Goal: Information Seeking & Learning: Check status

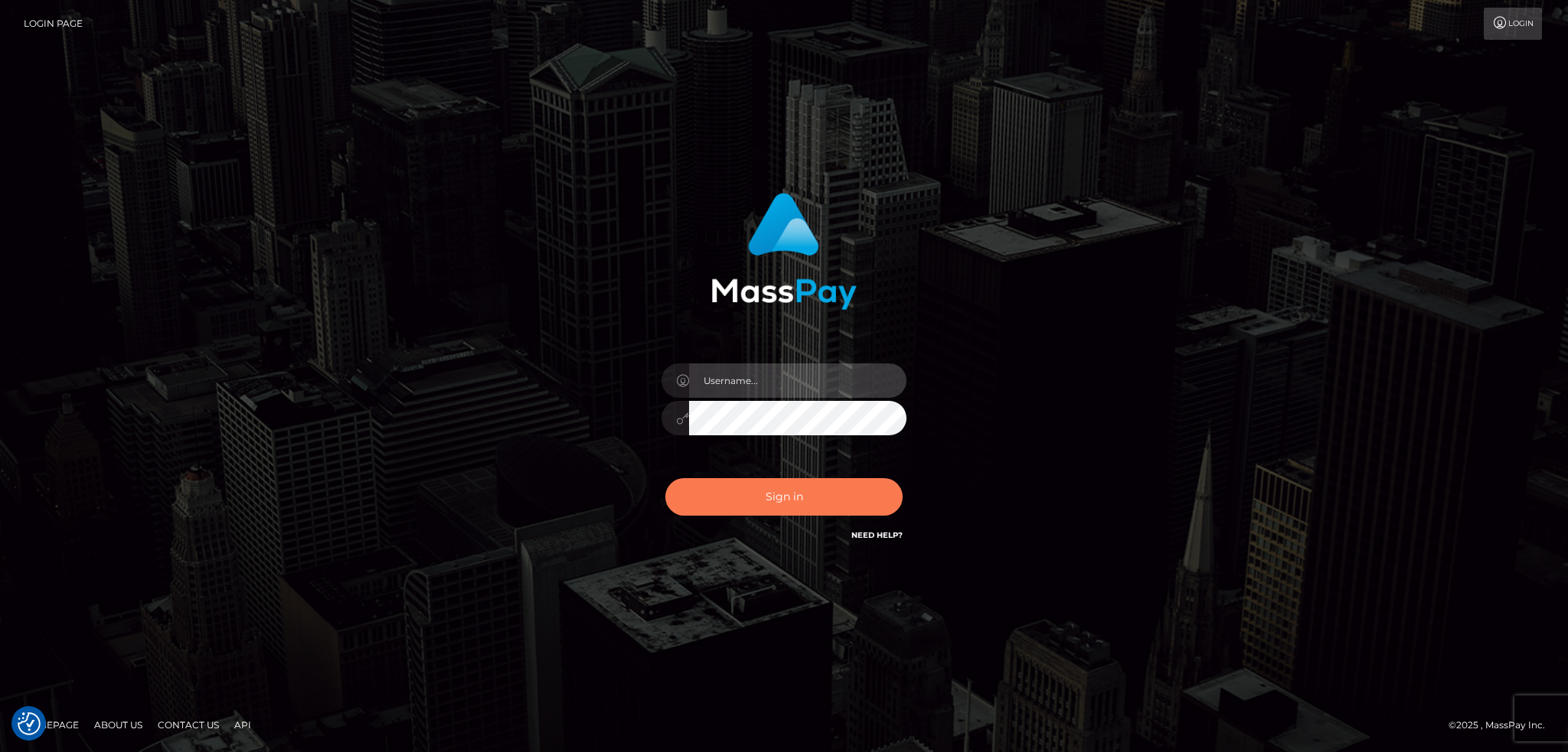
type input "alexstef"
click at [819, 494] on button "Sign in" at bounding box center [784, 497] width 238 height 37
type input "alexstef"
click at [726, 491] on button "Sign in" at bounding box center [784, 497] width 238 height 37
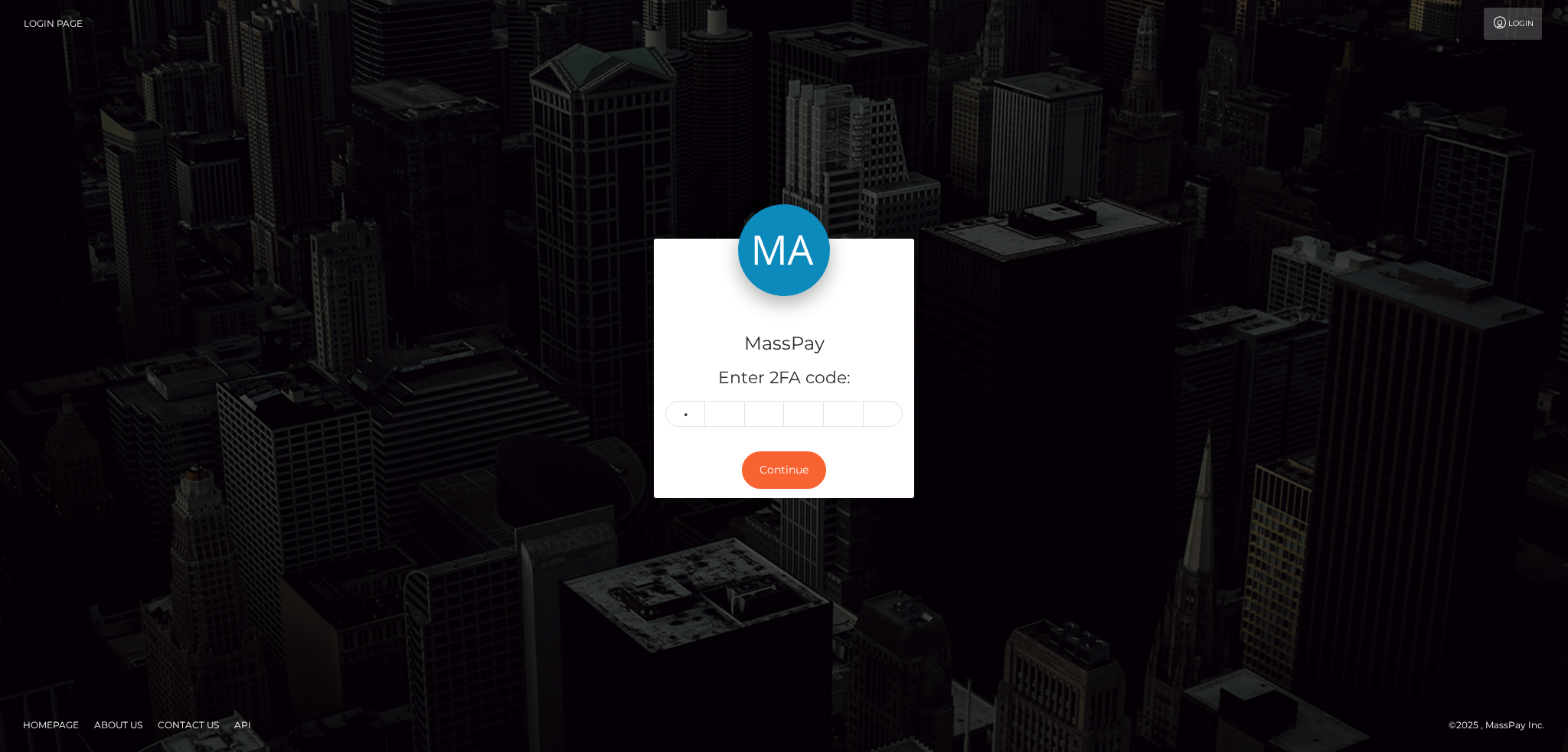
type input "2"
type input "4"
type input "2"
type input "6"
type input "9"
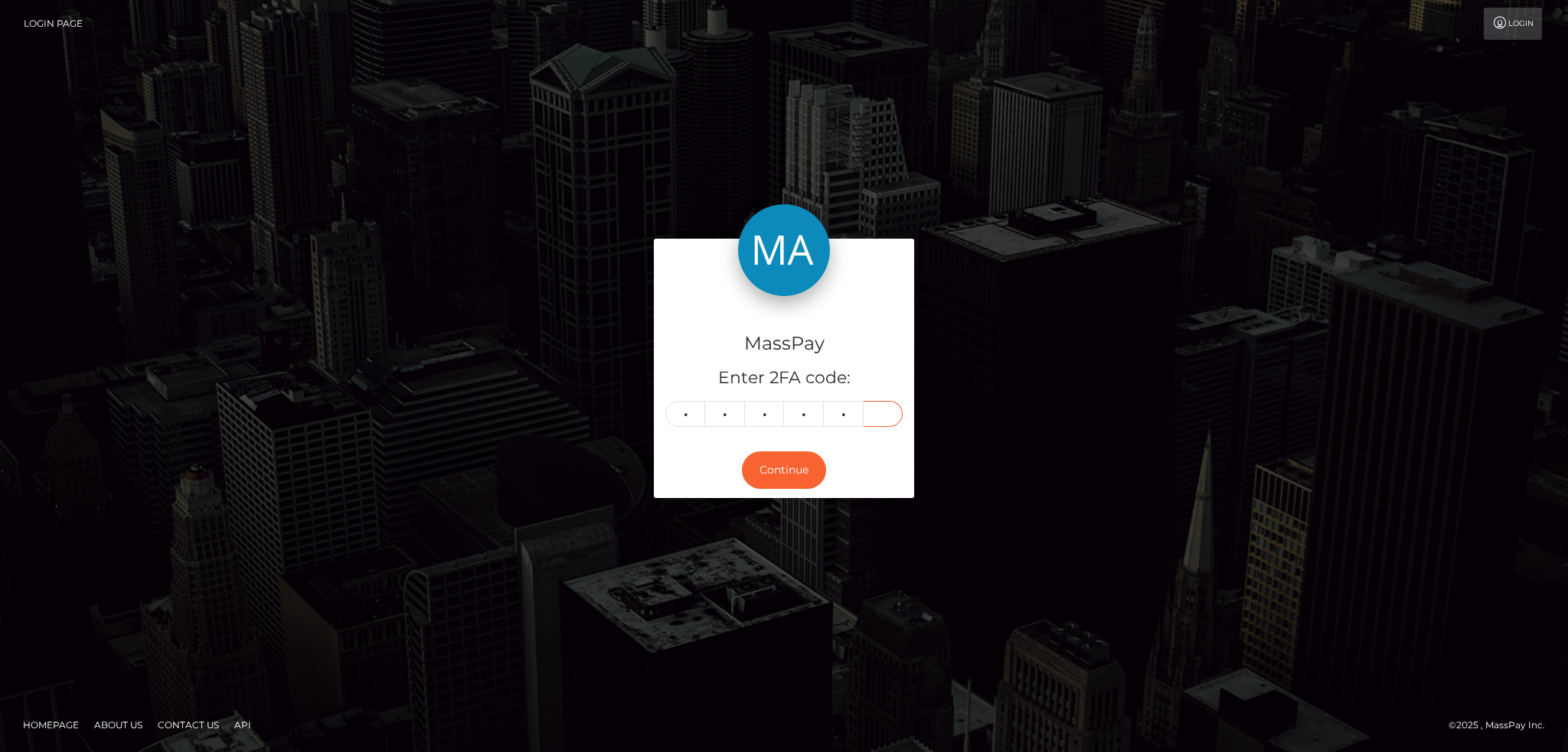
type input "3"
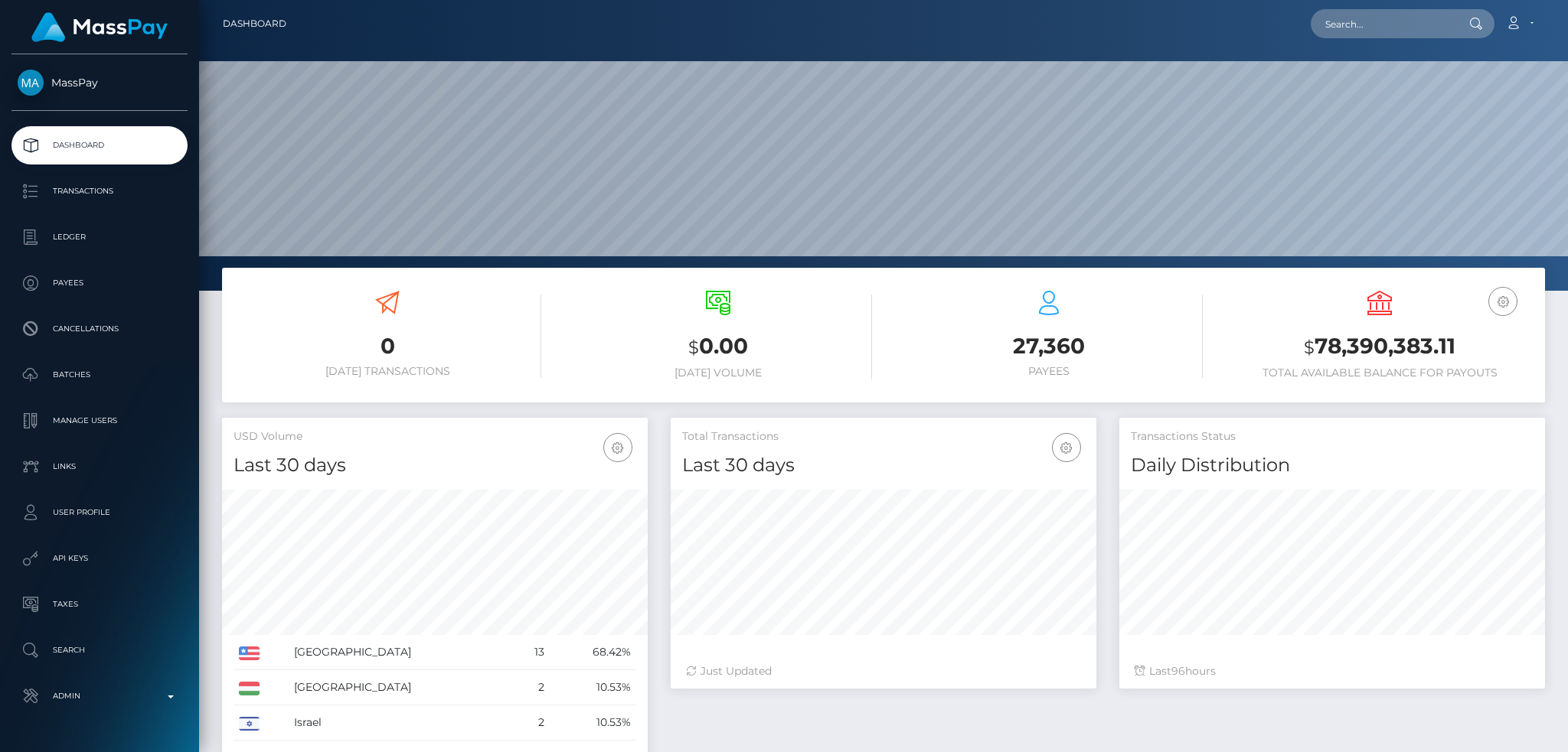
scroll to position [272, 425]
click at [1378, 30] on input "text" at bounding box center [1383, 23] width 144 height 29
paste input "triplenehtropfort@gmail.com"
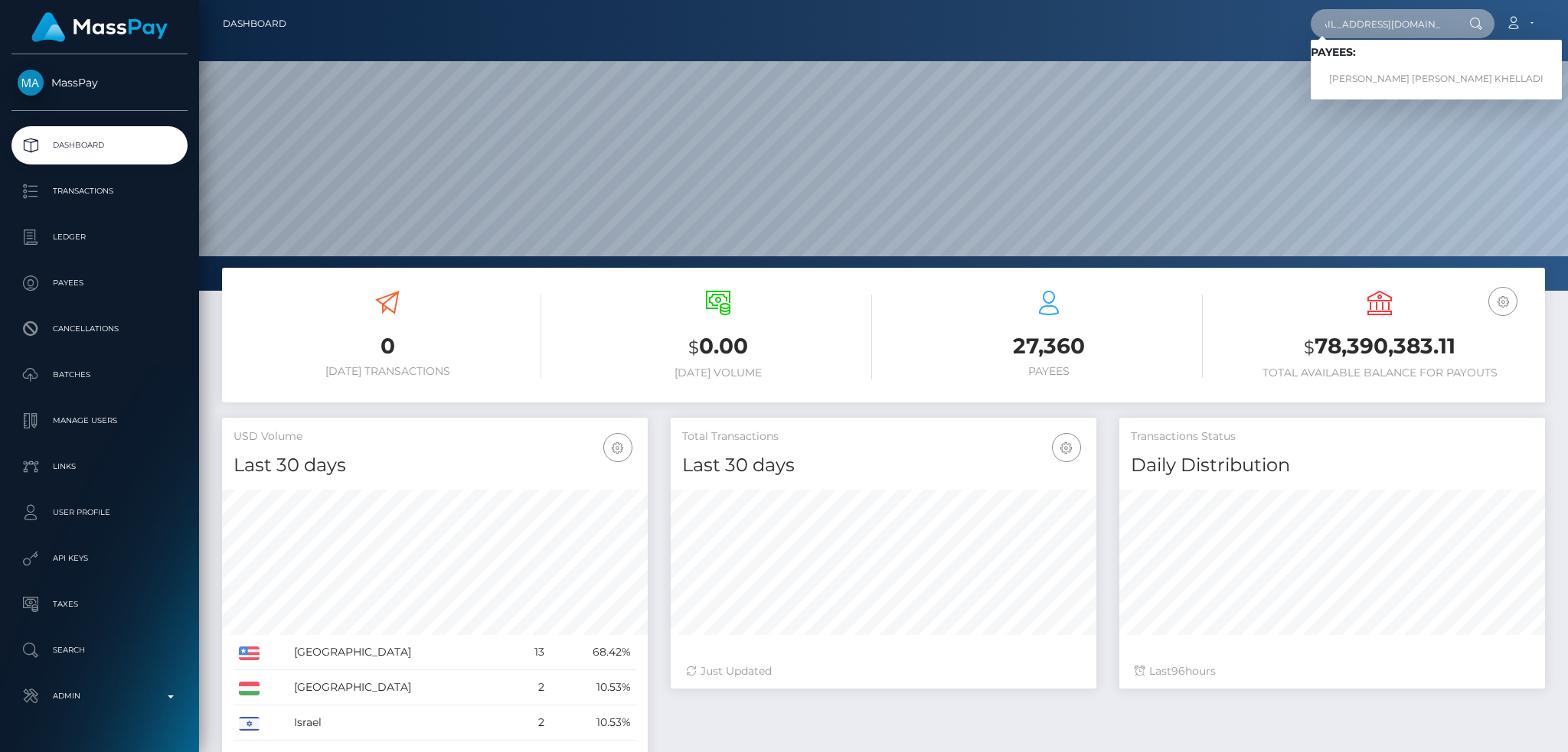
type input "triplenehtropfort@gmail.com"
click at [1354, 76] on link "ILYAN AHMED ABDEL ILAH KHELLADI" at bounding box center [1436, 79] width 251 height 28
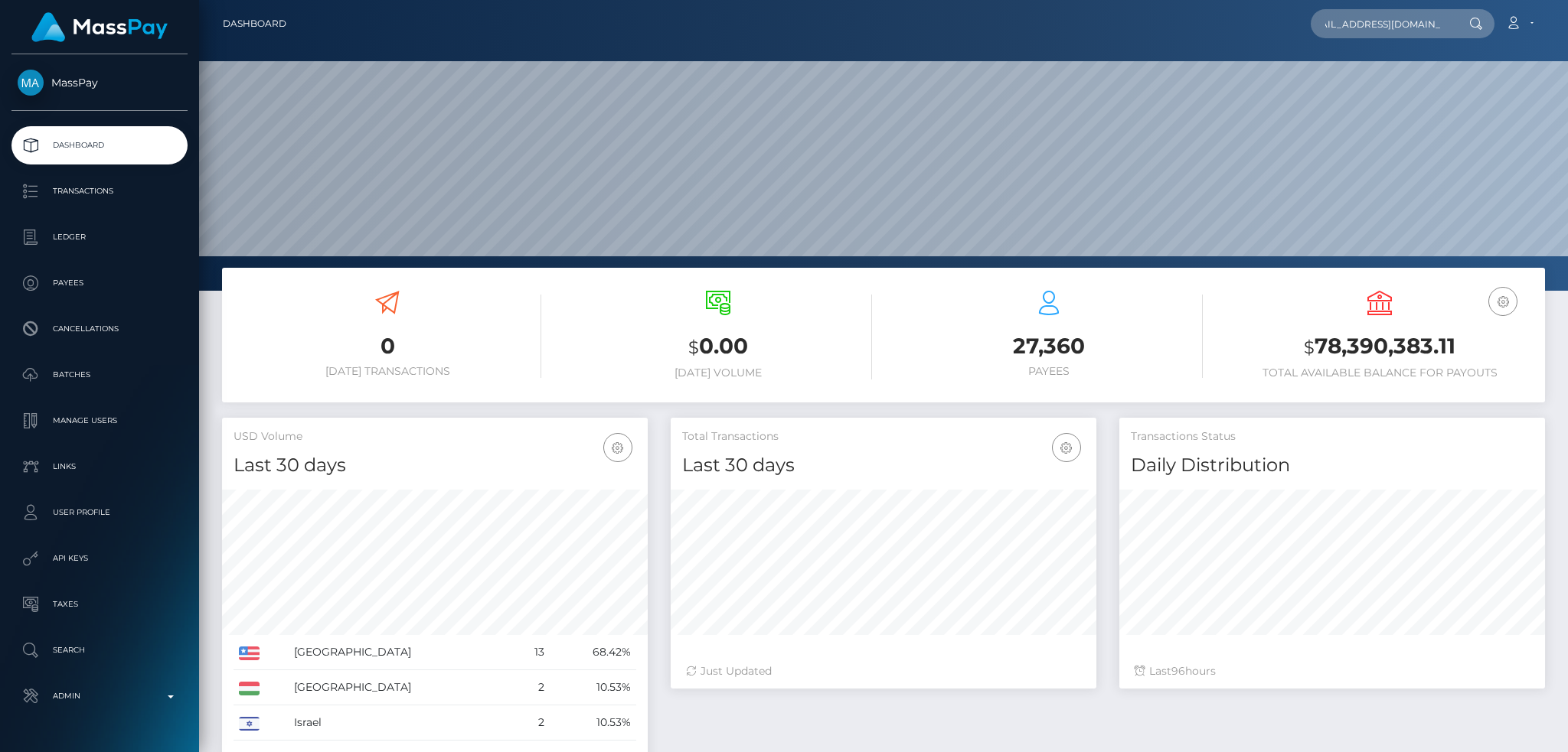
scroll to position [0, 0]
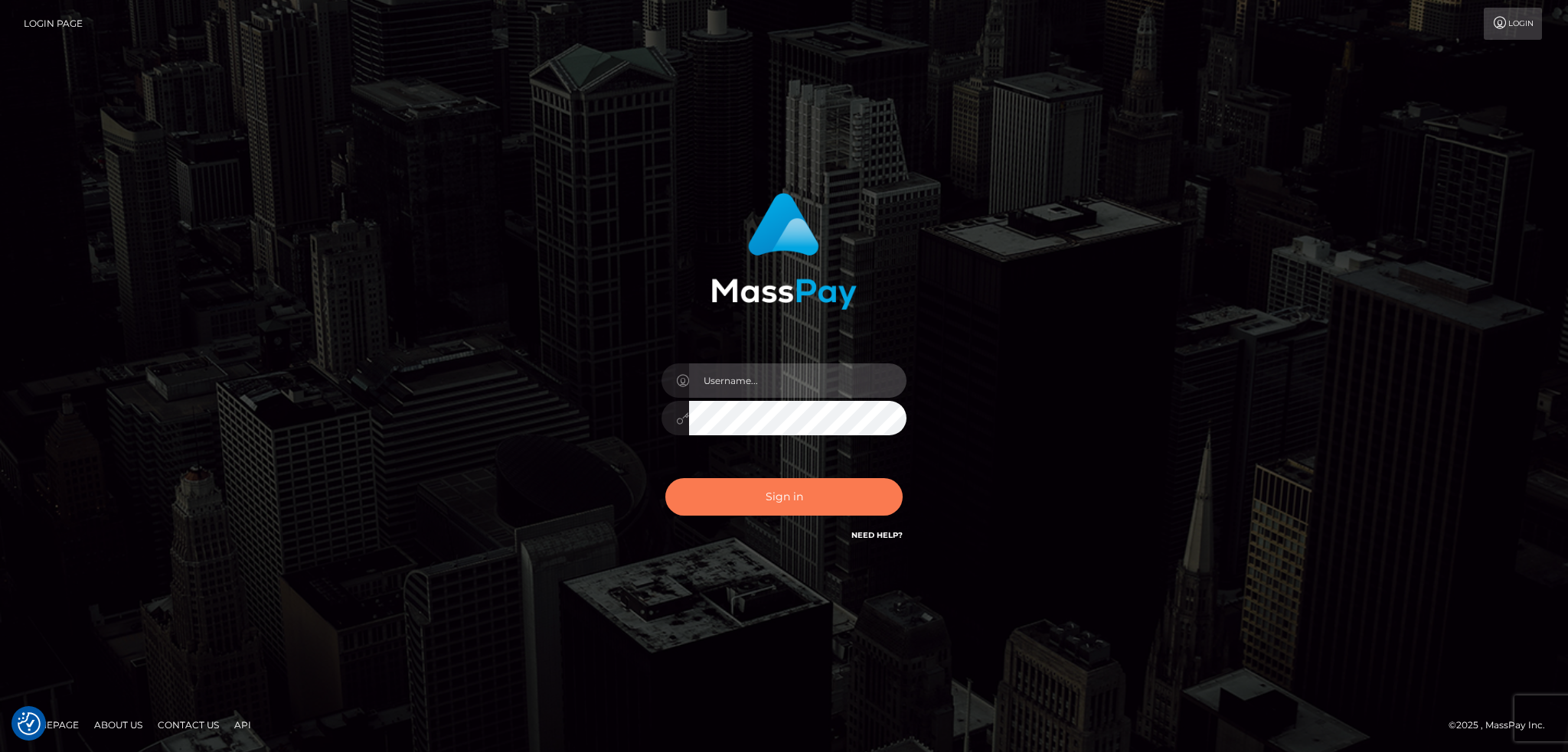
type input "alexstef"
click at [786, 500] on button "Sign in" at bounding box center [784, 497] width 238 height 37
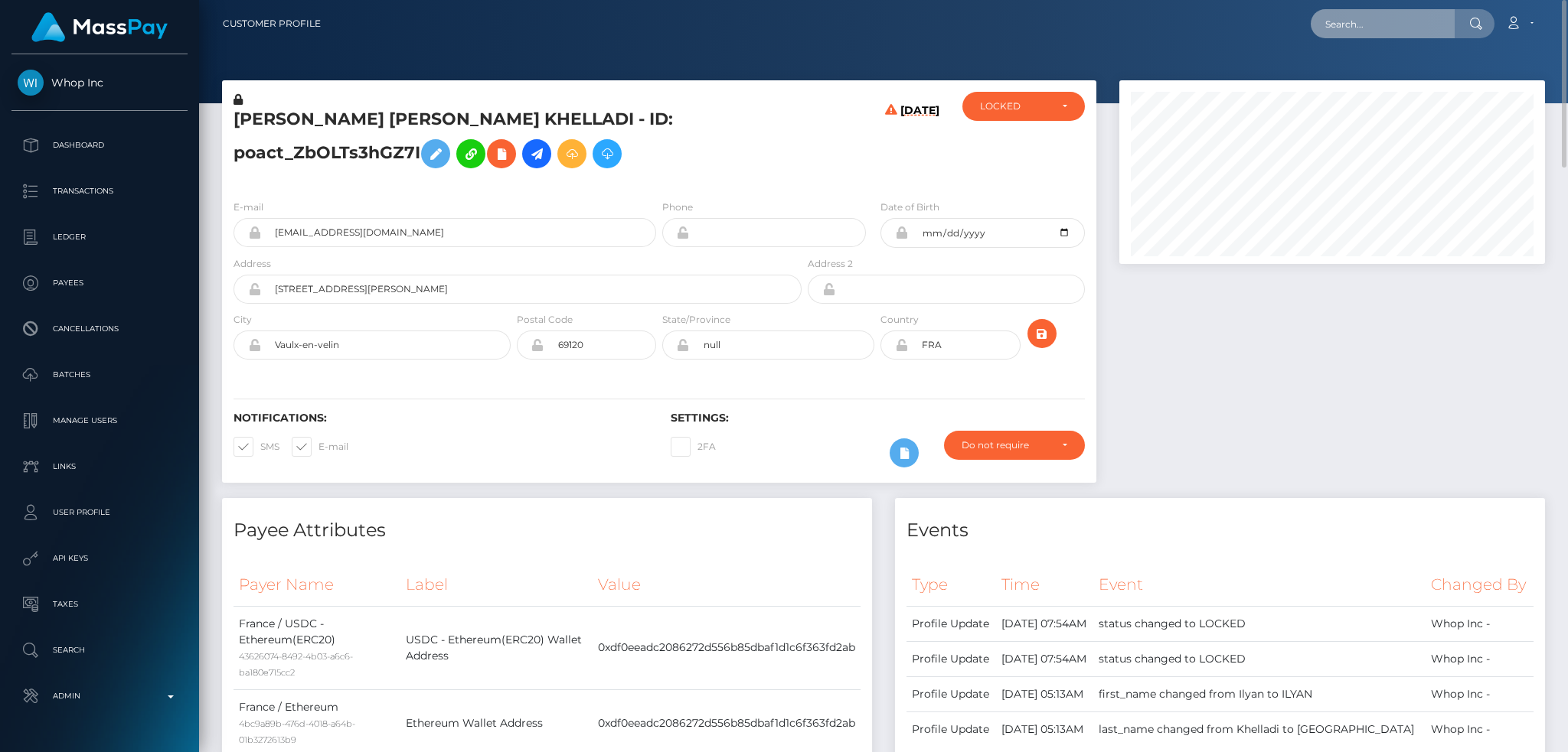
click at [1321, 23] on input "text" at bounding box center [1383, 23] width 144 height 29
paste input "pratikhi1919@gmail.com"
type input "pratikhi1919@gmail.com"
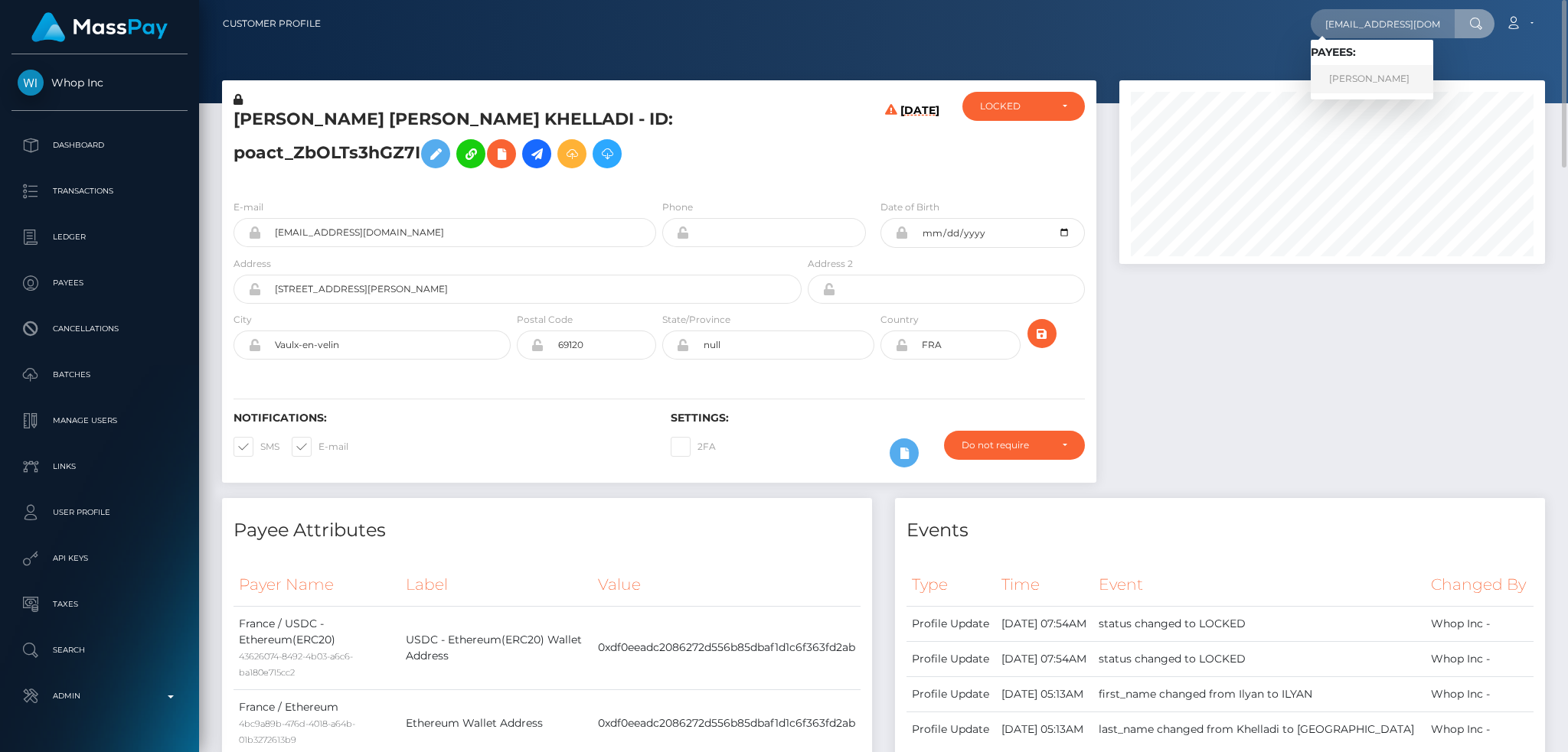
click at [1380, 80] on link "RINKU DEVI" at bounding box center [1372, 79] width 122 height 28
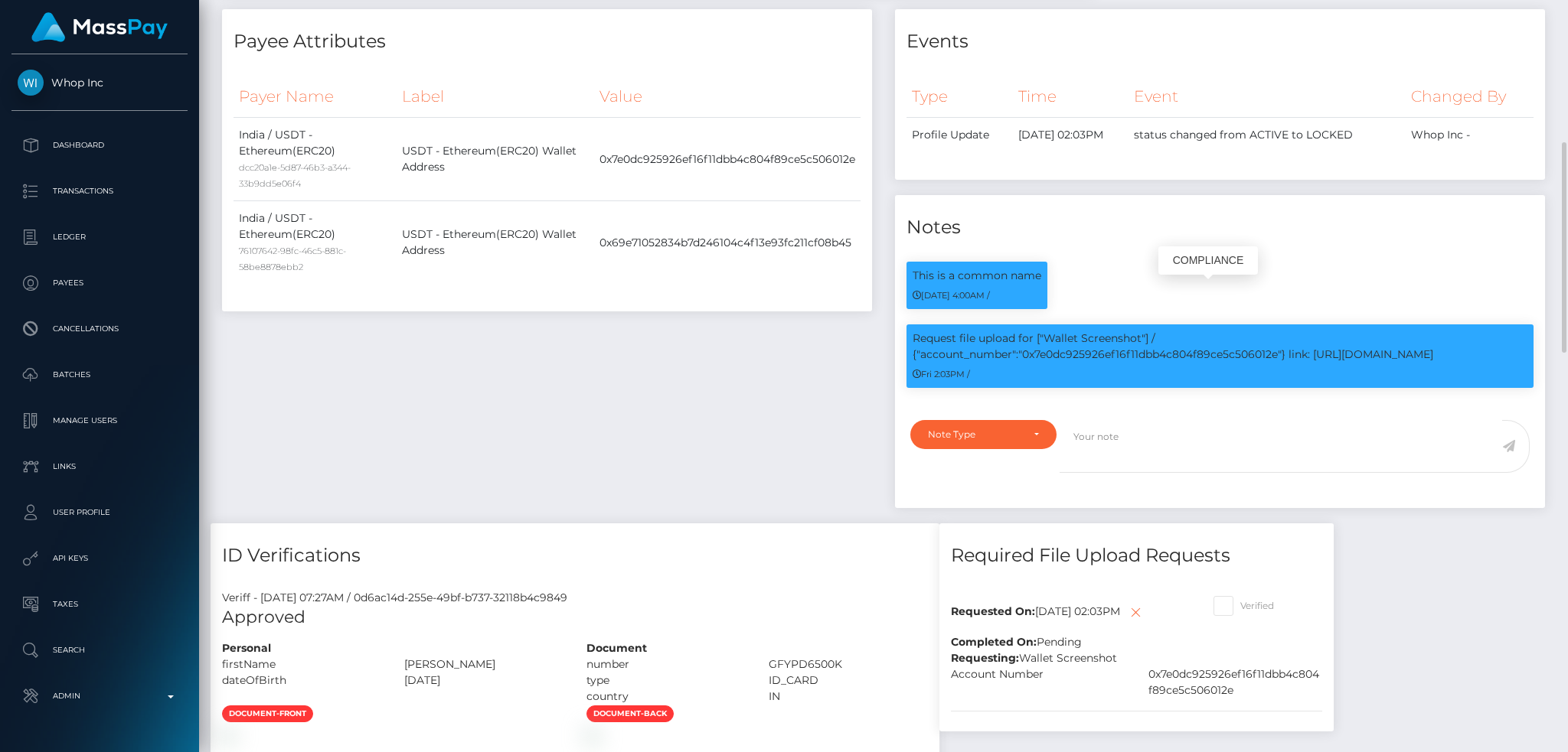
scroll to position [184, 425]
drag, startPoint x: 1027, startPoint y: 310, endPoint x: 1461, endPoint y: 305, distance: 434.0
click at [1461, 331] on p "Request file upload for ["Wallet Screenshot"] / {"account_number":"0x7e0dc92592…" at bounding box center [1219, 346] width 615 height 32
copy p "0x7e0dc925926ef16f11dbb4c804f89ce5c506012e"} link: https://l.maspay.io/EgKPi"
click at [742, 343] on div "Payee Attributes Payer Name Label Value India / USDT - Ethereum(ERC20) dcc20a1e…" at bounding box center [547, 266] width 673 height 514
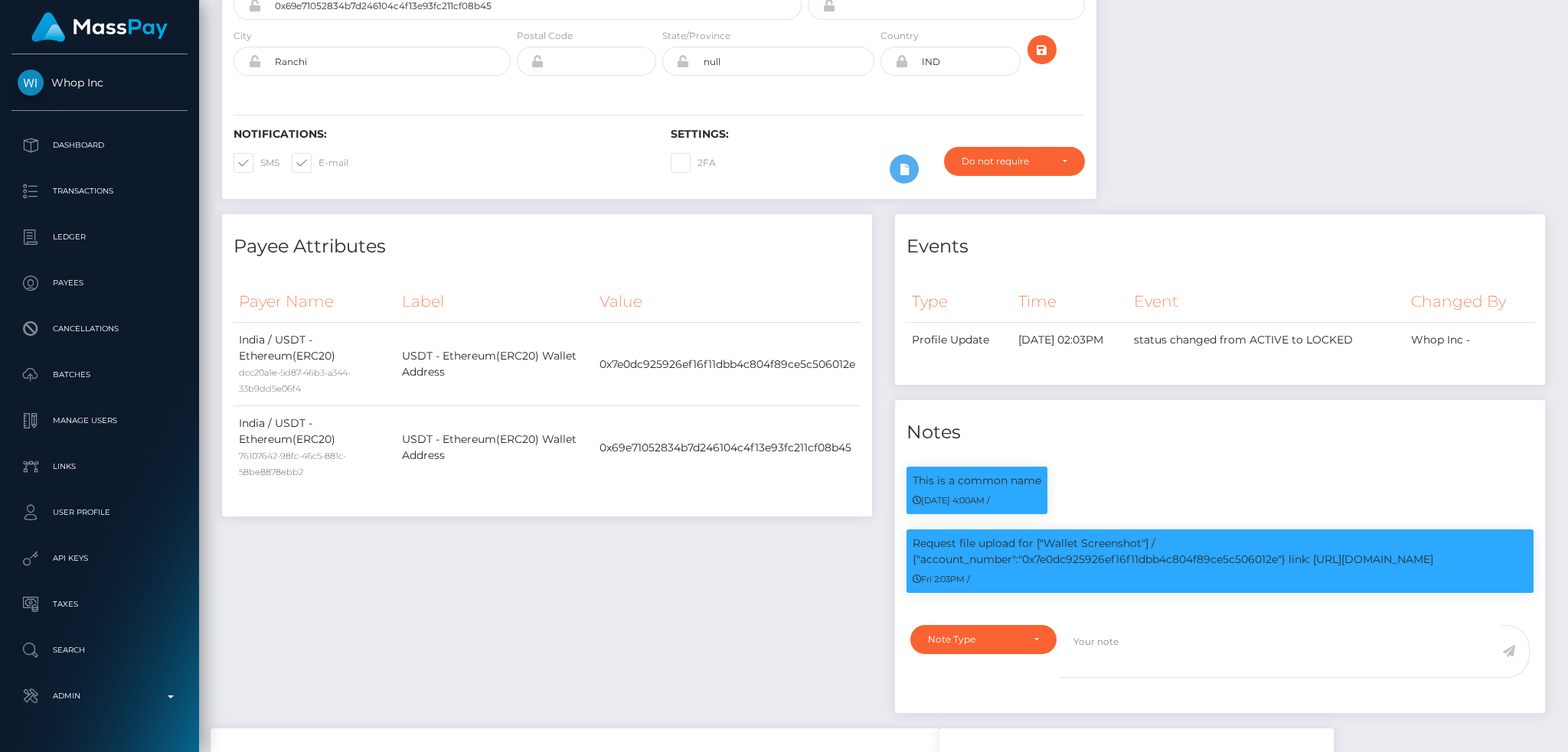
scroll to position [0, 0]
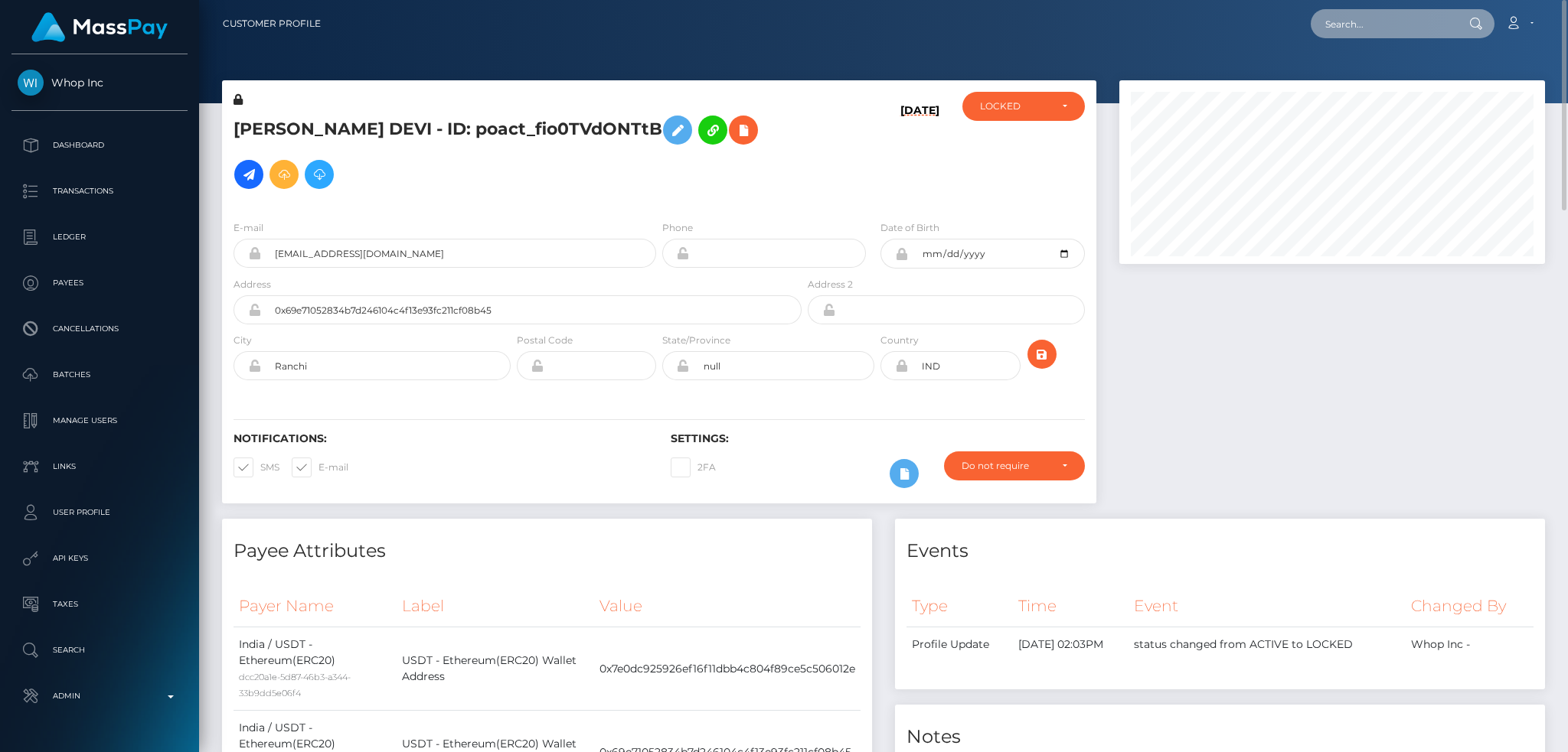
click at [1387, 14] on input "text" at bounding box center [1383, 23] width 144 height 29
paste input "247c35a3-11da-4b89-a54f-8d8deeae6d28"
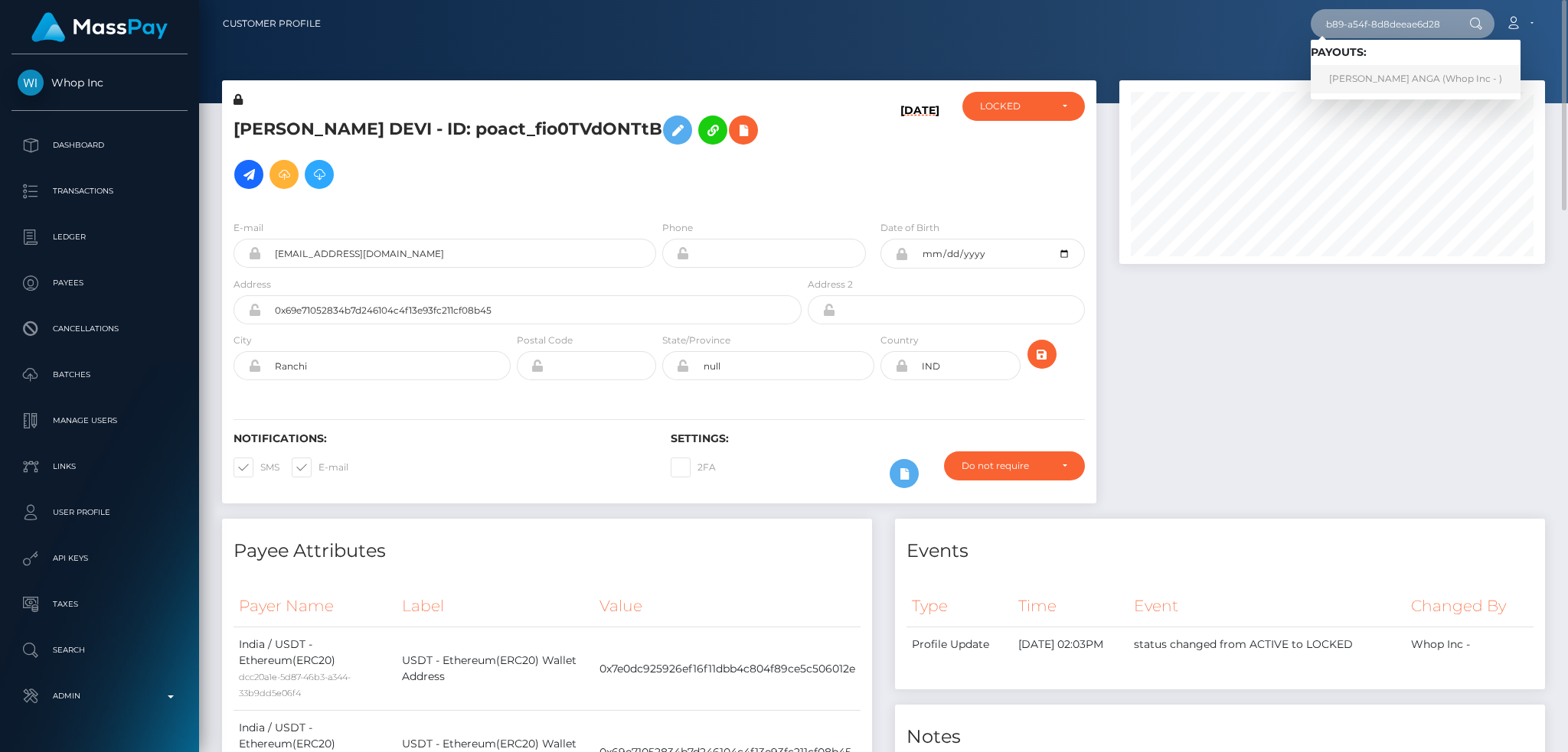
type input "247c35a3-11da-4b89-a54f-8d8deeae6d28"
click at [1352, 81] on link "APRIL JEAN ACAPULCO ANGA (Whop Inc - )" at bounding box center [1415, 79] width 210 height 28
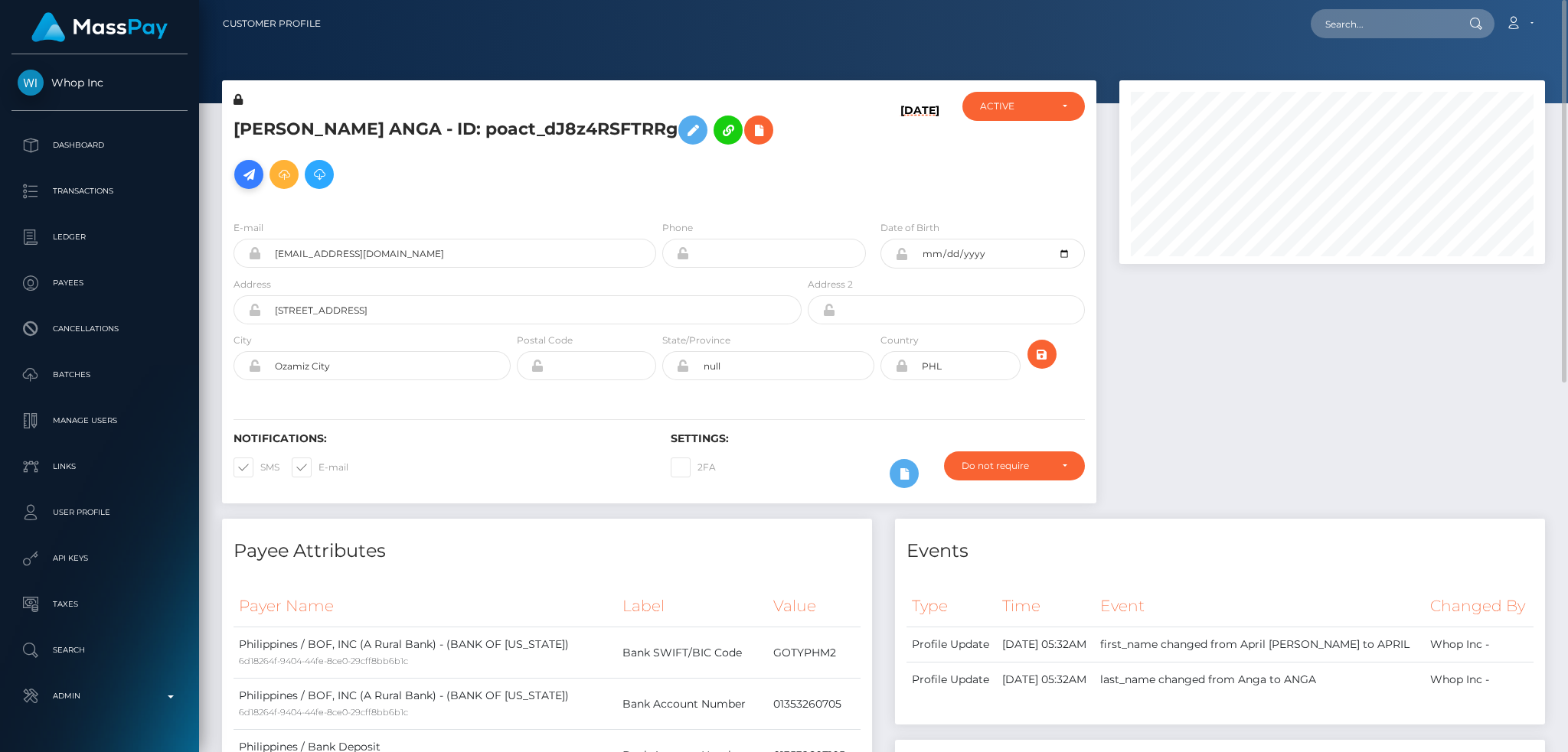
click at [258, 183] on icon at bounding box center [249, 174] width 19 height 19
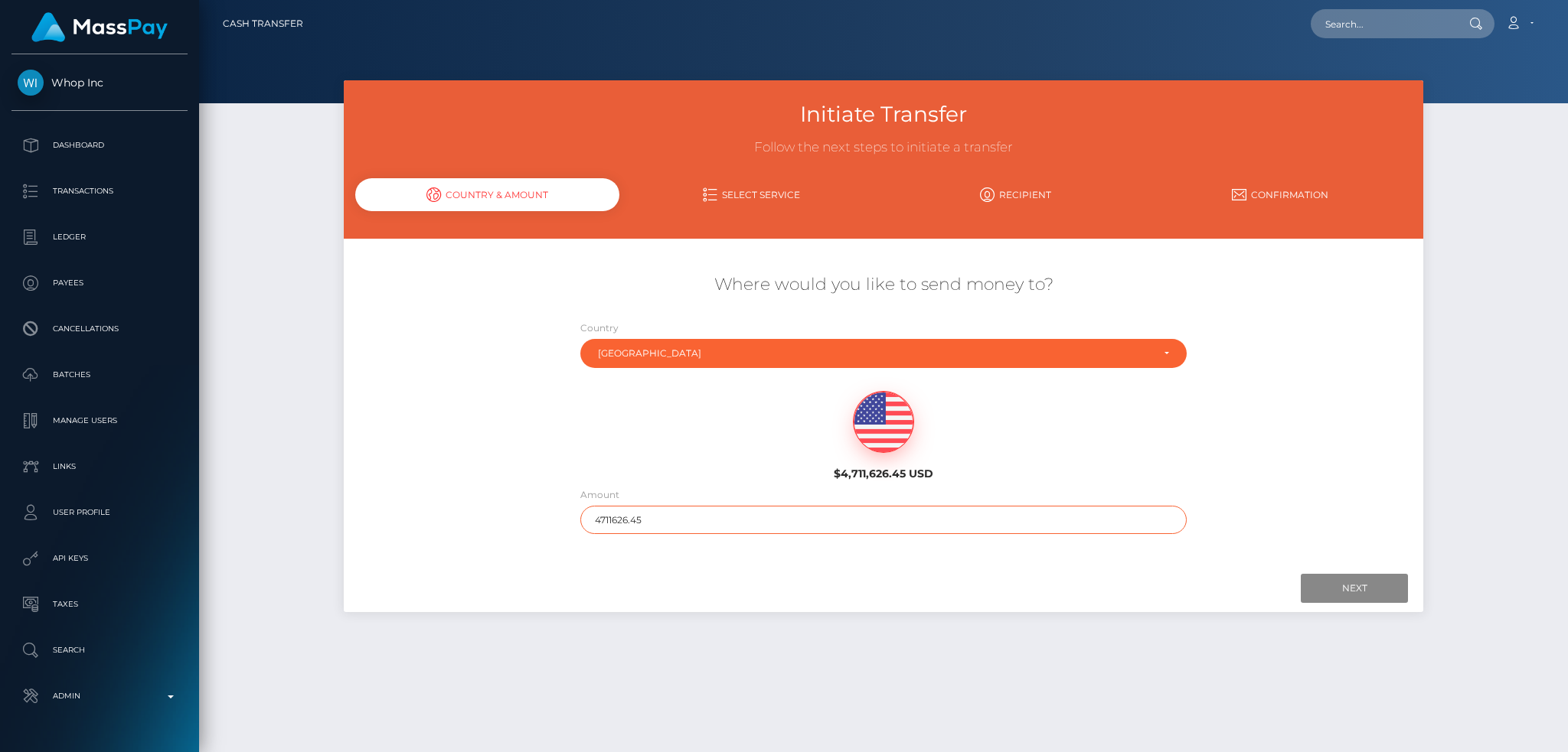
click at [769, 511] on input "4711626.45" at bounding box center [883, 520] width 607 height 28
type input "200"
click at [1350, 592] on input "Next" at bounding box center [1355, 588] width 107 height 29
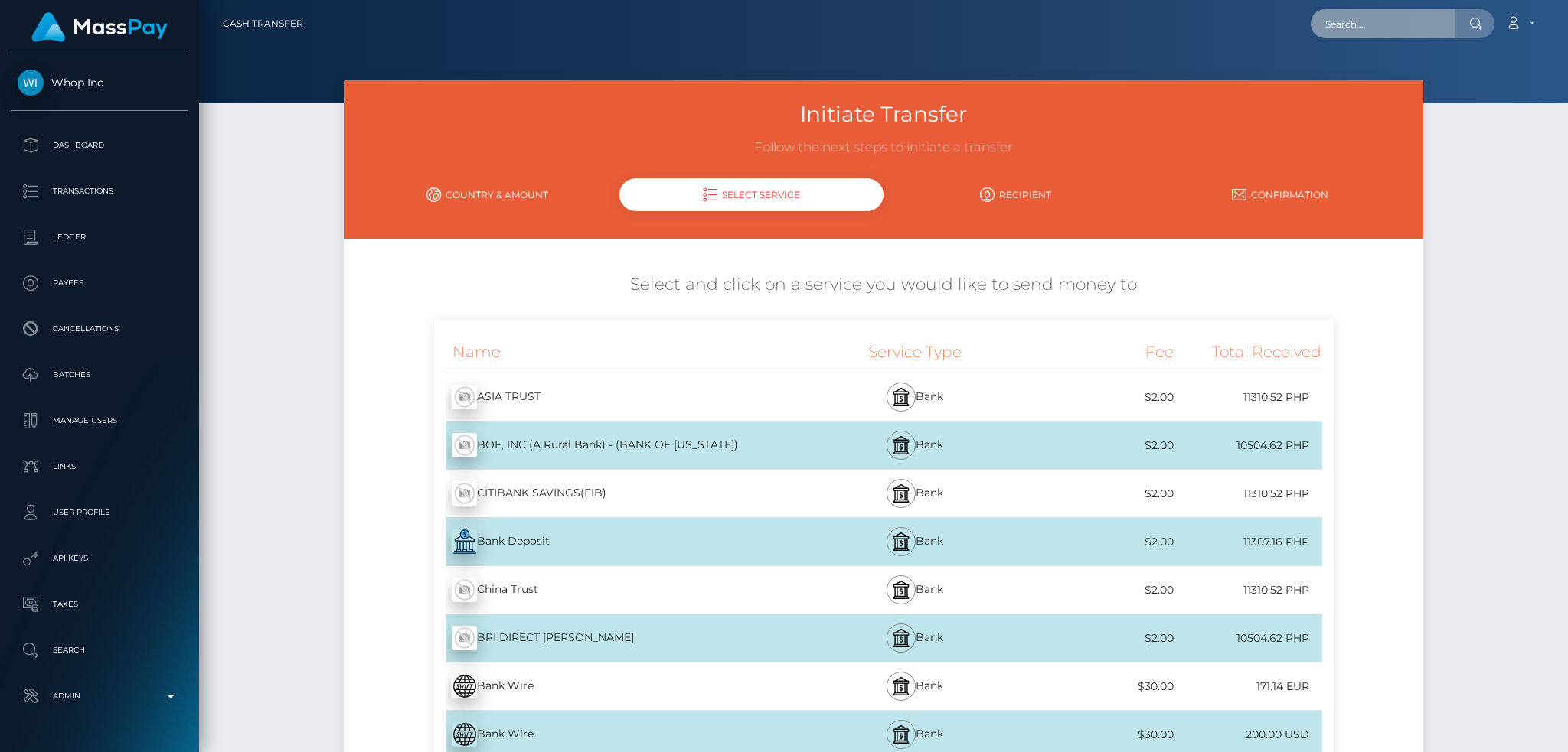
click at [1354, 23] on input "text" at bounding box center [1383, 23] width 144 height 29
paste input "247c35a3-11da-4b89-a54f-8d8deeae6d28"
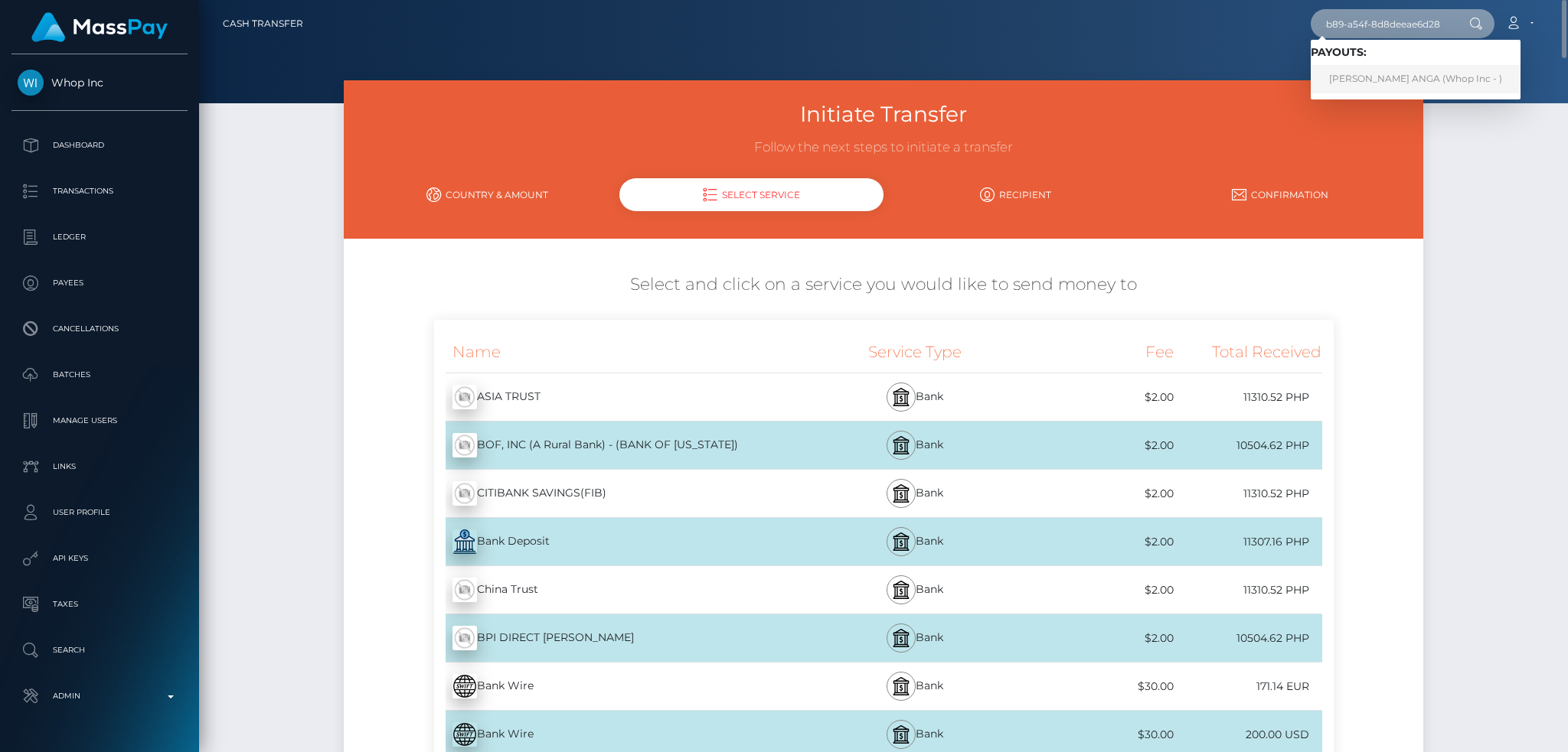
type input "247c35a3-11da-4b89-a54f-8d8deeae6d28"
click at [1406, 84] on link "APRIL JEAN ACAPULCO ANGA (Whop Inc - )" at bounding box center [1415, 79] width 210 height 28
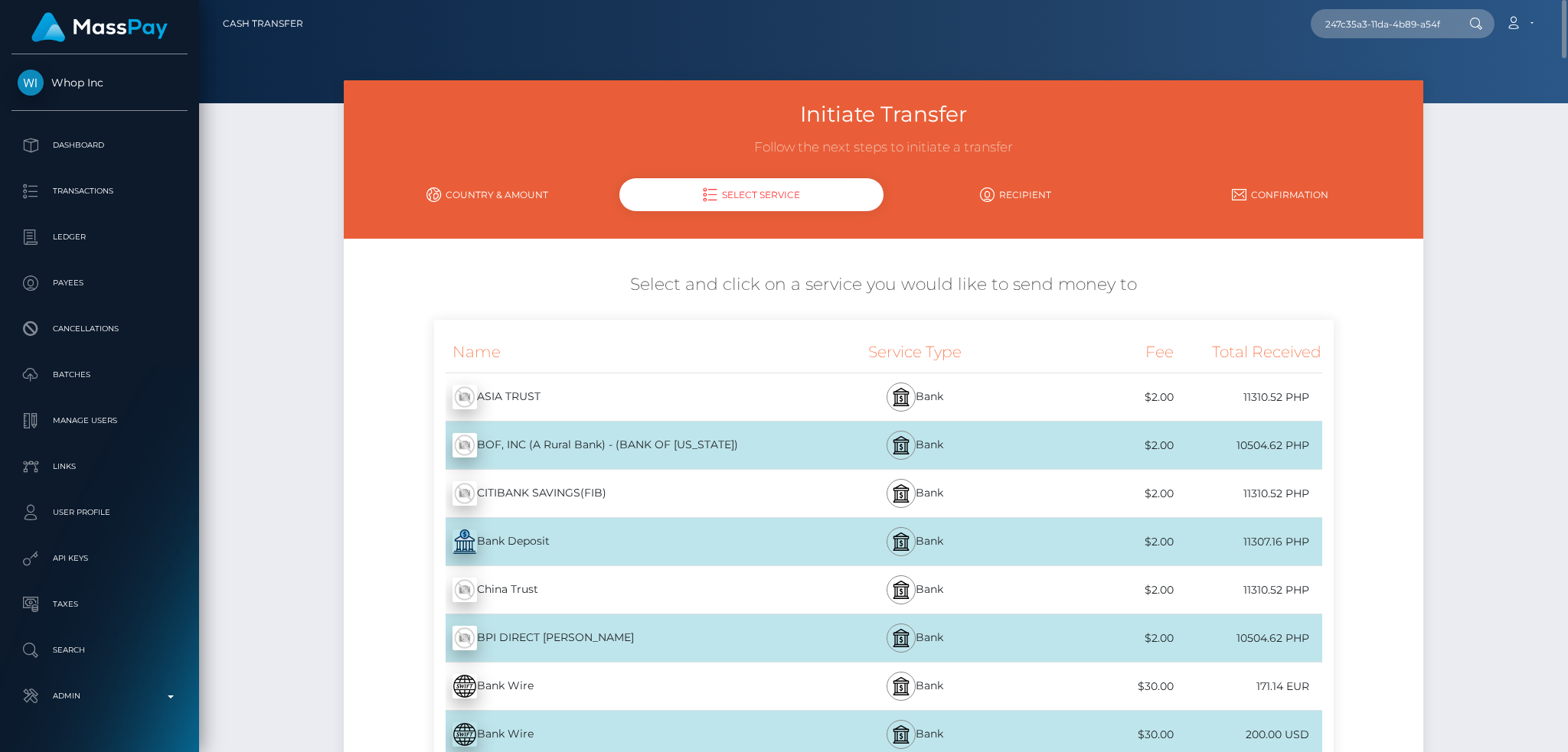
scroll to position [306, 0]
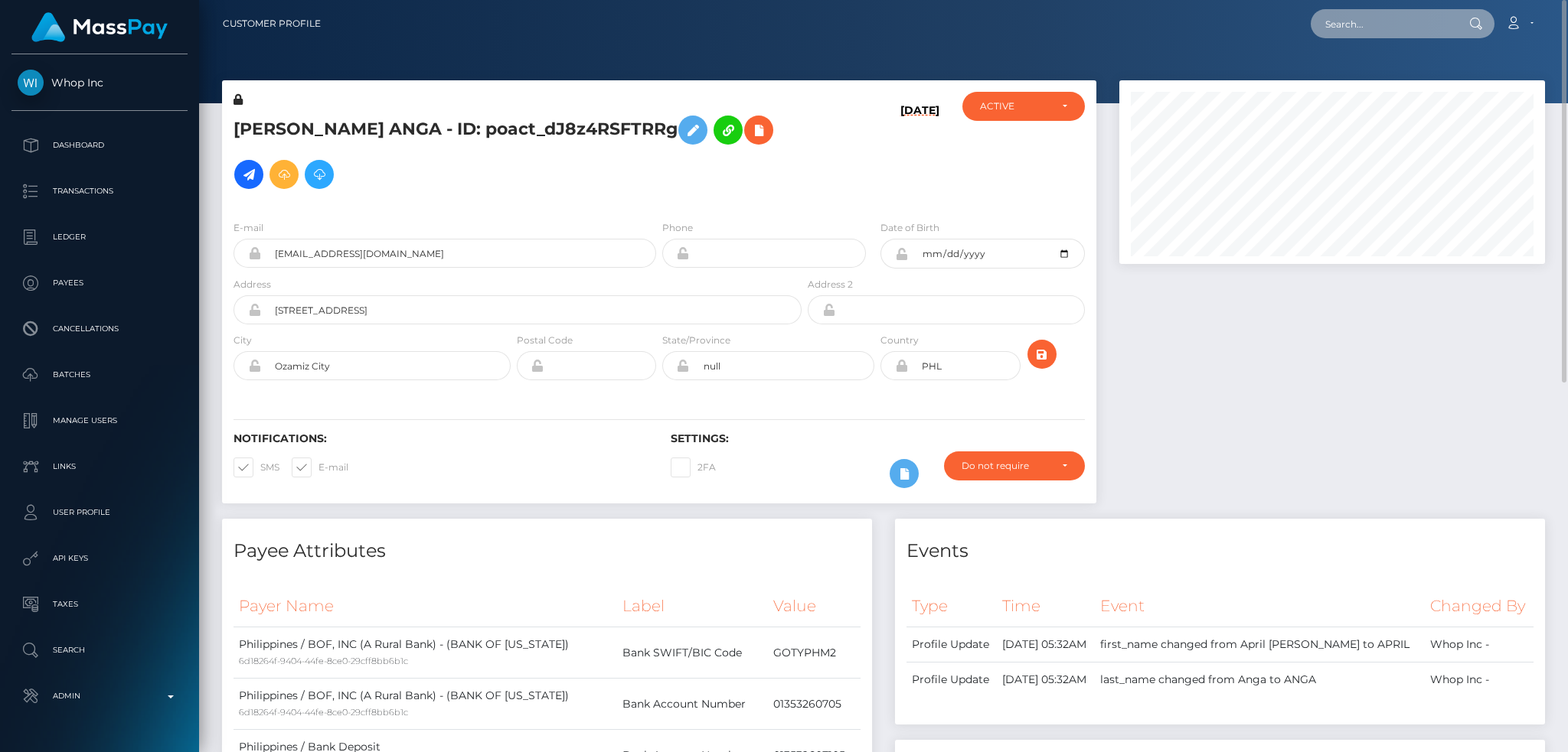
click at [1386, 23] on input "text" at bounding box center [1383, 23] width 144 height 29
paste input "3eb03308-98fa-4031-987d-a061d970ee70"
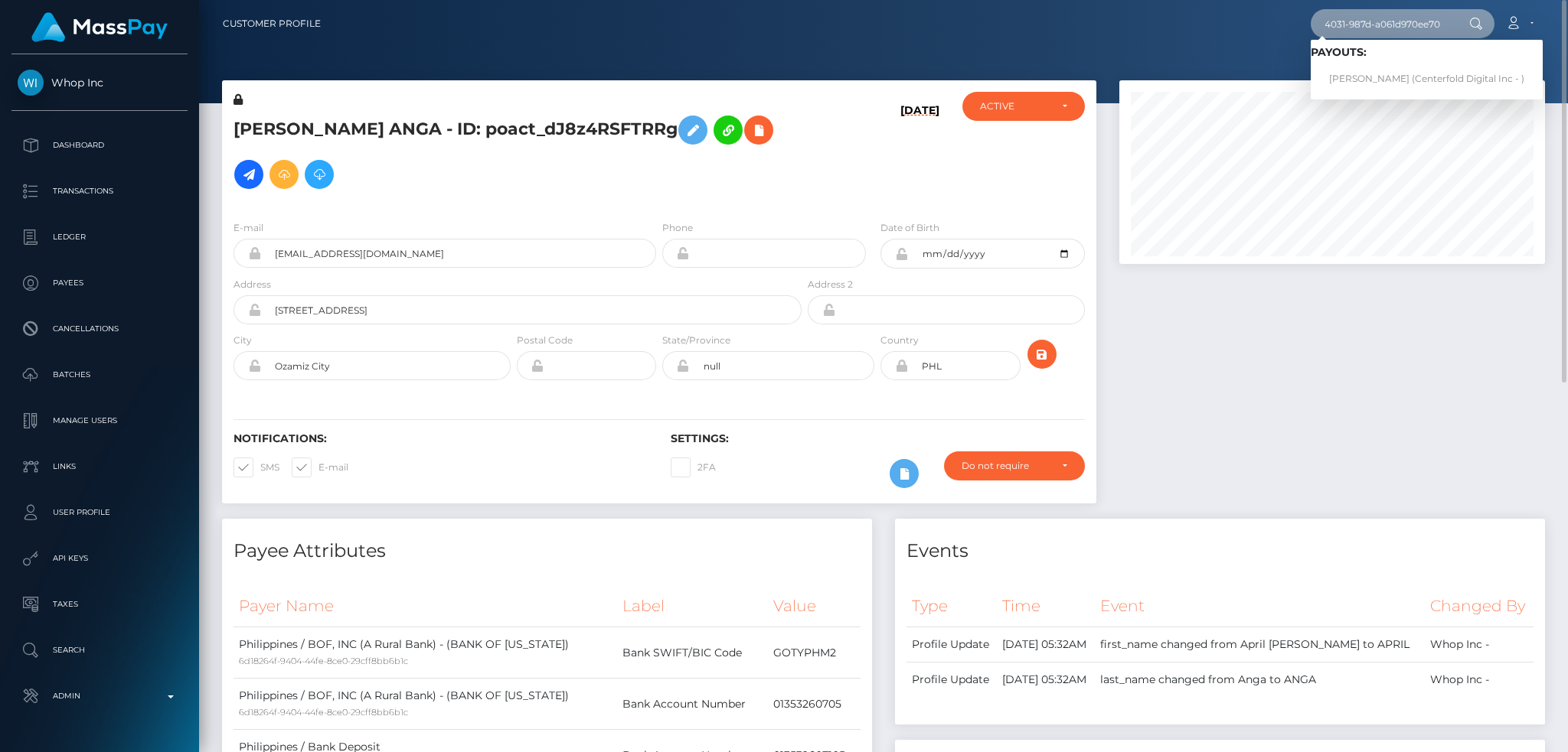
type input "3eb03308-98fa-4031-987d-a061d970ee70"
click at [1398, 73] on link "[PERSON_NAME] (Centerfold Digital Inc - )" at bounding box center [1427, 79] width 232 height 28
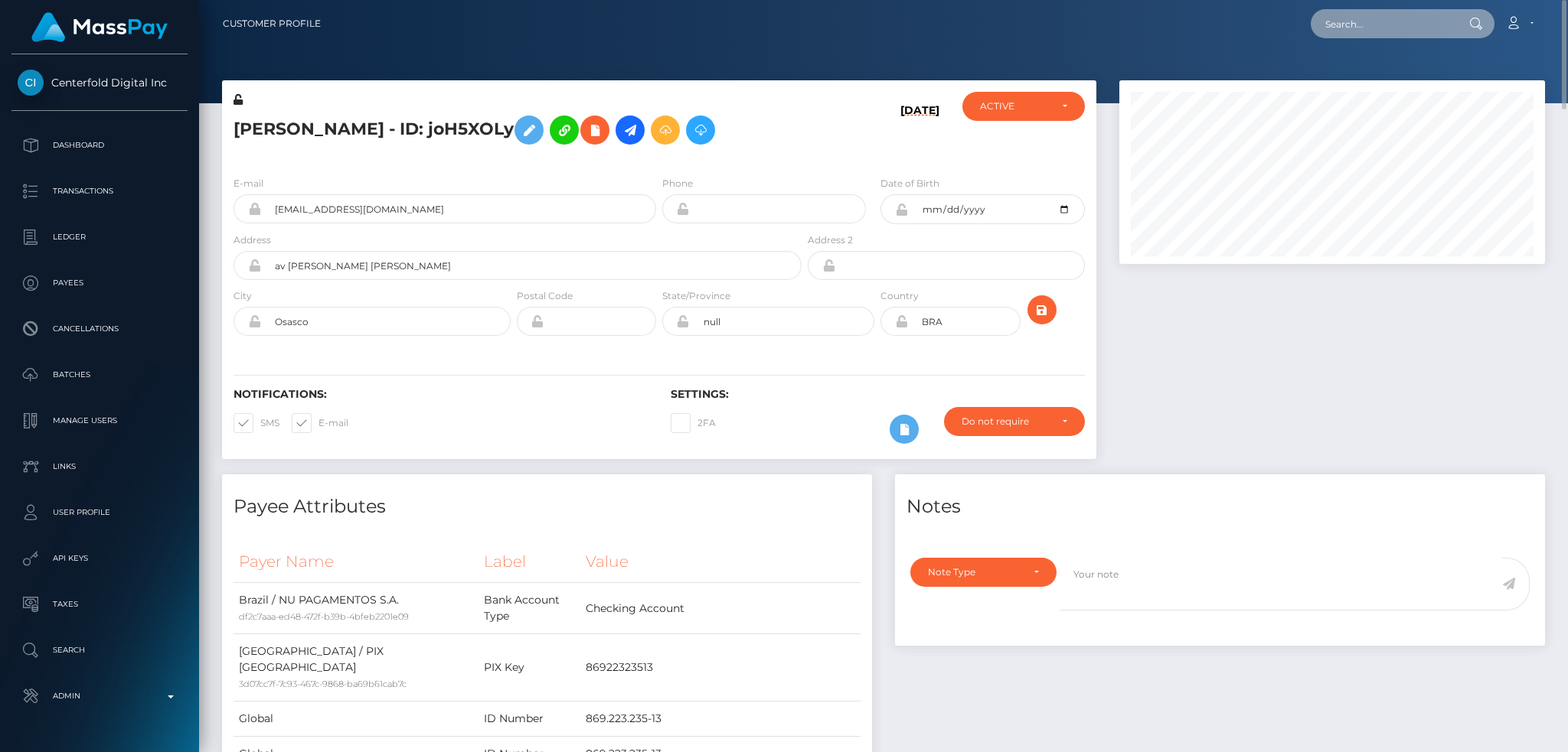
click at [1342, 30] on input "text" at bounding box center [1383, 23] width 144 height 29
paste input "MSP58a1bf060d9f469"
type input "MSP58a1bf060d9f469"
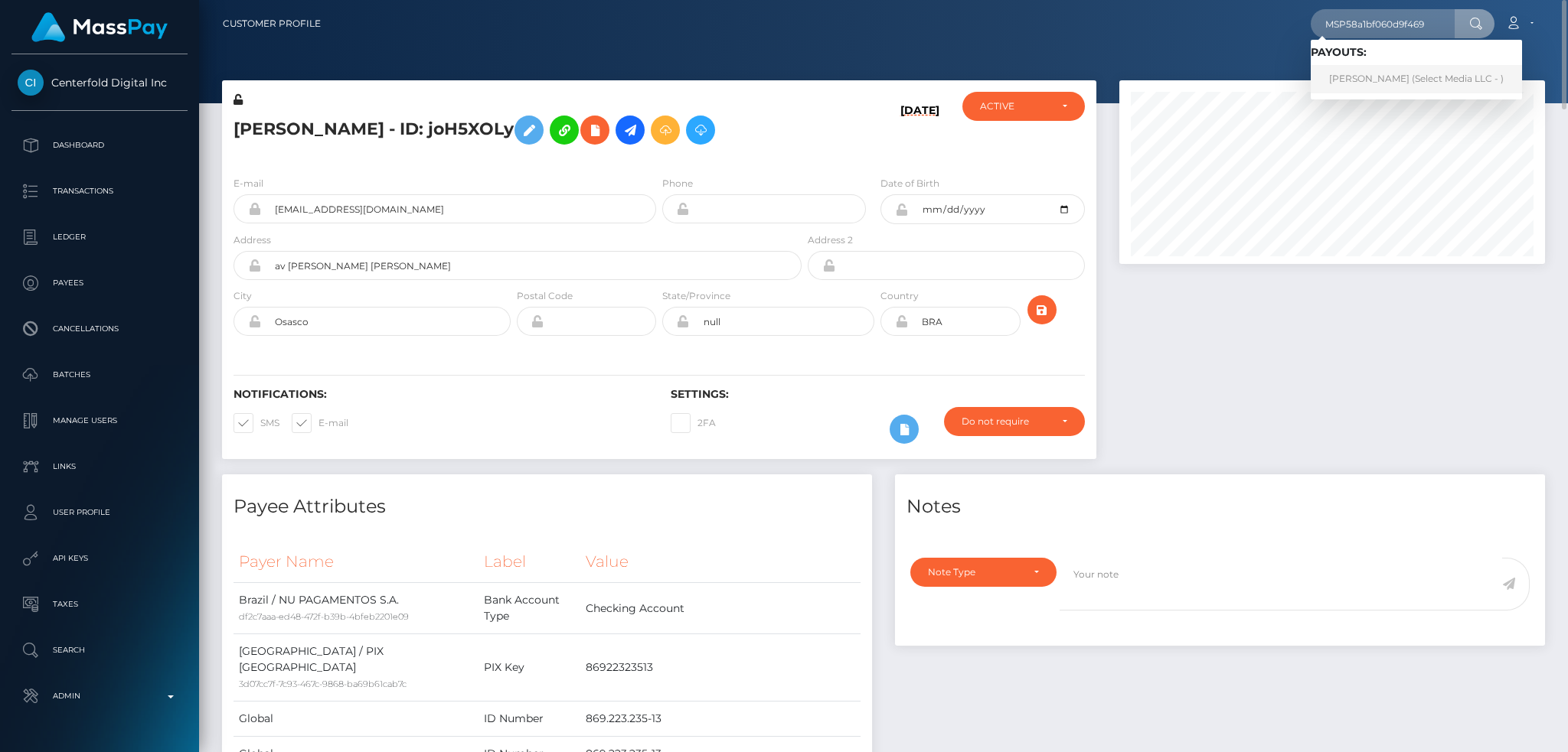
click at [1384, 76] on link "Evanivaldo Fonseca Lopez (Select Media LLC - )" at bounding box center [1416, 79] width 211 height 28
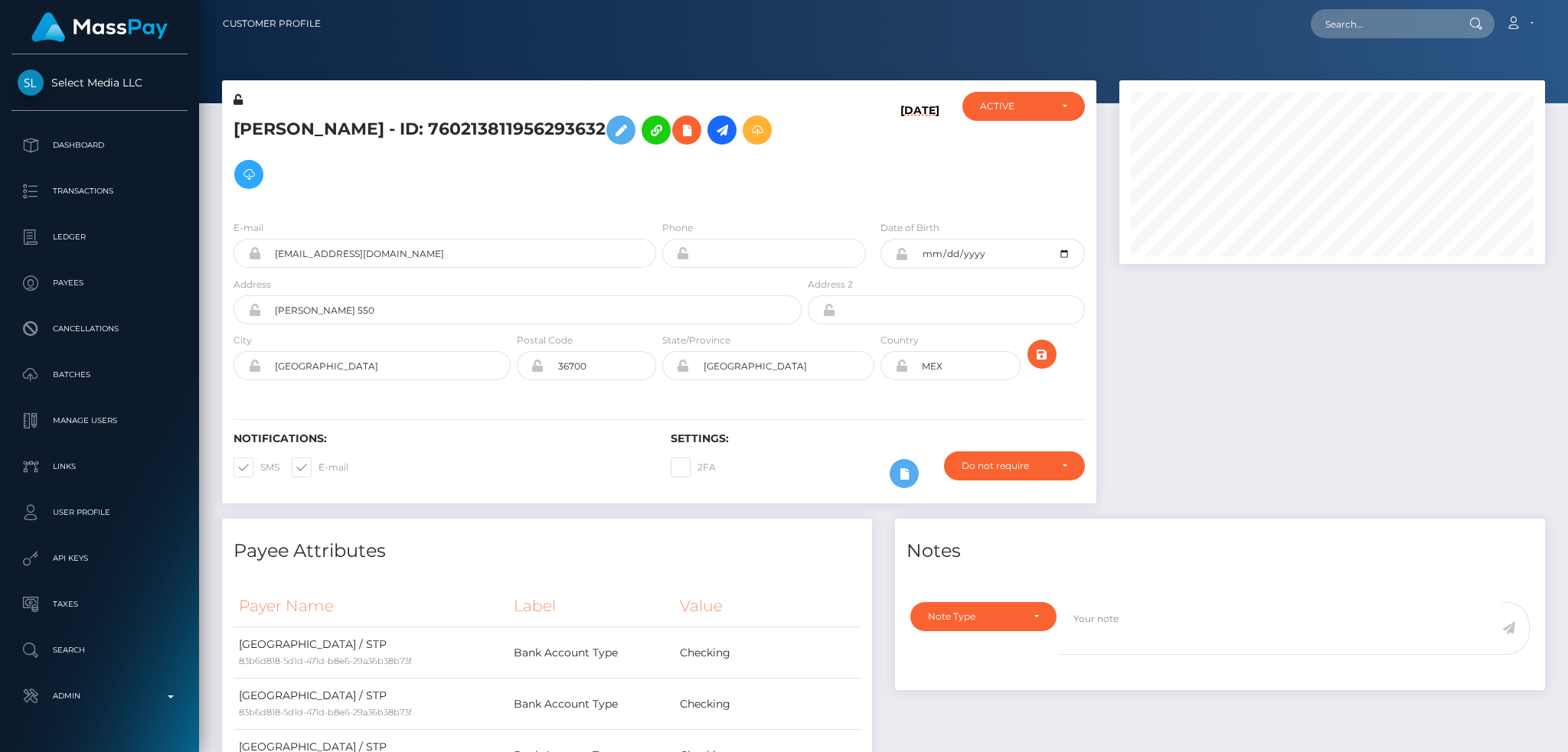
scroll to position [184, 425]
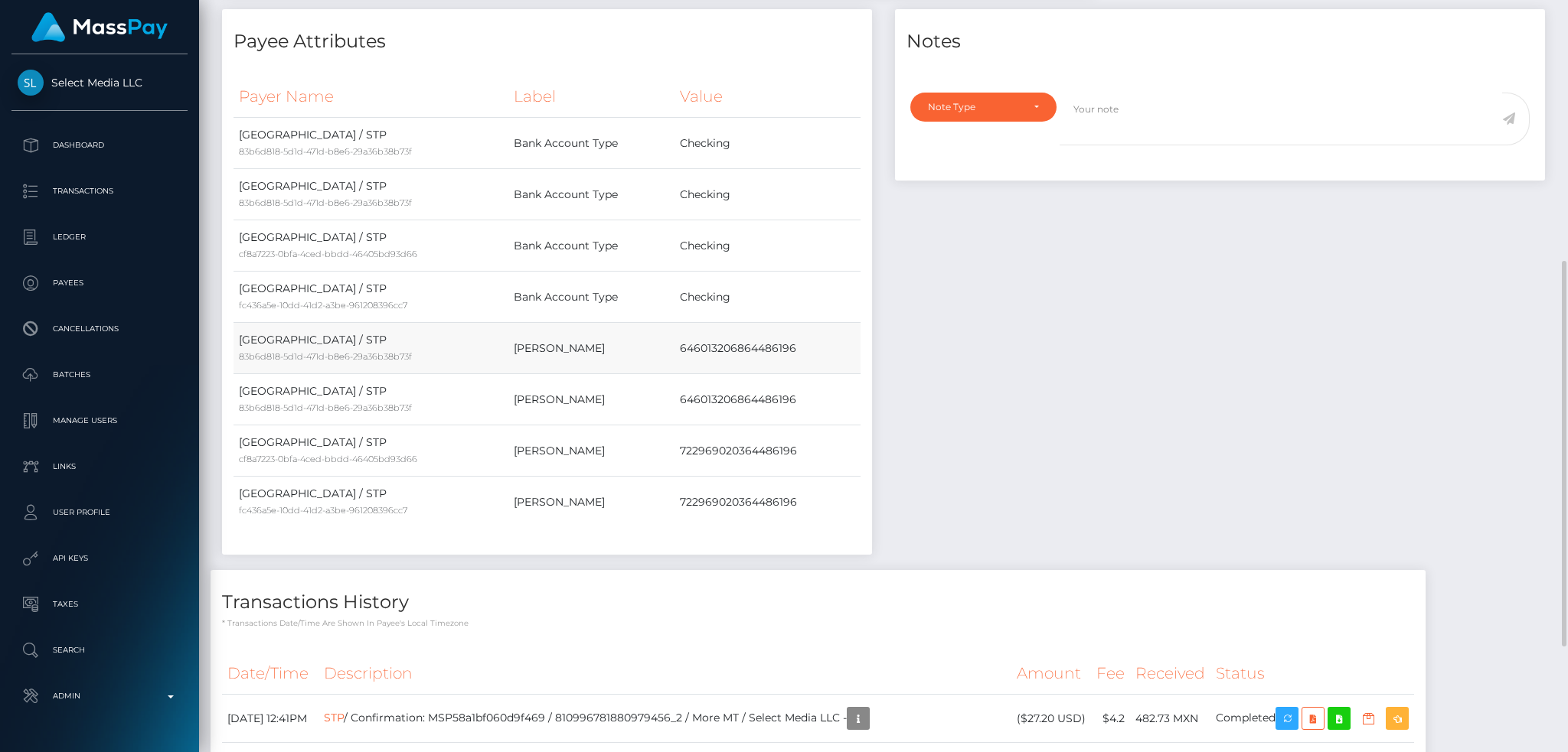
click at [731, 346] on td "646013206864486196" at bounding box center [767, 349] width 186 height 51
copy td "646013206864486196"
click at [385, 459] on small "cf8a7223-0bfa-4ced-bbdd-46405bd93d66" at bounding box center [328, 459] width 178 height 11
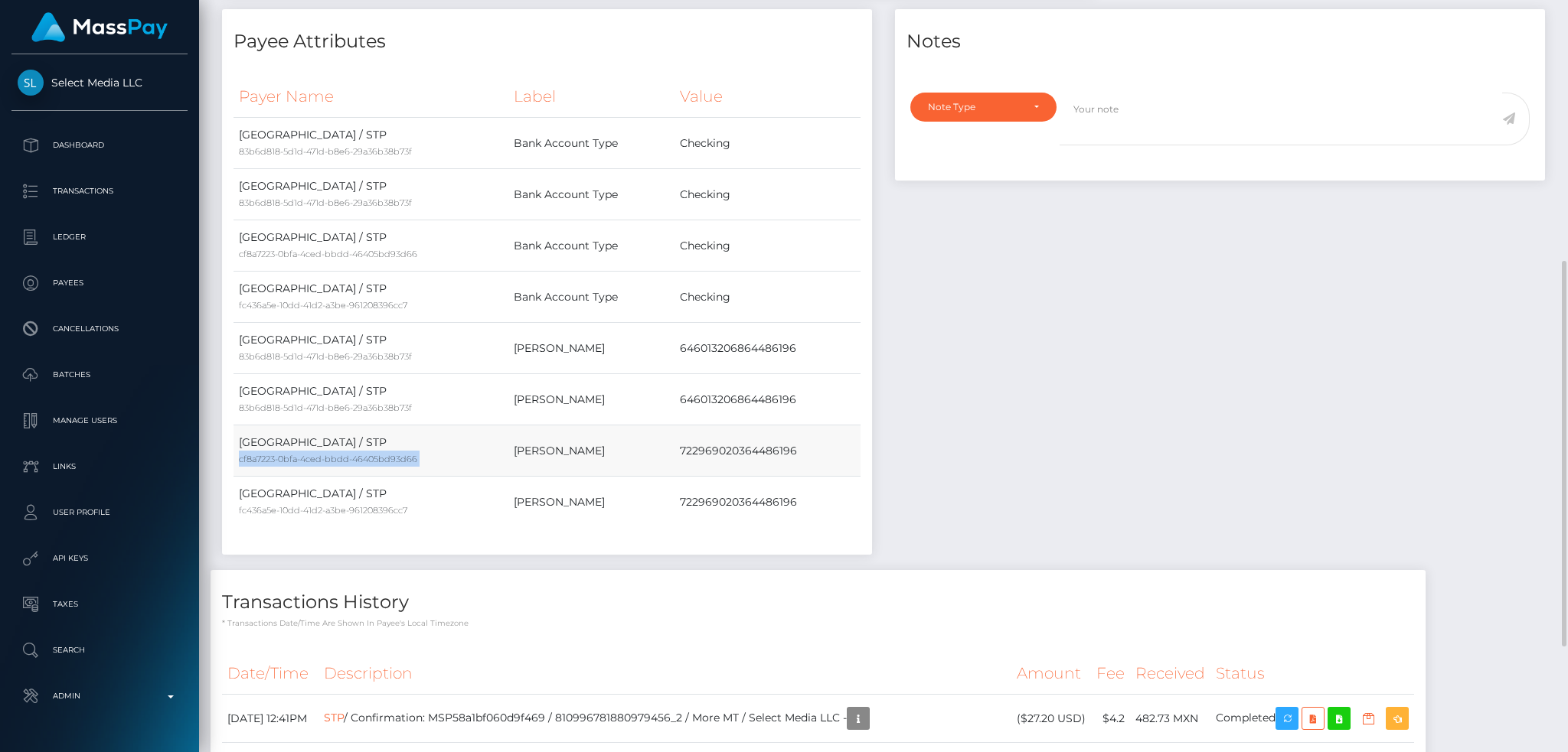
click at [385, 459] on small "cf8a7223-0bfa-4ced-bbdd-46405bd93d66" at bounding box center [328, 459] width 178 height 11
click at [728, 459] on td "722969020364486196" at bounding box center [767, 451] width 186 height 51
click at [728, 455] on td "722969020364486196" at bounding box center [767, 451] width 186 height 51
copy td "722969020364486196"
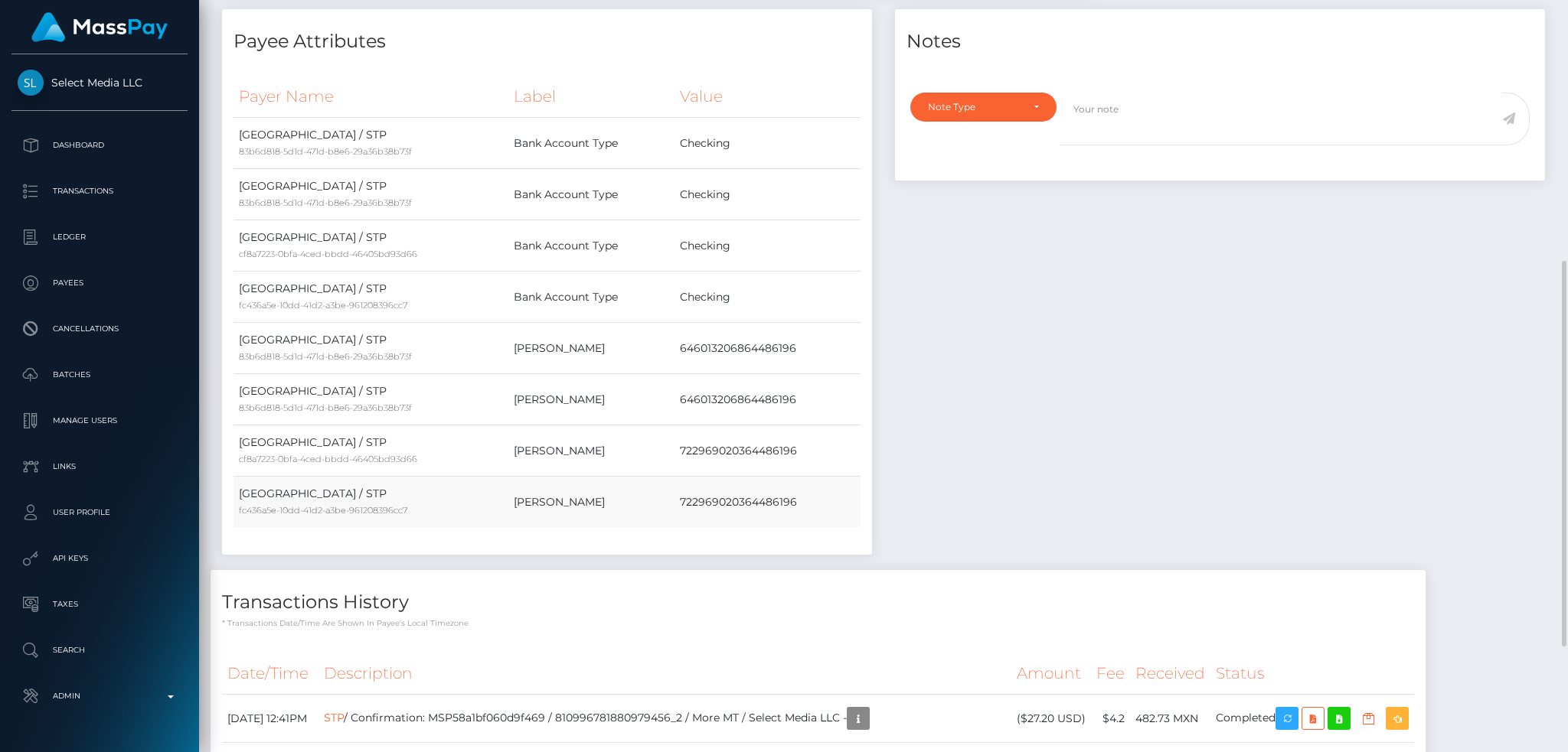
click at [721, 497] on td "722969020364486196" at bounding box center [767, 502] width 186 height 51
click at [729, 465] on td "722969020364486196" at bounding box center [767, 451] width 186 height 51
click at [729, 446] on td "722969020364486196" at bounding box center [767, 451] width 186 height 51
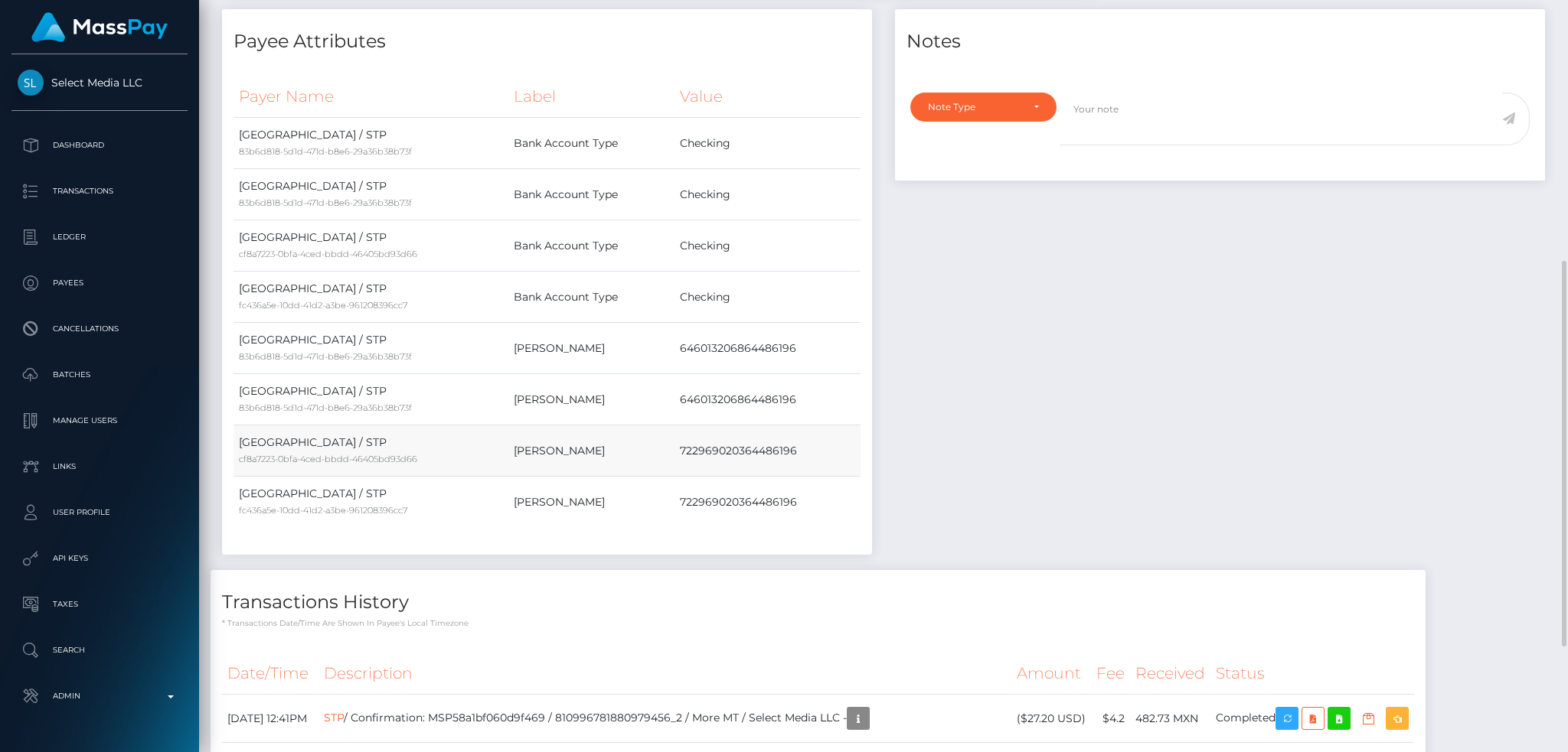
copy td "722969020364486196"
click at [408, 458] on small "cf8a7223-0bfa-4ced-bbdd-46405bd93d66" at bounding box center [328, 459] width 178 height 11
copy tr "cf8a7223-0bfa-4ced-bbdd-46405bd93d66"
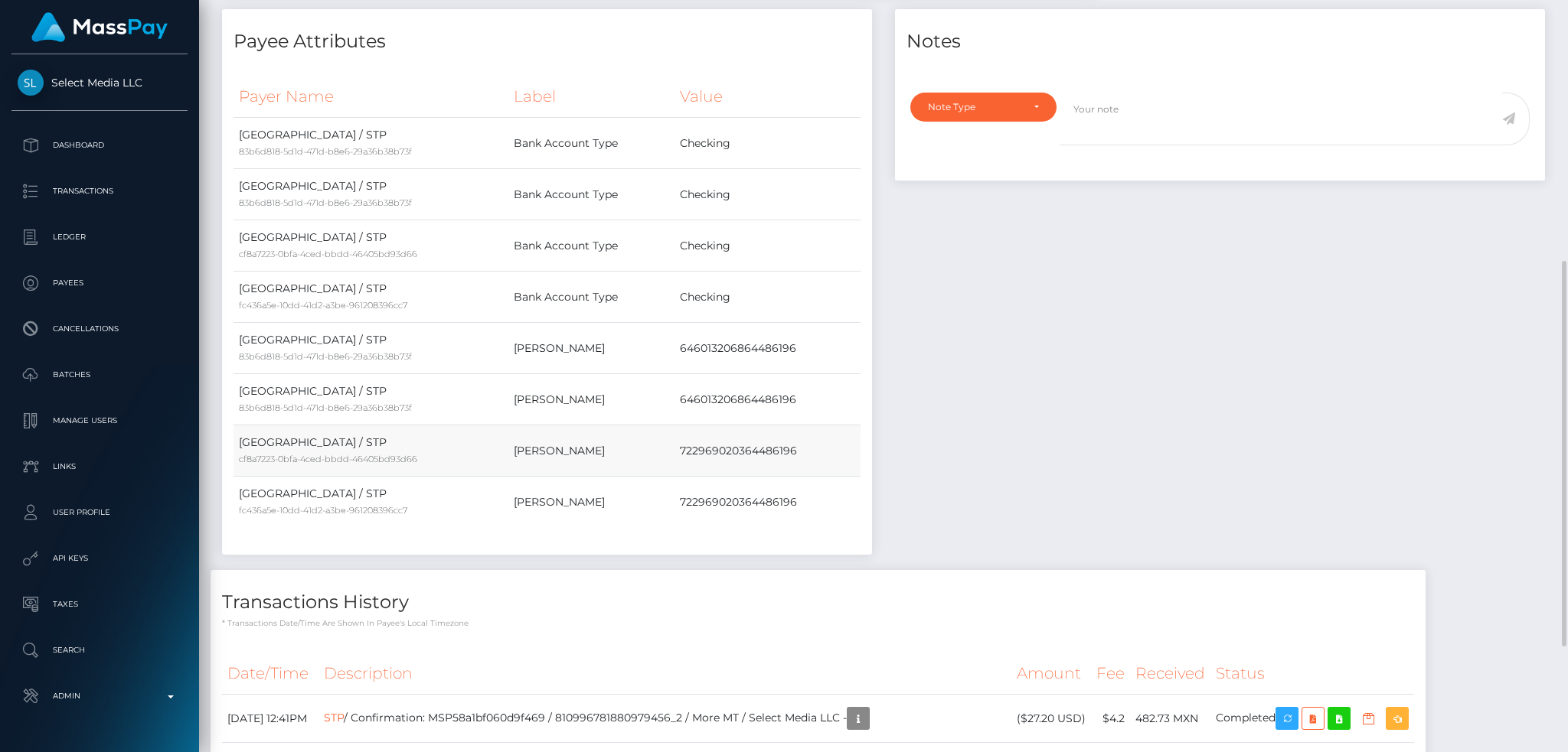
click at [386, 460] on small "cf8a7223-0bfa-4ced-bbdd-46405bd93d66" at bounding box center [328, 459] width 178 height 11
copy tr "cf8a7223-0bfa-4ced-bbdd-46405bd93d66"
click at [387, 513] on small "fc436a5e-10dd-41d2-a3be-961208396cc7" at bounding box center [323, 511] width 168 height 11
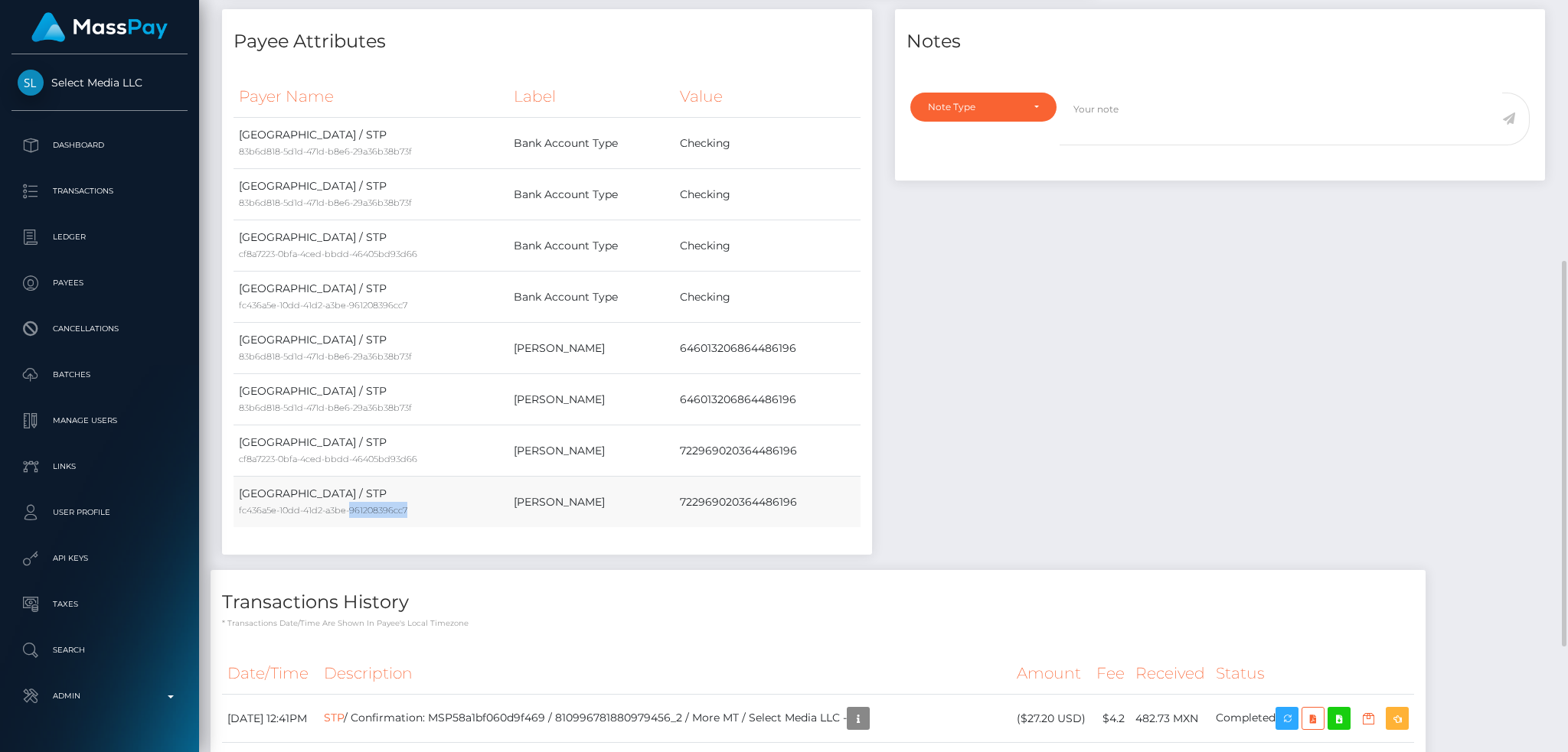
click at [387, 513] on small "fc436a5e-10dd-41d2-a3be-961208396cc7" at bounding box center [323, 511] width 168 height 11
copy tr "fc436a5e-10dd-41d2-a3be-961208396cc7"
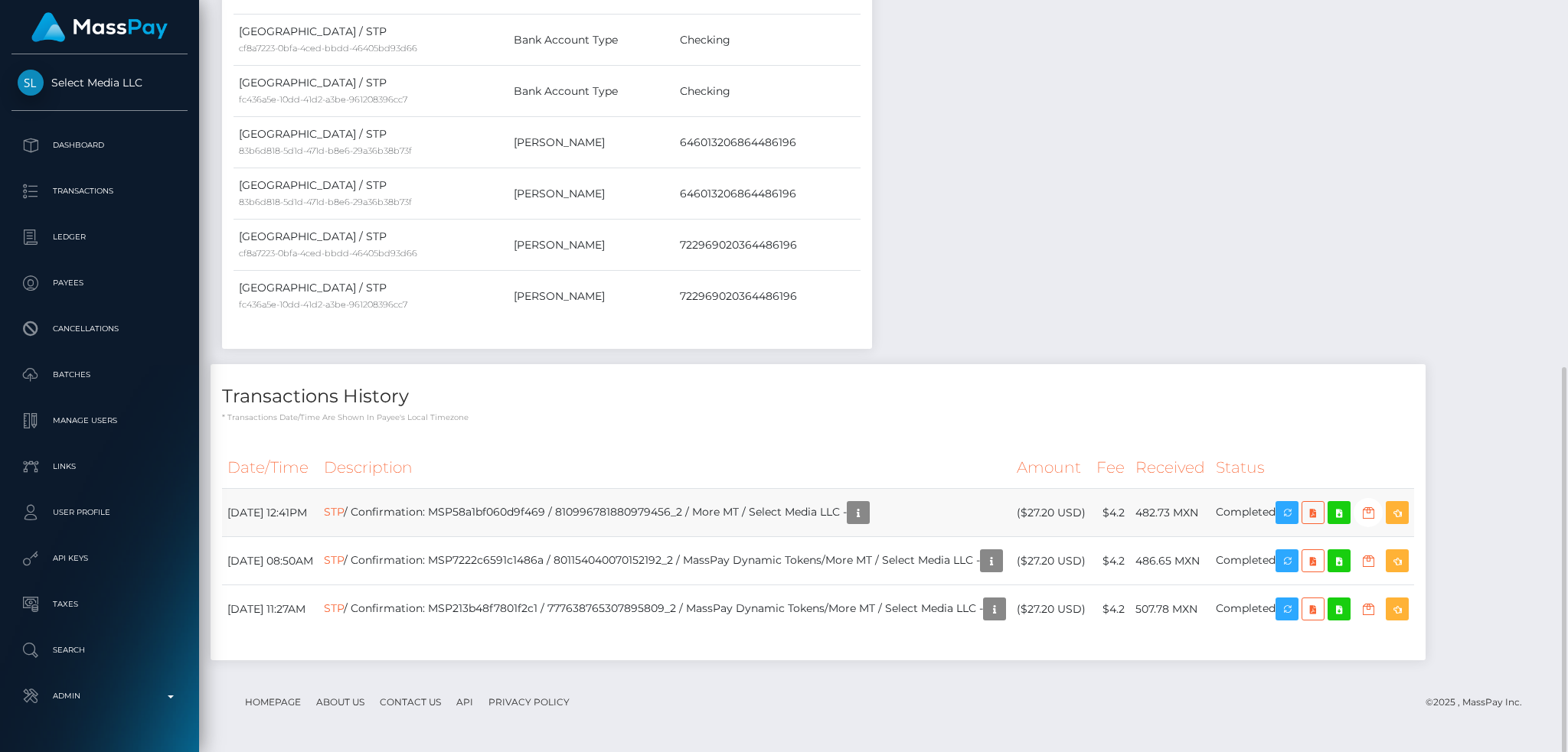
click at [602, 507] on td "STP / Confirmation: MSP58a1bf060d9f469 / 810996781880979456_2 / More MT / Selec…" at bounding box center [664, 513] width 692 height 48
copy td "STP / Confirmation: MSP58a1bf060d9f469 / 810996781880979456_2 / More MT / Selec…"
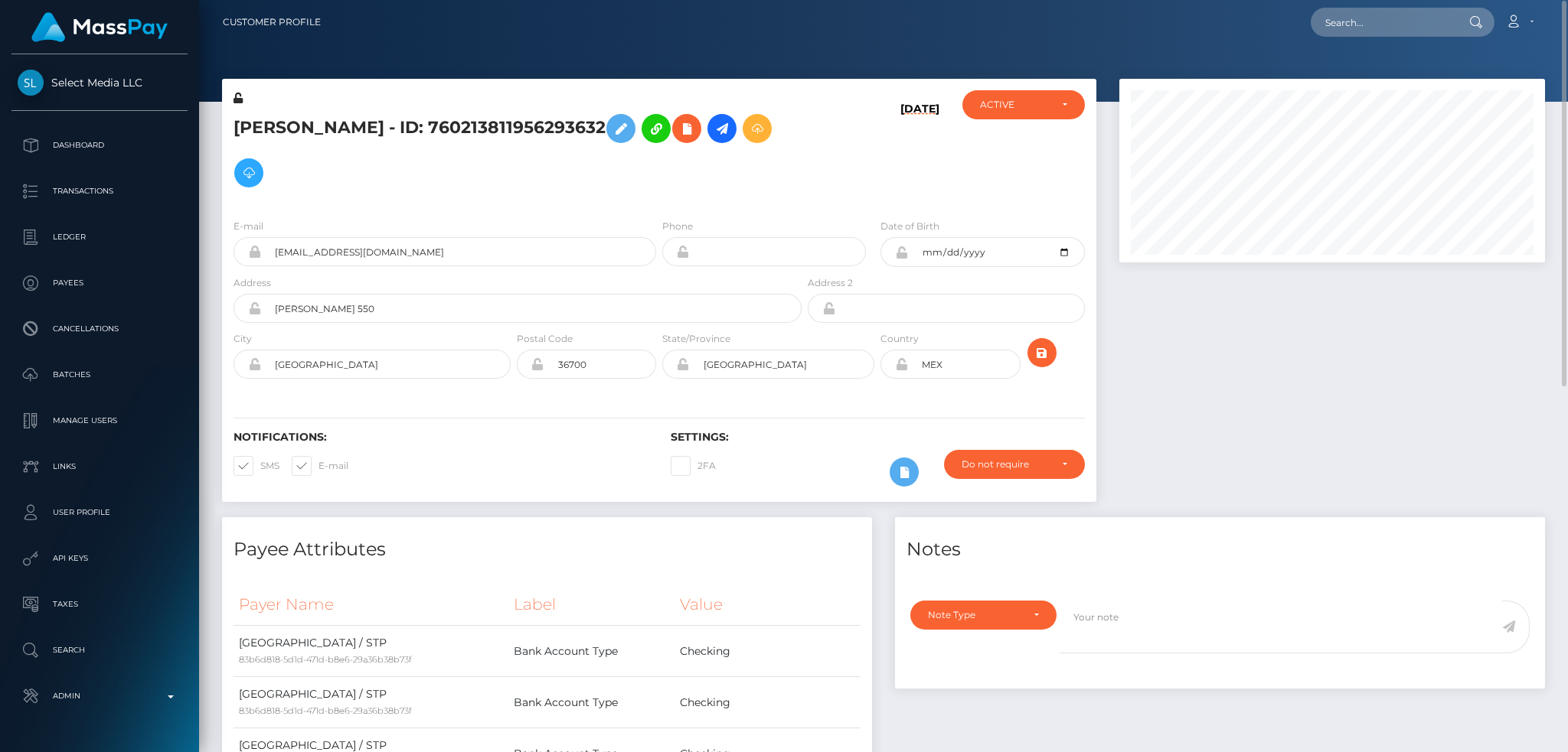
scroll to position [0, 0]
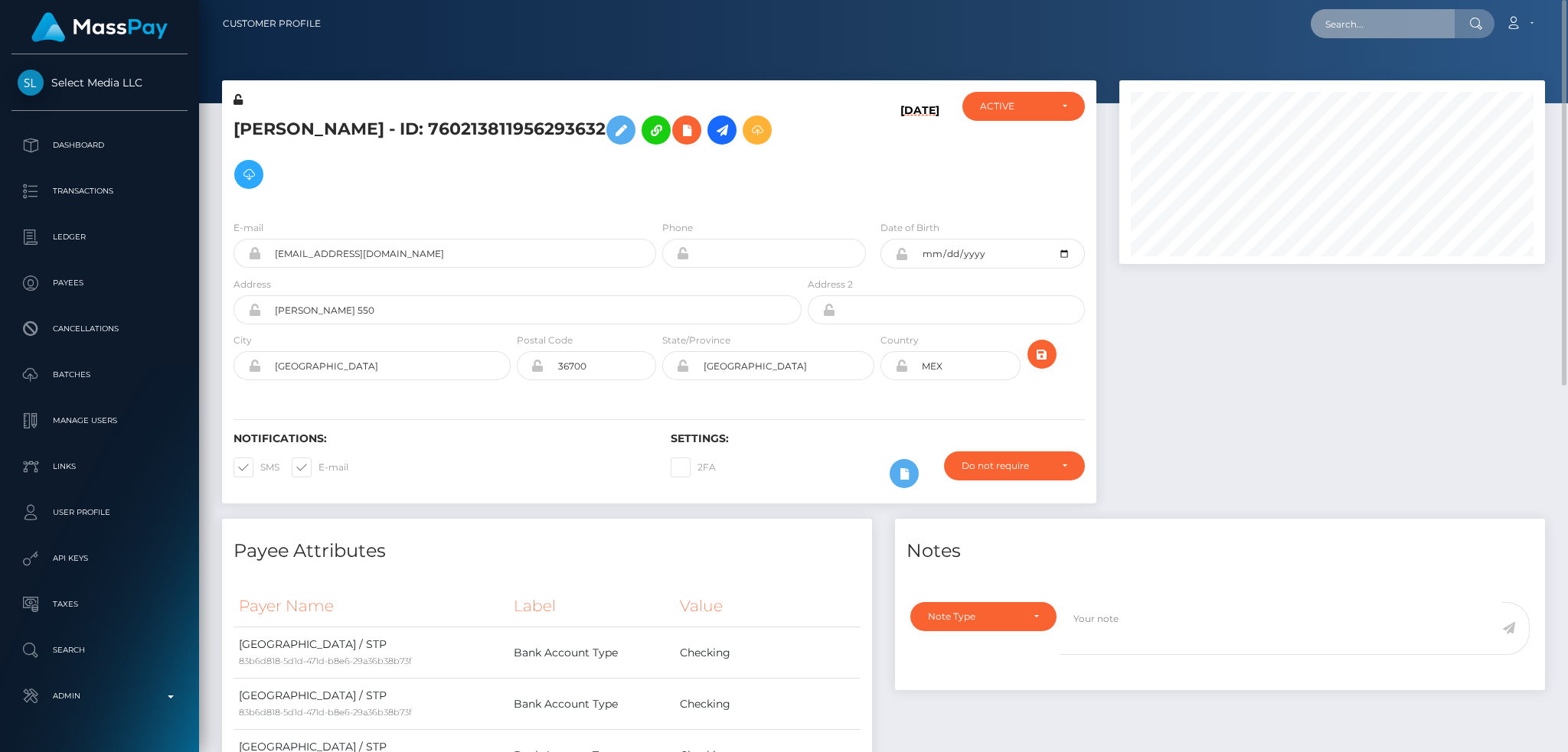
click at [1349, 25] on input "text" at bounding box center [1383, 23] width 144 height 29
paste input "sgwcgray1234@hotmail.ca"
type input "sgwcgray1234@hotmail.ca"
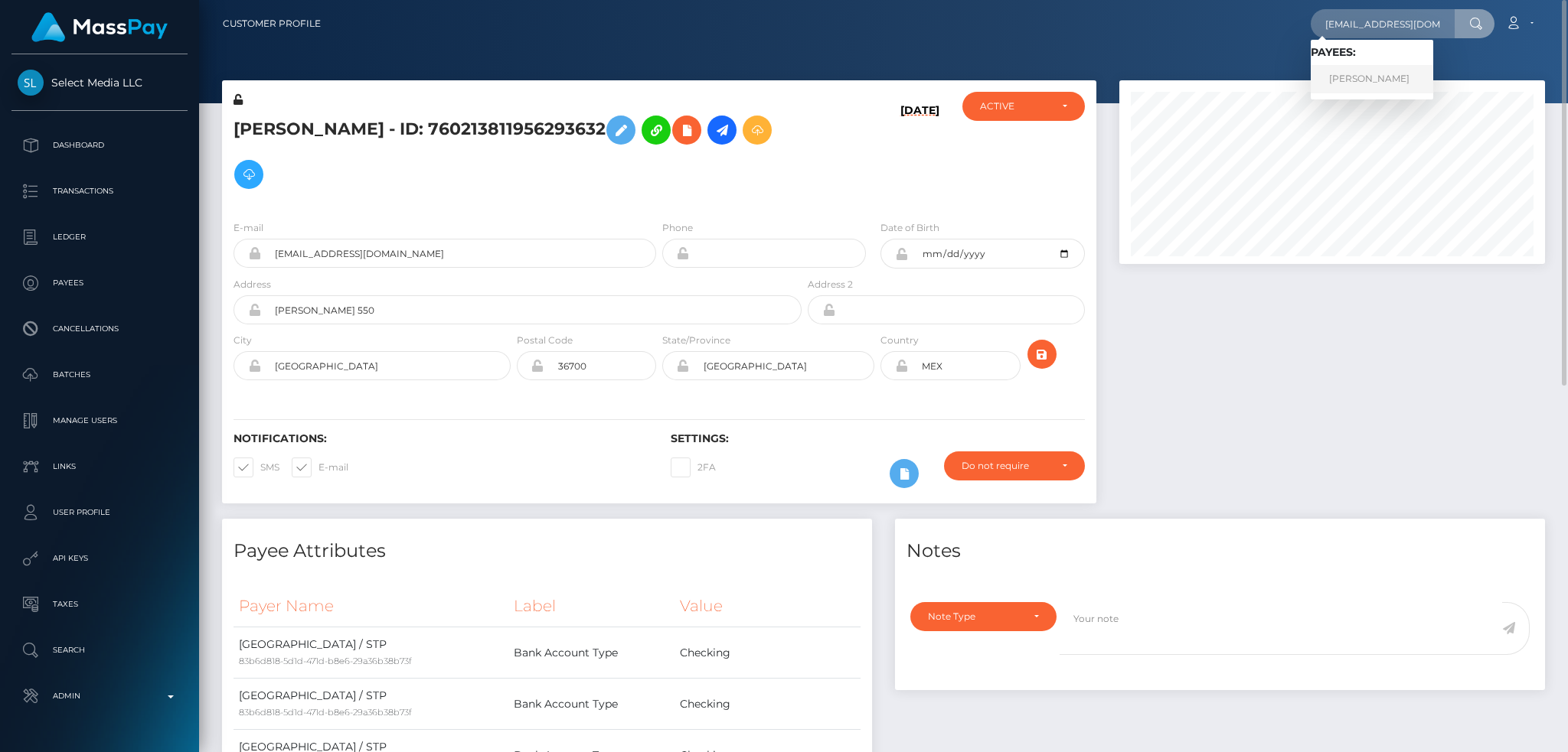
click at [1353, 74] on link "GWEN MARIE GRAY" at bounding box center [1372, 79] width 122 height 28
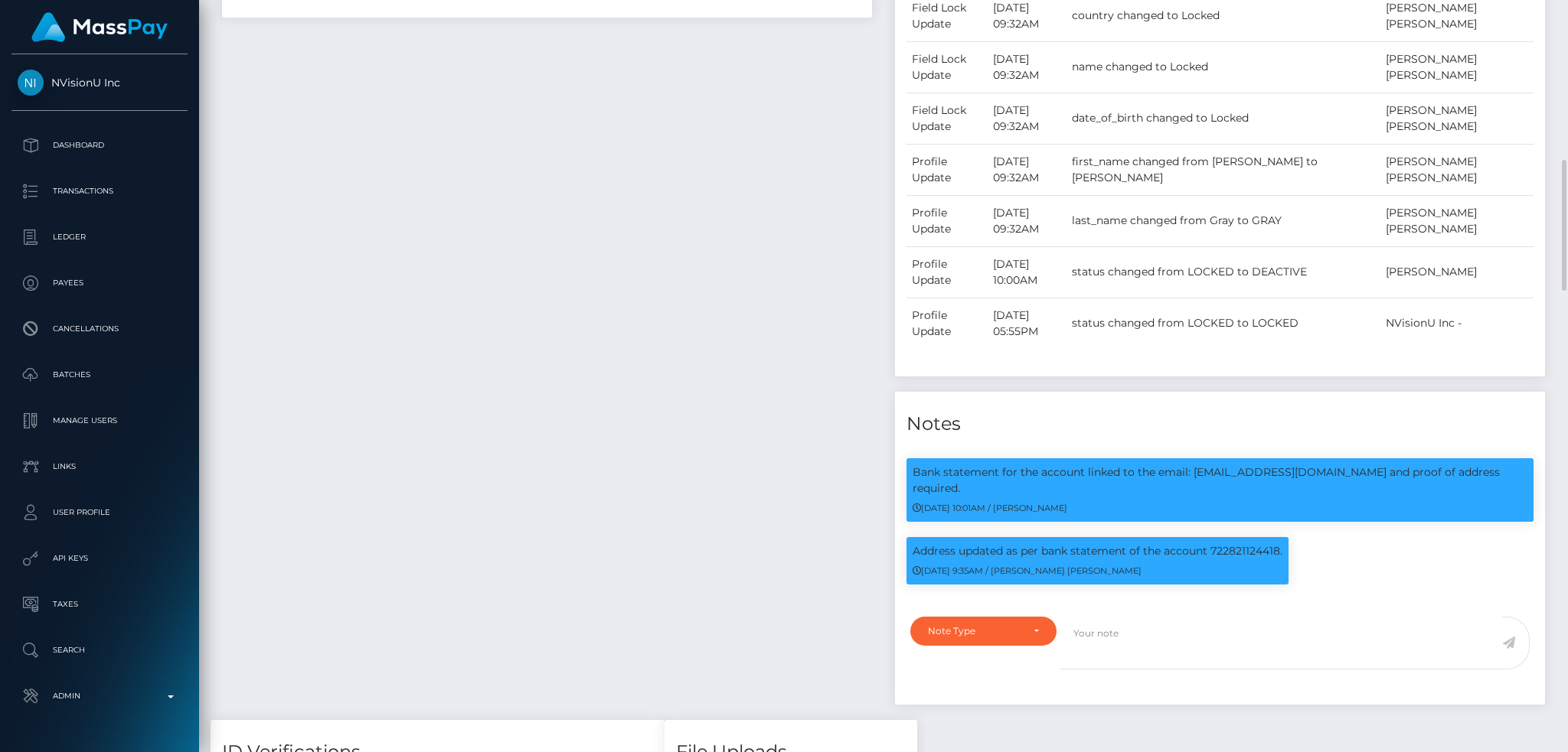
scroll to position [205, 0]
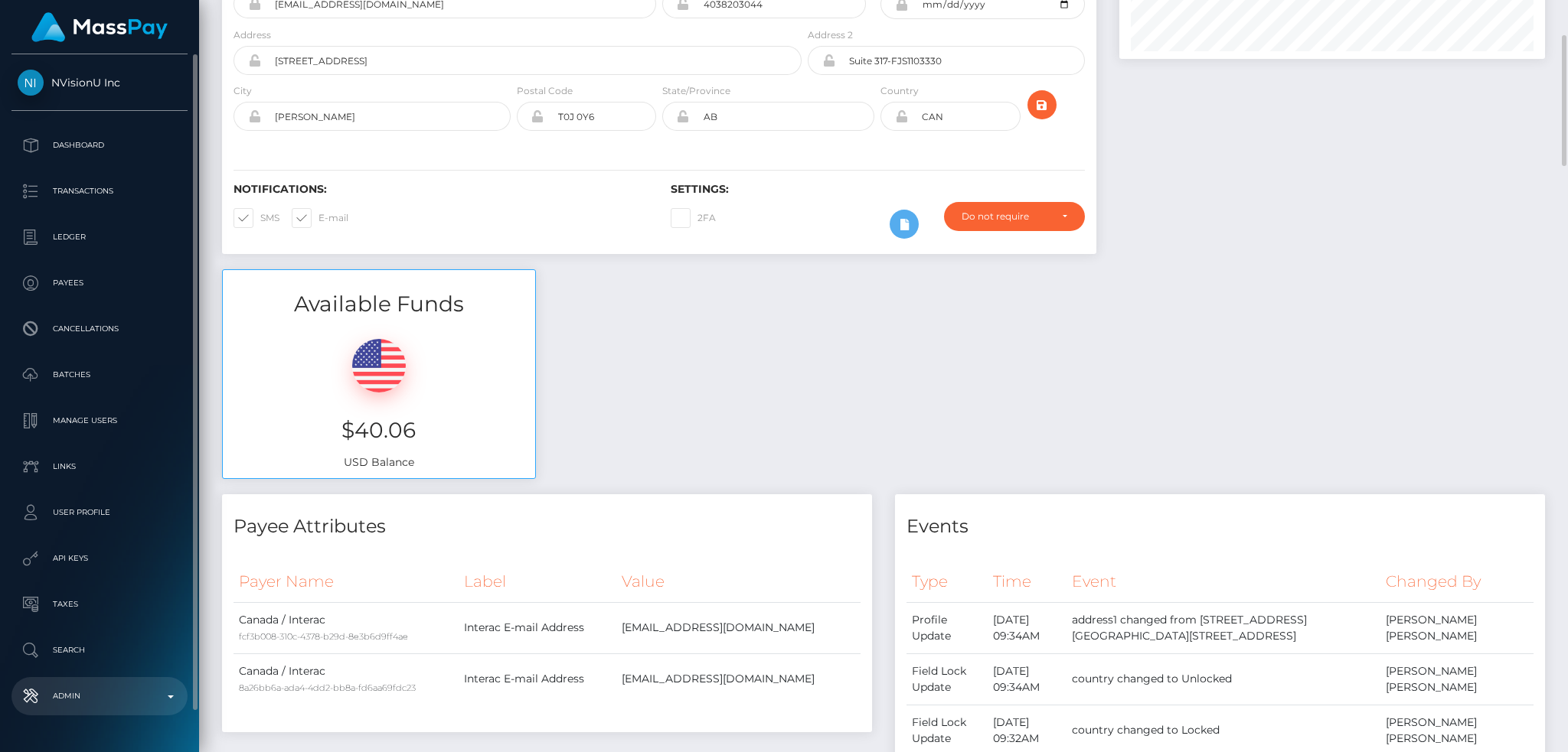
click at [88, 693] on p "Admin" at bounding box center [100, 696] width 164 height 23
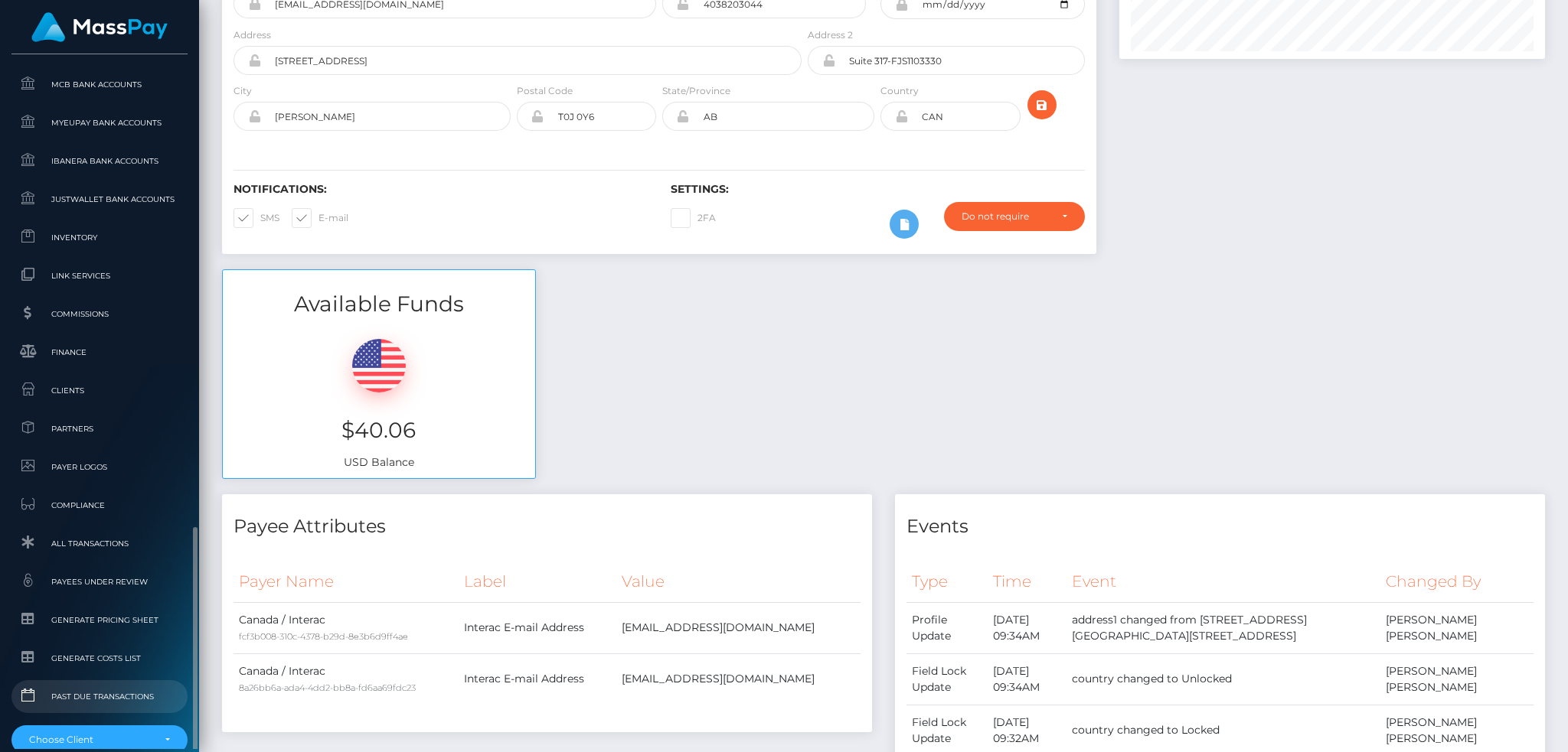
scroll to position [897, 0]
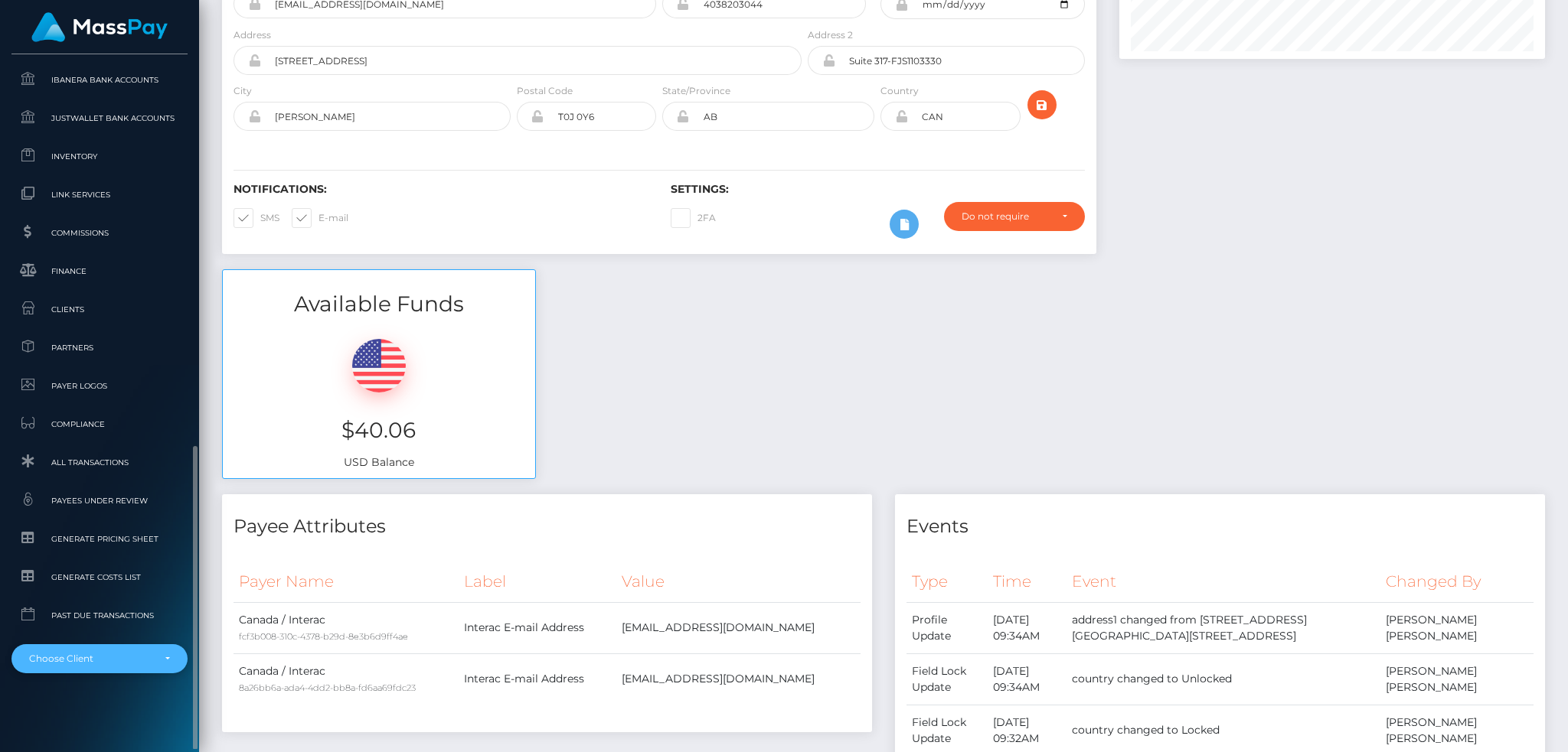
click at [115, 654] on div "Choose Client" at bounding box center [90, 659] width 123 height 12
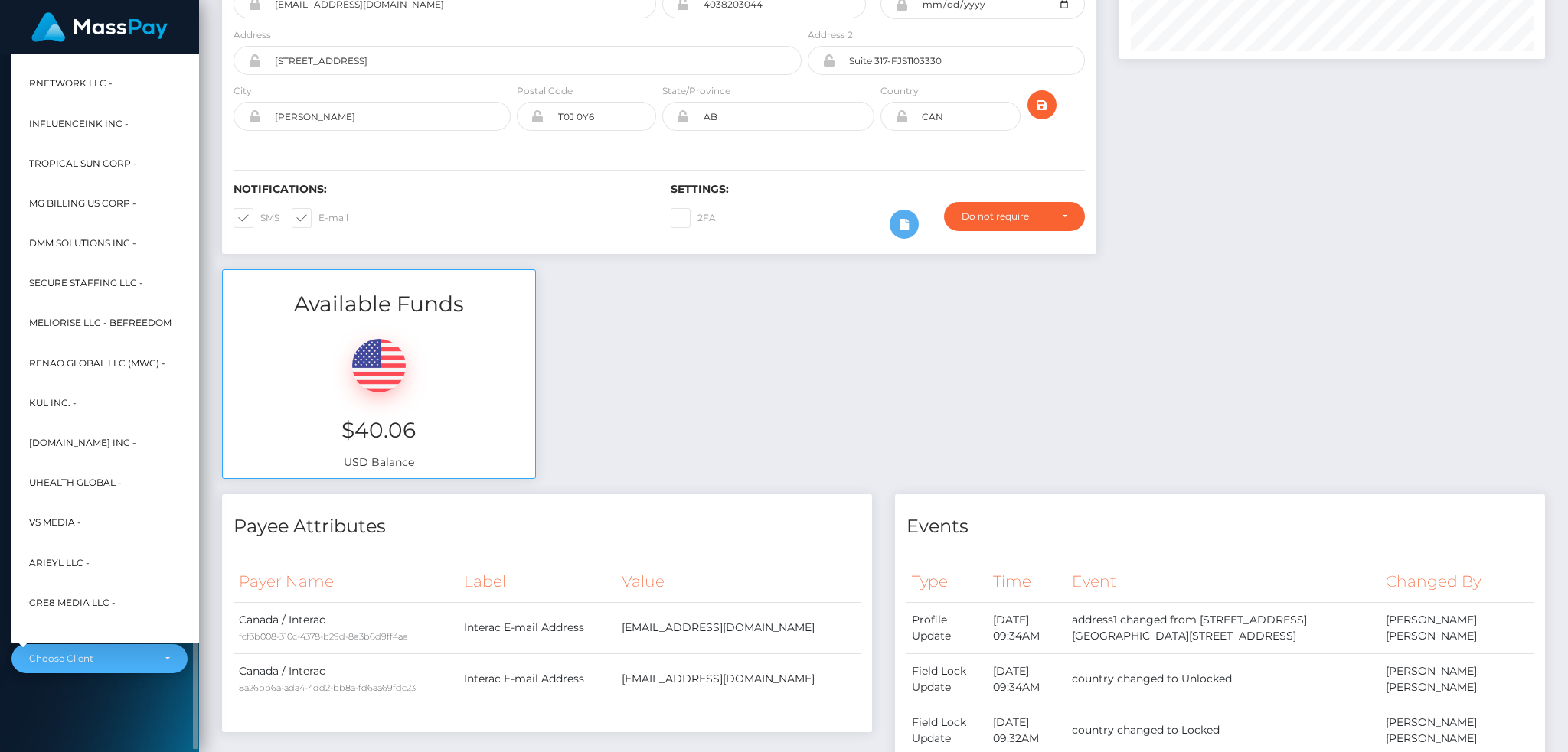
scroll to position [734, 0]
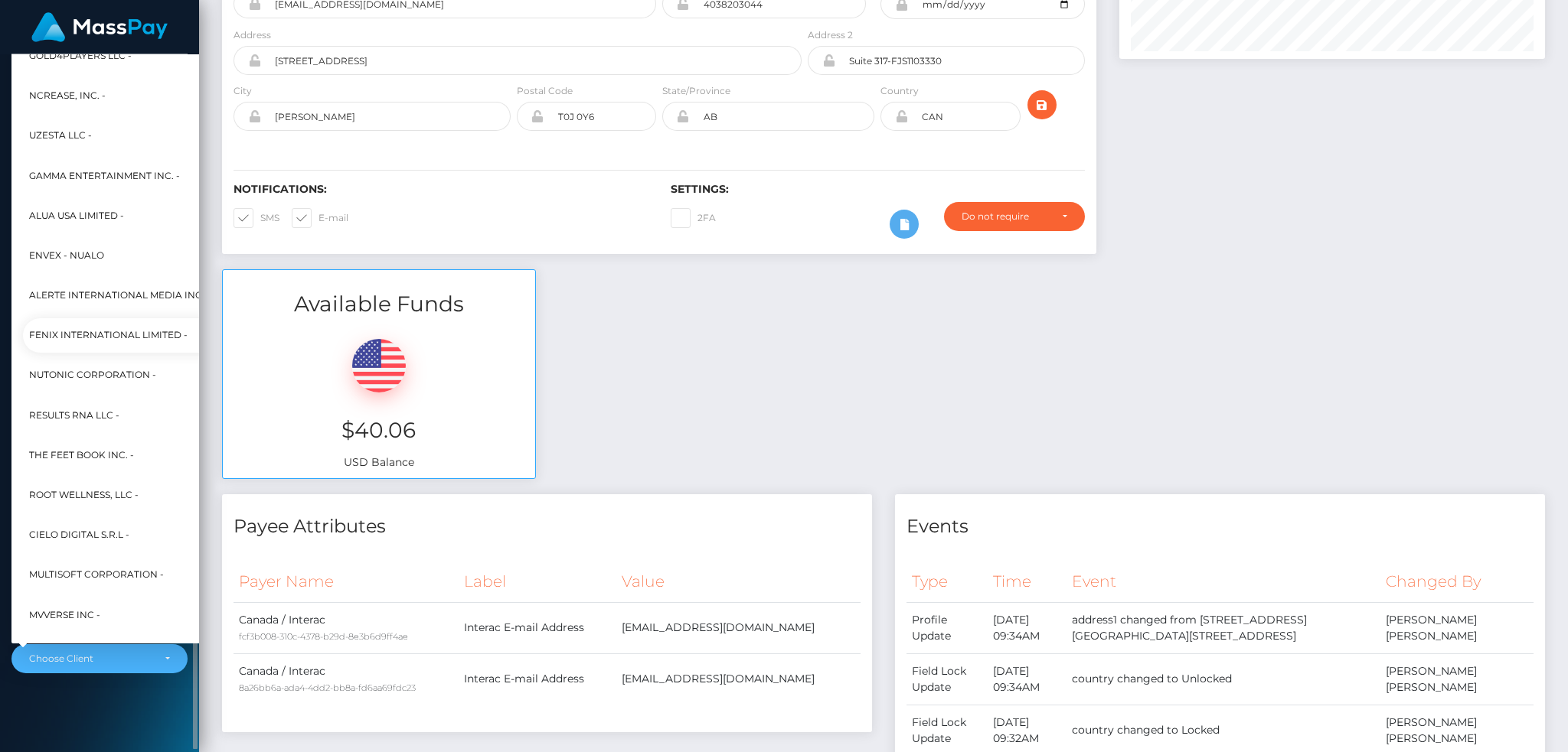
click at [118, 335] on span "Fenix International Limited -" at bounding box center [107, 336] width 158 height 20
select select "26"
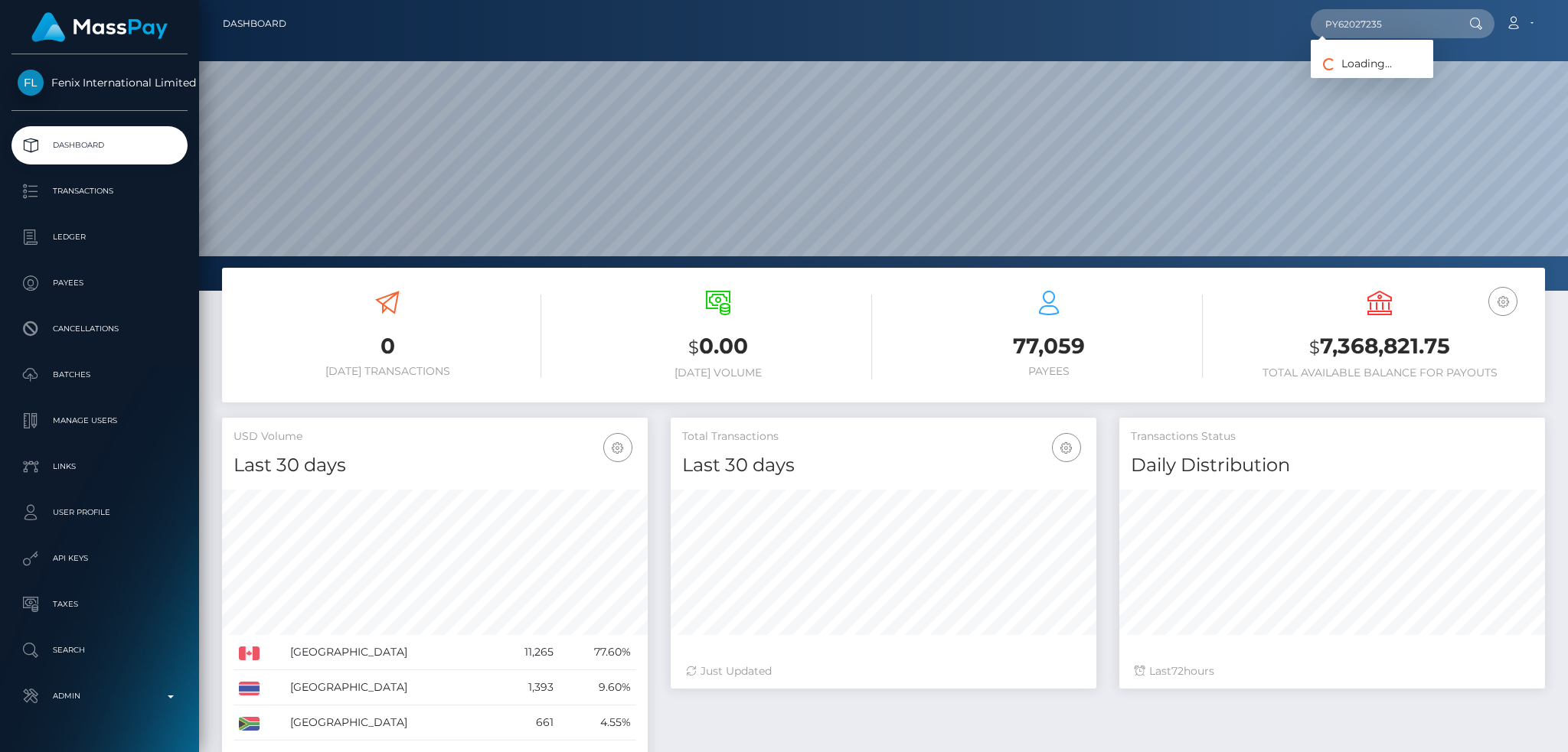
scroll to position [272, 425]
type input "PY62027235"
click at [1428, 76] on link "GRANIT [PERSON_NAME] (Whop Inc - )" at bounding box center [1420, 79] width 218 height 28
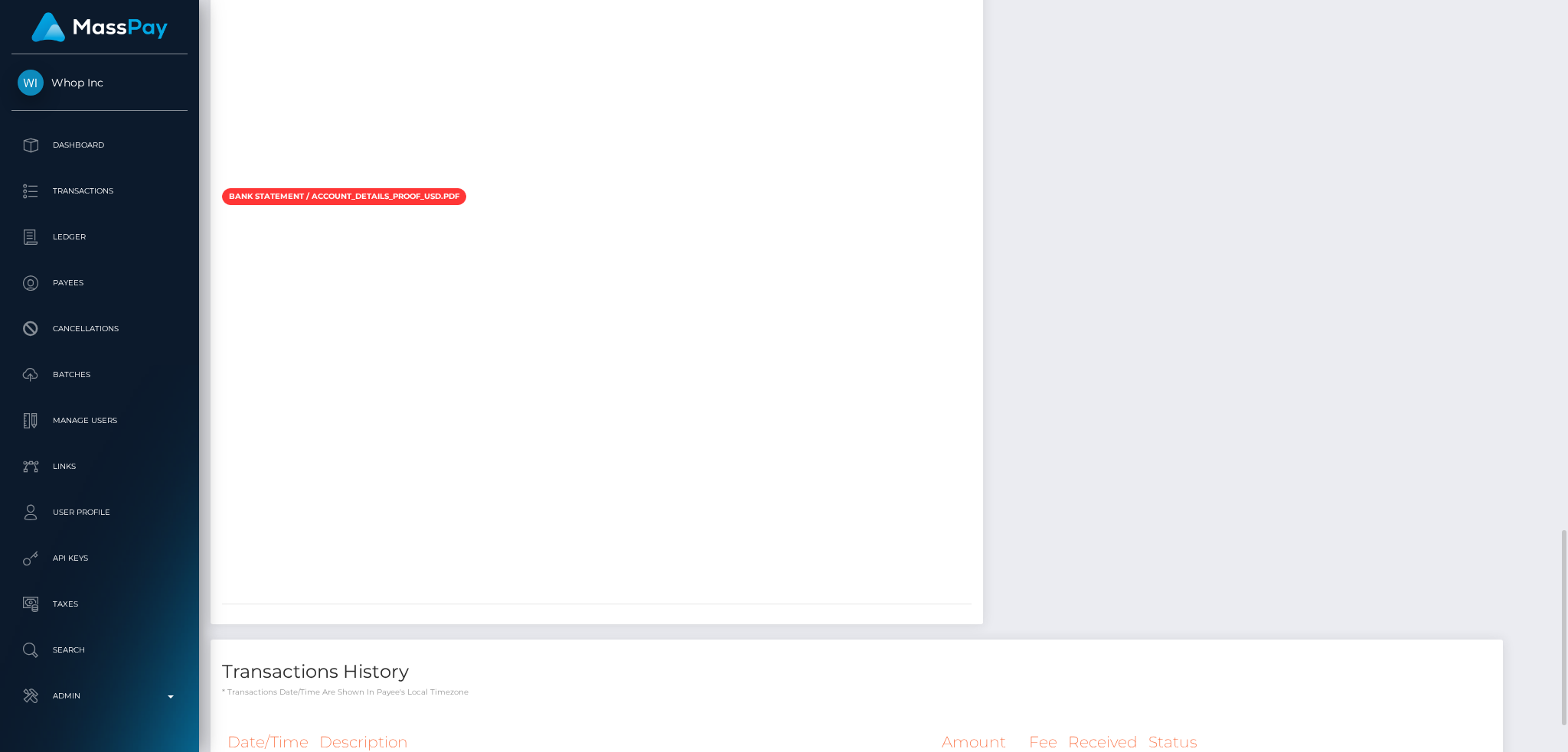
scroll to position [2145, 0]
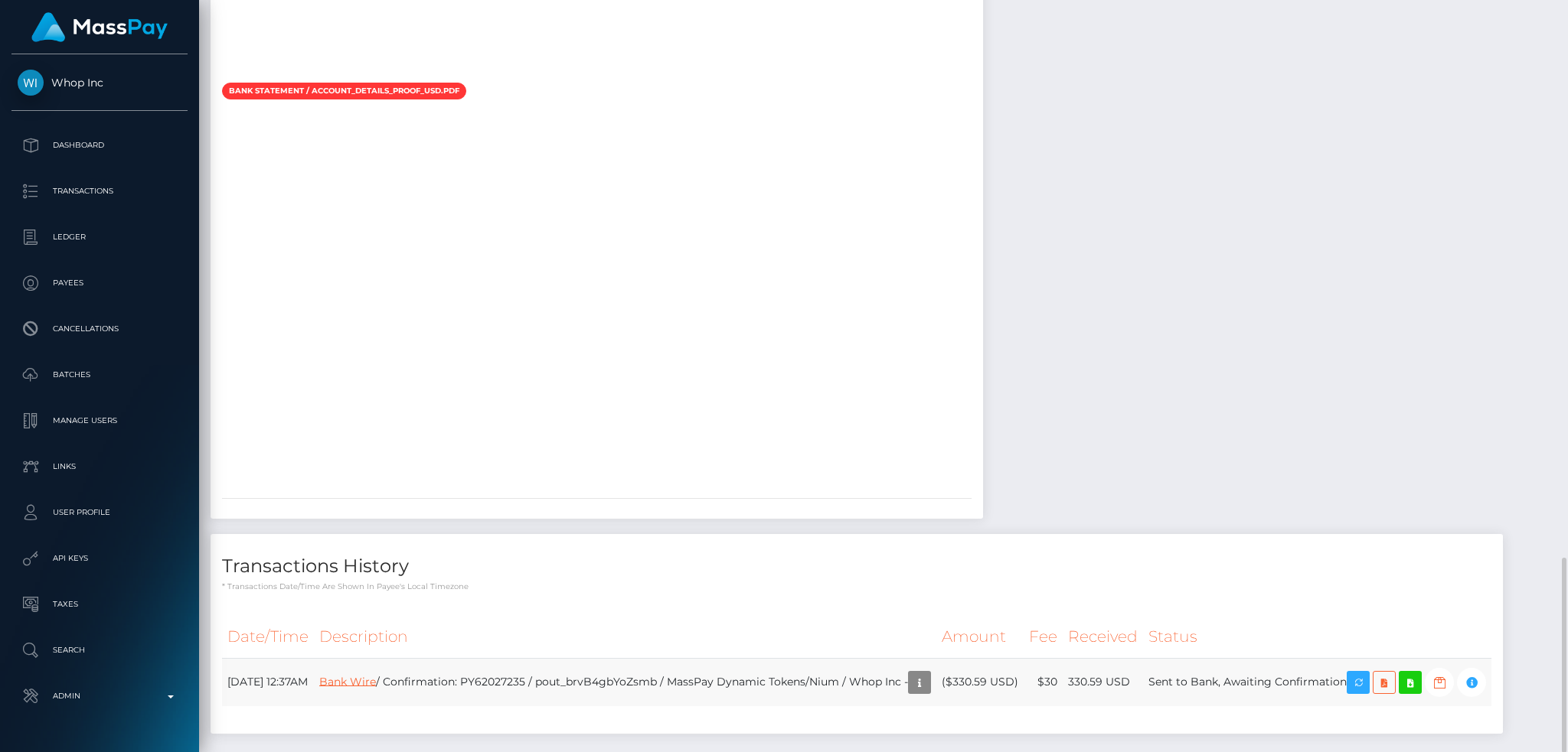
click at [376, 674] on link "Bank Wire" at bounding box center [347, 681] width 57 height 14
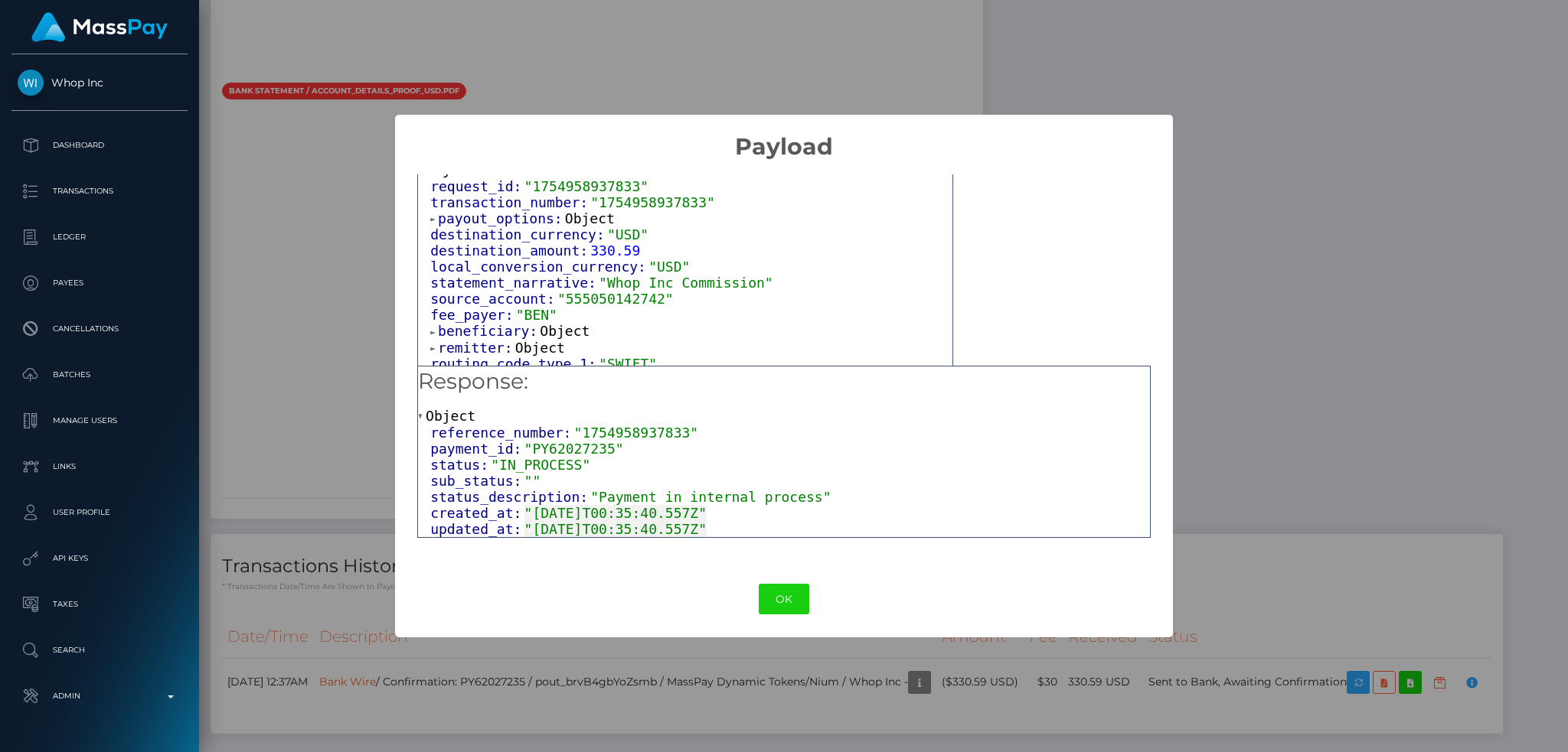
scroll to position [83, 0]
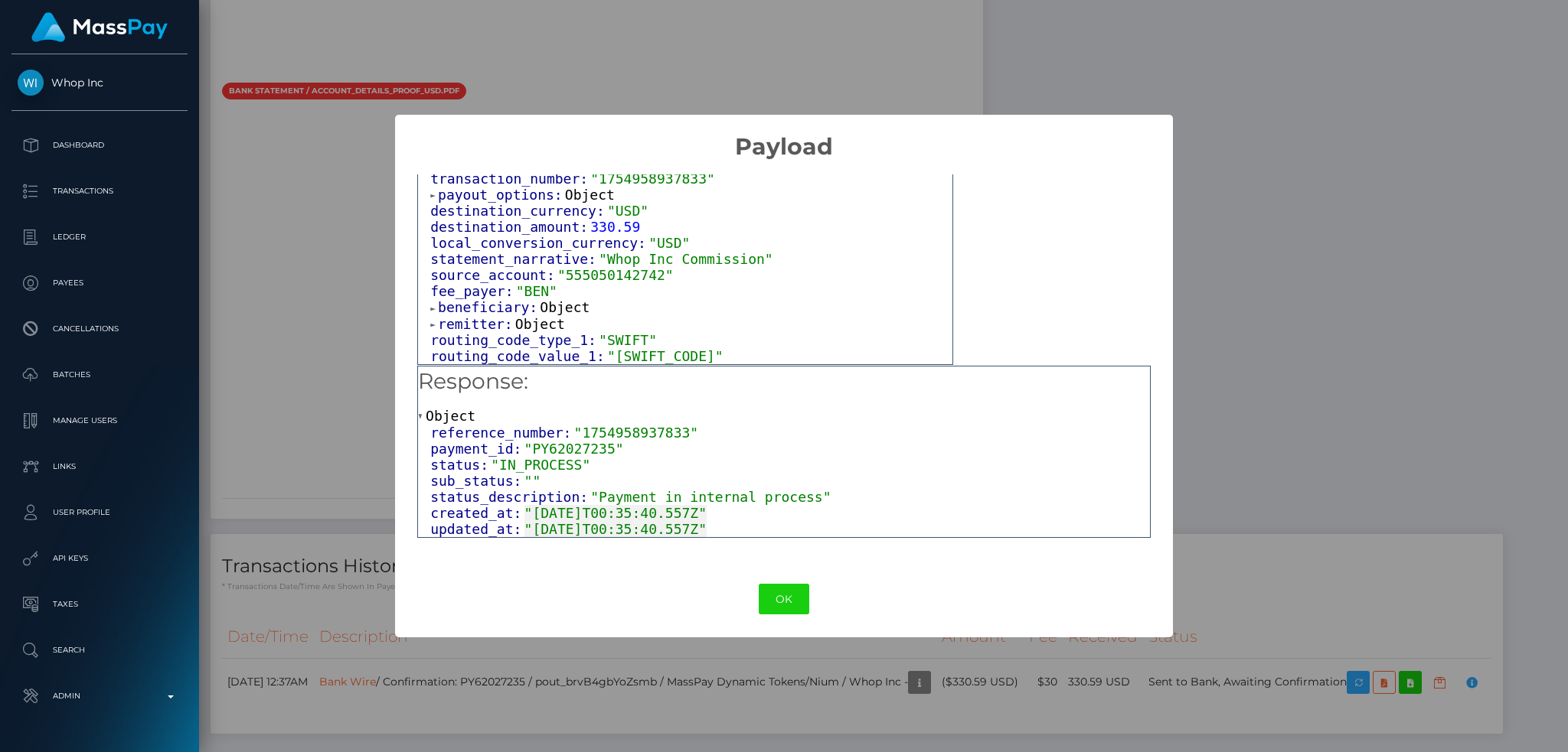
click at [540, 301] on span "Object" at bounding box center [565, 307] width 50 height 16
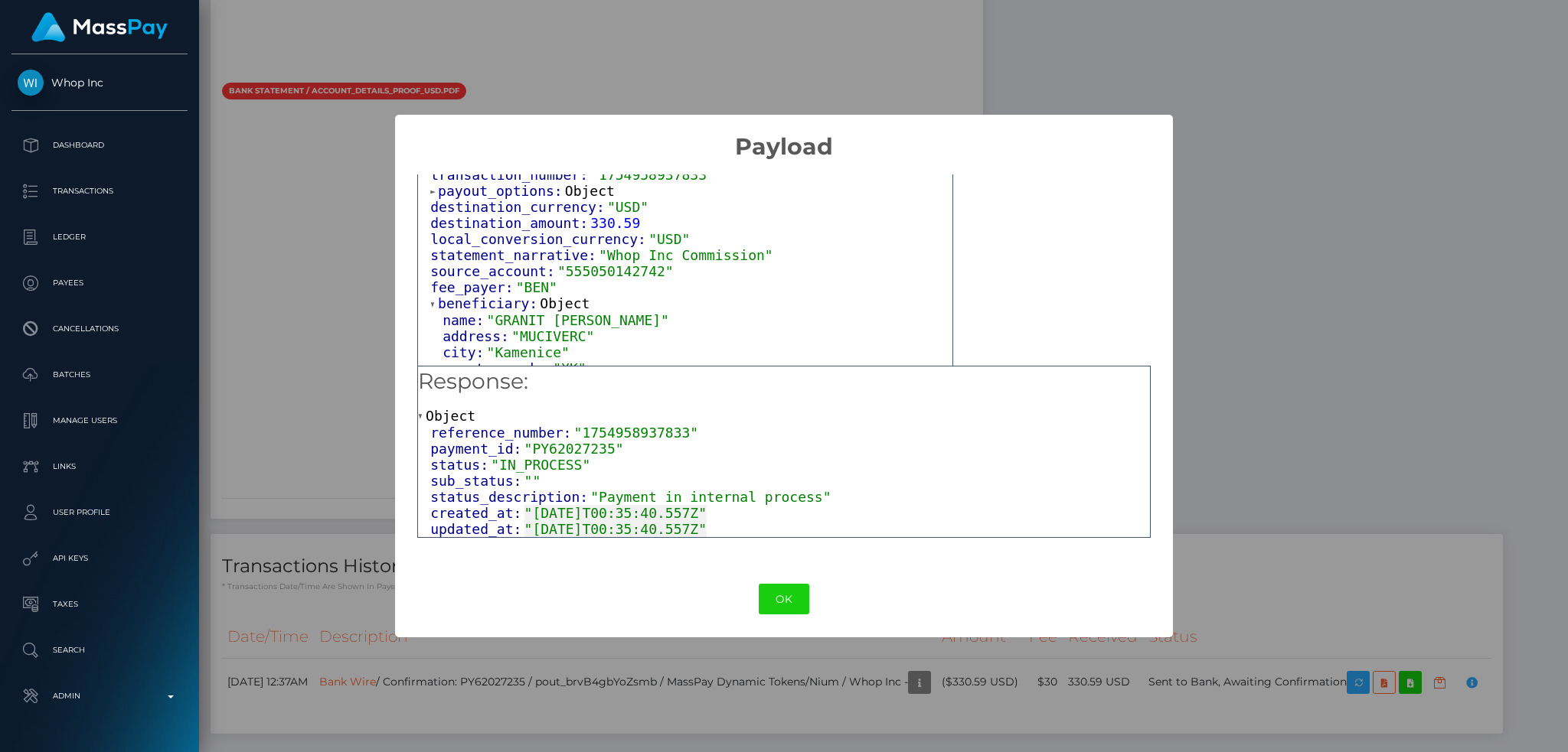
click at [1344, 251] on div "× Payload Output: Object request_id: "1754958937833" transaction_number: "17549…" at bounding box center [784, 376] width 1568 height 752
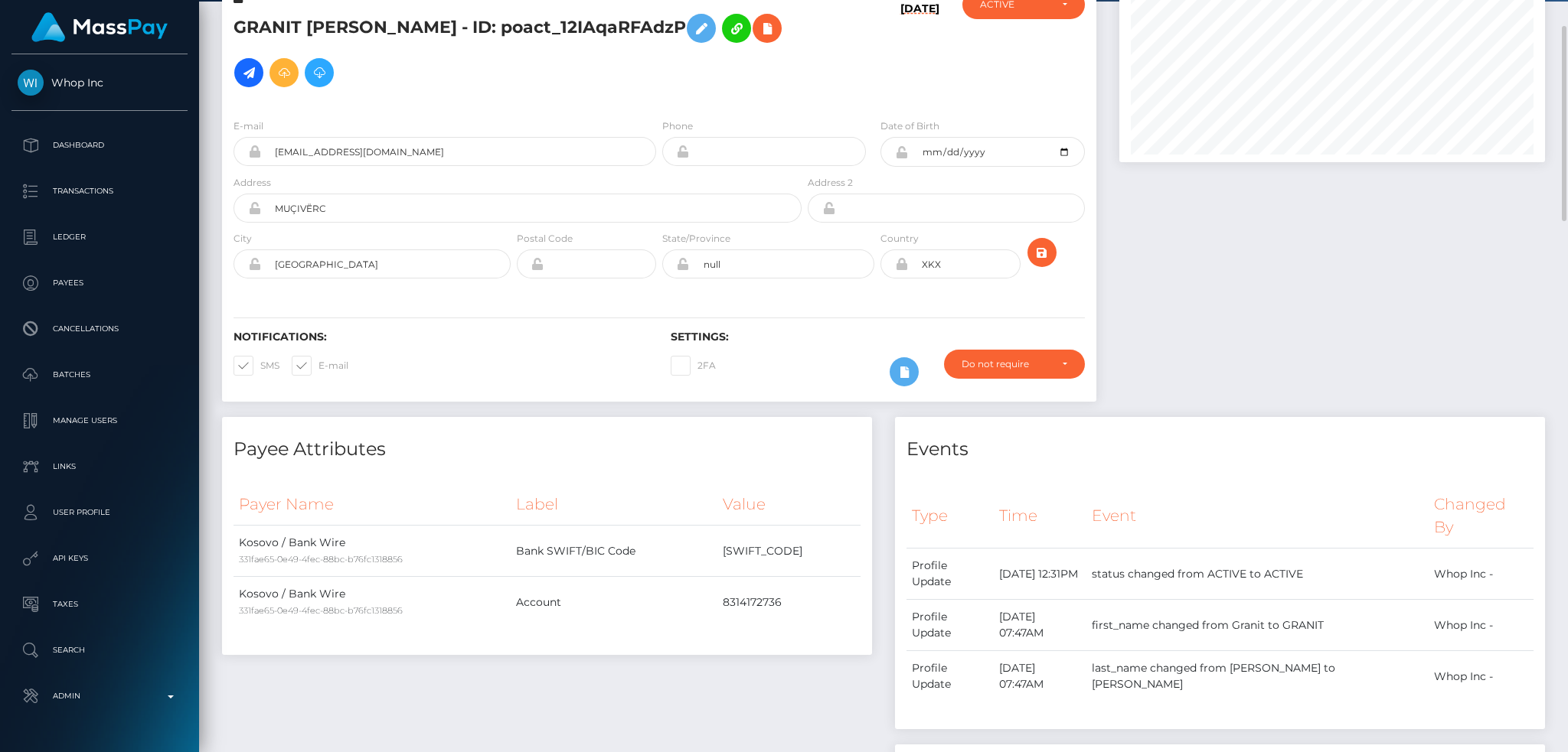
scroll to position [0, 0]
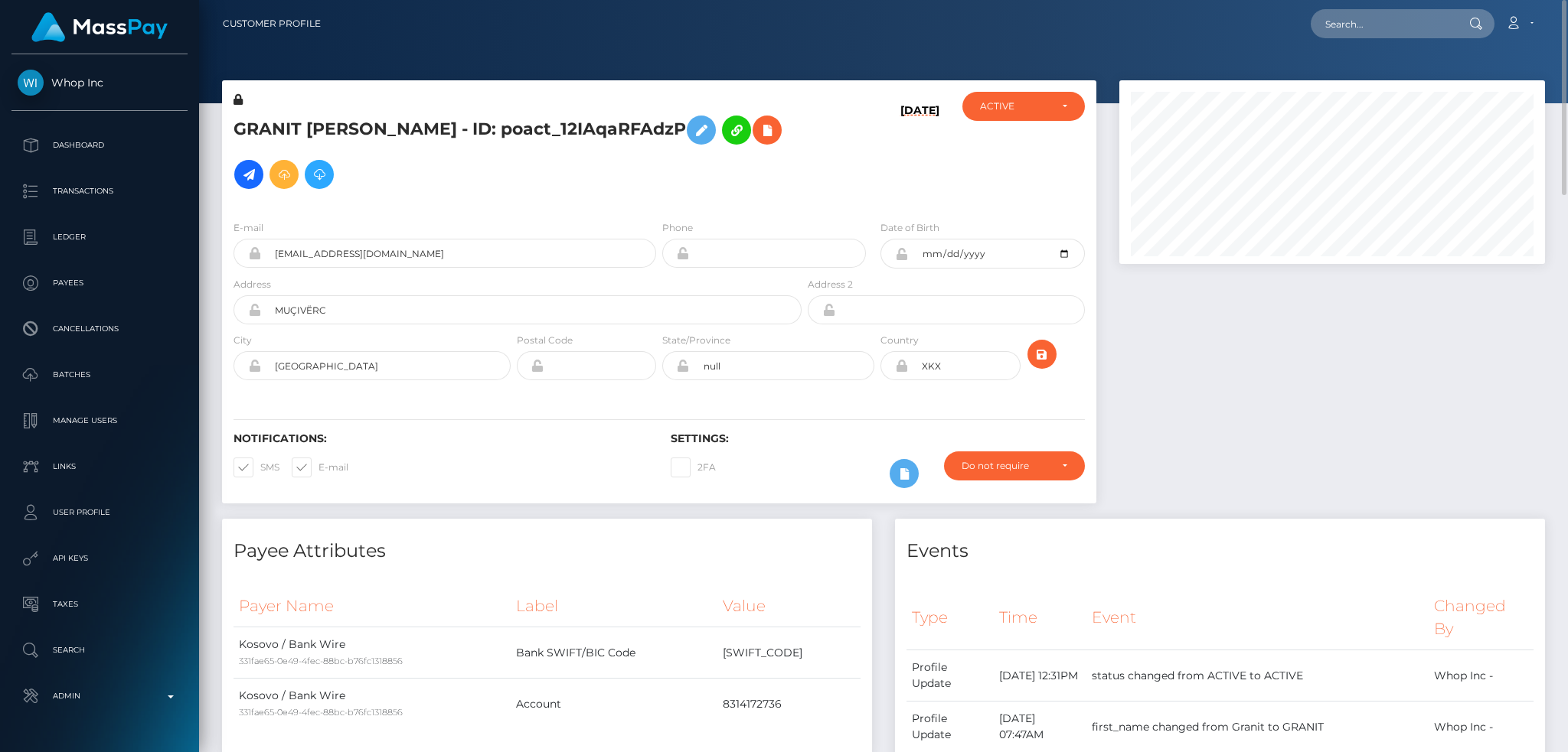
click at [274, 122] on h5 "GRANIT SPAHIU - ID: poact_12IAqaRFAdzP" at bounding box center [513, 153] width 559 height 89
copy h5 "GRANIT"
click at [1338, 16] on input "text" at bounding box center [1383, 23] width 144 height 29
paste input "74456366"
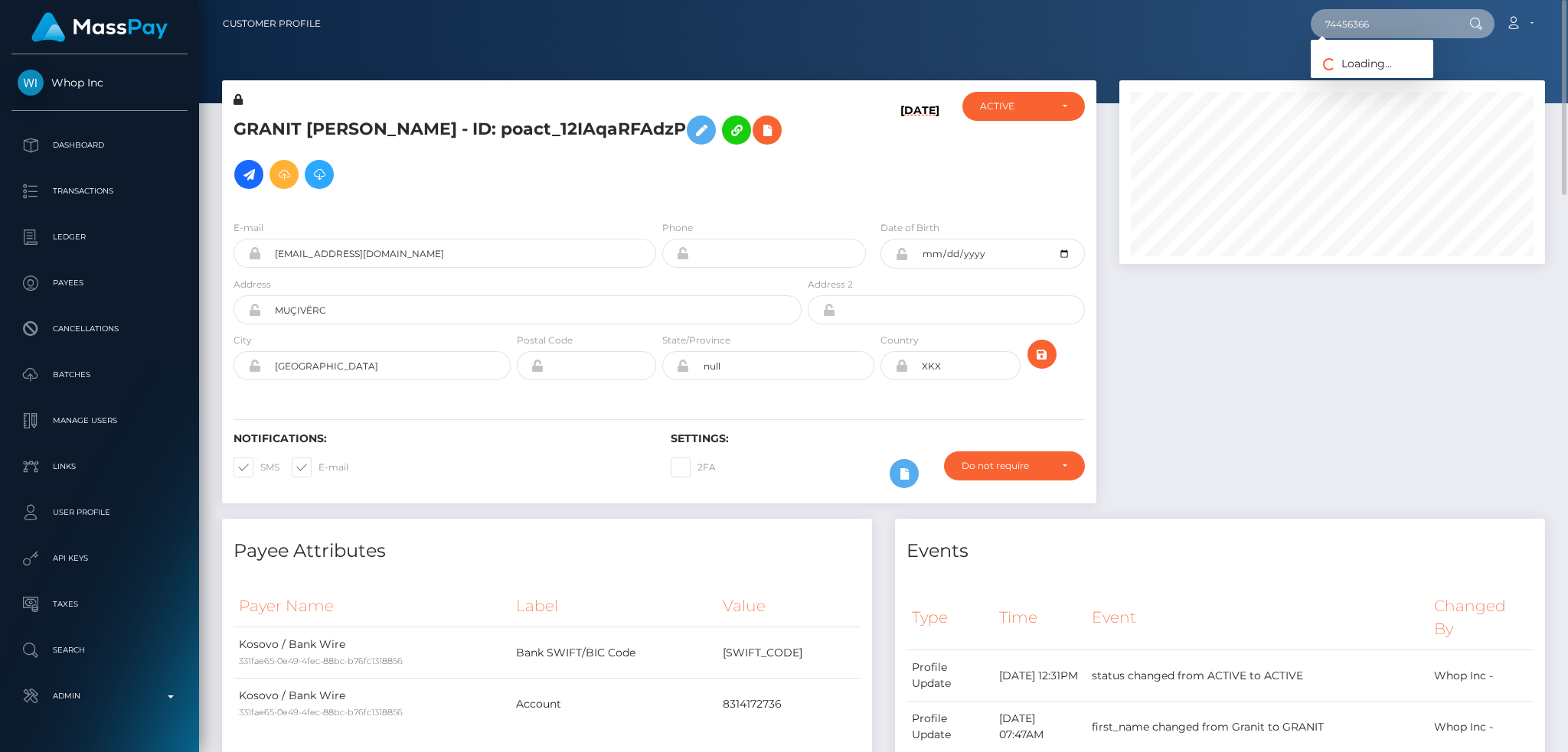
type input "74456366"
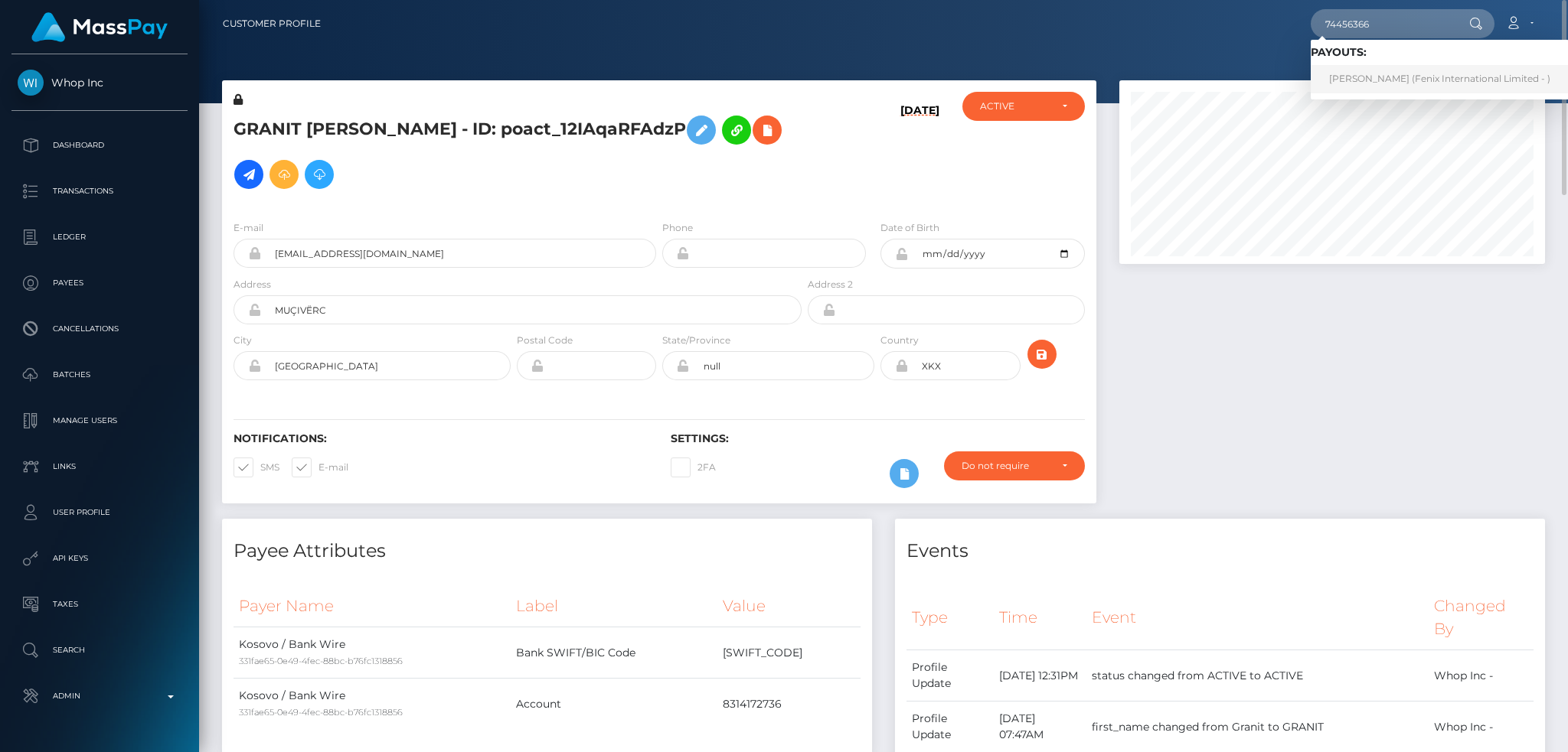
click at [1398, 72] on link "Shiva SHIVA (Fenix International Limited - )" at bounding box center [1439, 79] width 258 height 28
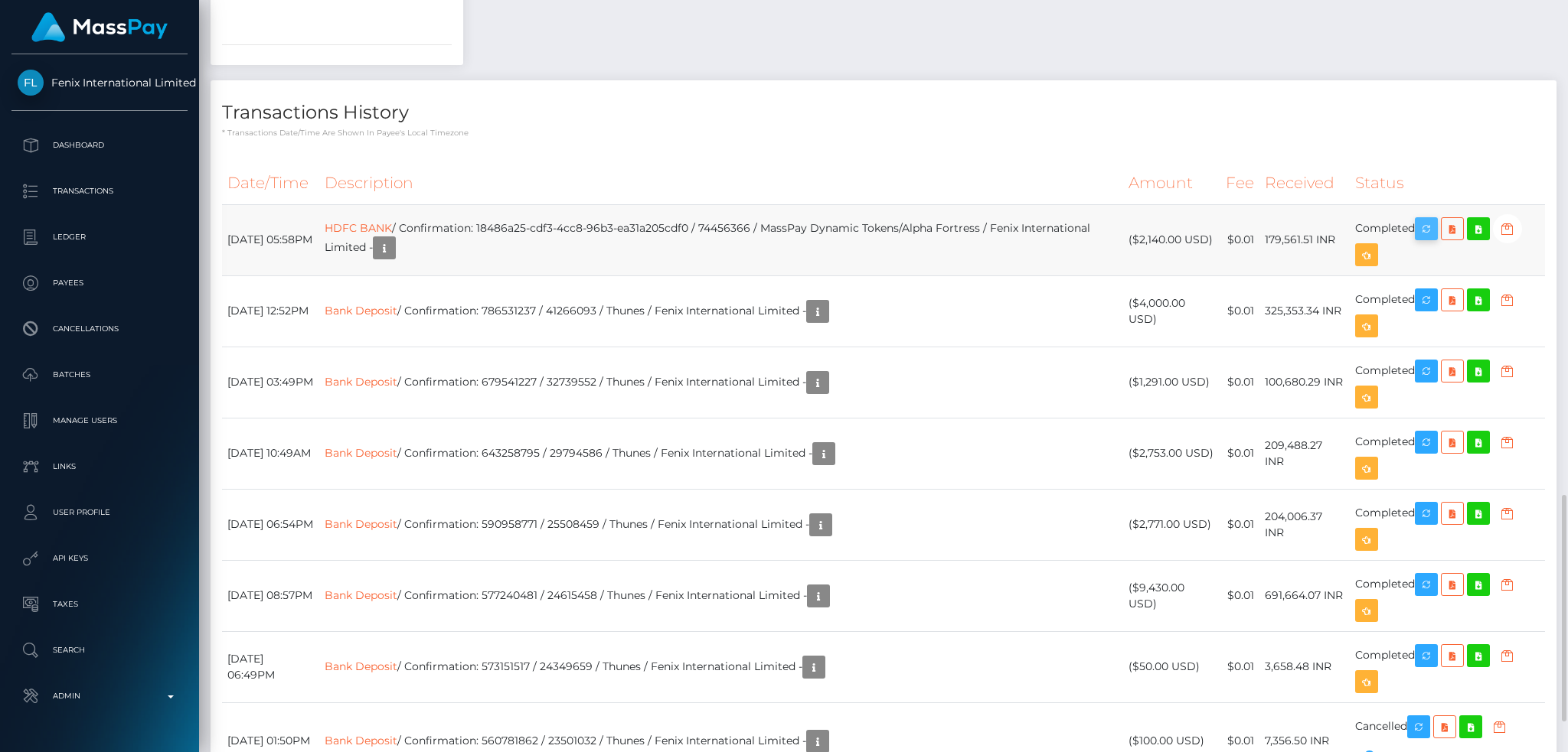
scroll to position [184, 425]
click at [1434, 220] on icon "button" at bounding box center [1426, 229] width 19 height 19
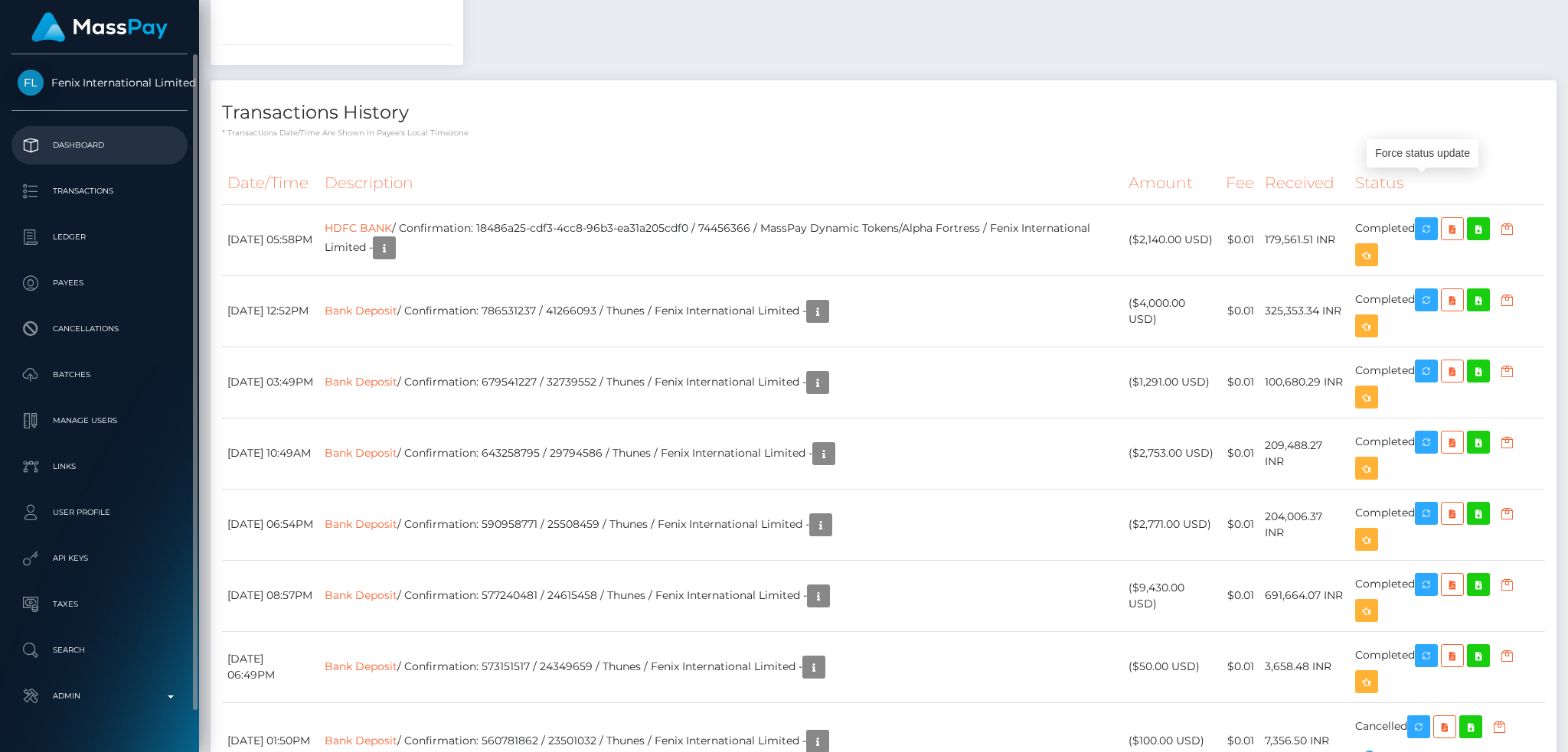
click at [132, 140] on p "Dashboard" at bounding box center [100, 145] width 164 height 23
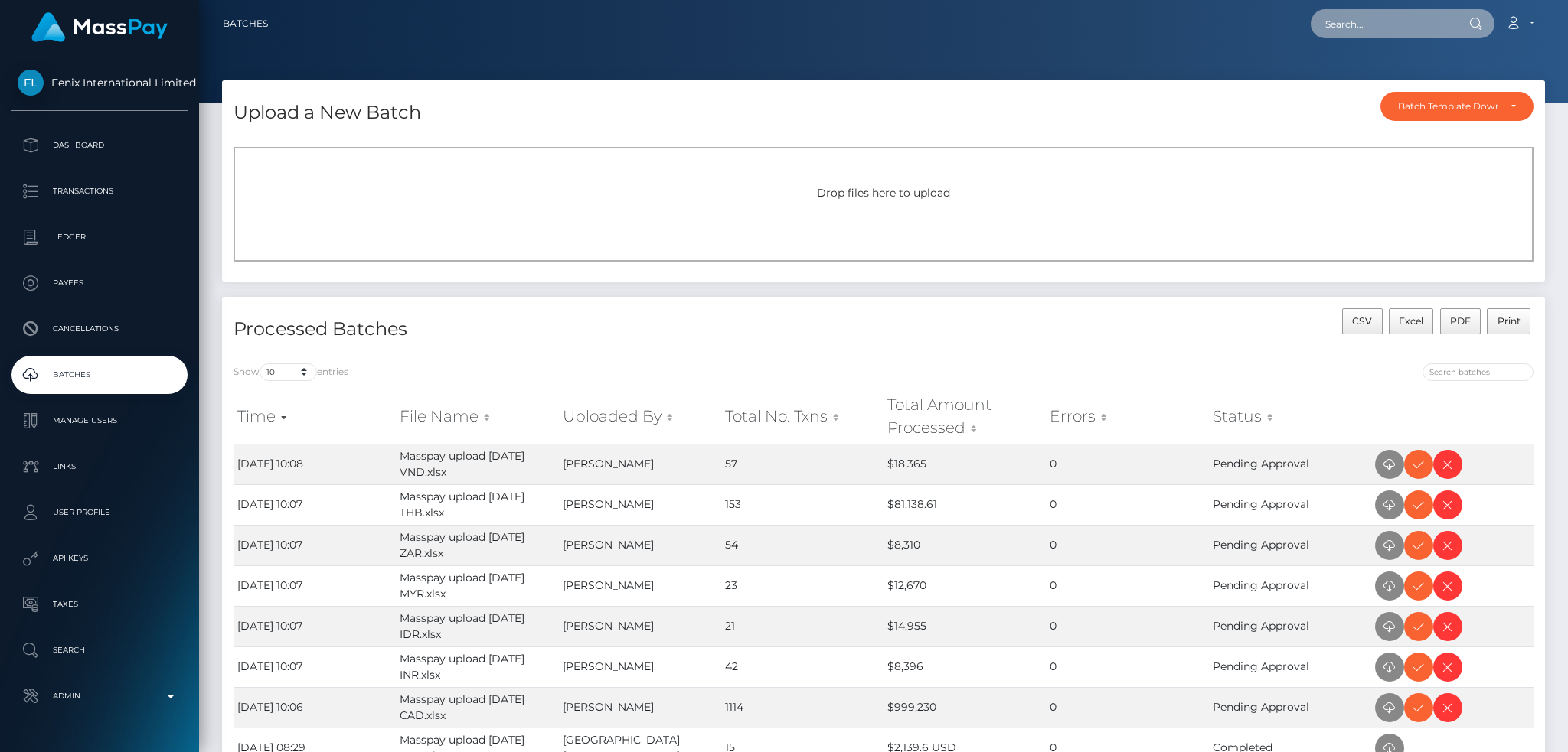
click at [1340, 19] on input "text" at bounding box center [1383, 23] width 144 height 29
paste input "2793748a-5aea-4086-84c3-19ecf86b77a8"
type input "2793748a-5aea-4086-84c3-19ecf86b77a8"
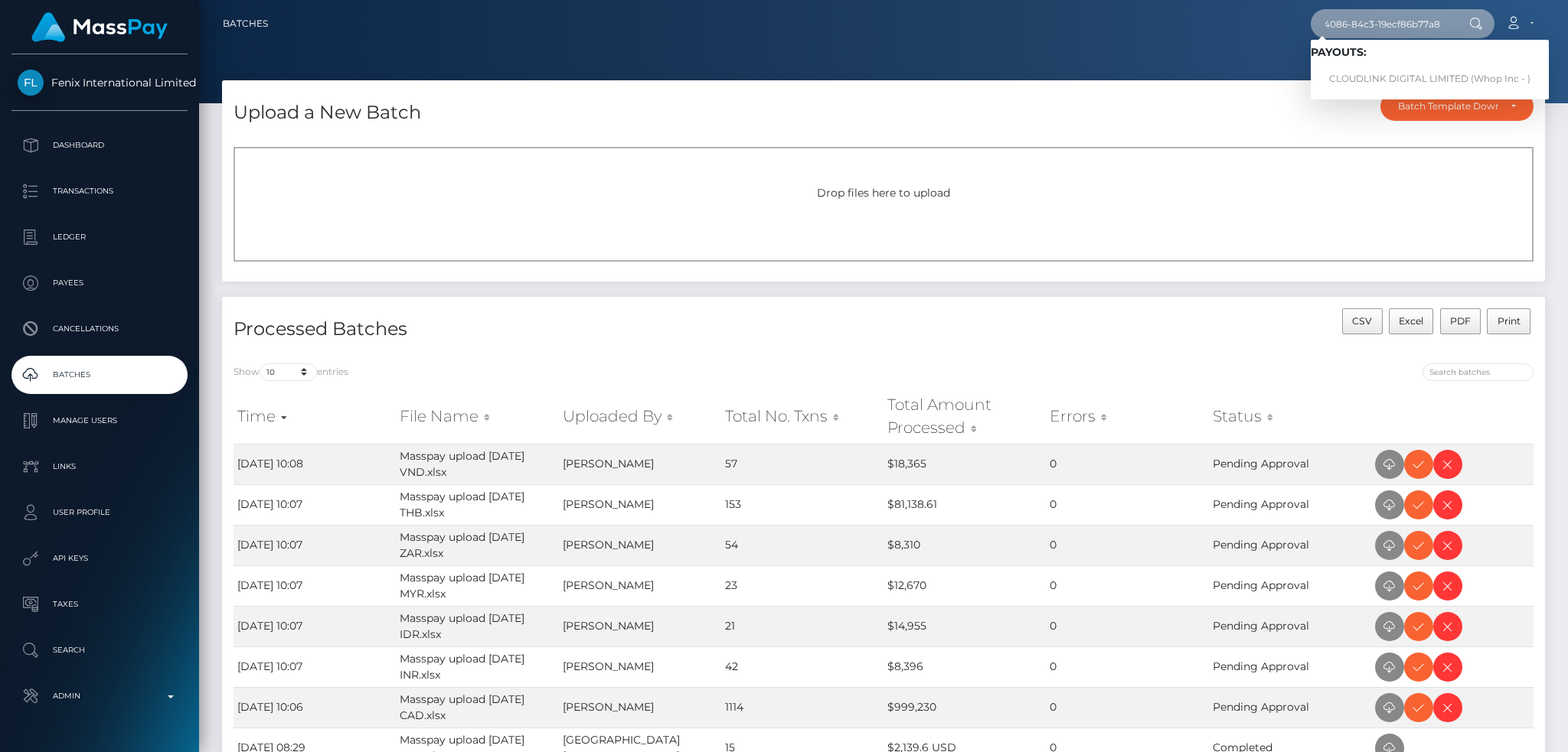
scroll to position [0, 0]
click at [1351, 76] on link "CLOUDLINK DIGITAL LIMITED (Whop Inc - )" at bounding box center [1430, 79] width 238 height 28
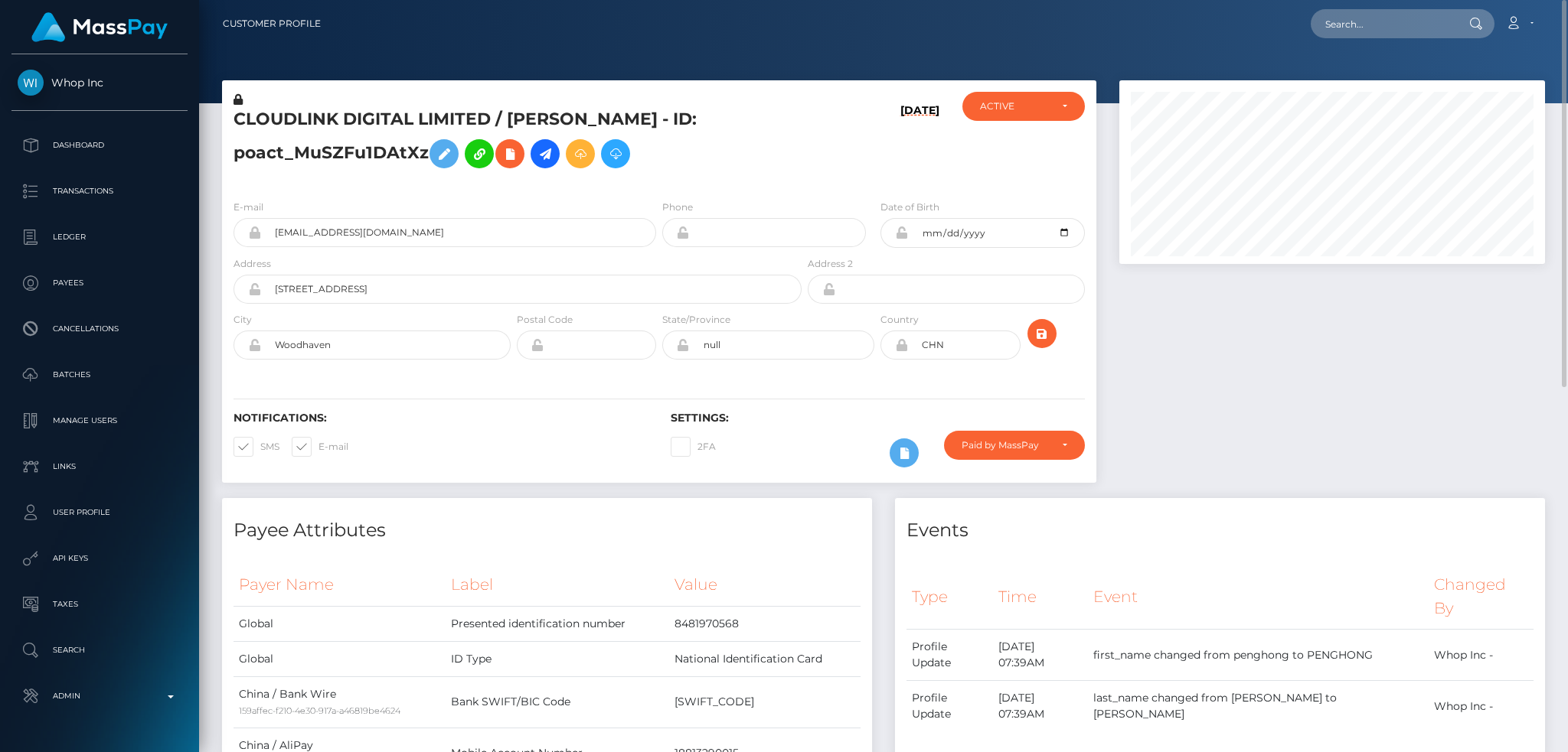
scroll to position [711, 0]
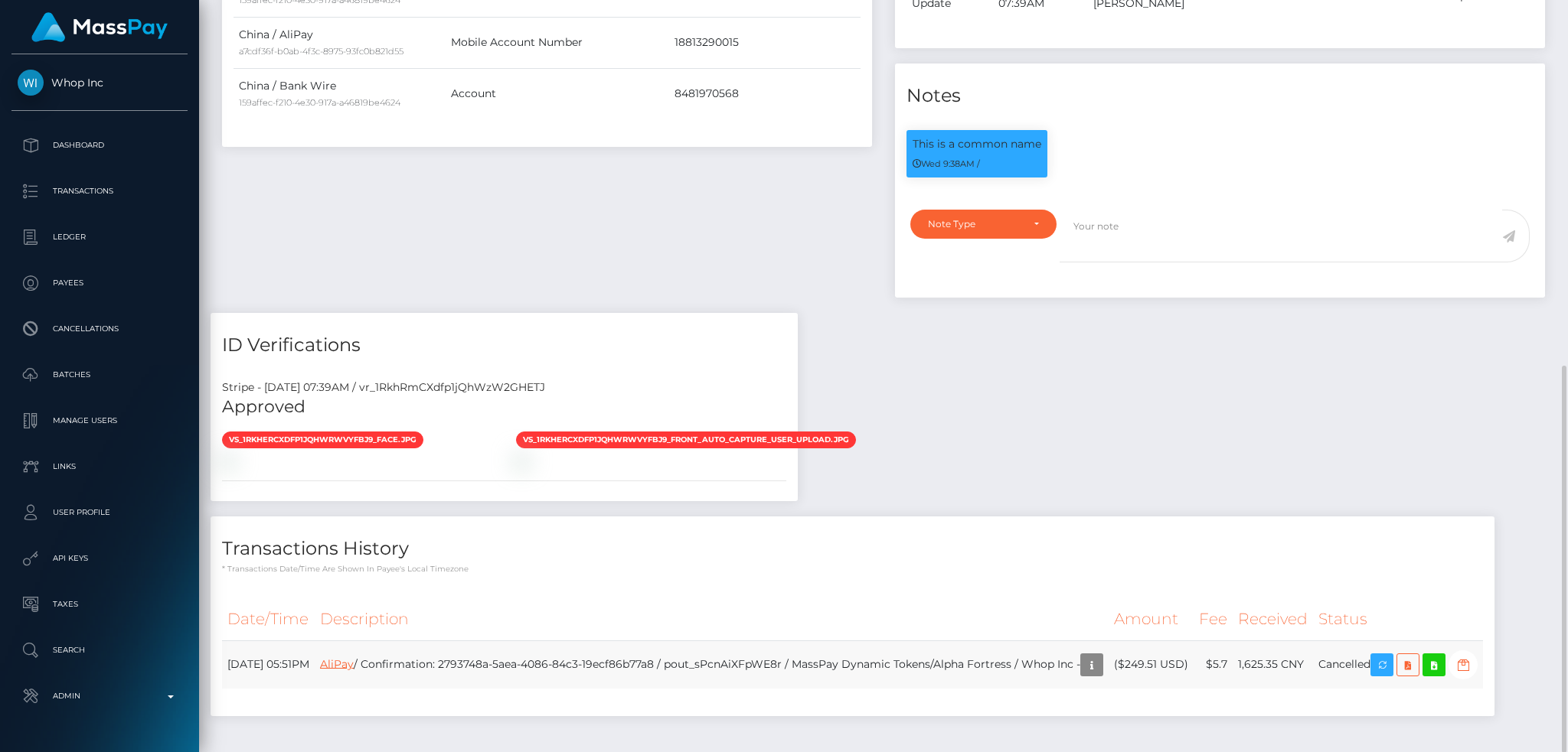
click at [354, 656] on link "AliPay" at bounding box center [337, 663] width 33 height 14
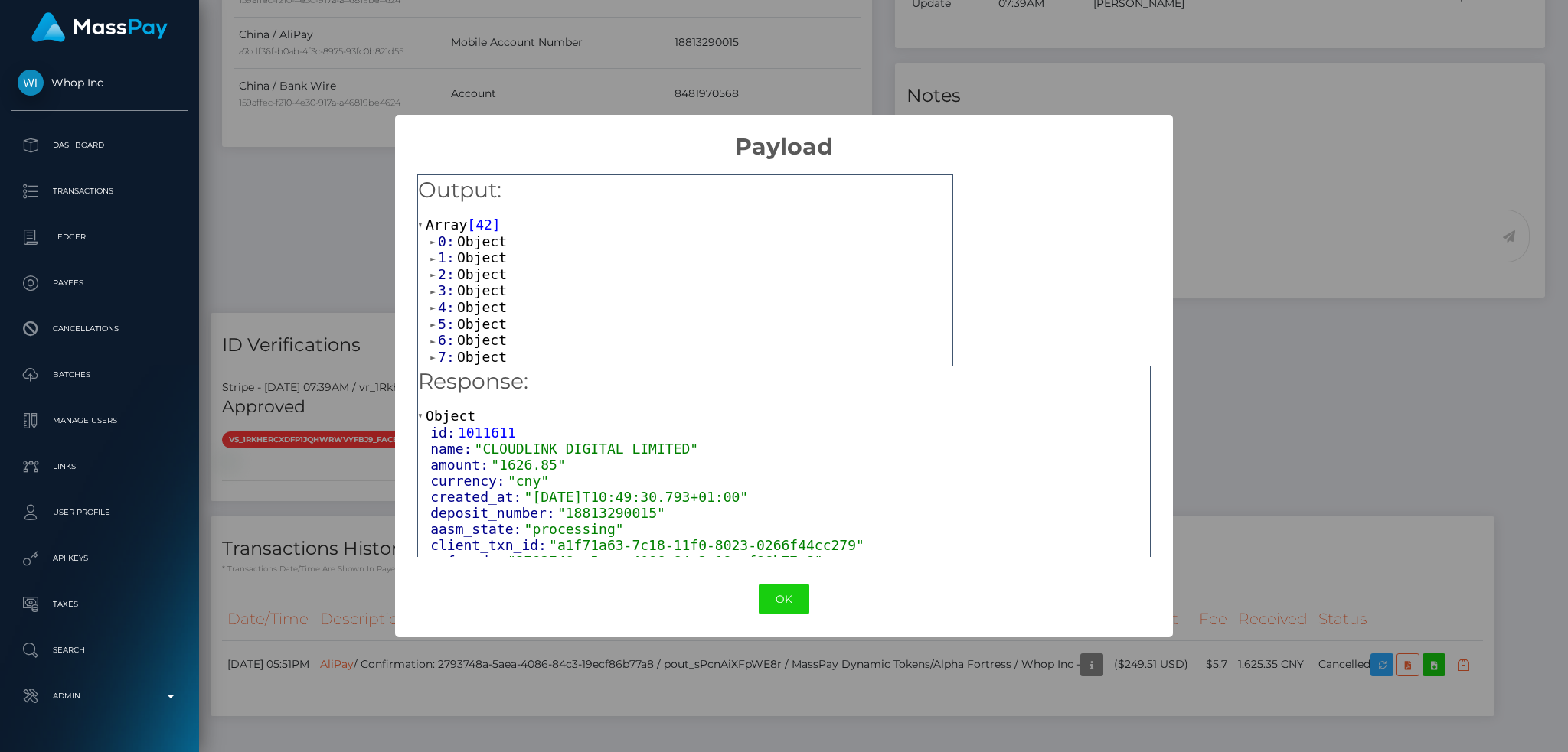
click at [480, 244] on span "Object" at bounding box center [482, 241] width 50 height 16
click at [495, 284] on span "Object" at bounding box center [482, 290] width 50 height 16
click at [491, 238] on span "Object" at bounding box center [482, 237] width 50 height 16
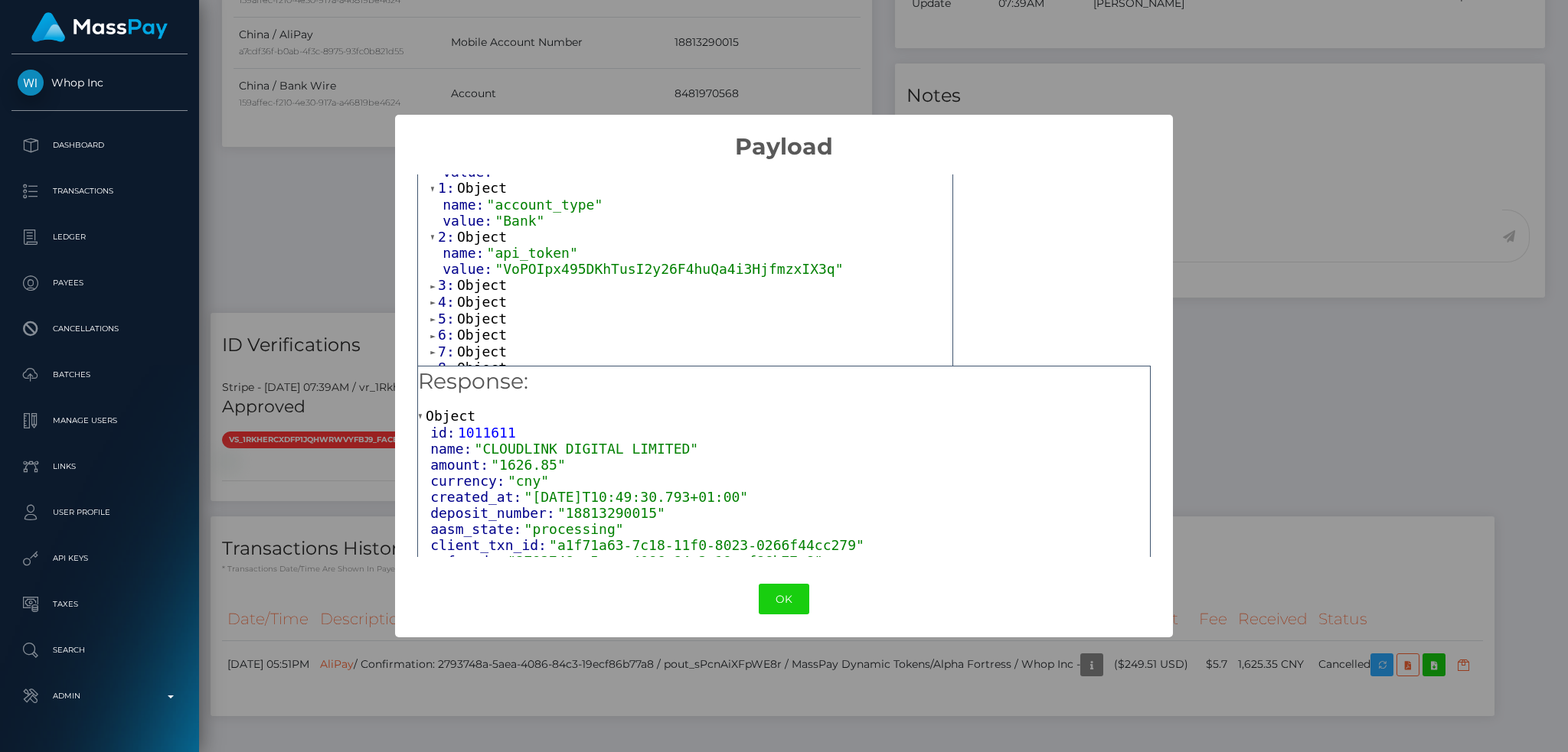
click at [496, 286] on span "Object" at bounding box center [482, 285] width 50 height 16
click at [487, 338] on span "Object" at bounding box center [482, 334] width 50 height 16
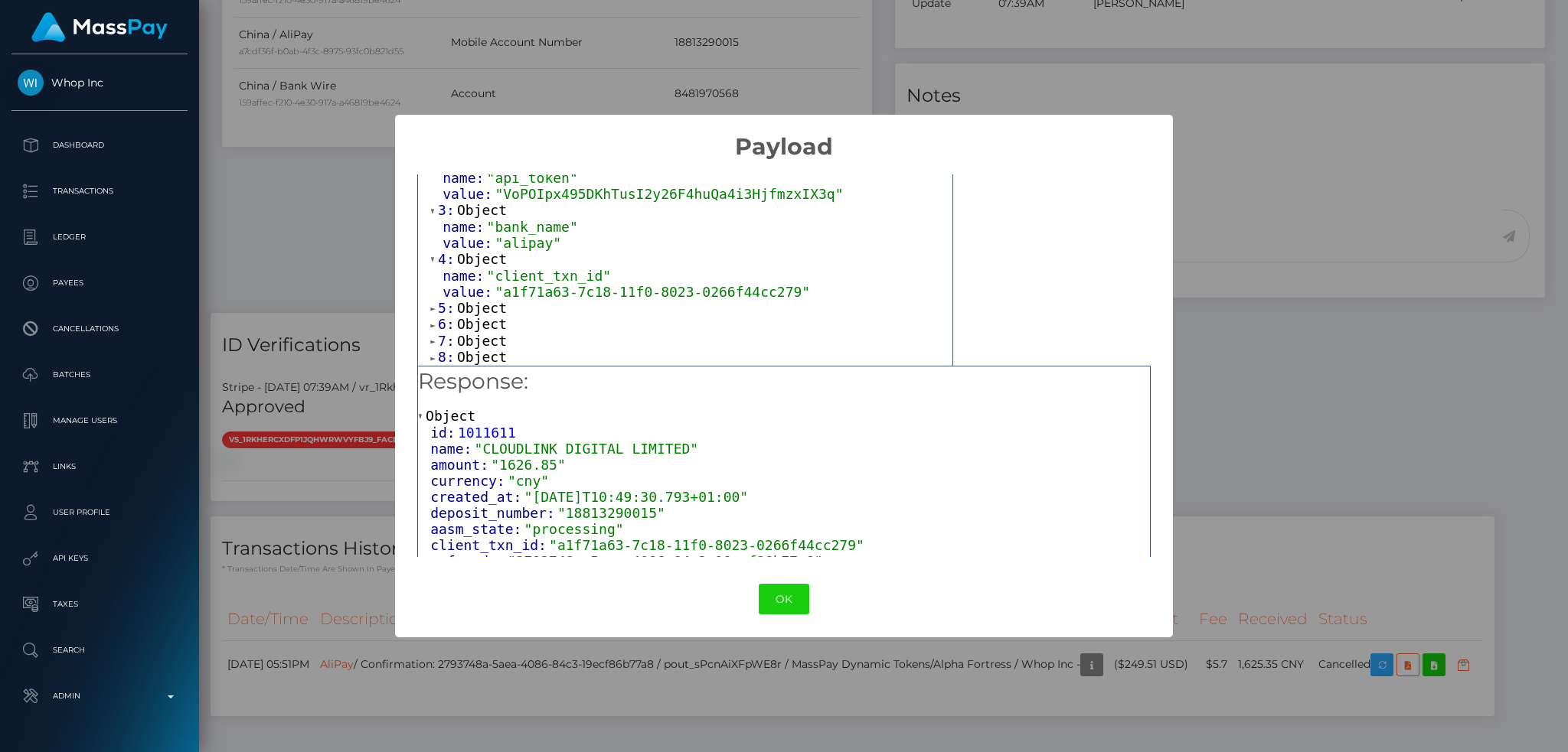
scroll to position [203, 0]
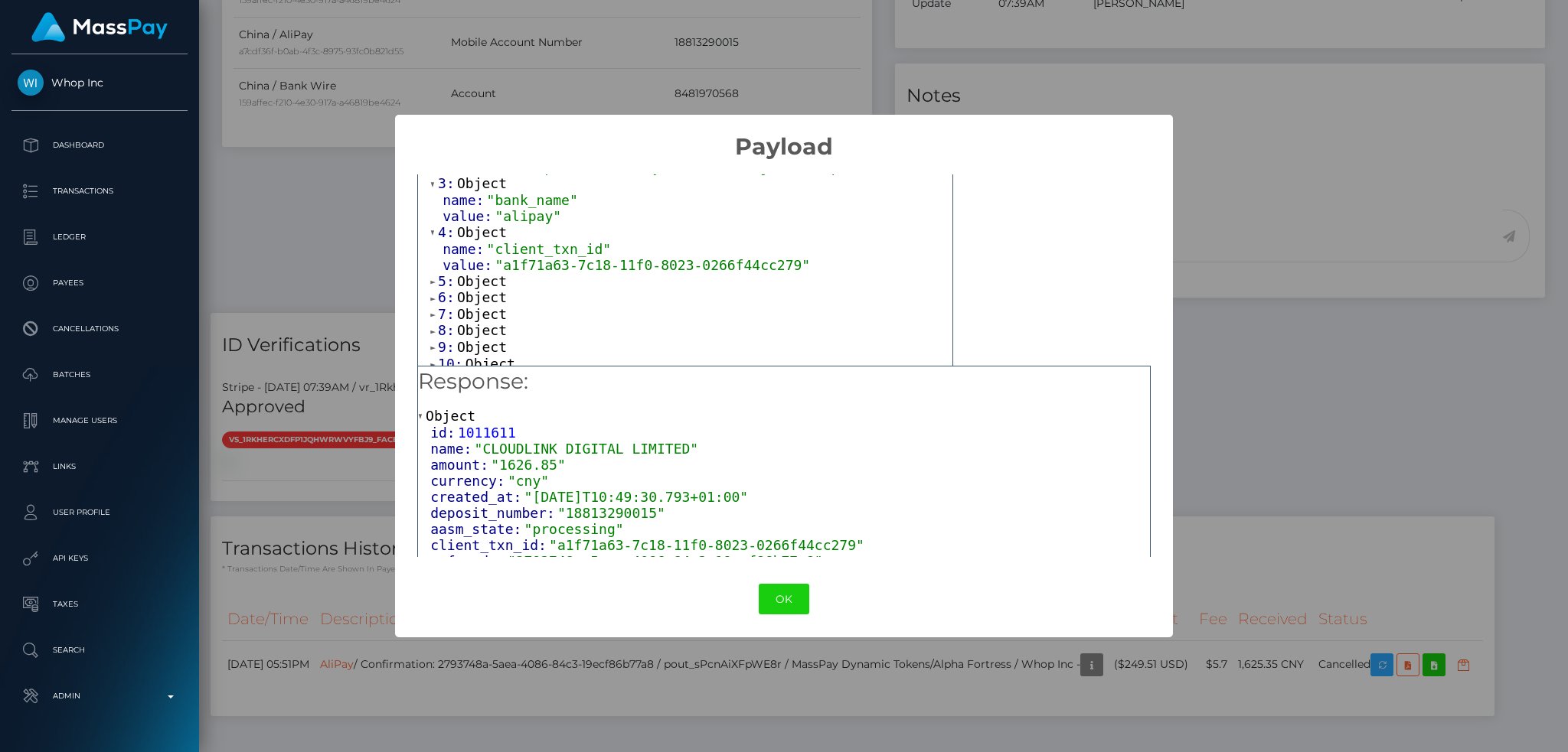
click at [488, 286] on span "Object" at bounding box center [482, 281] width 50 height 16
click at [490, 333] on span "Object" at bounding box center [482, 329] width 50 height 16
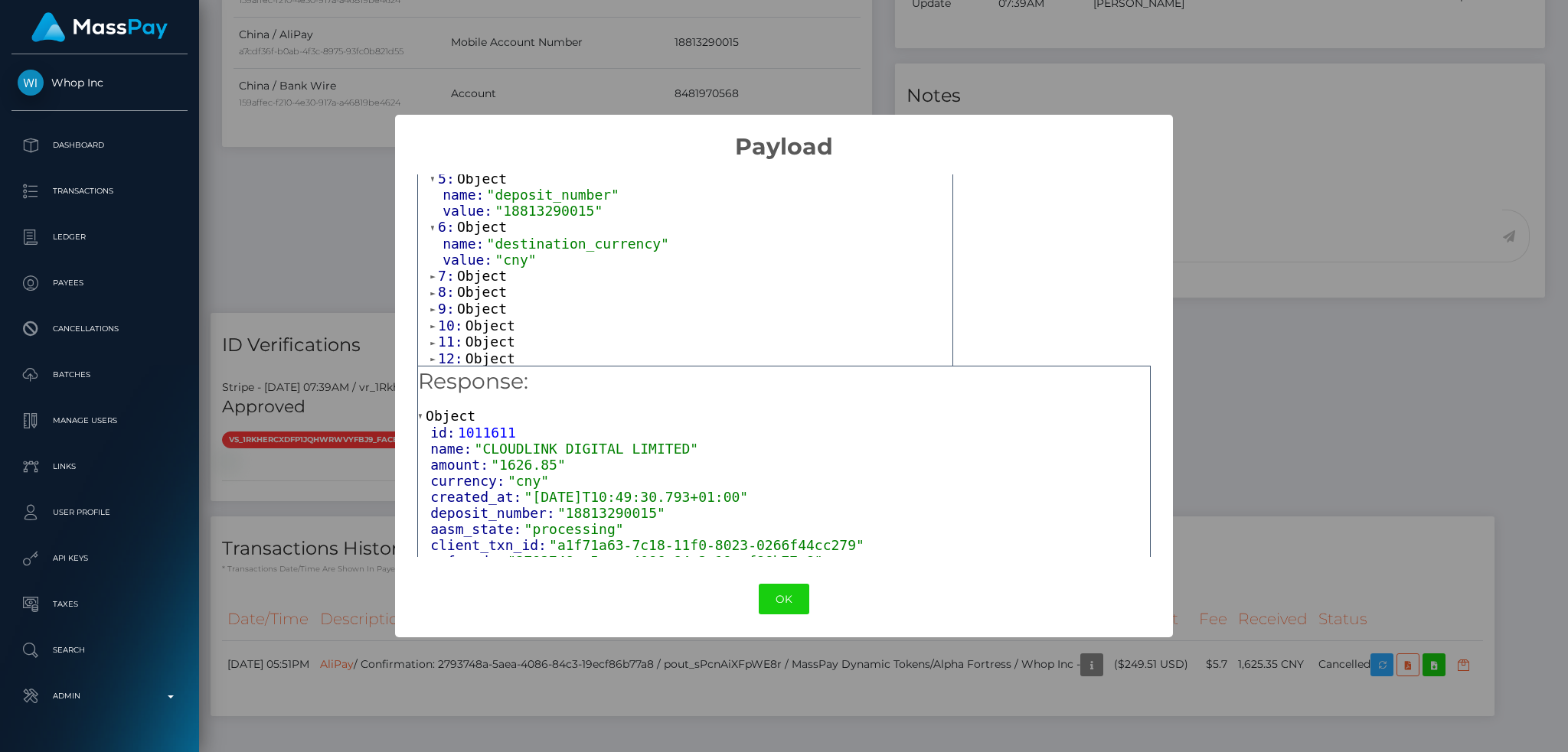
click at [484, 282] on span "Object" at bounding box center [482, 276] width 50 height 16
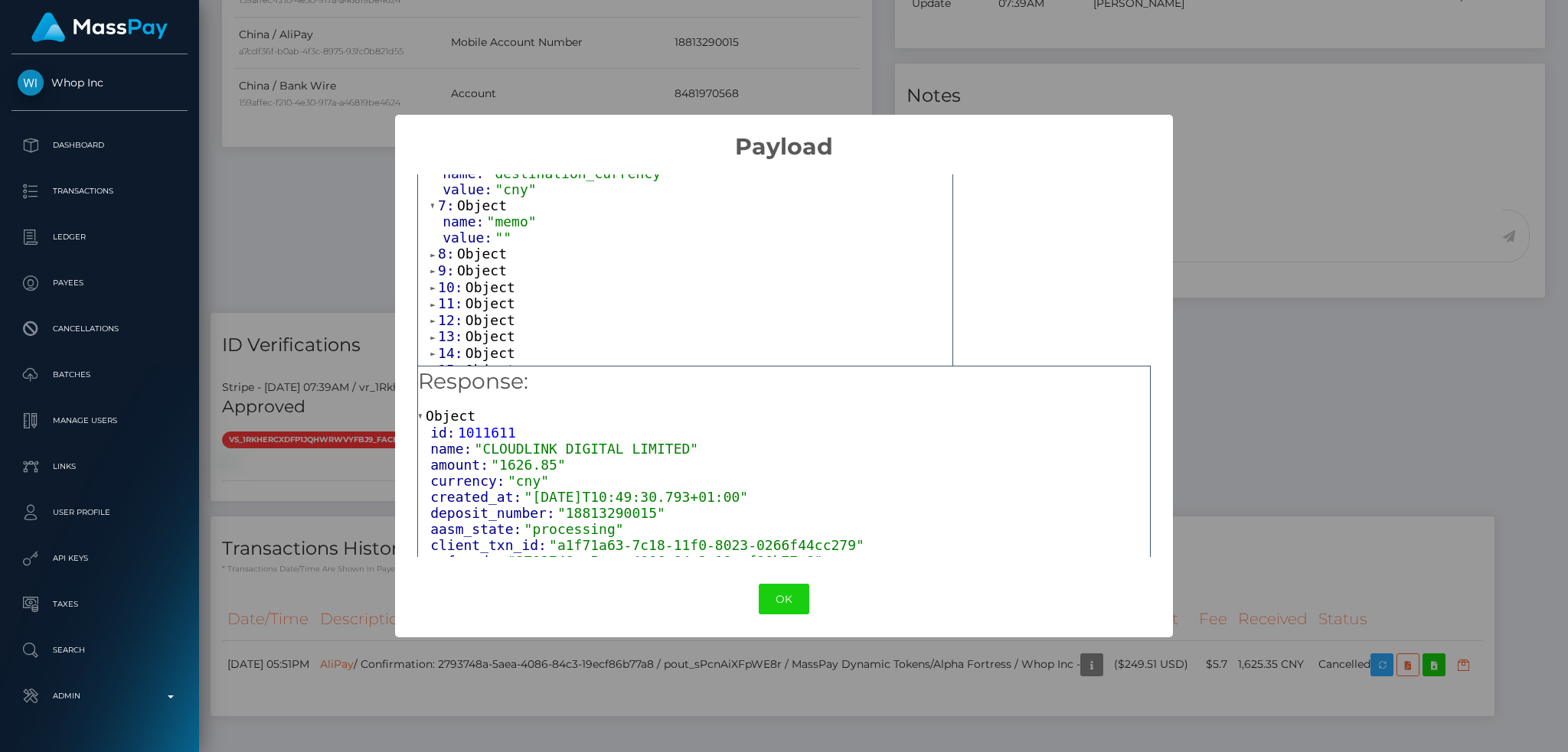
scroll to position [408, 0]
click at [488, 230] on span "Object" at bounding box center [482, 222] width 50 height 16
click at [488, 279] on span "Object" at bounding box center [482, 271] width 50 height 16
click at [487, 326] on span "Object" at bounding box center [491, 320] width 50 height 16
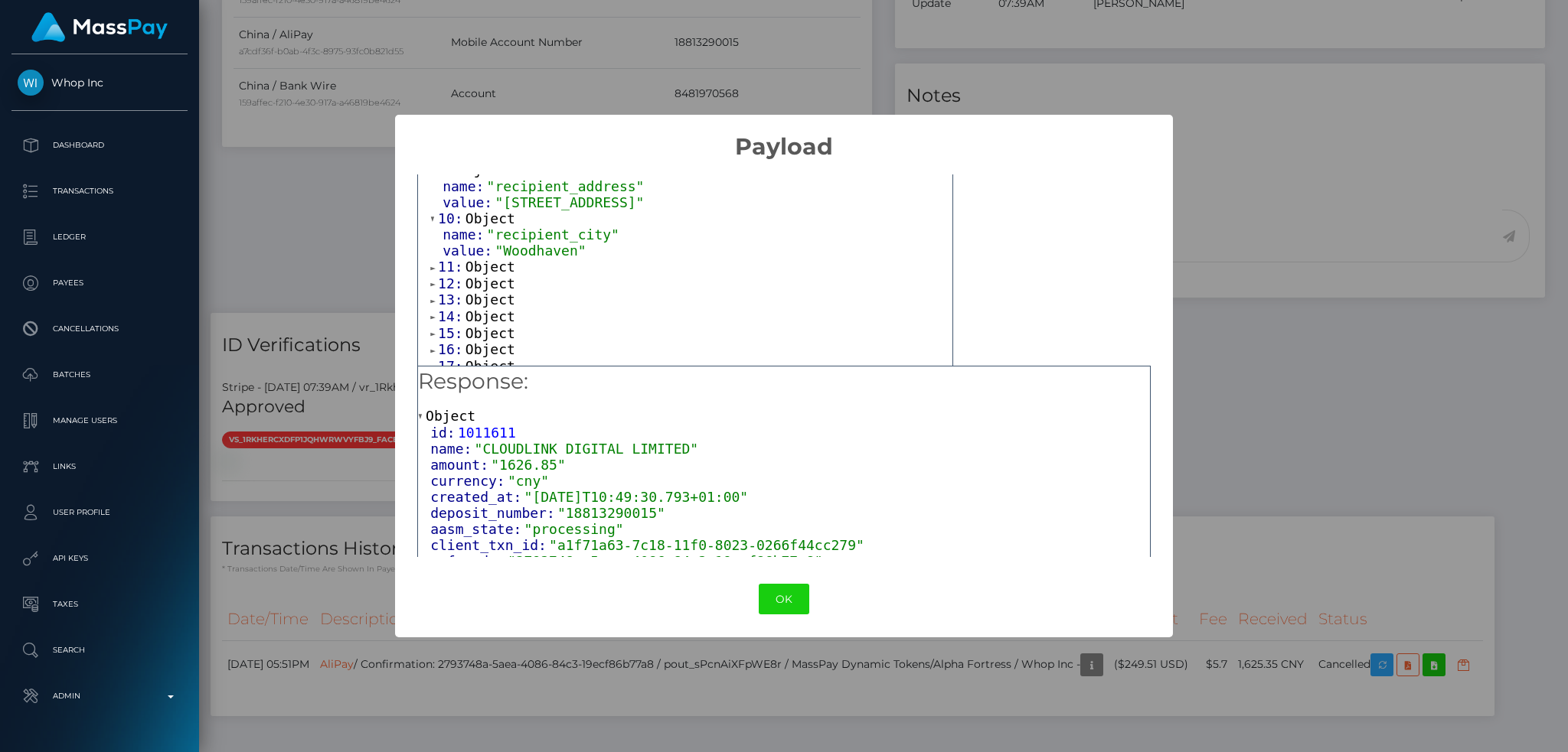
click at [494, 275] on span "Object" at bounding box center [491, 266] width 50 height 16
click at [490, 324] on span "Object" at bounding box center [491, 315] width 50 height 16
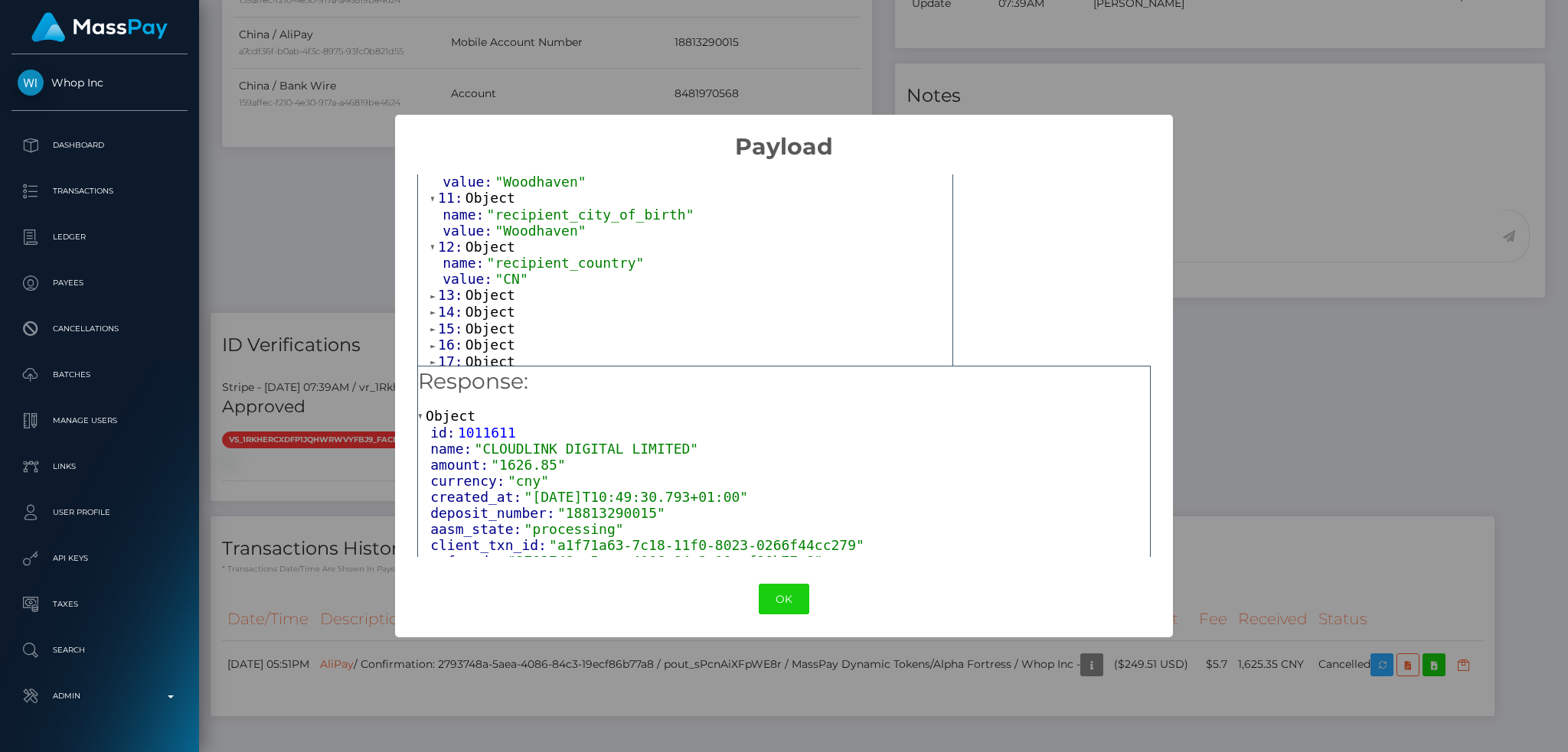
scroll to position [612, 0]
click at [487, 269] on span "Object" at bounding box center [491, 261] width 50 height 16
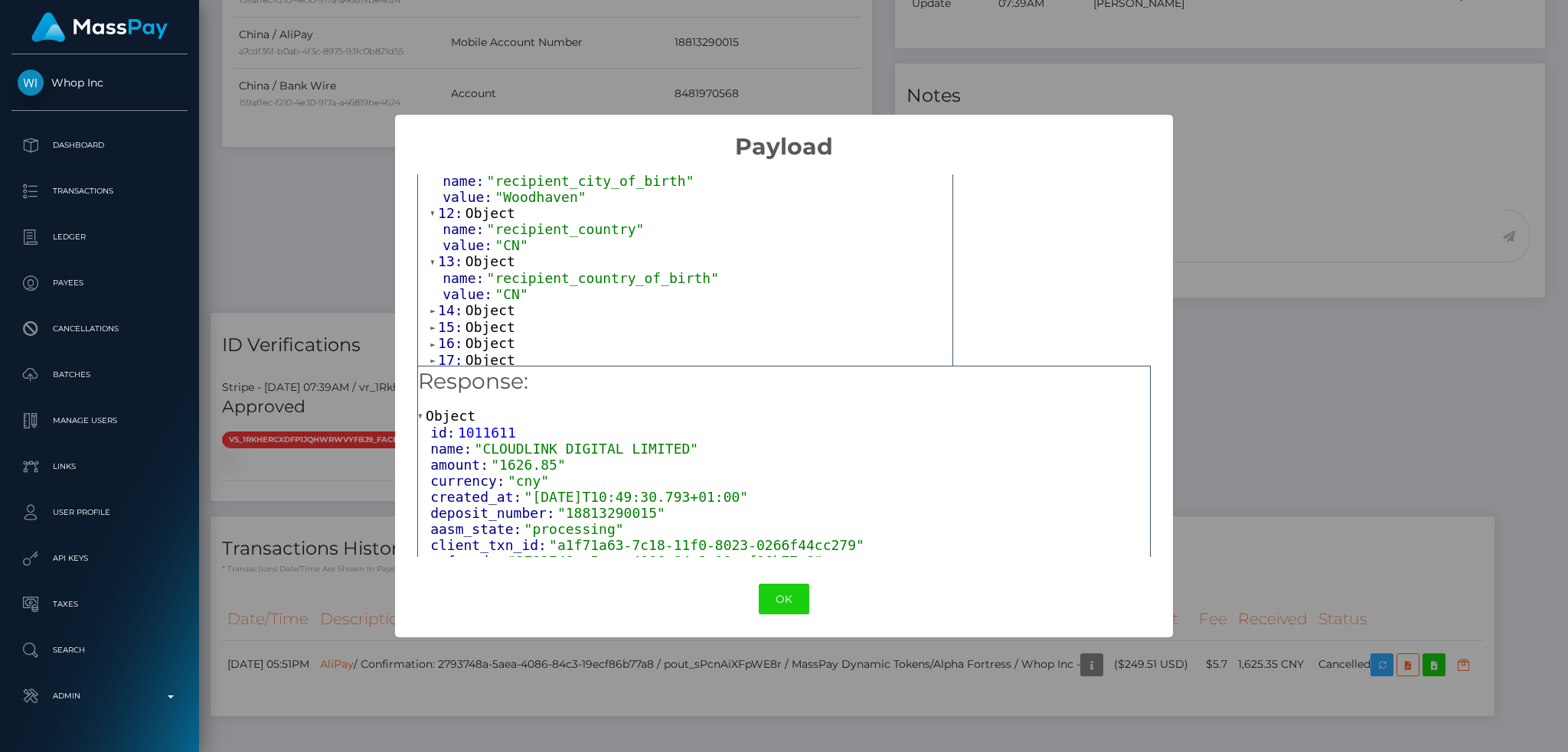
click at [498, 318] on span "Object" at bounding box center [491, 310] width 50 height 16
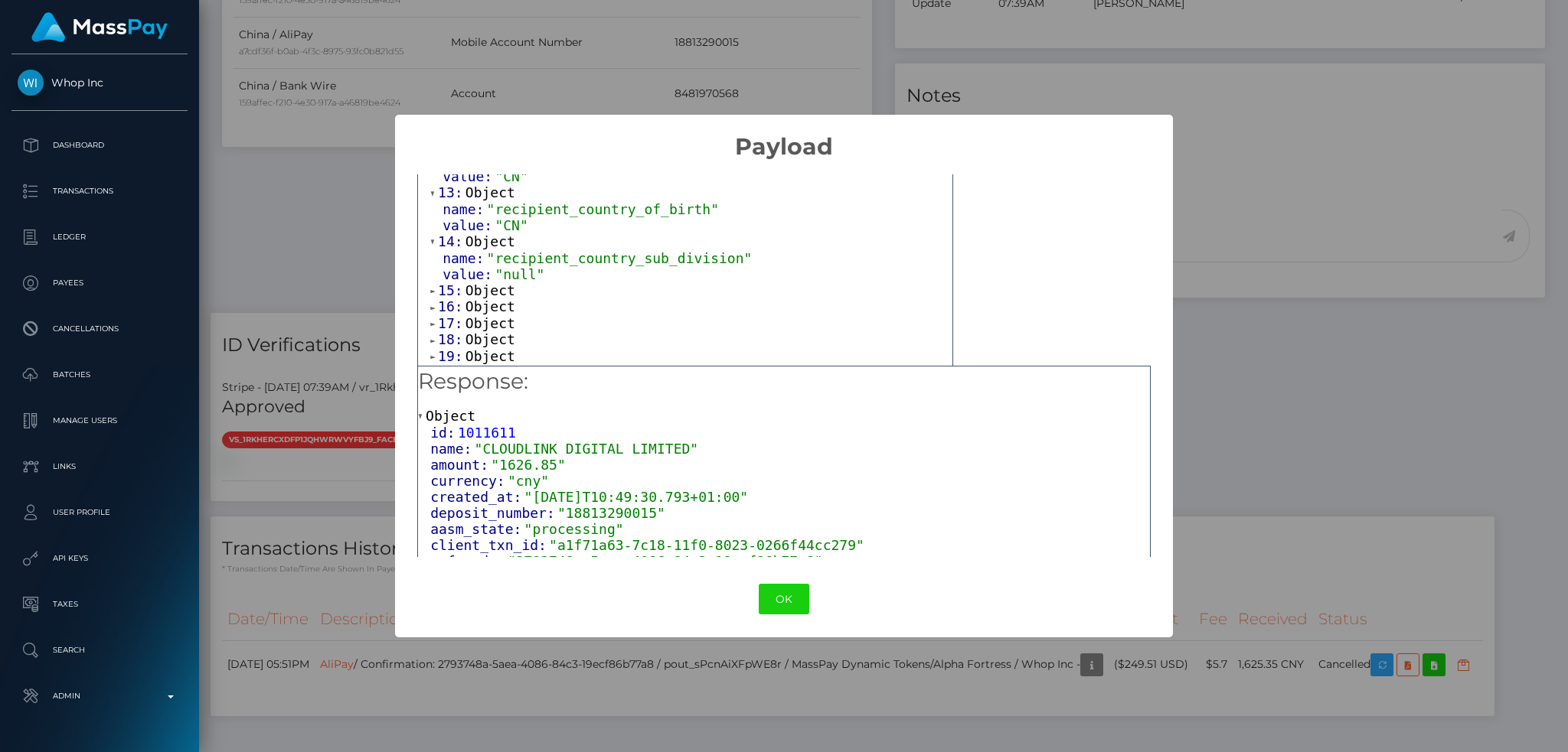
scroll to position [714, 0]
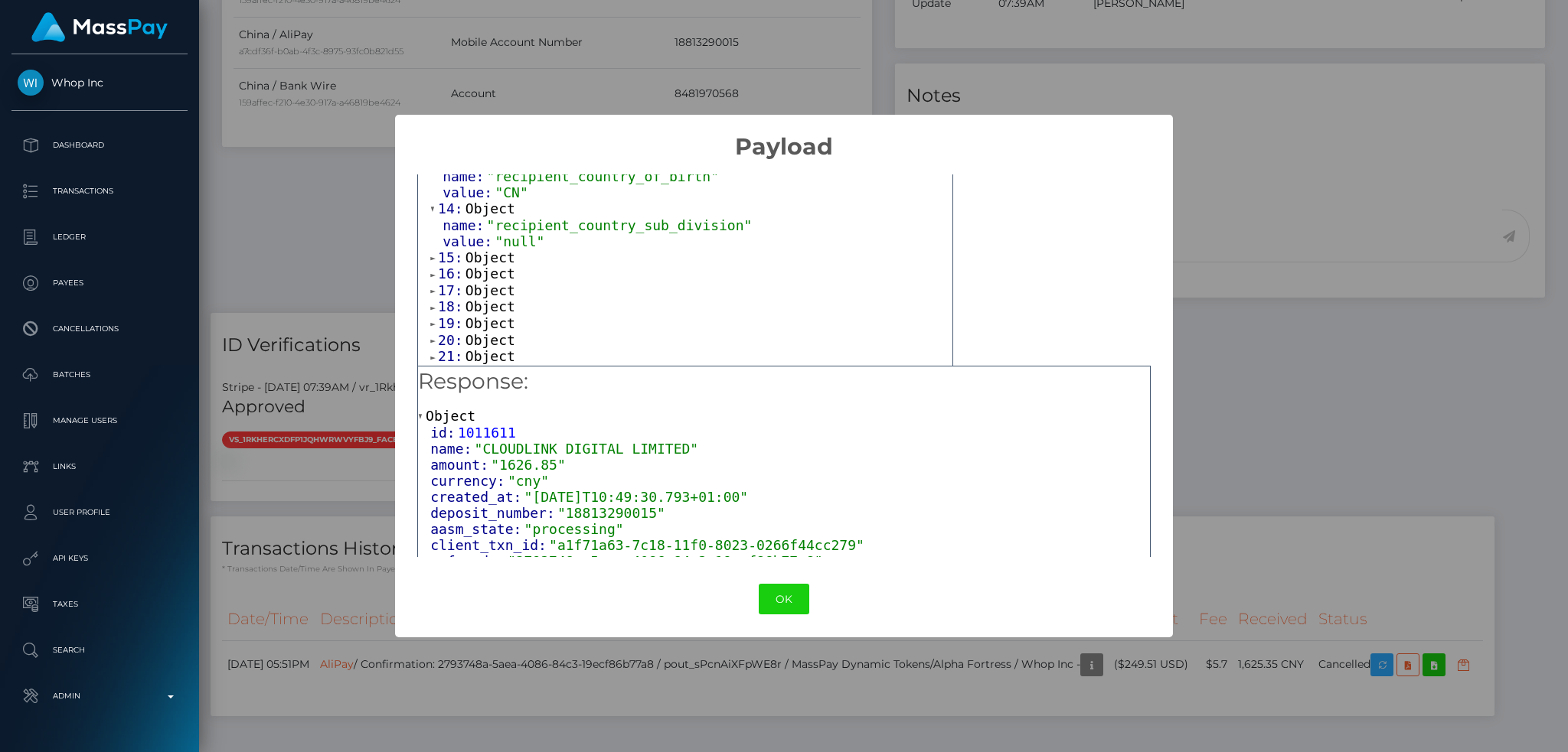
click at [488, 265] on span "Object" at bounding box center [491, 257] width 50 height 16
click at [488, 314] on span "Object" at bounding box center [491, 305] width 50 height 16
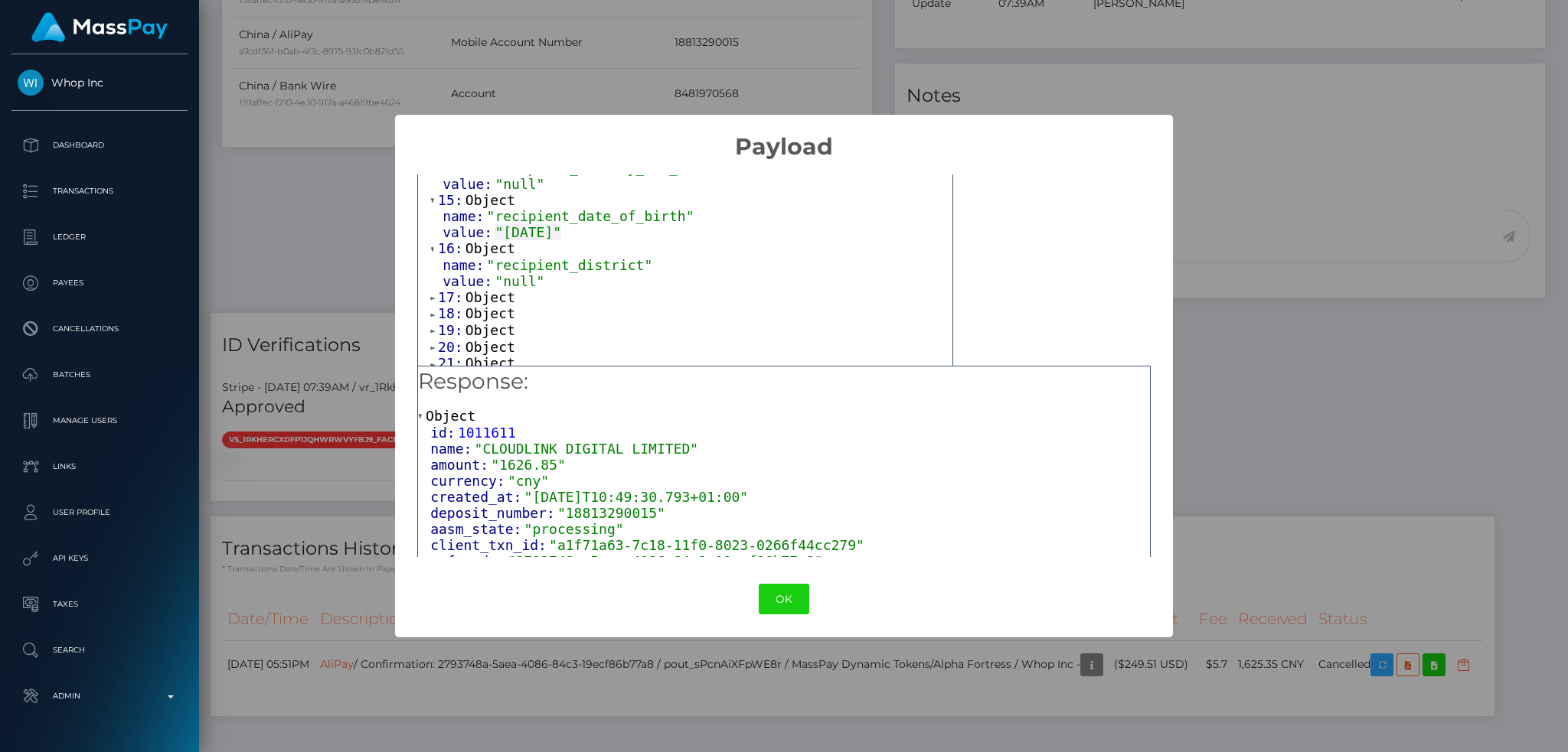
scroll to position [816, 0]
click at [495, 261] on span "Object" at bounding box center [491, 252] width 50 height 16
click at [500, 309] on span "Object" at bounding box center [491, 300] width 50 height 16
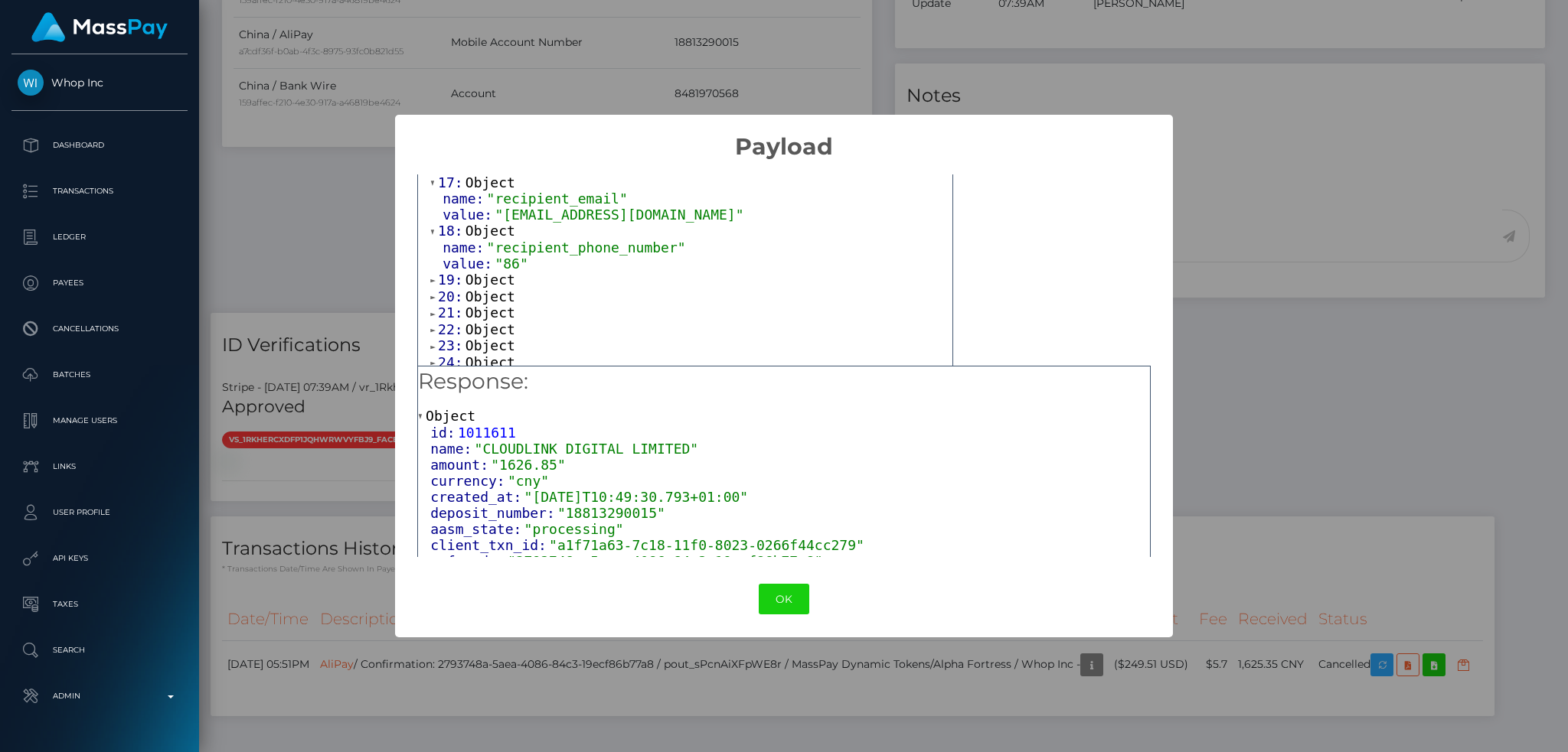
scroll to position [918, 0]
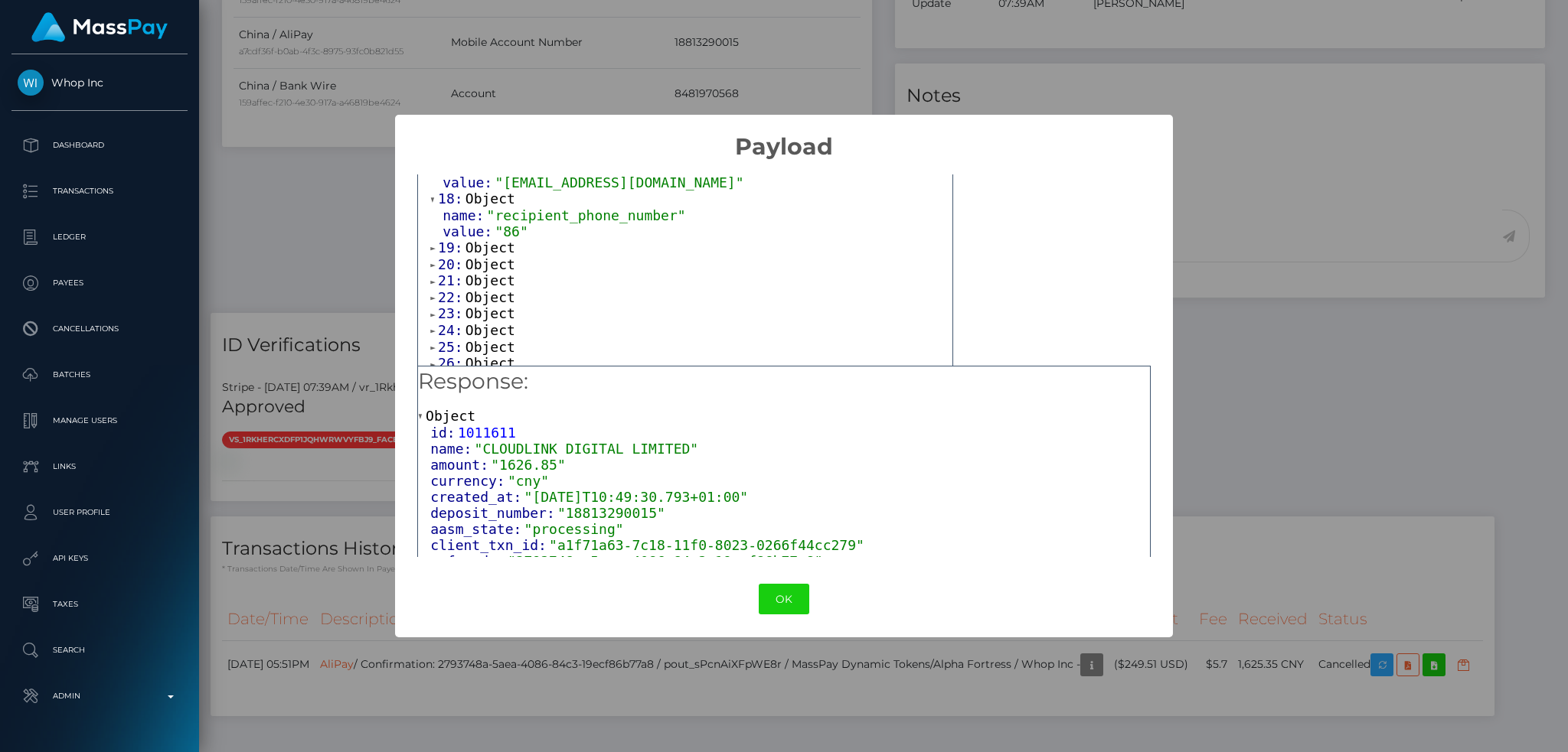
click at [493, 255] on span "Object" at bounding box center [491, 248] width 50 height 16
click at [490, 304] on span "Object" at bounding box center [491, 297] width 50 height 16
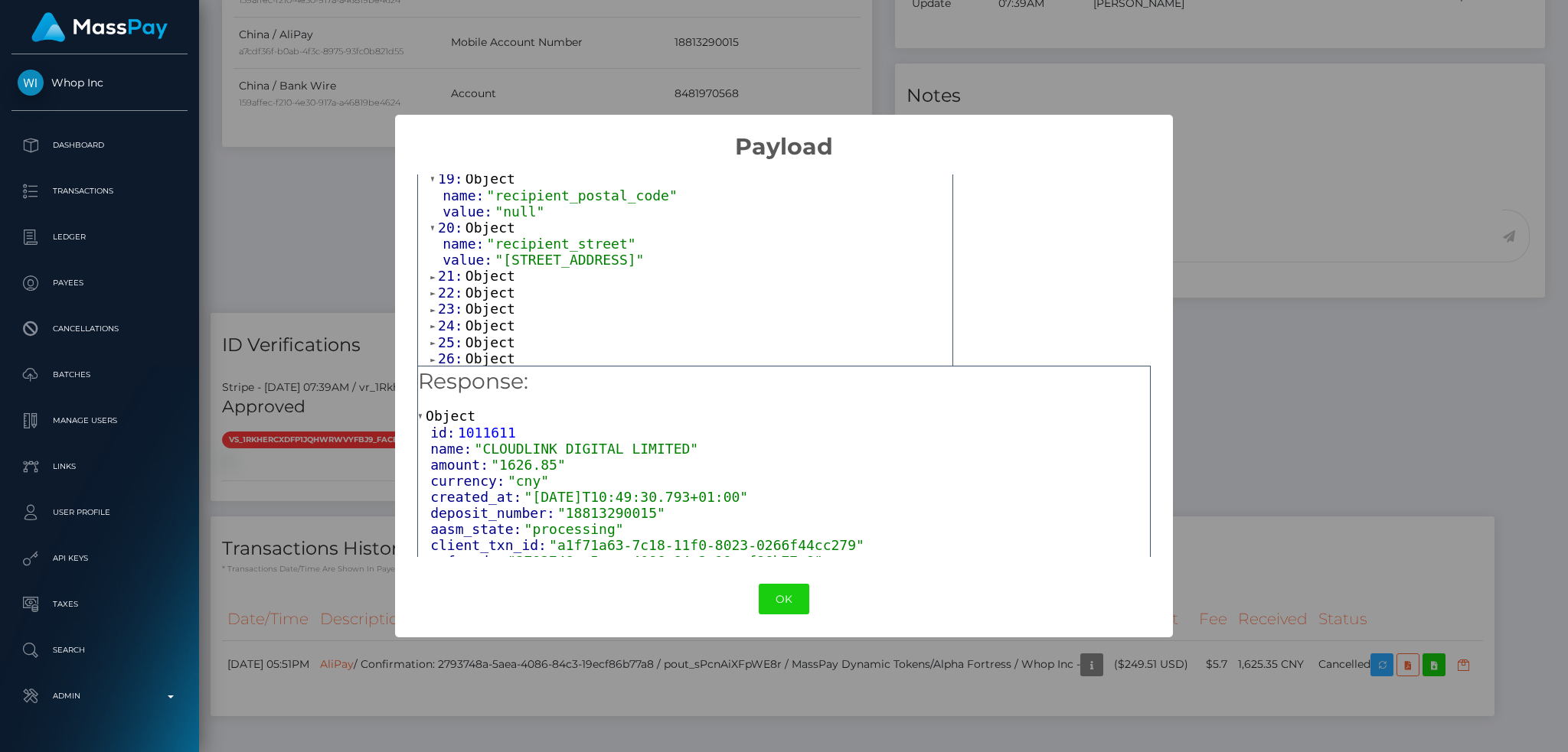
scroll to position [1020, 0]
click at [488, 251] on span "Object" at bounding box center [491, 243] width 50 height 16
click at [499, 300] on span "Object" at bounding box center [491, 292] width 50 height 16
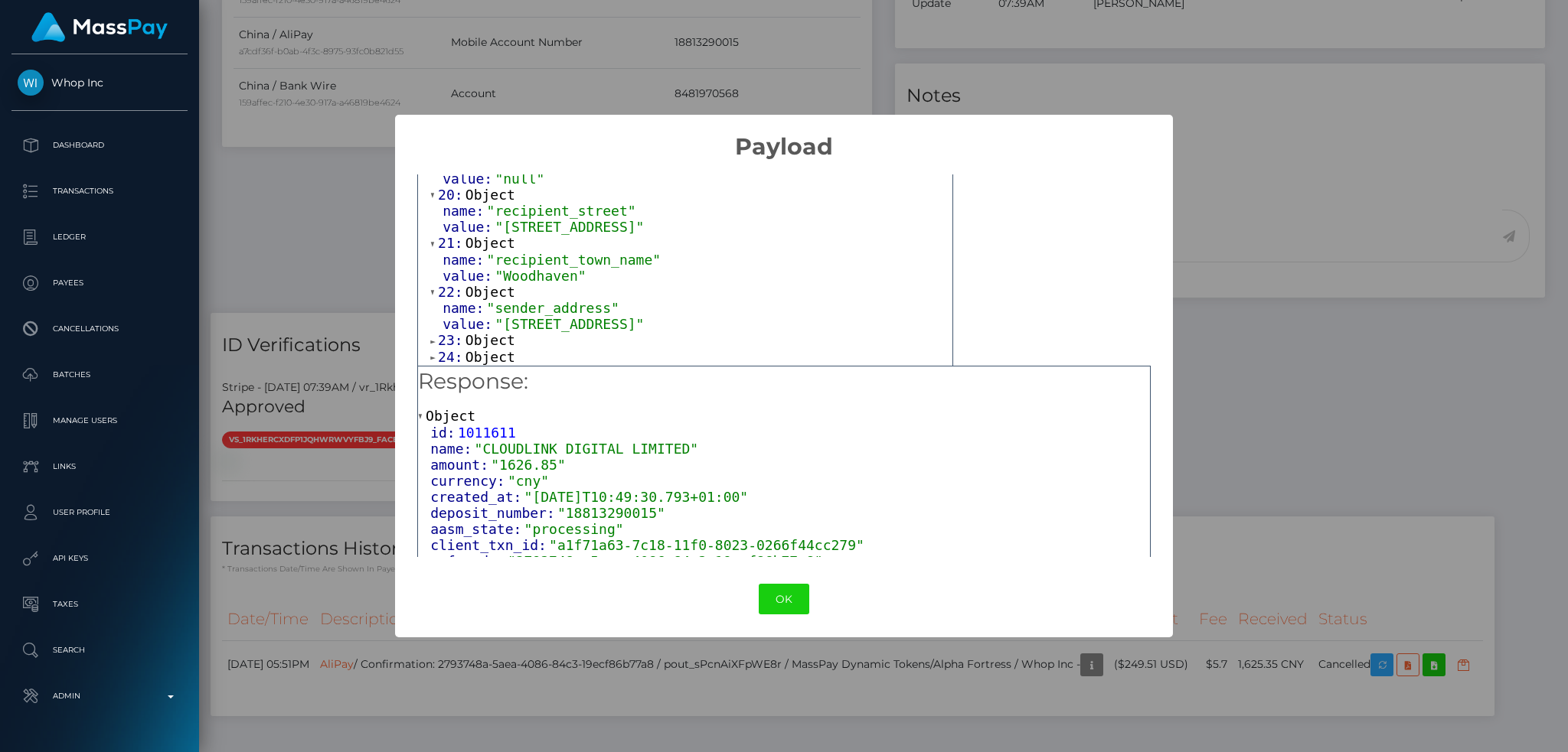
scroll to position [1122, 0]
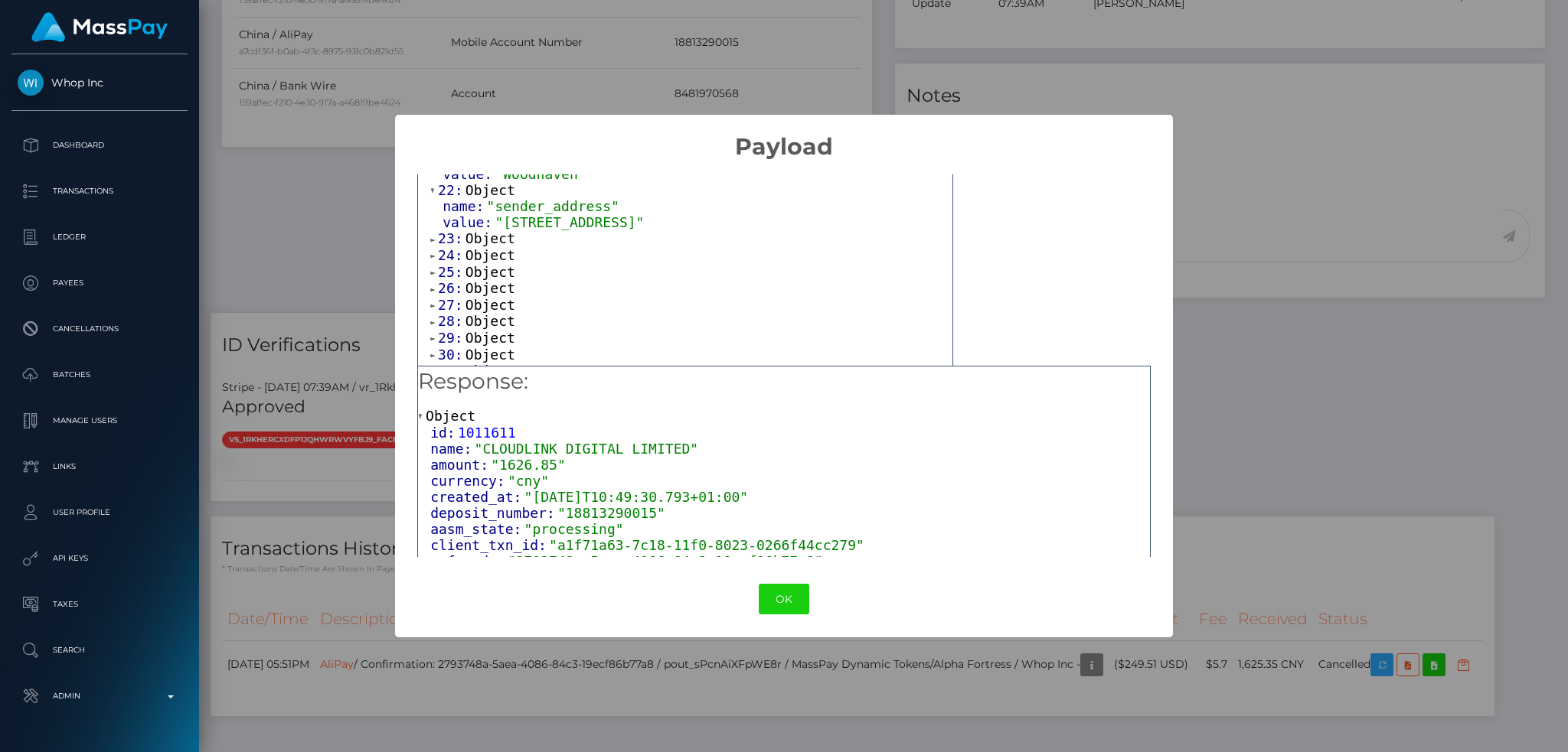
click at [495, 246] on span "Object" at bounding box center [491, 238] width 50 height 16
click at [1267, 282] on div "× Payload Output: Array [ 42 ] 0: Object name: "account_code" value: "" 1: Obje…" at bounding box center [784, 376] width 1568 height 752
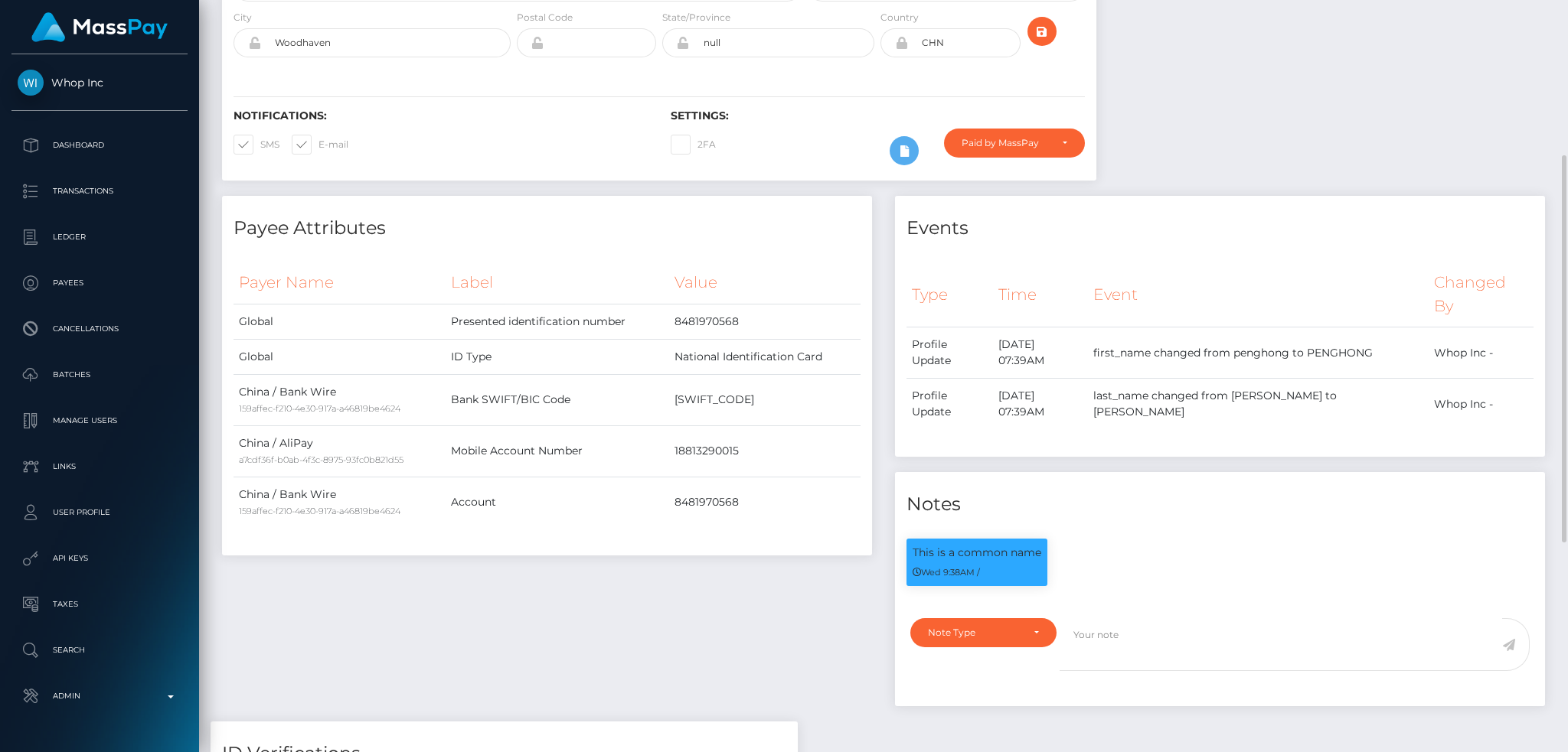
scroll to position [0, 0]
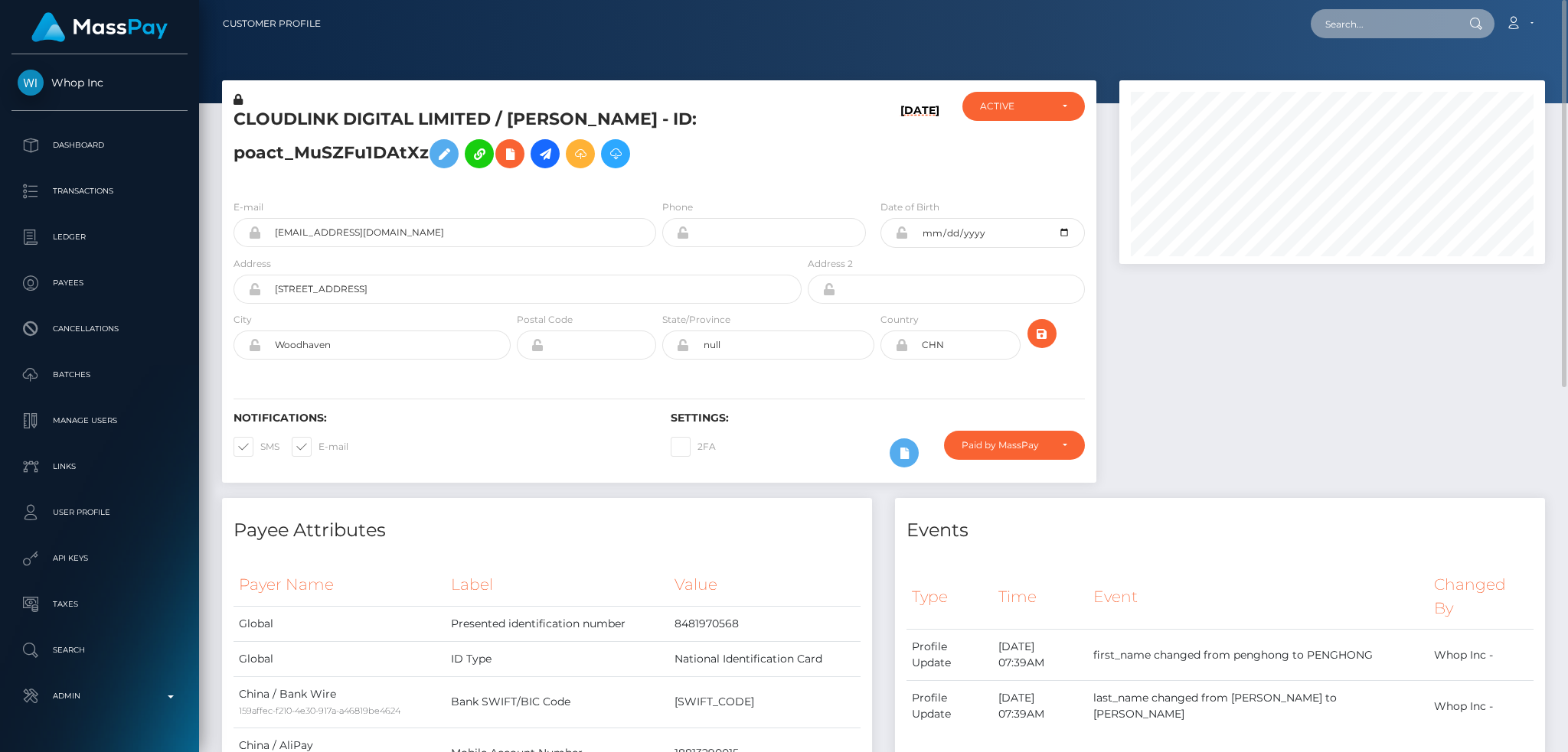
click at [1407, 23] on input "text" at bounding box center [1383, 23] width 144 height 29
paste input "MSP415B3A5E2AE6DB4"
type input "MSP415B3A5E2AE6DB4"
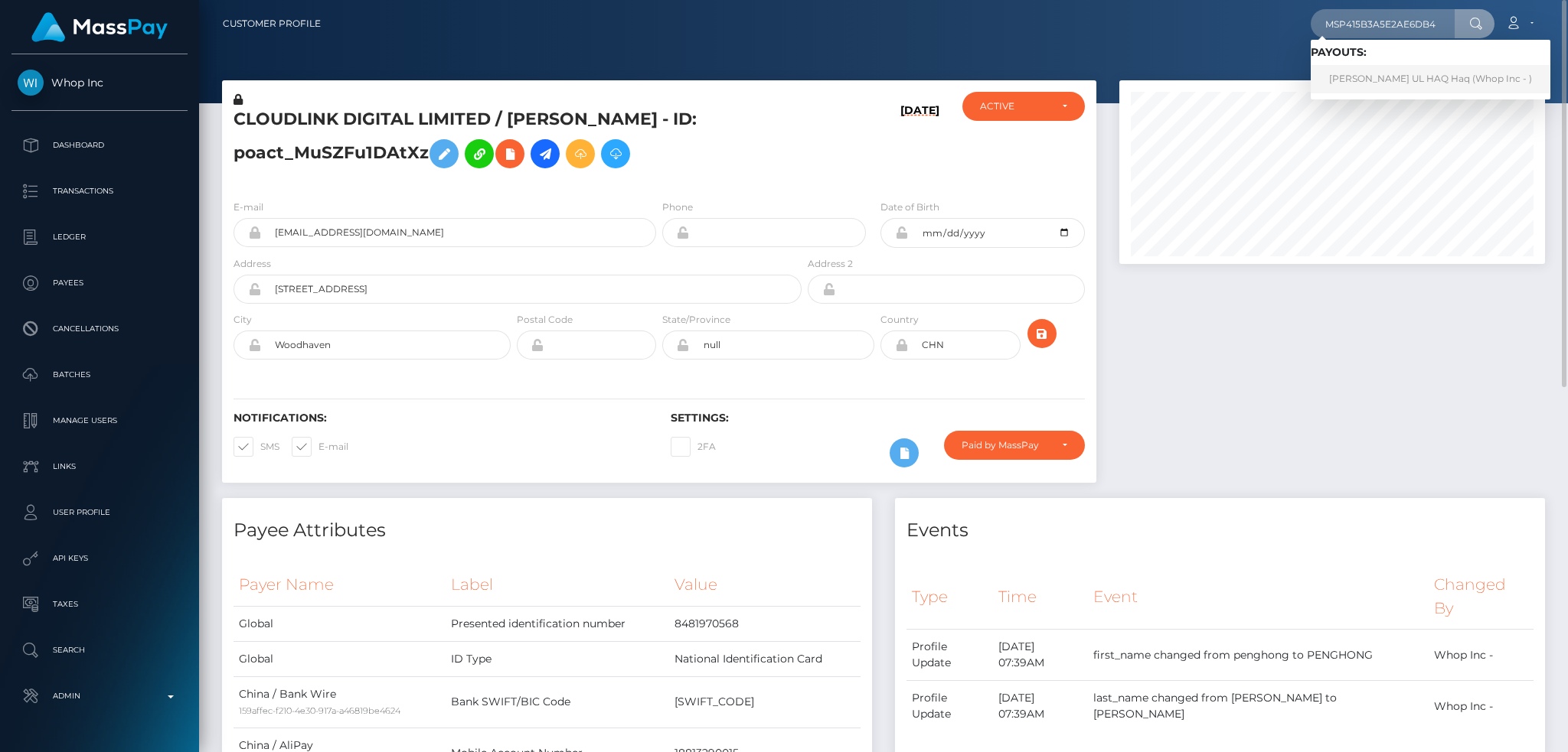
click at [1394, 86] on link "[PERSON_NAME] UL HAQ Haq (Whop Inc - )" at bounding box center [1431, 79] width 240 height 28
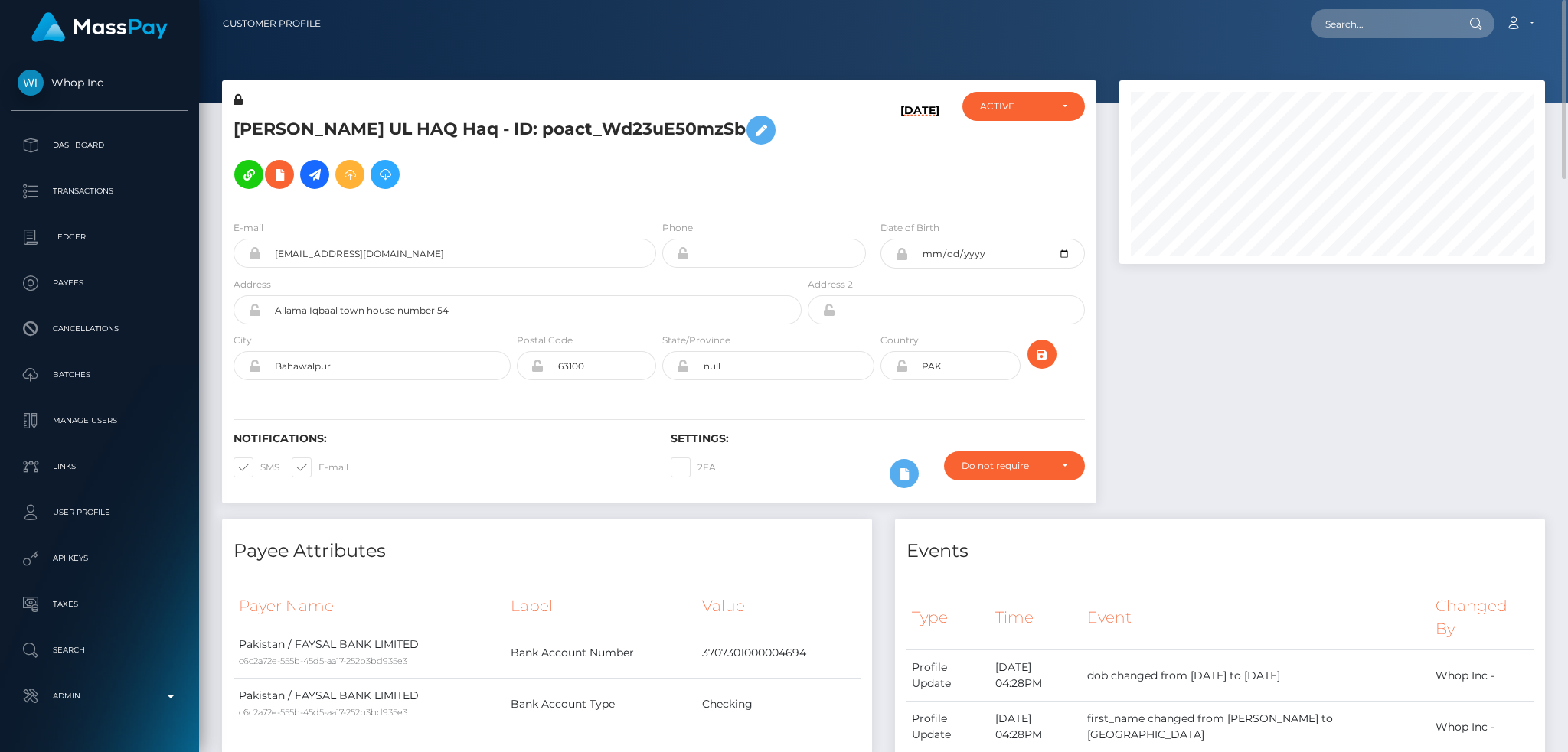
click at [411, 124] on h5 "[PERSON_NAME] UL HAQ Haq - ID: poact_Wd23uE50mzSb" at bounding box center [513, 153] width 559 height 89
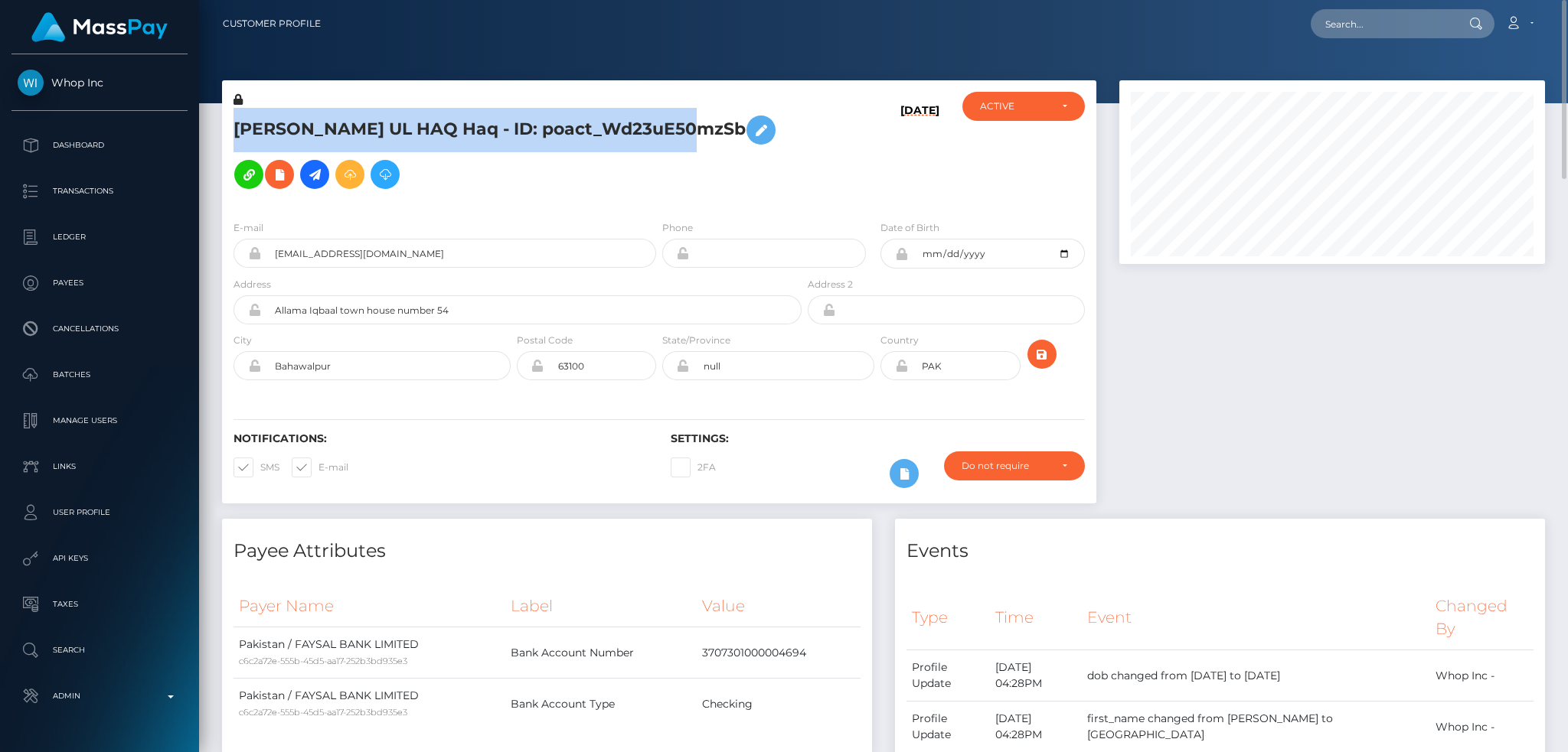
click at [411, 124] on h5 "[PERSON_NAME] UL HAQ Haq - ID: poact_Wd23uE50mzSb" at bounding box center [513, 153] width 559 height 89
copy h5 "[PERSON_NAME] UL HAQ Haq - ID: poact_Wd23uE50mzSb"
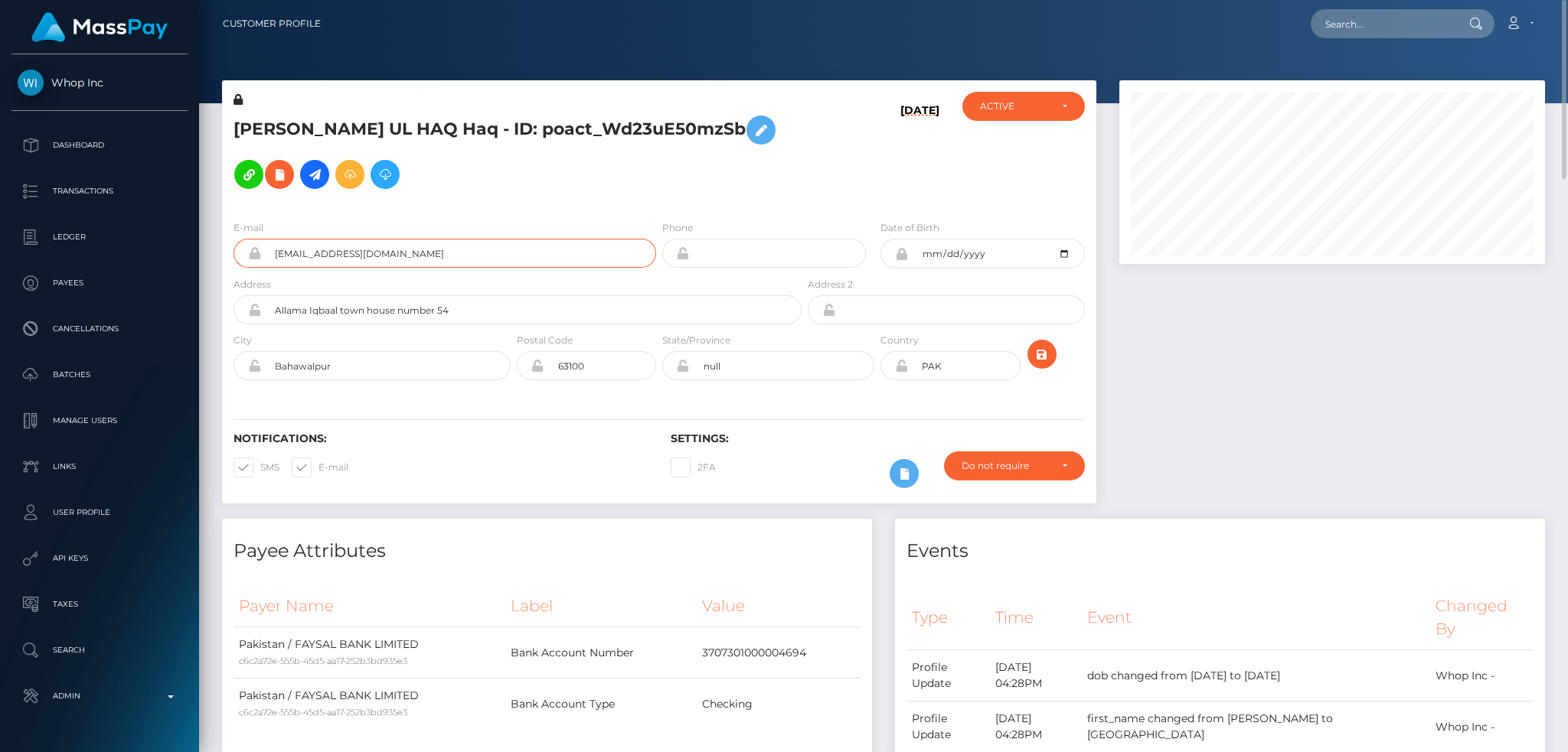
click at [444, 257] on input "[EMAIL_ADDRESS][DOMAIN_NAME]" at bounding box center [458, 253] width 395 height 29
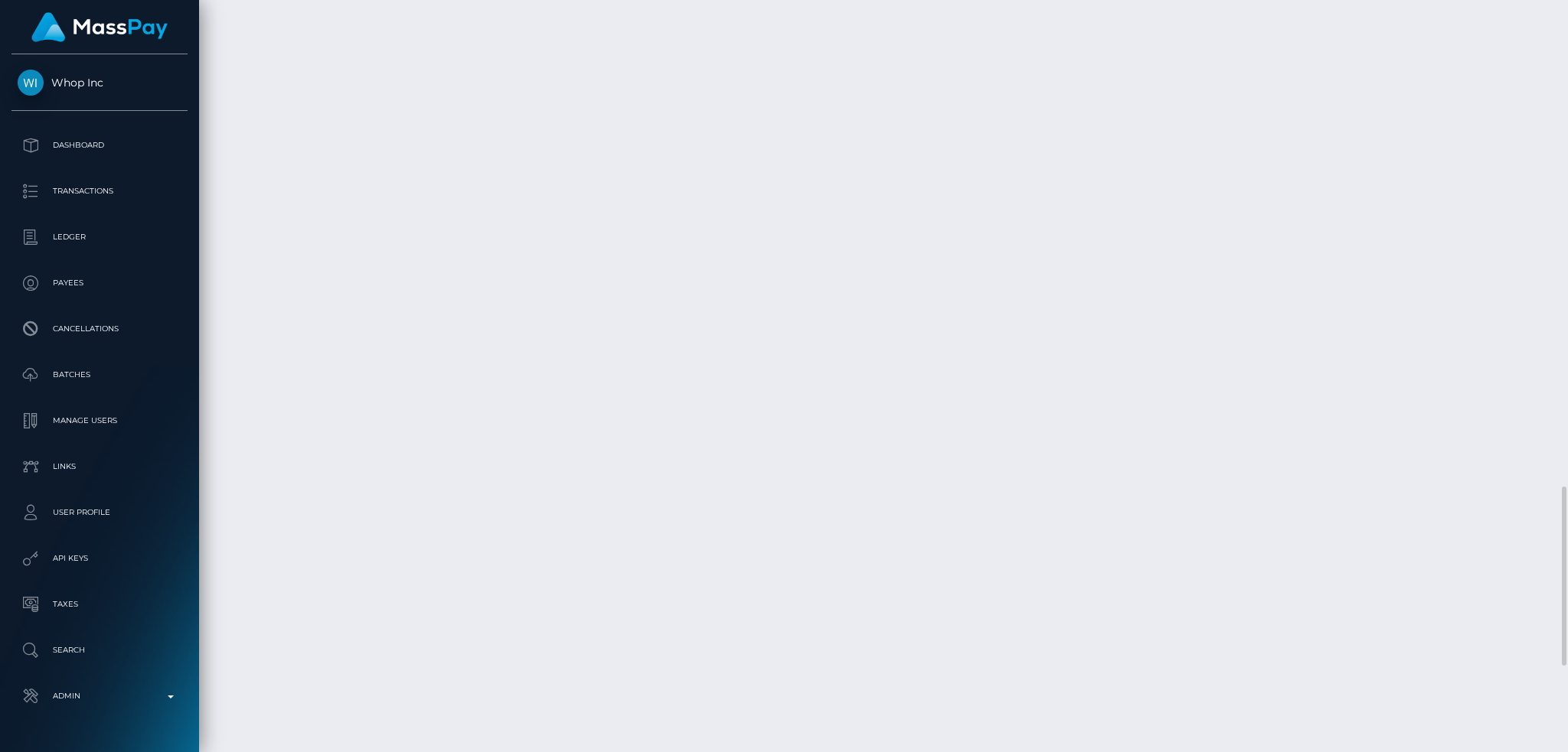
scroll to position [2403, 0]
drag, startPoint x: 500, startPoint y: 610, endPoint x: 821, endPoint y: 613, distance: 321.0
copy td "Confirmation: MSP415b3a5e2ae6db4 / pout_ffQiVdANBsRGY"
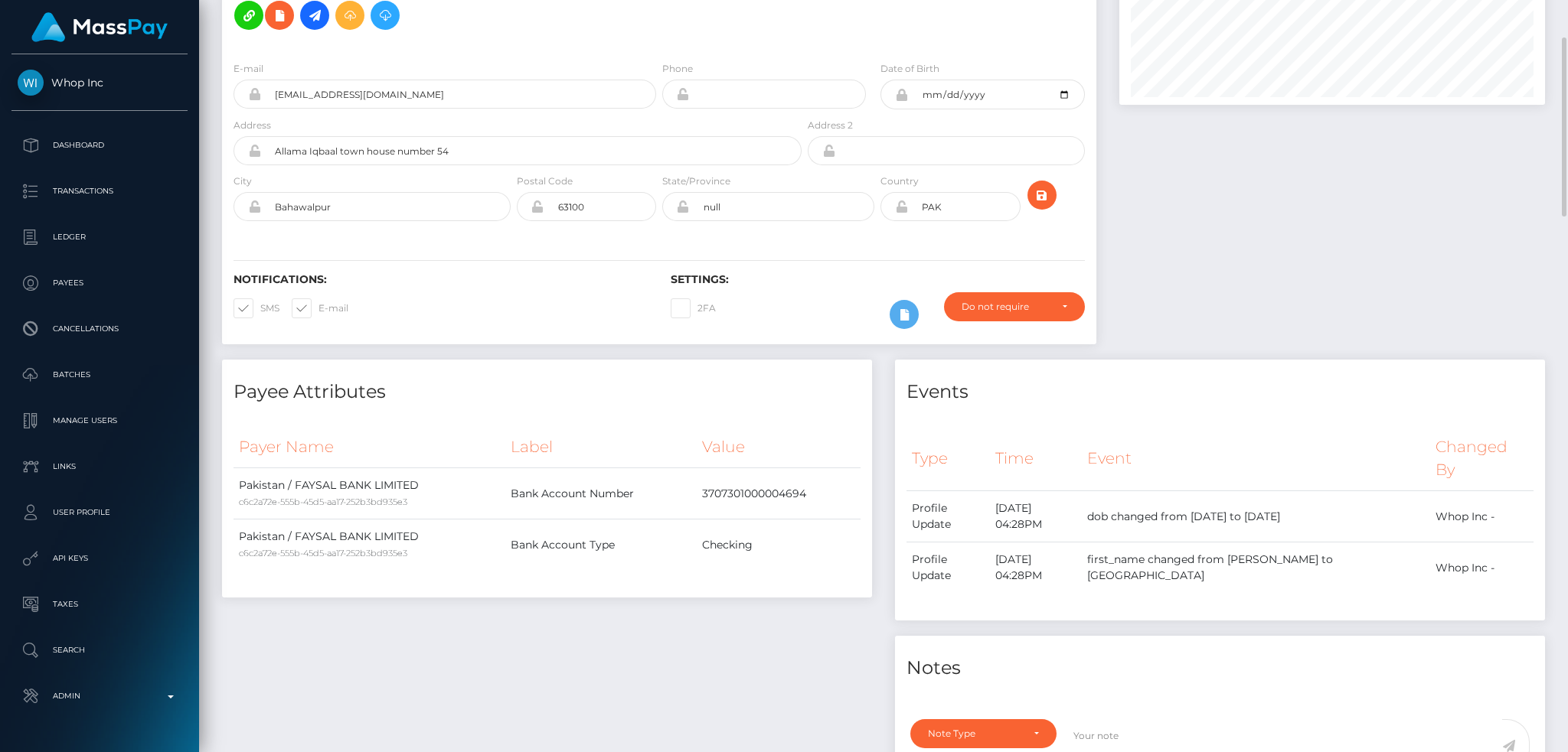
scroll to position [0, 0]
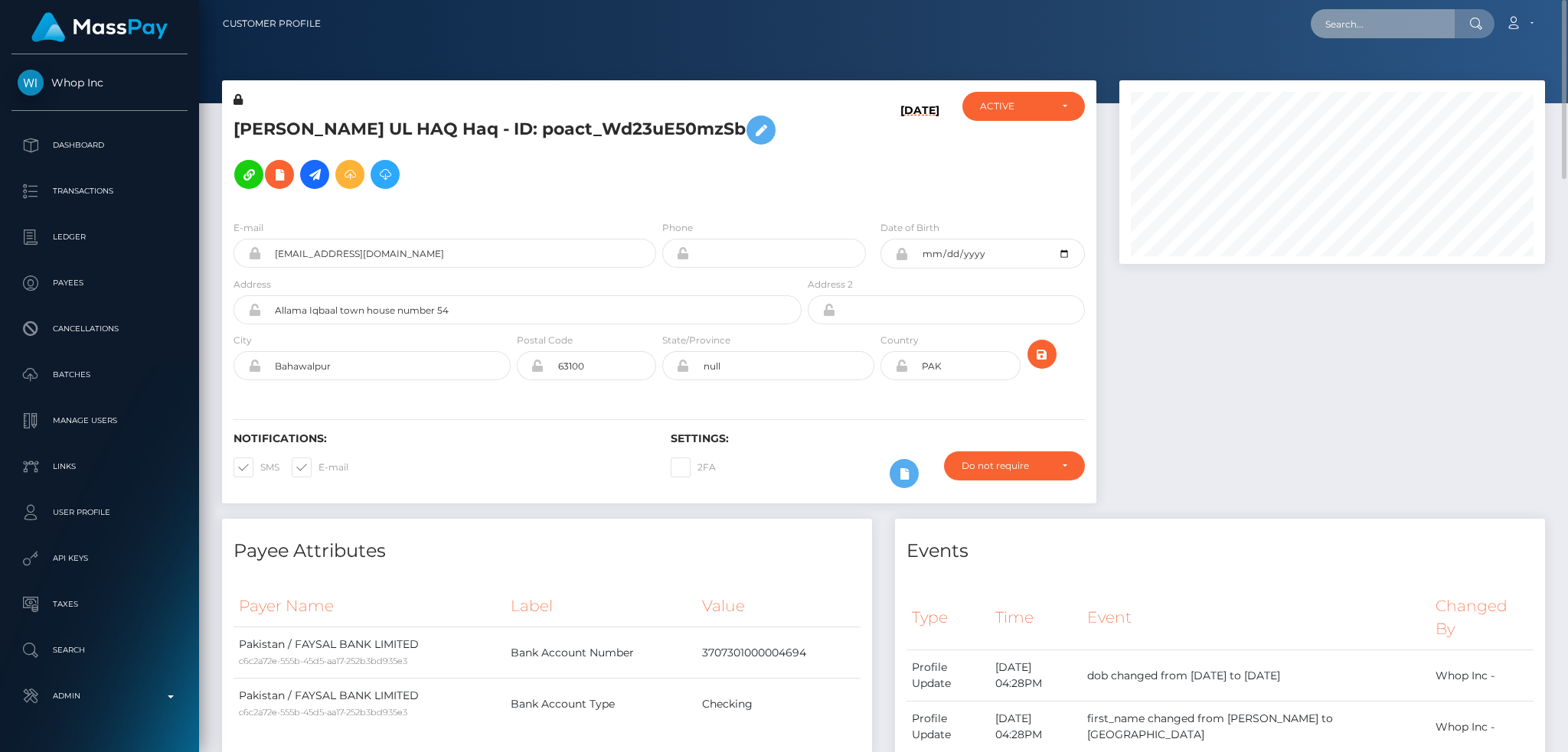
drag, startPoint x: 1388, startPoint y: 27, endPoint x: 1373, endPoint y: 27, distance: 15.0
click at [1388, 27] on input "text" at bounding box center [1383, 23] width 144 height 29
paste input "MSPCCB410B05D73B4D"
type input "MSPCCB410B05D73B4D"
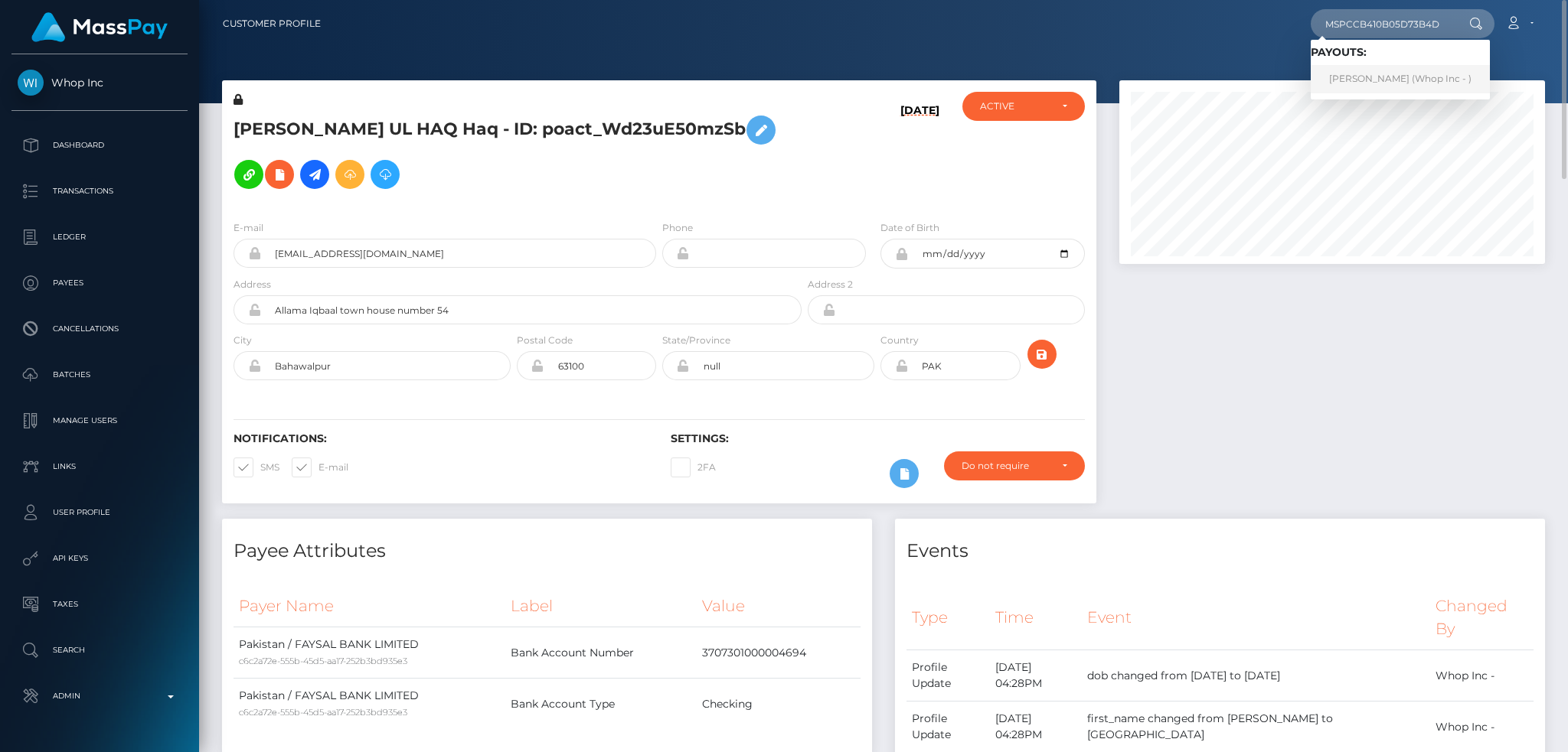
click at [1395, 81] on link "[PERSON_NAME] (Whop Inc - )" at bounding box center [1401, 79] width 179 height 28
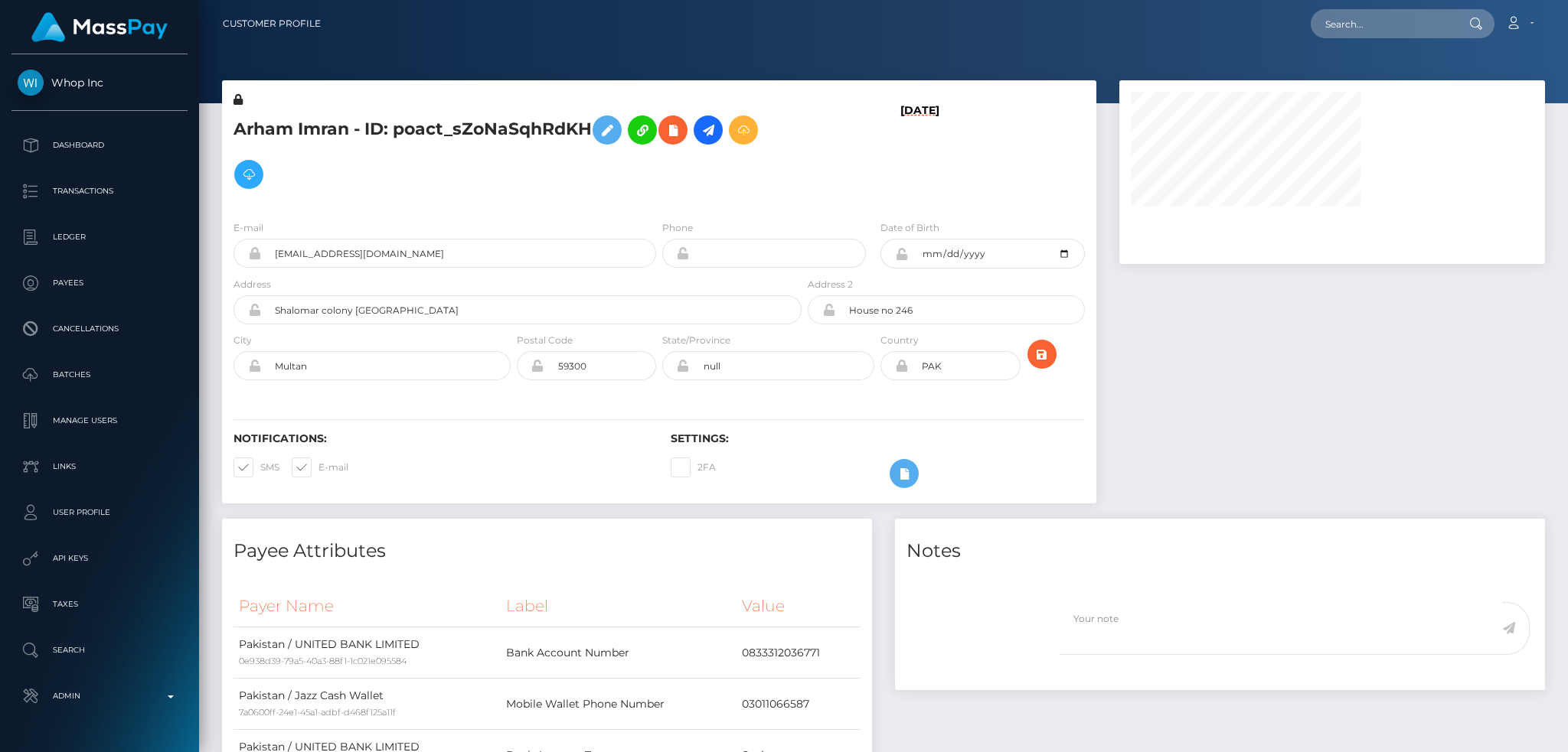
scroll to position [603, 0]
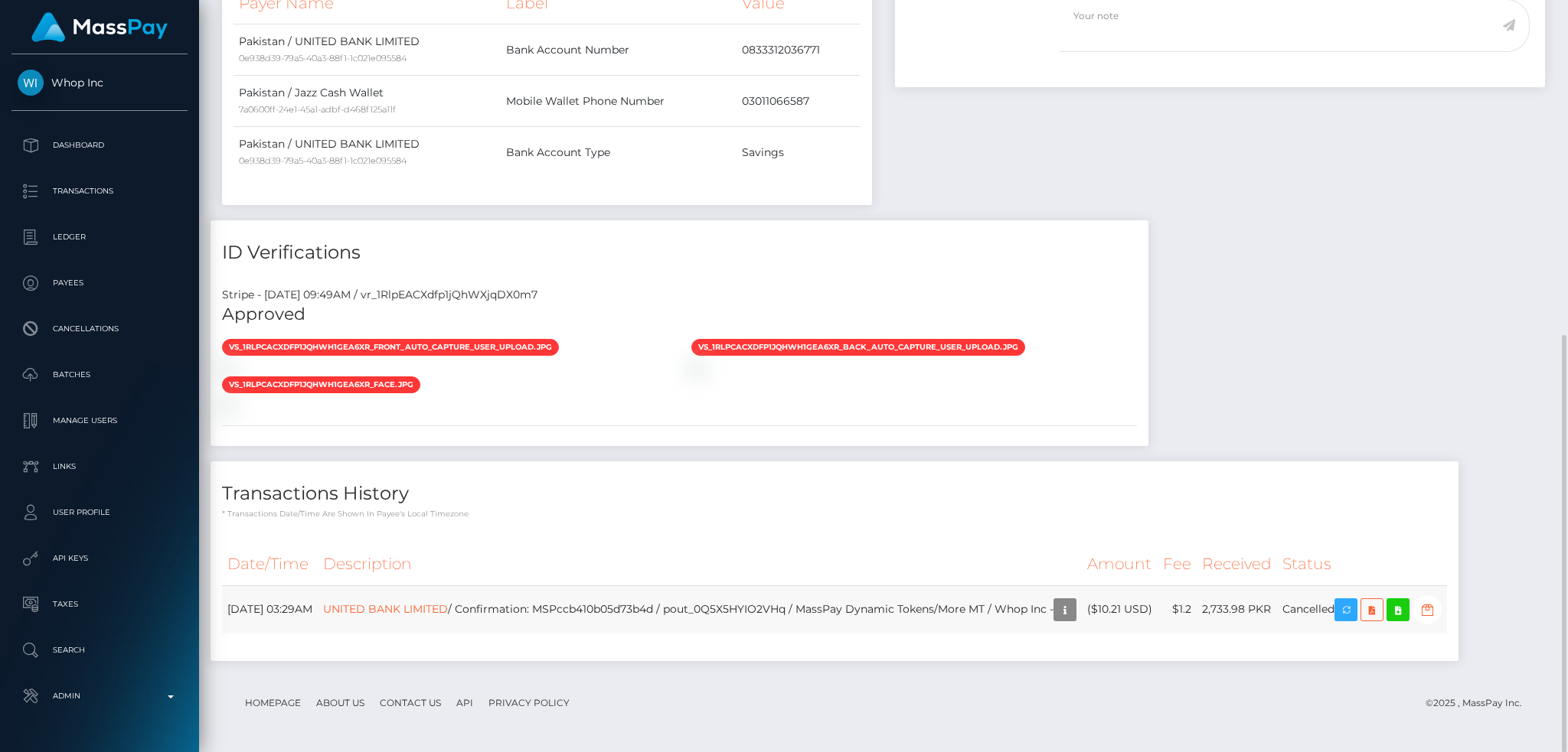
click at [608, 611] on td "UNITED BANK LIMITED / Confirmation: MSPccb410b05d73b4d / pout_0Q5X5HYIO2VHq / M…" at bounding box center [699, 610] width 764 height 48
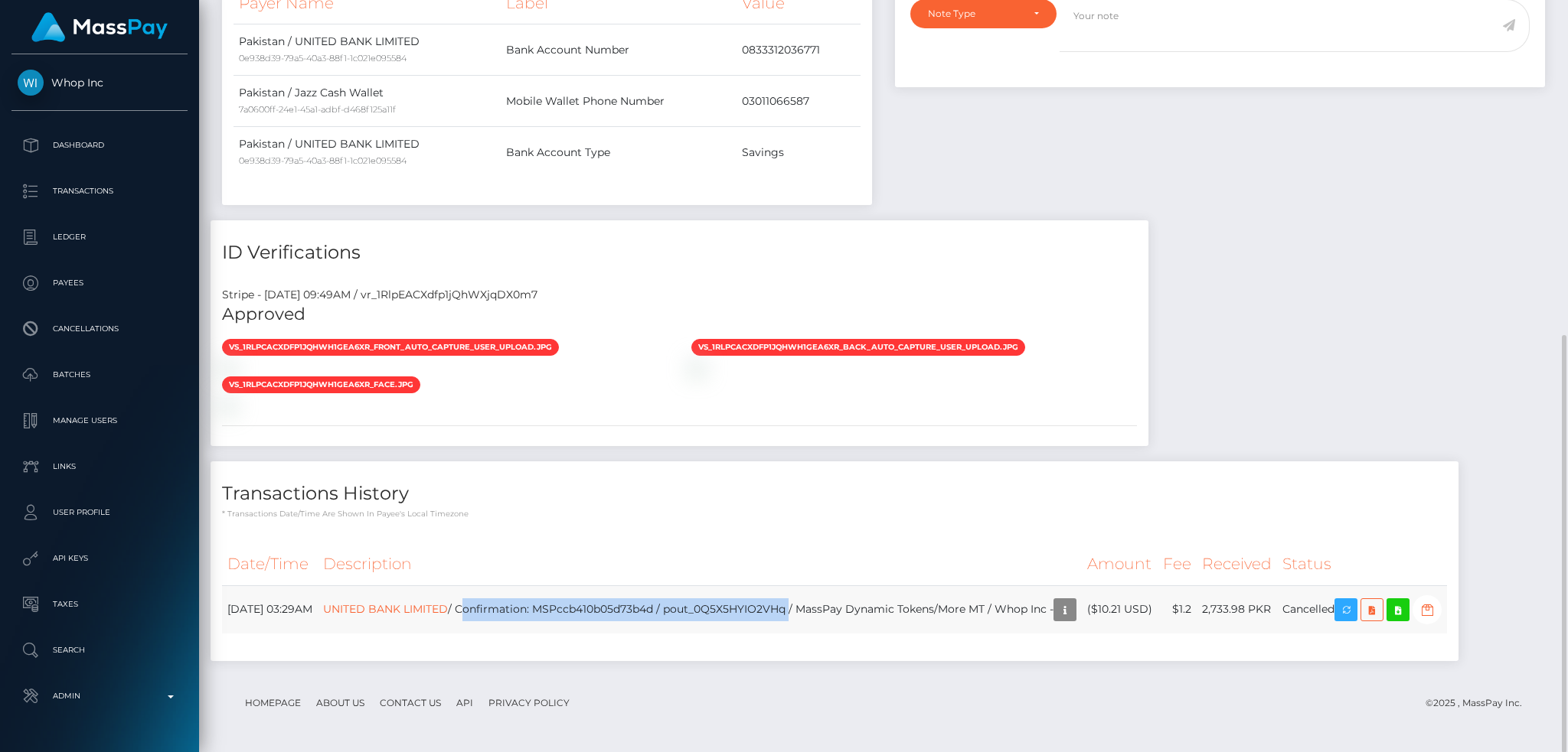
drag, startPoint x: 506, startPoint y: 607, endPoint x: 833, endPoint y: 606, distance: 327.0
click at [833, 606] on td "UNITED BANK LIMITED / Confirmation: MSPccb410b05d73b4d / pout_0Q5X5HYIO2VHq / M…" at bounding box center [699, 610] width 764 height 48
copy td "Confirmation: MSPccb410b05d73b4d / pout_0Q5X5HYIO2VHq"
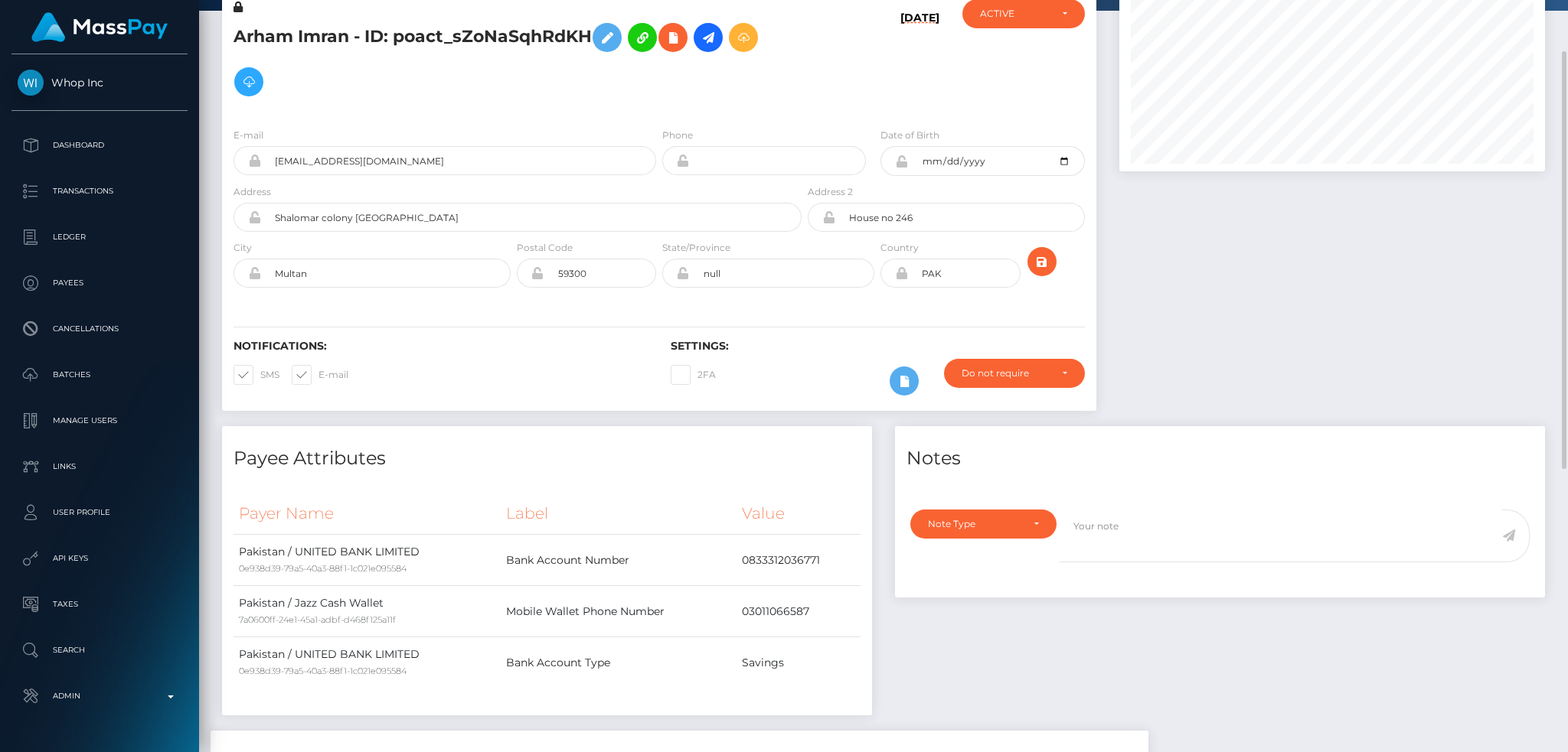
scroll to position [0, 0]
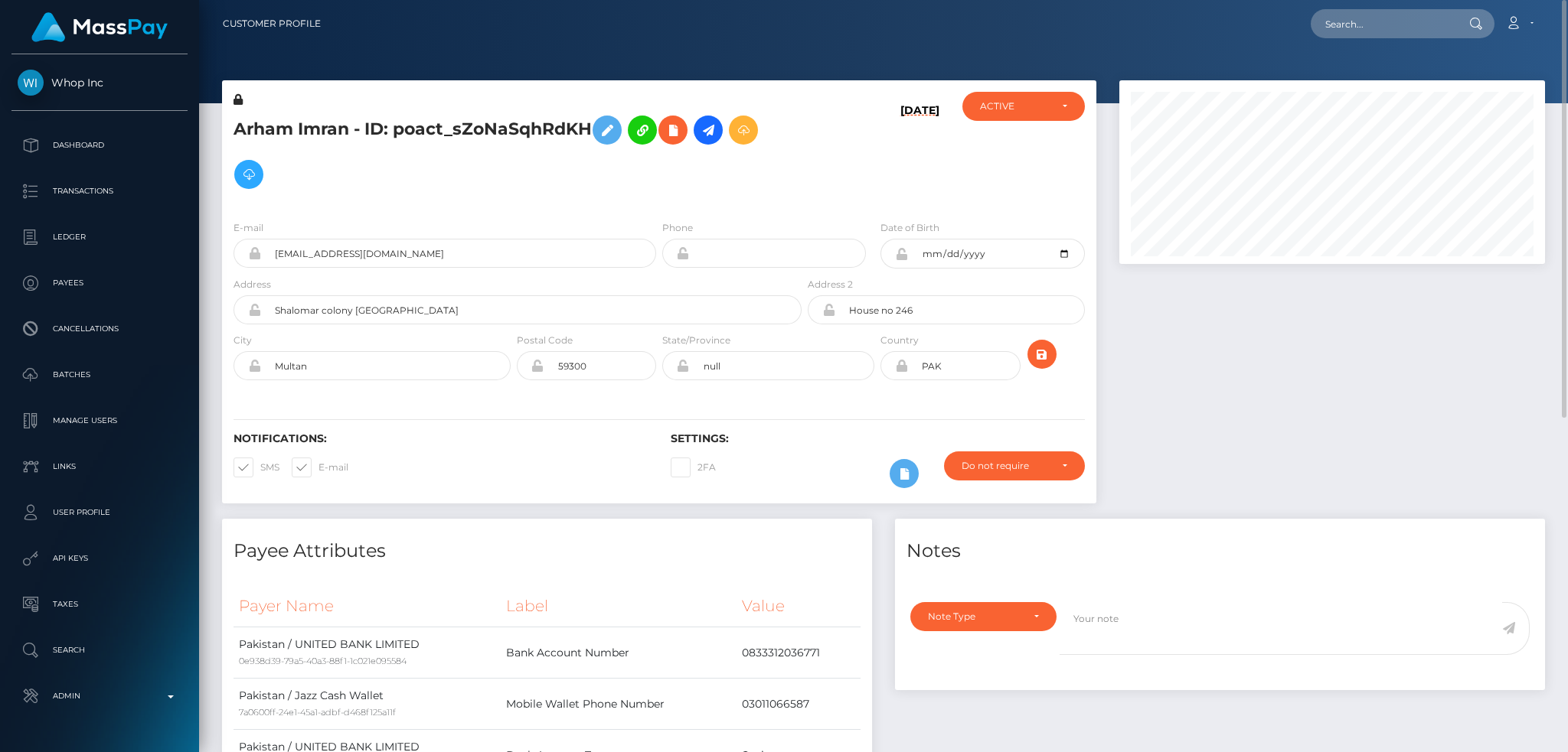
click at [482, 132] on h5 "Arham Imran - ID: poact_sZoNaSqhRdKH" at bounding box center [513, 153] width 559 height 89
copy h5 "Arham Imran - ID: poact_sZoNaSqhRdKH"
click at [499, 266] on input "[EMAIL_ADDRESS][DOMAIN_NAME]" at bounding box center [458, 253] width 395 height 29
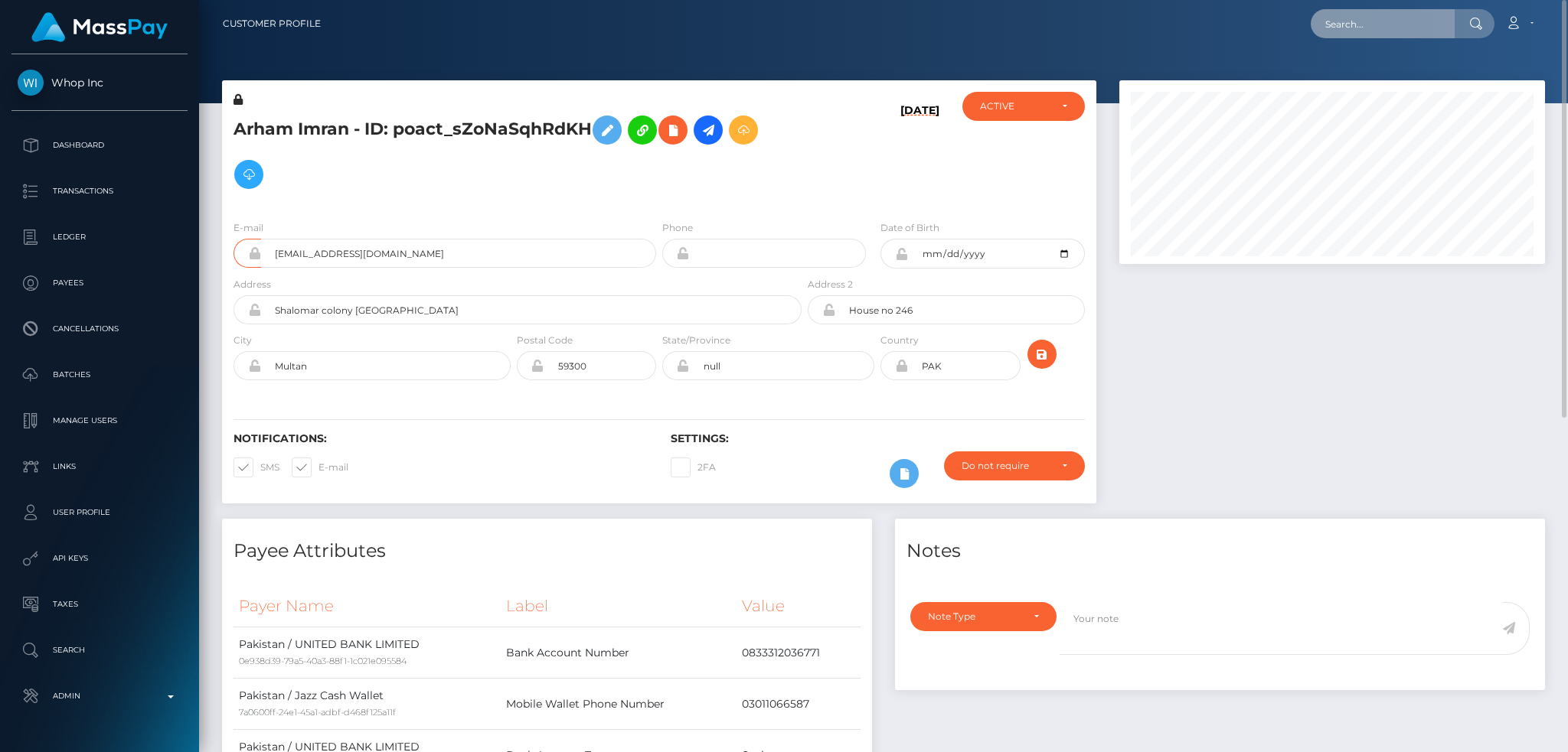
click at [1375, 24] on input "text" at bounding box center [1383, 23] width 144 height 29
paste input "MSPC43720FA34BA137"
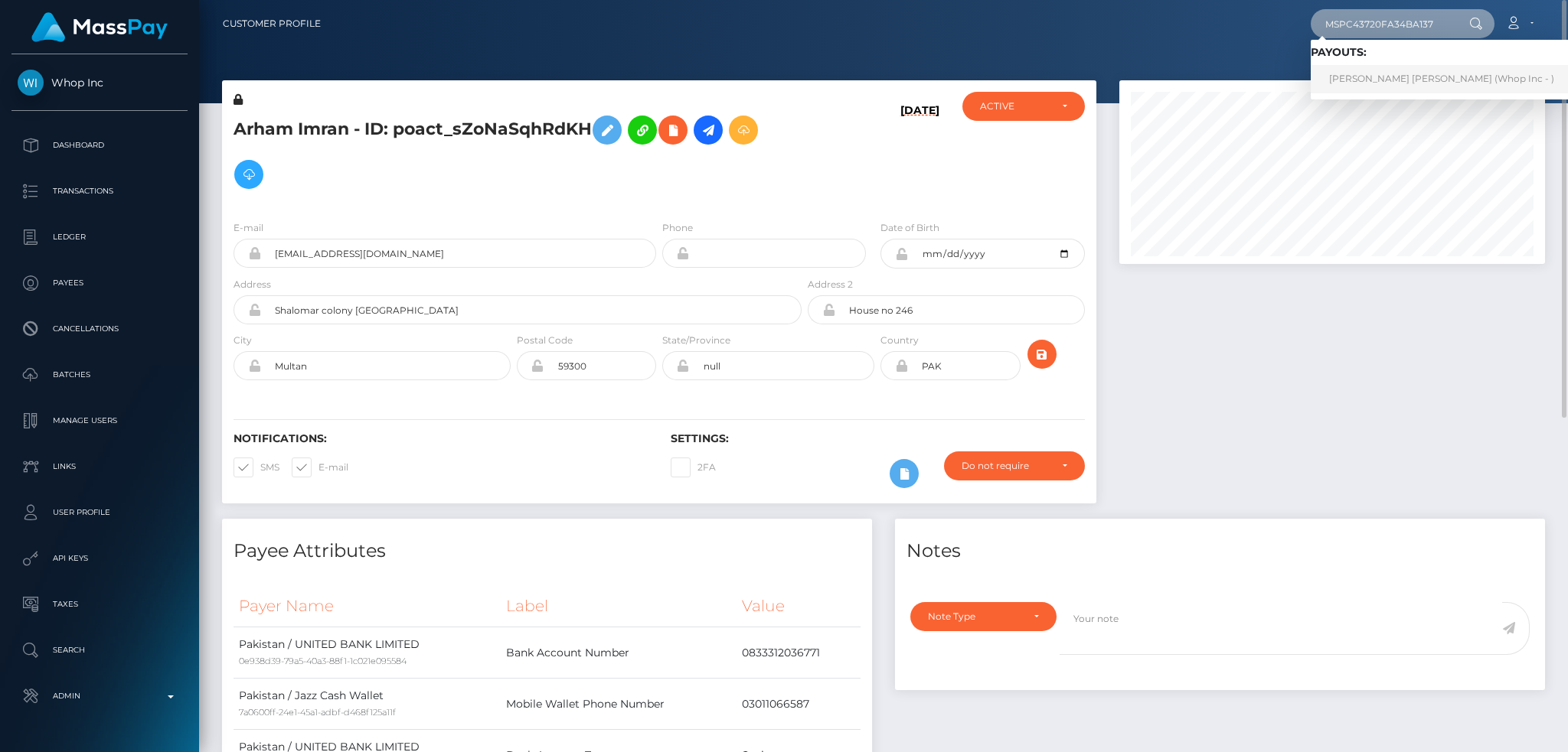
type input "MSPC43720FA34BA137"
click at [1379, 71] on link "[PERSON_NAME] [PERSON_NAME] (Whop Inc - )" at bounding box center [1442, 79] width 262 height 28
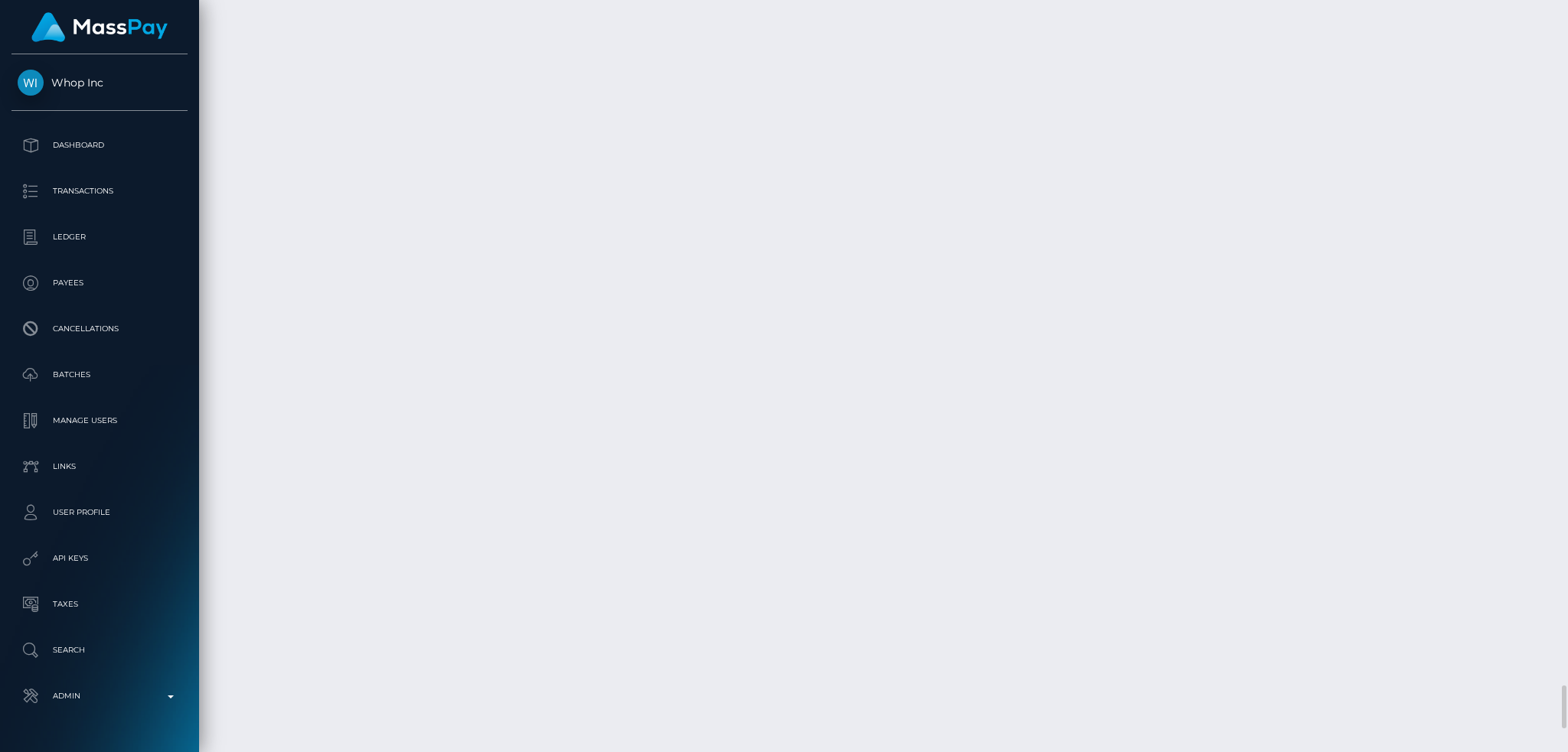
scroll to position [12249, 0]
drag, startPoint x: 505, startPoint y: 606, endPoint x: 819, endPoint y: 603, distance: 314.0
copy td "Confirmation: MSPc43720fa34ba137 / pout_MFnbZaqlZZjQe"
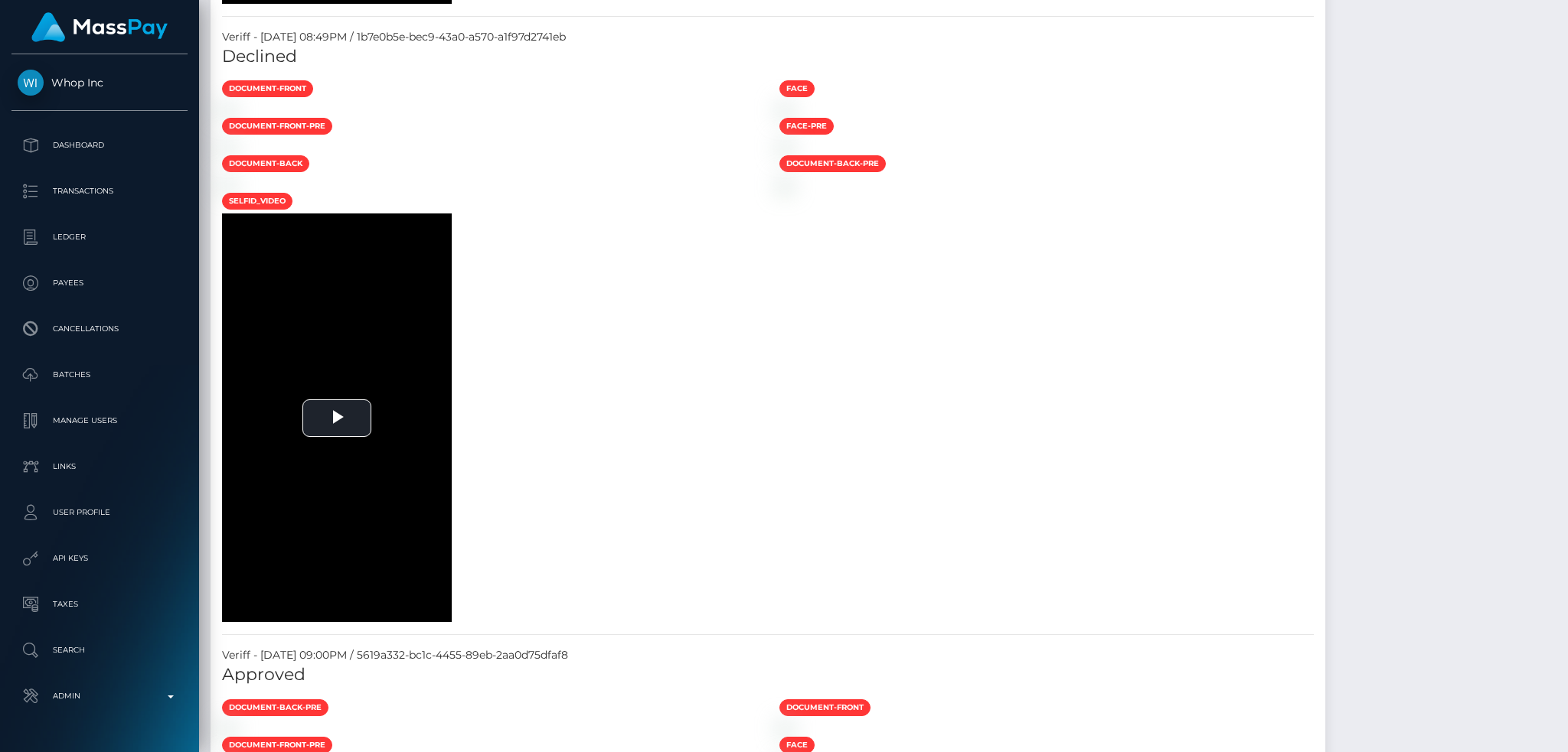
scroll to position [0, 0]
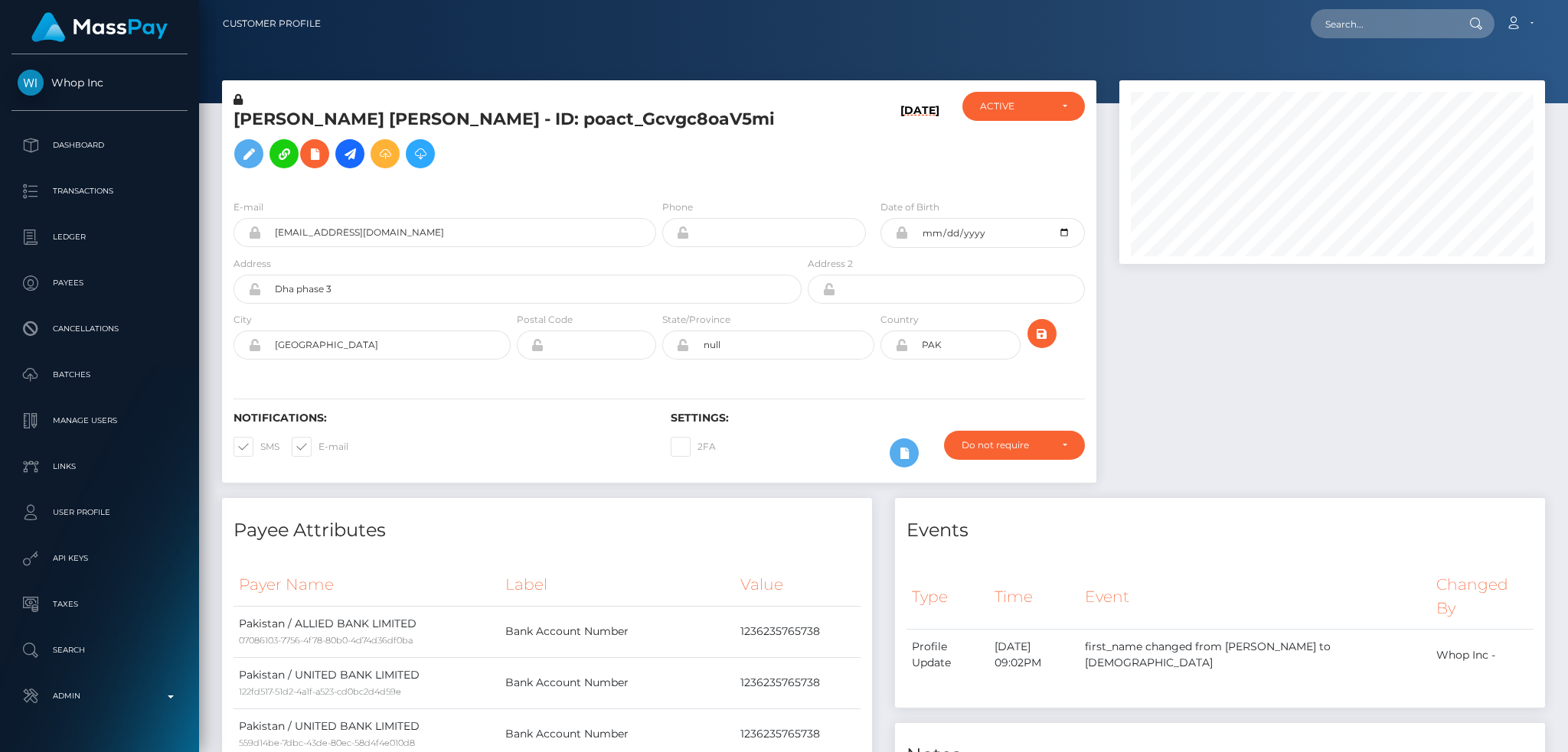
drag, startPoint x: 1565, startPoint y: 705, endPoint x: 1546, endPoint y: -64, distance: 769.2
click at [1546, 0] on html "Whop Inc Dashboard Transactions Ledger Payees Cancellations Links" at bounding box center [784, 376] width 1568 height 752
click at [487, 111] on h5 "MUHAMMAD ADAN QAISER Qaiser - ID: poact_Gcvgc8oaV5mi" at bounding box center [513, 142] width 559 height 68
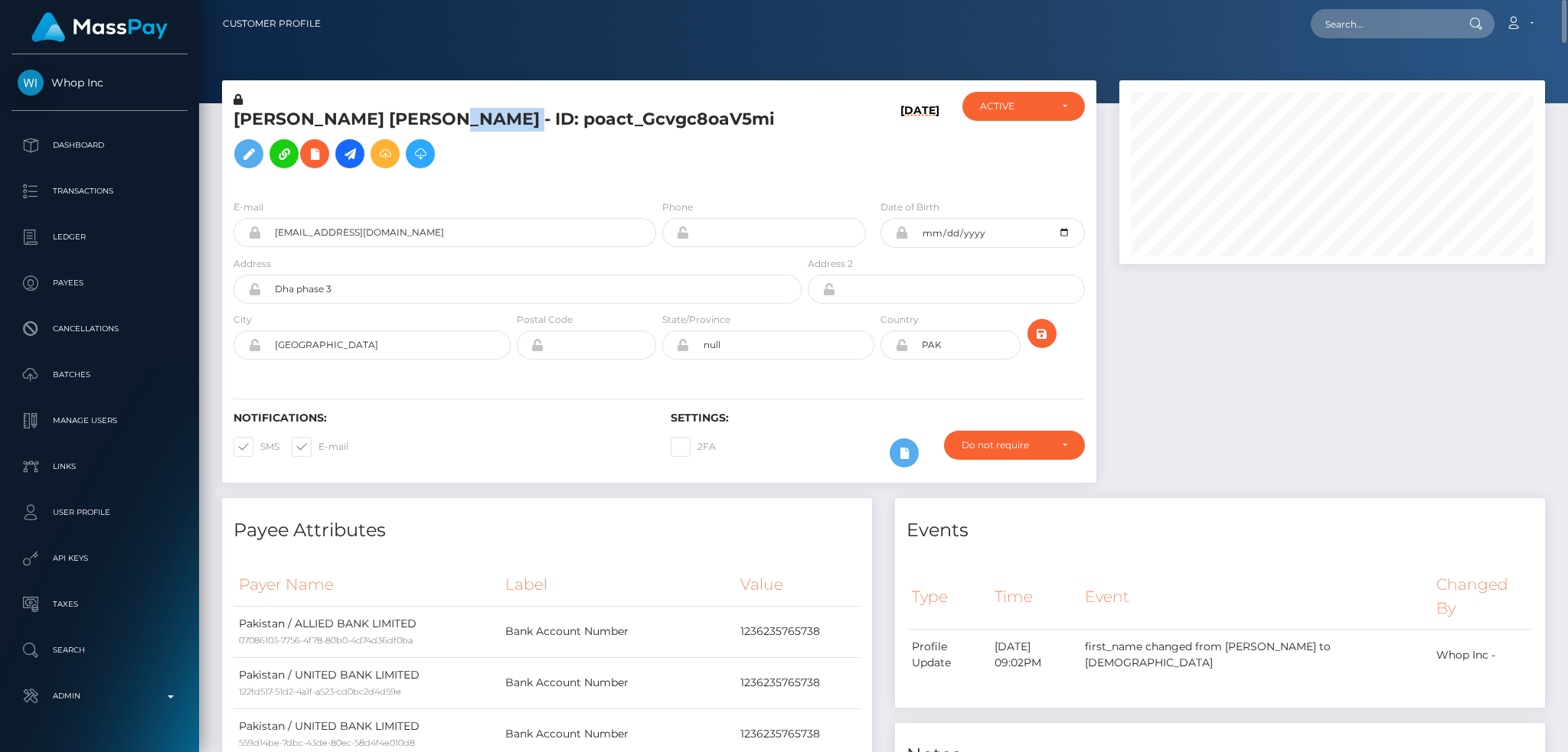
copy h5 "MUHAMMAD ADAN QAISER Qaiser - ID: poact_Gcvgc8oaV5mi"
click at [461, 230] on input "raphelexexams0@gmail.com" at bounding box center [458, 232] width 395 height 29
click at [1376, 23] on input "text" at bounding box center [1383, 23] width 144 height 29
paste input "MSP9231819370EECD5"
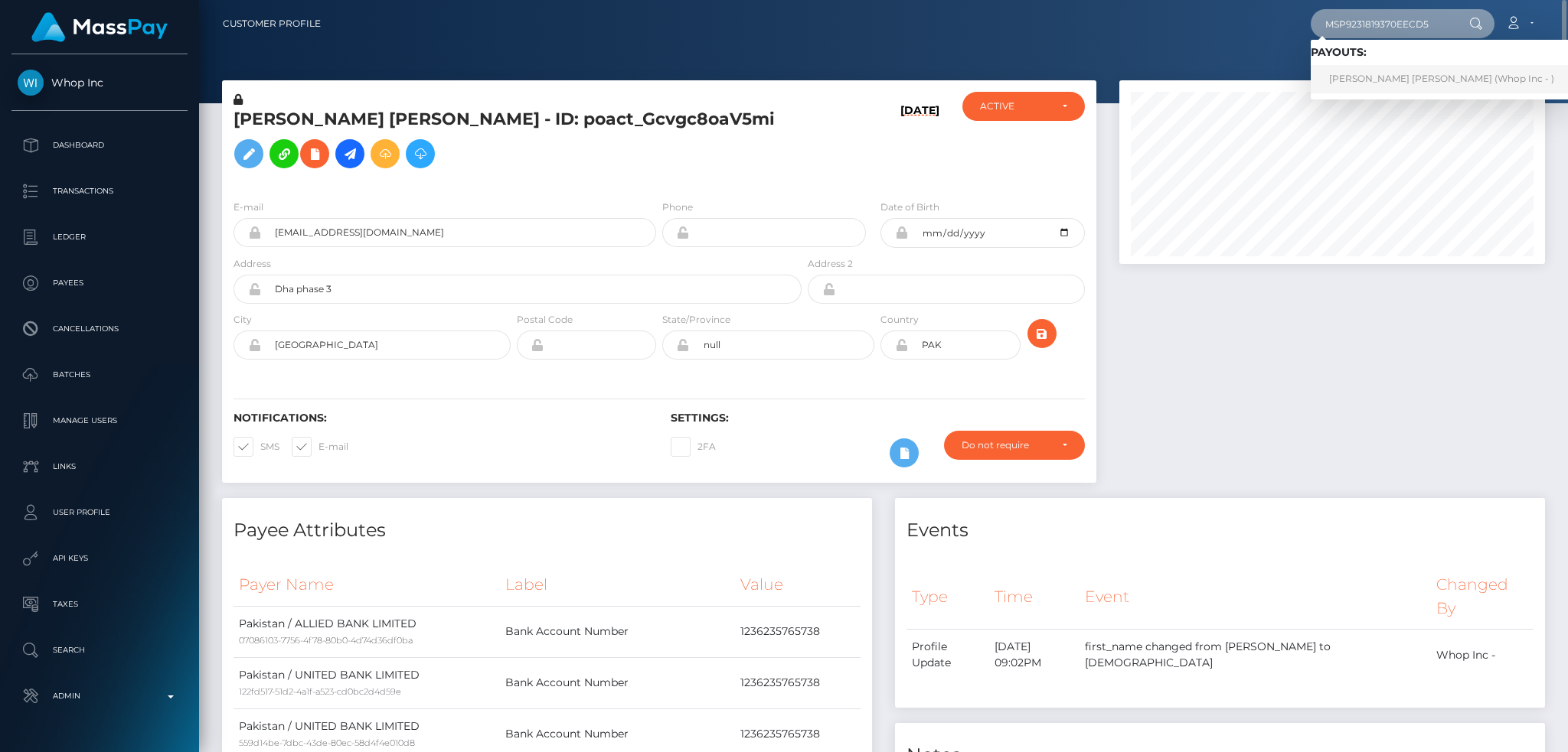
type input "MSP9231819370EECD5"
click at [1383, 77] on link "AHSAN GHAFFAR Ghaffar (Whop Inc - )" at bounding box center [1442, 79] width 262 height 28
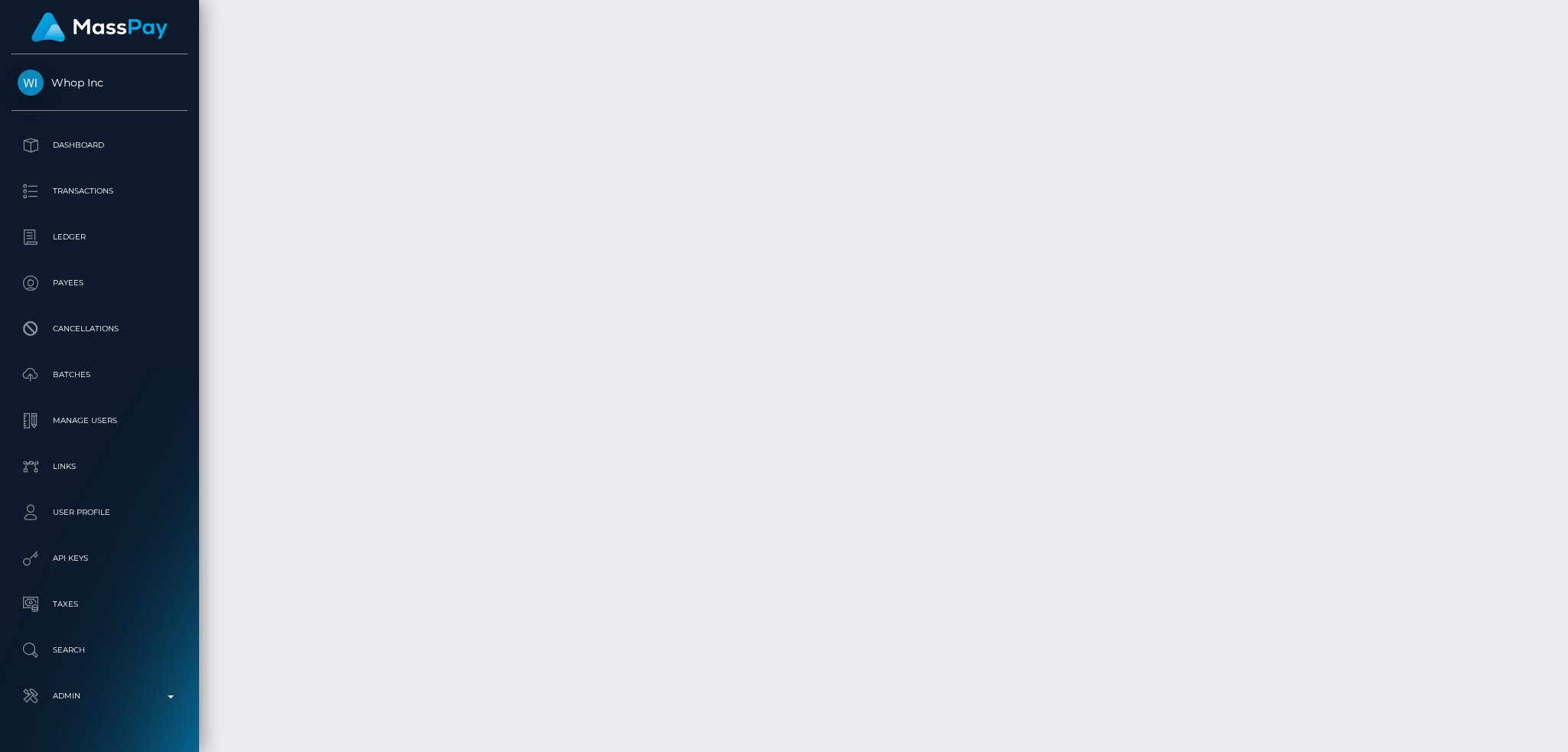
scroll to position [4029, 0]
drag, startPoint x: 508, startPoint y: 611, endPoint x: 835, endPoint y: 601, distance: 327.2
copy td "Confirmation: MSP9231819370eecd5 / pout_0DTwP2b9mruEC"
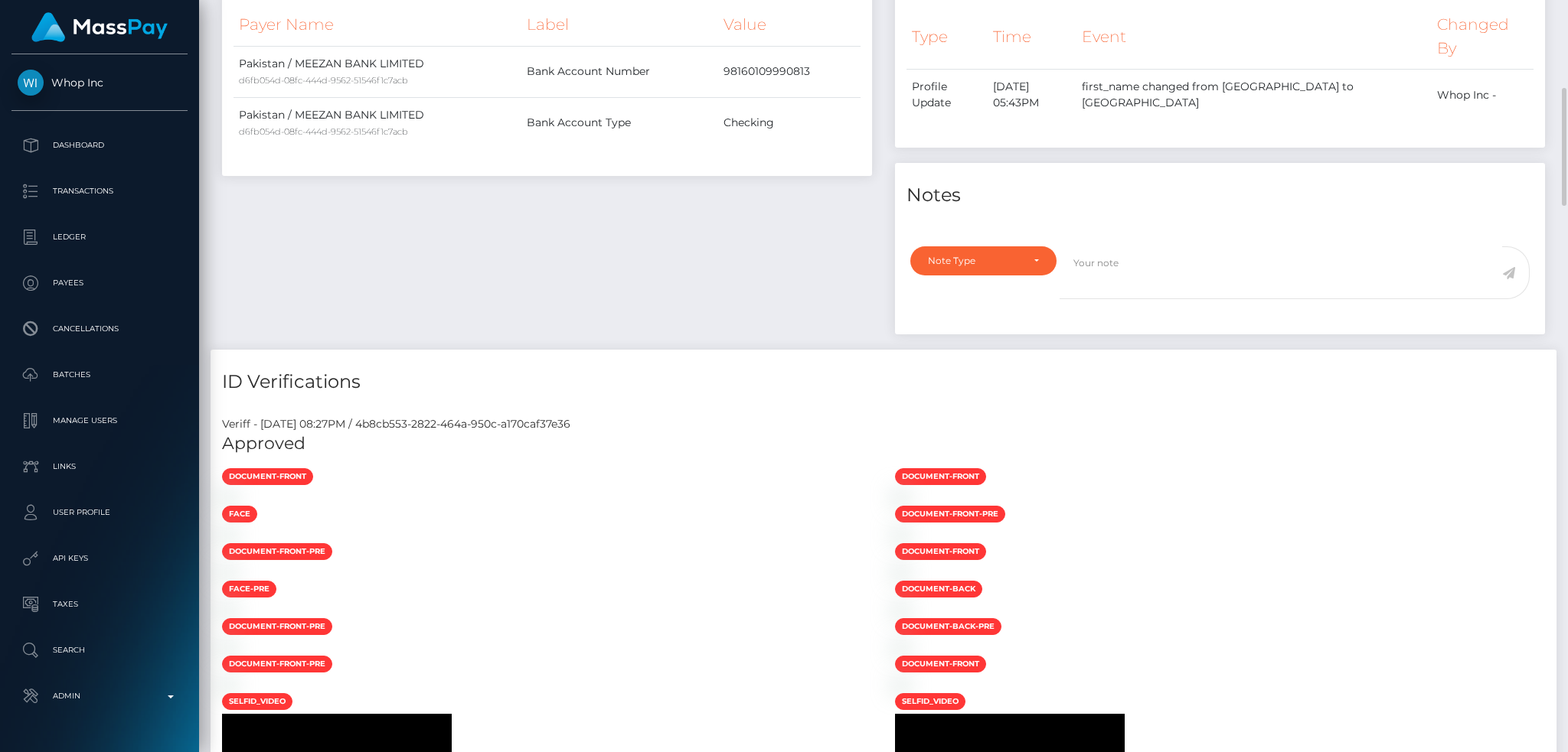
scroll to position [0, 0]
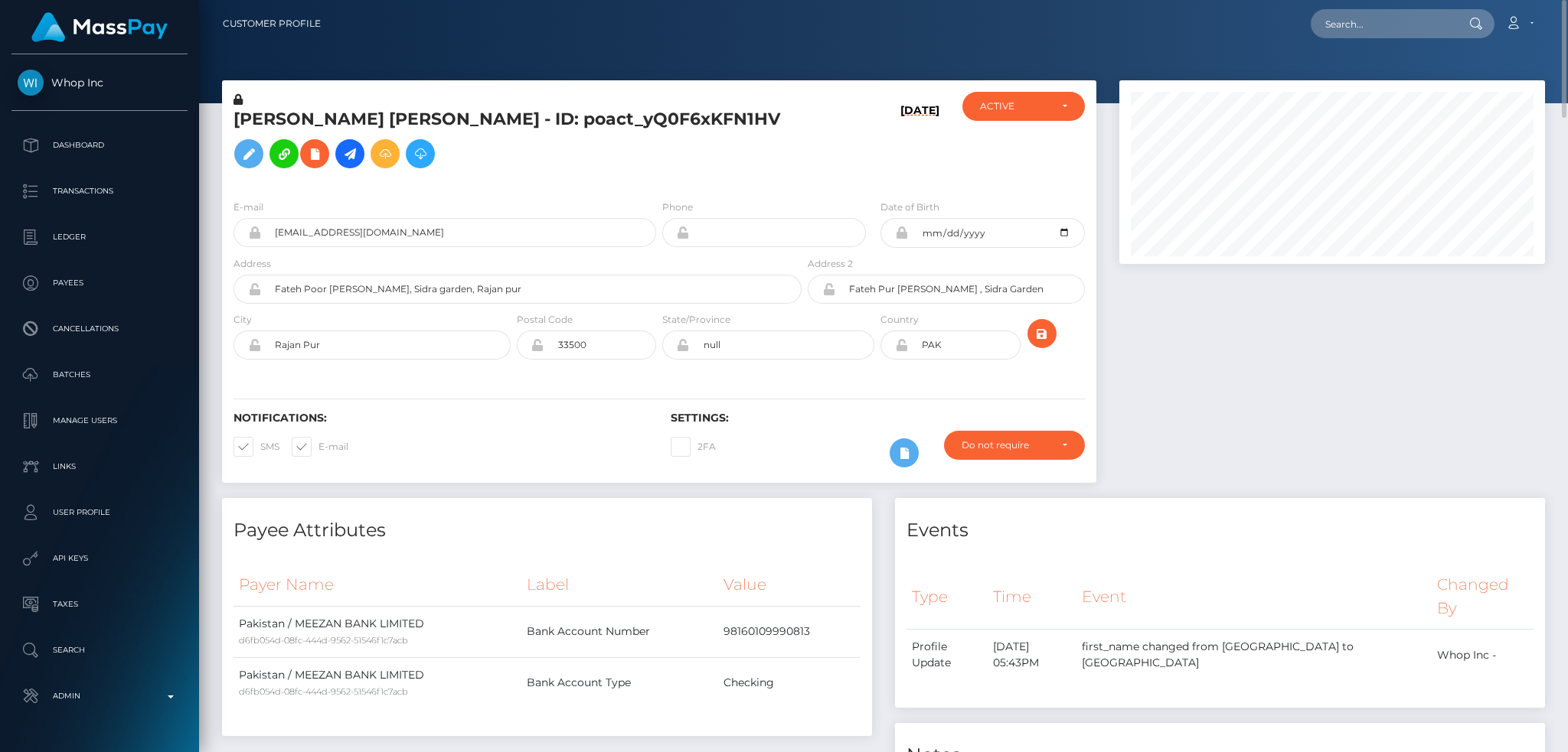
click at [417, 125] on h5 "AHSAN GHAFFAR Ghaffar - ID: poact_yQ0F6xKFN1HV" at bounding box center [513, 142] width 559 height 68
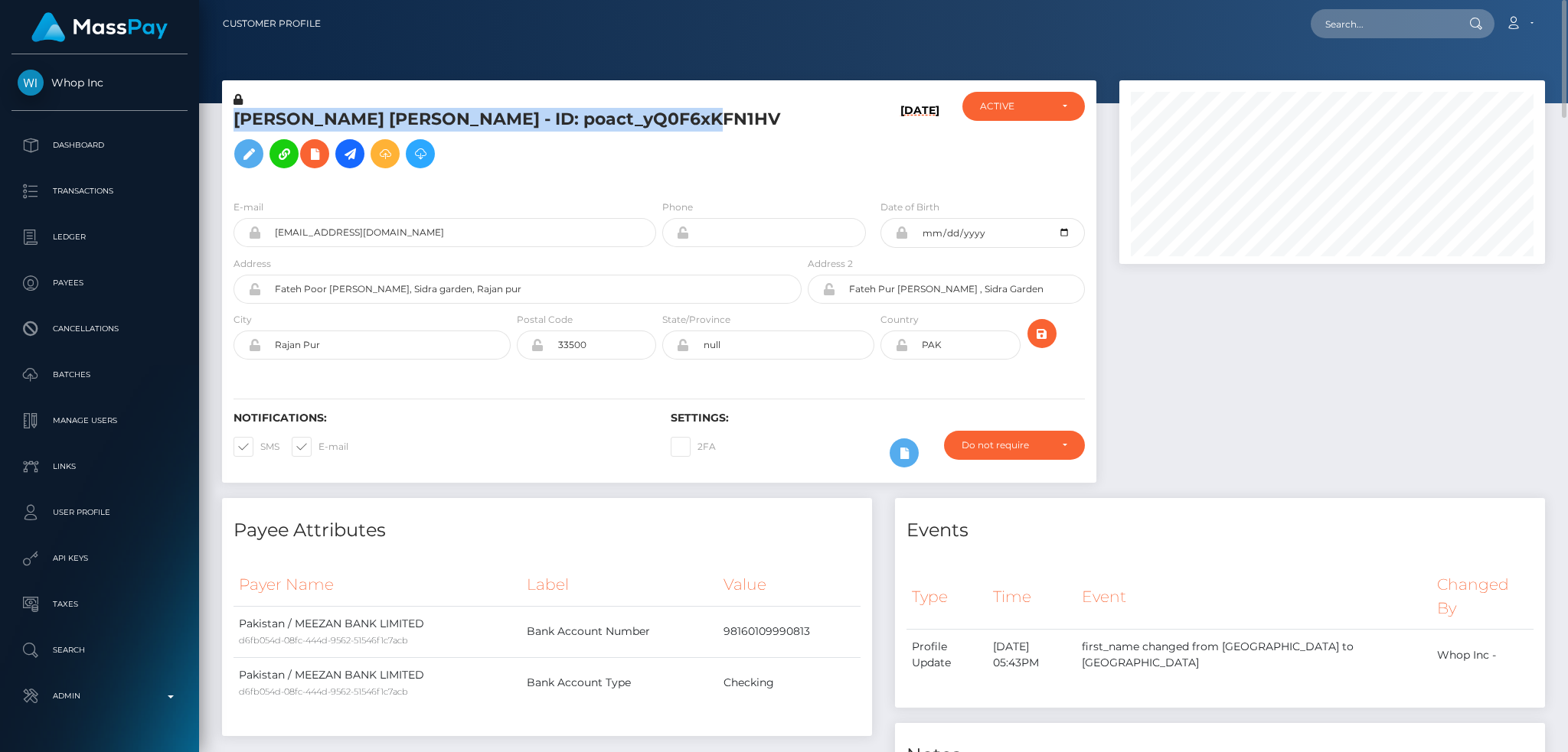
click at [417, 125] on h5 "AHSAN GHAFFAR Ghaffar - ID: poact_yQ0F6xKFN1HV" at bounding box center [513, 142] width 559 height 68
copy h5 "AHSAN GHAFFAR Ghaffar - ID: poact_yQ0F6xKFN1HV"
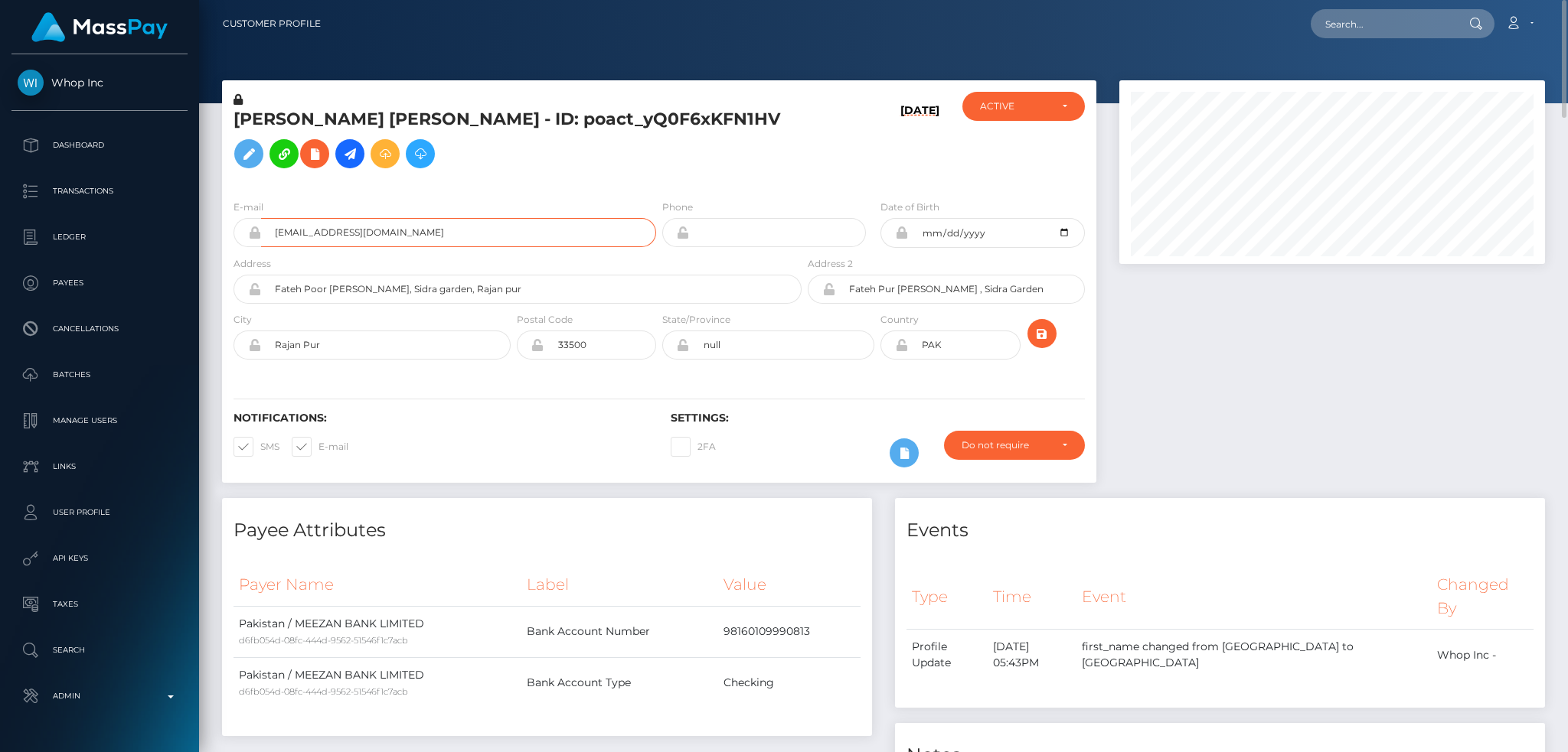
click at [567, 247] on input "k91285922@gmail.com" at bounding box center [458, 232] width 395 height 29
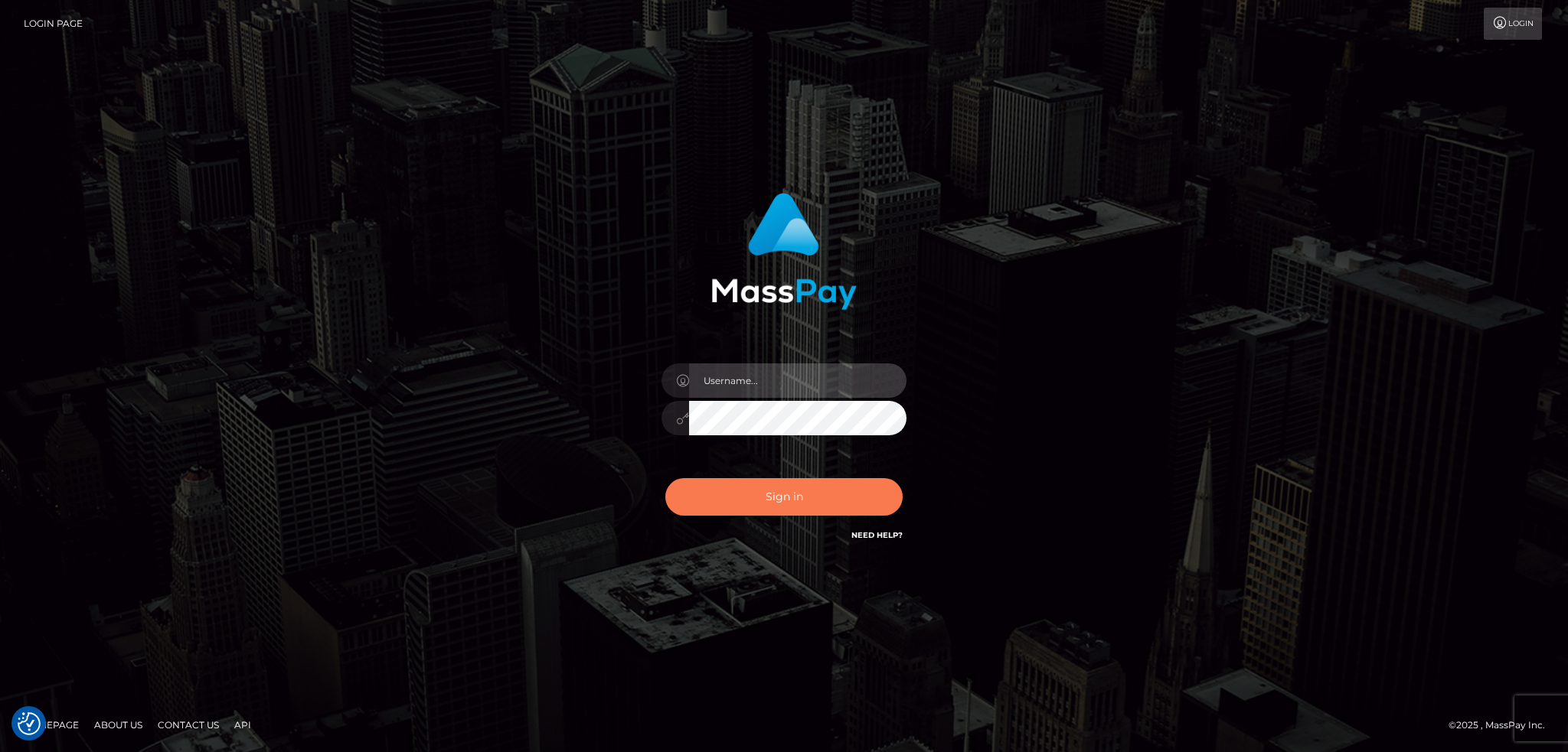
type input "alexstef"
click at [805, 492] on button "Sign in" at bounding box center [784, 497] width 238 height 37
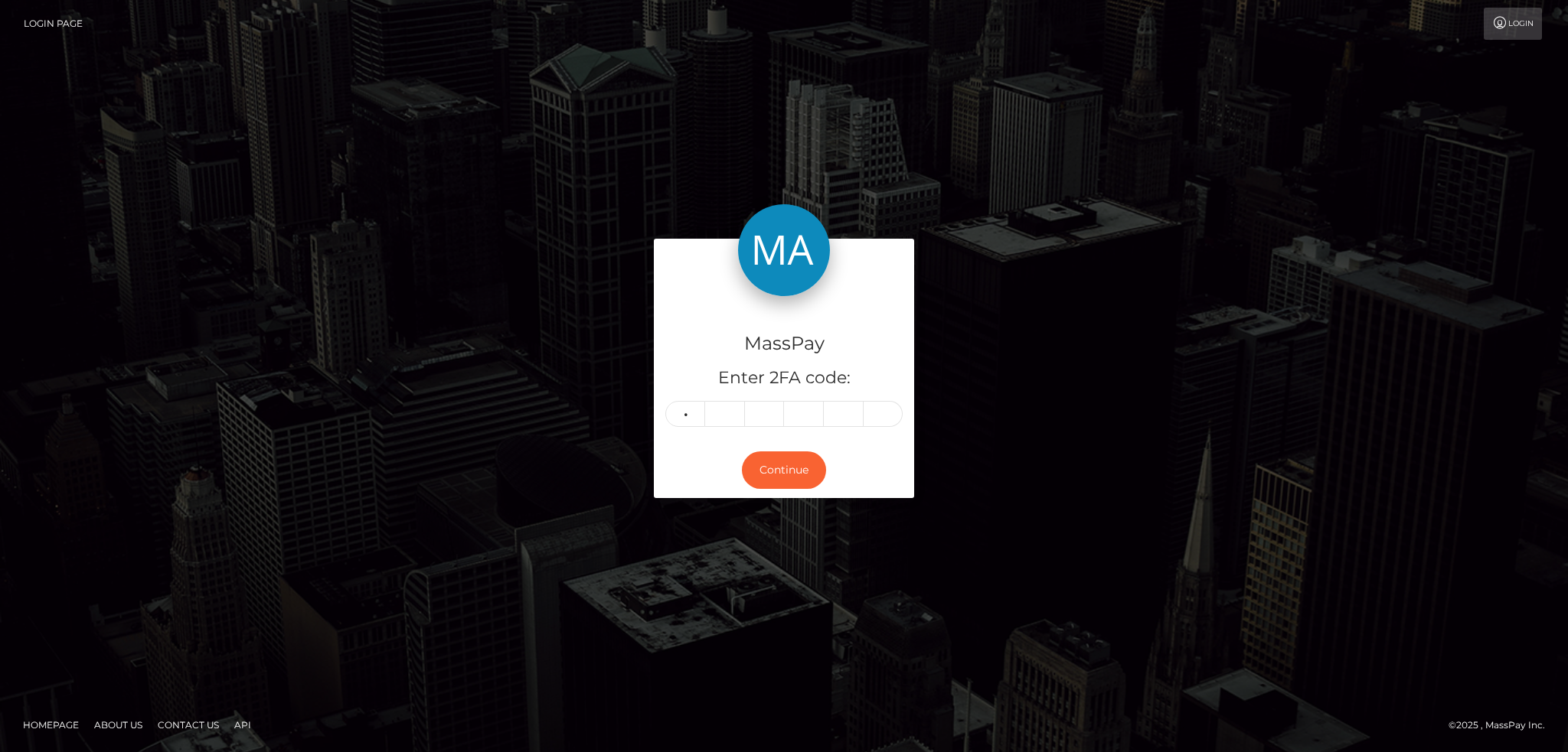
type input "1"
type input "3"
type input "7"
type input "3"
type input "4"
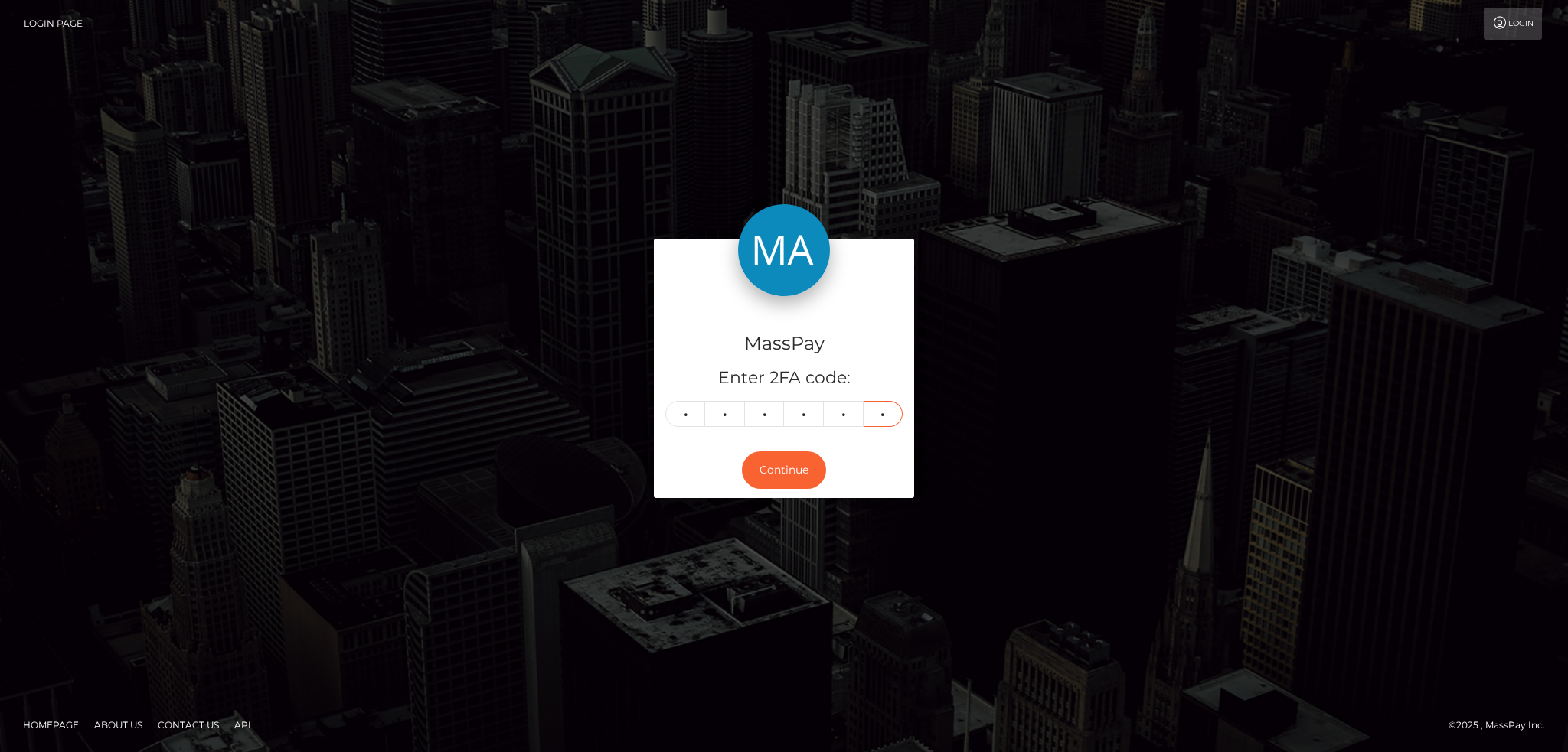
type input "3"
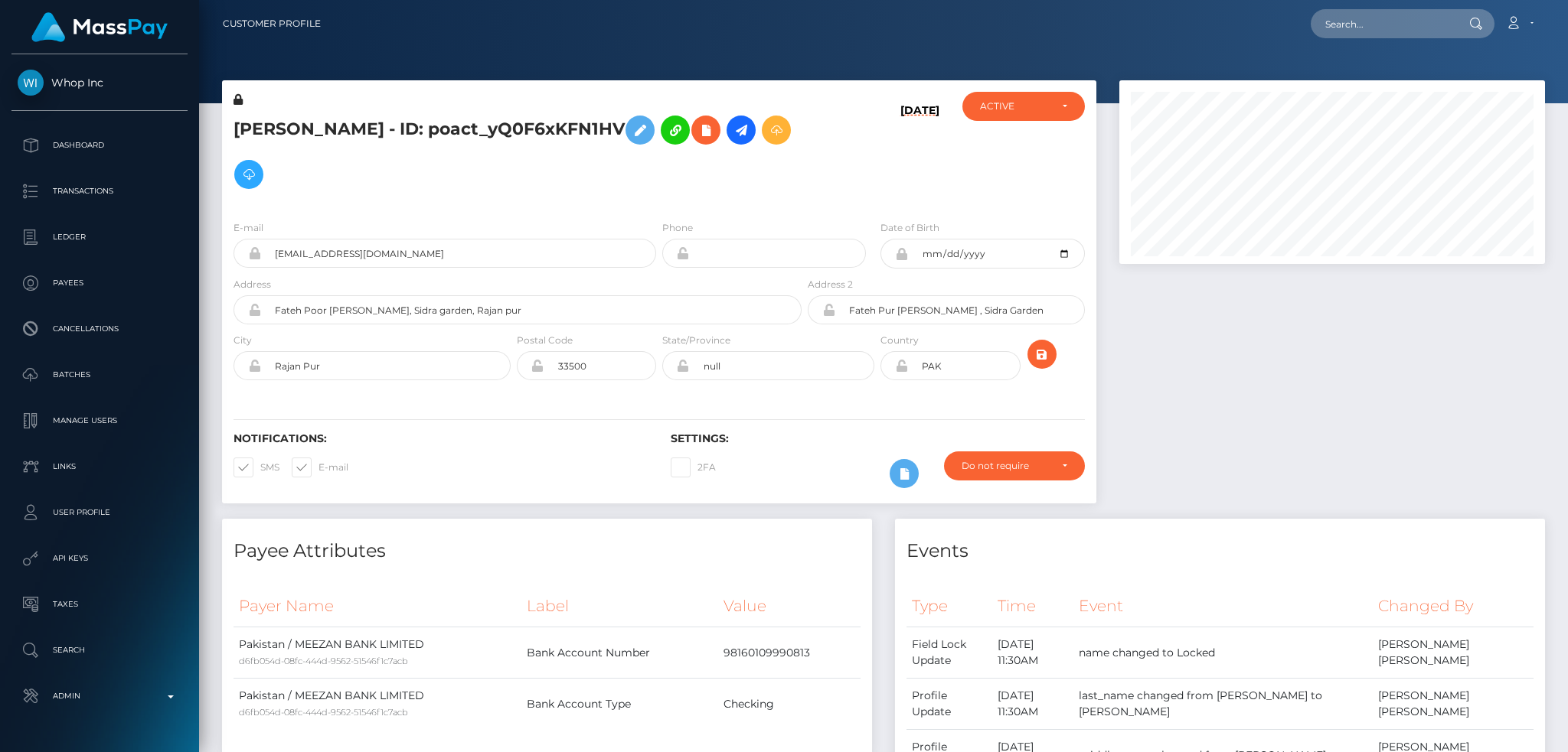
scroll to position [184, 425]
drag, startPoint x: 1423, startPoint y: 19, endPoint x: 1391, endPoint y: 19, distance: 32.0
click at [1423, 19] on input "text" at bounding box center [1383, 23] width 144 height 29
paste input "685ef48c7fcf8888f604360a"
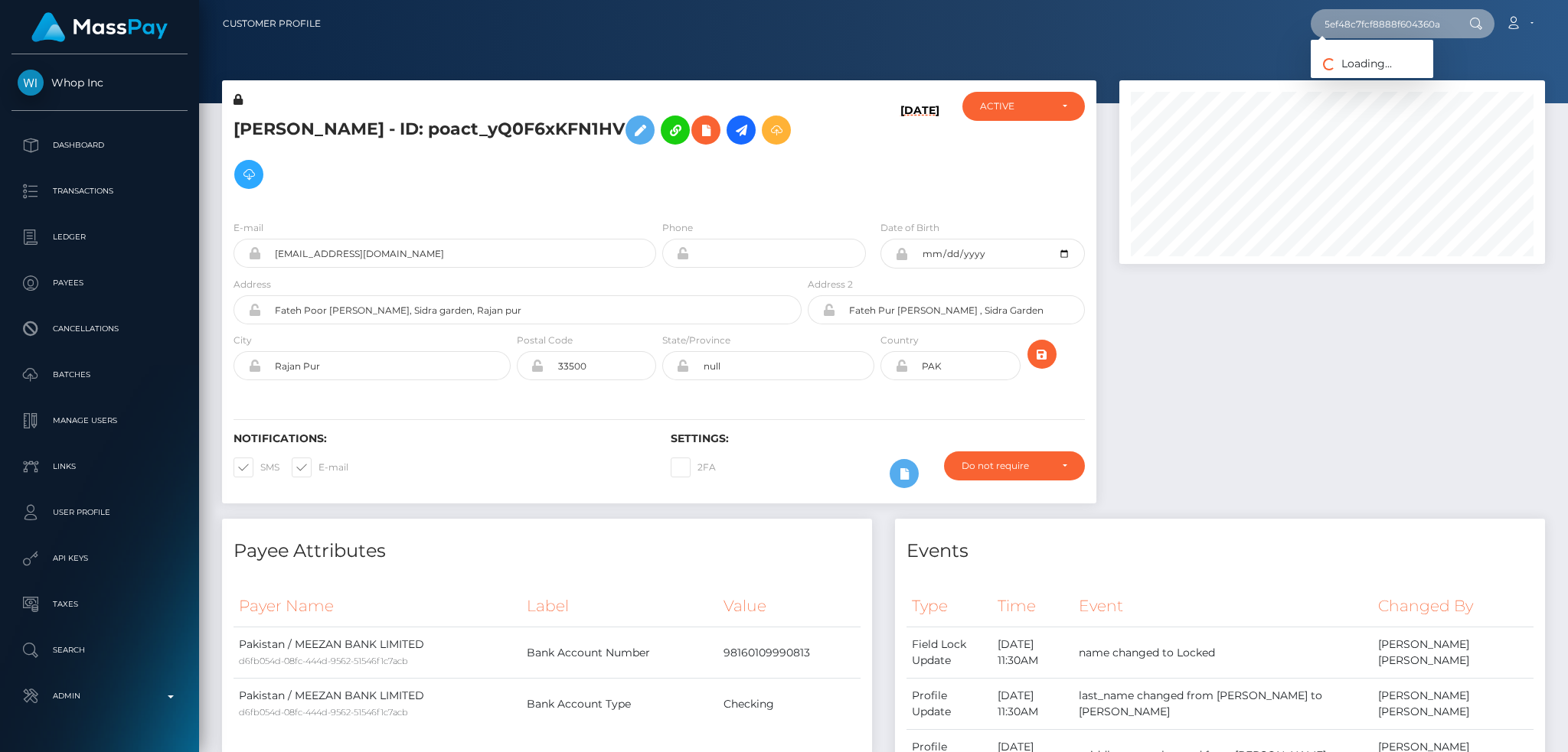
type input "685ef48c7fcf8888f604360a"
click at [1348, 84] on link "Danae DiGiulio" at bounding box center [1372, 79] width 122 height 28
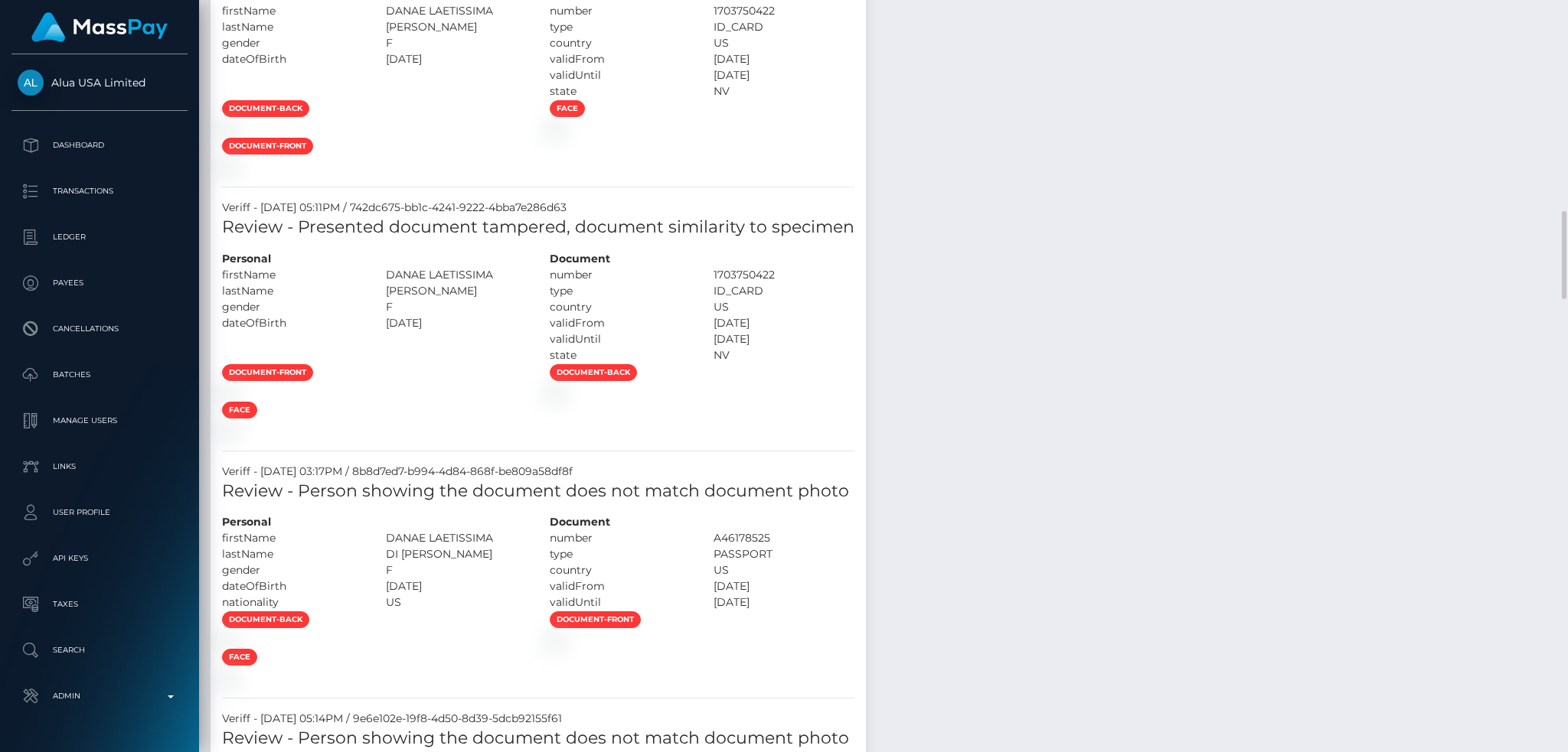
scroll to position [1195, 0]
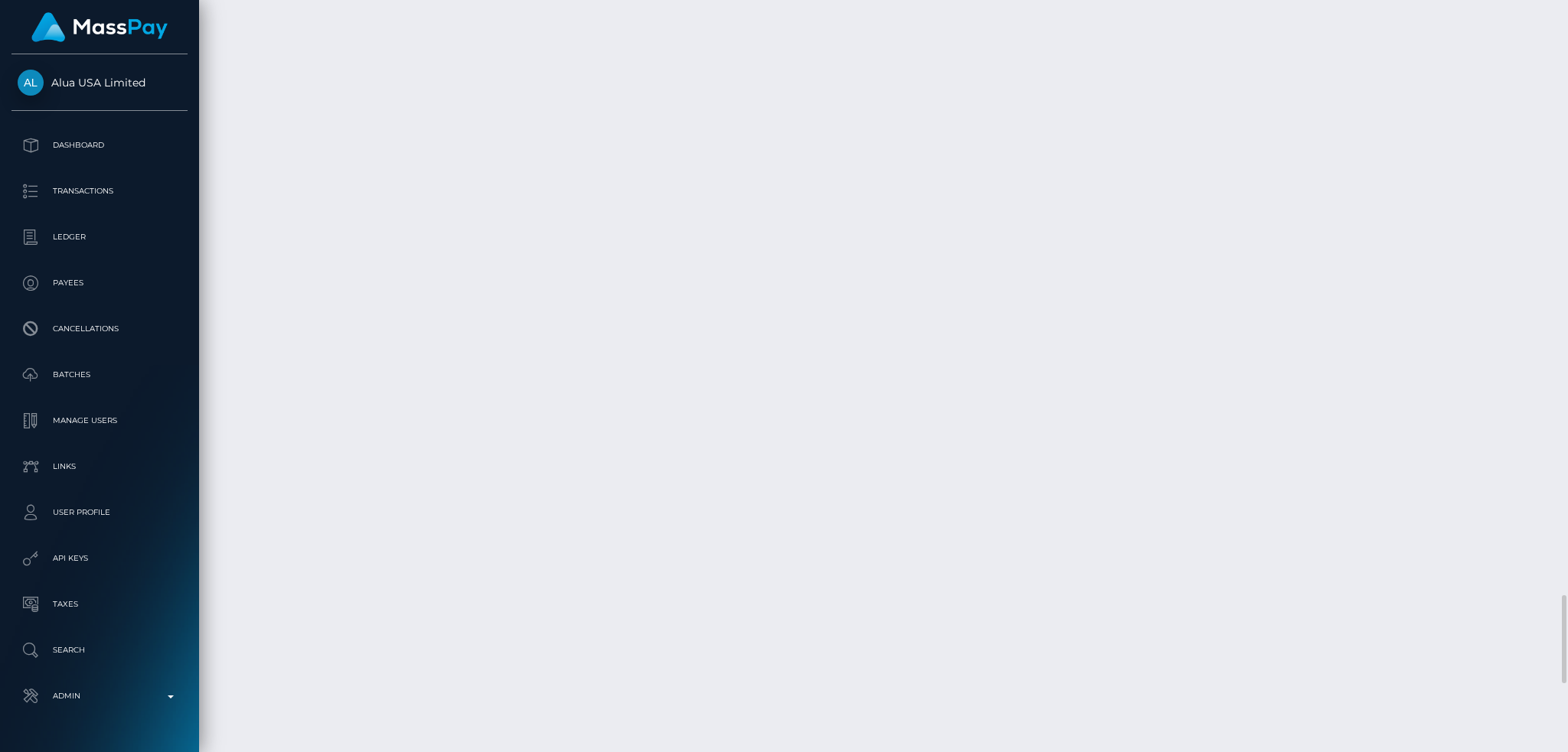
scroll to position [4794, 0]
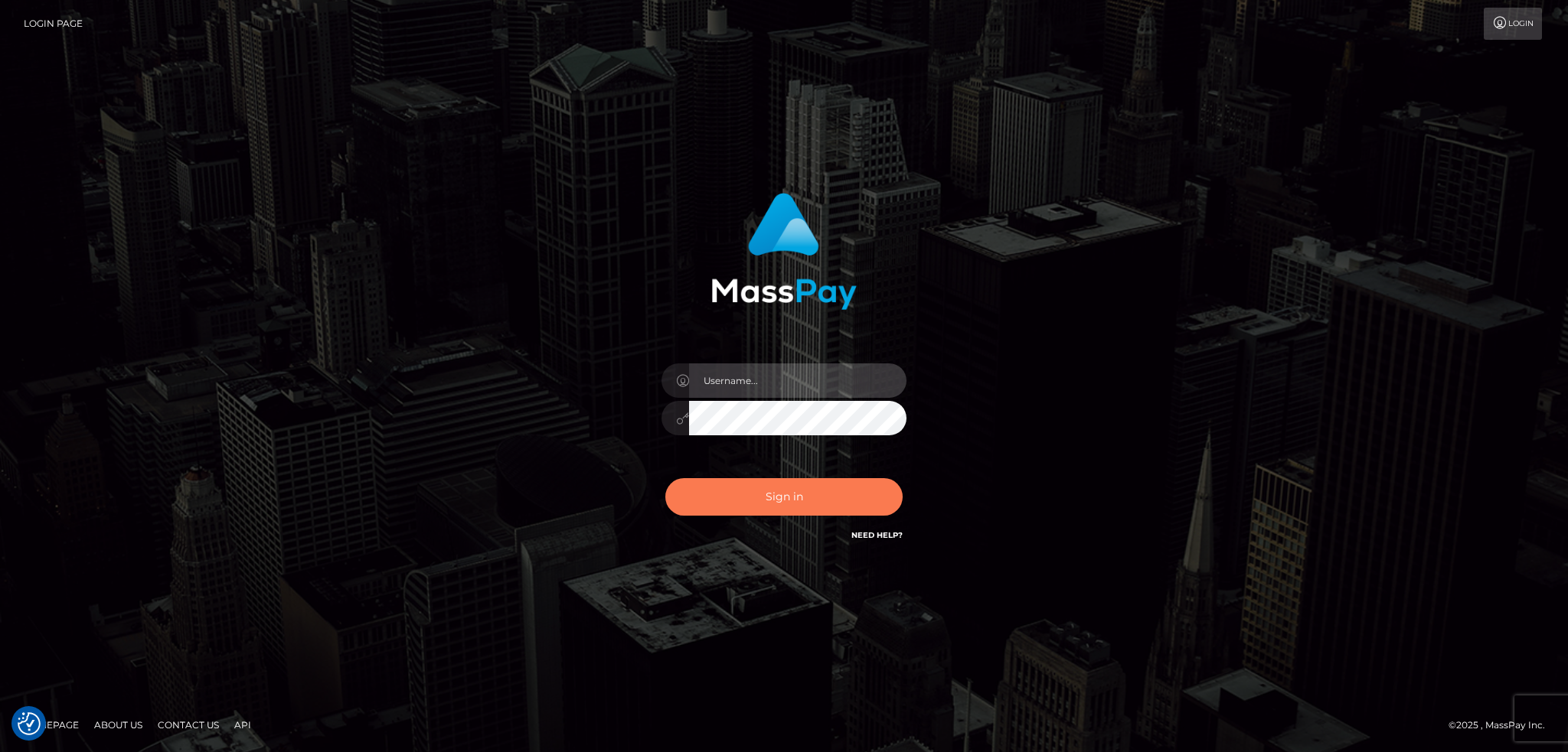
type input "alexstef"
click at [823, 487] on button "Sign in" at bounding box center [784, 497] width 238 height 37
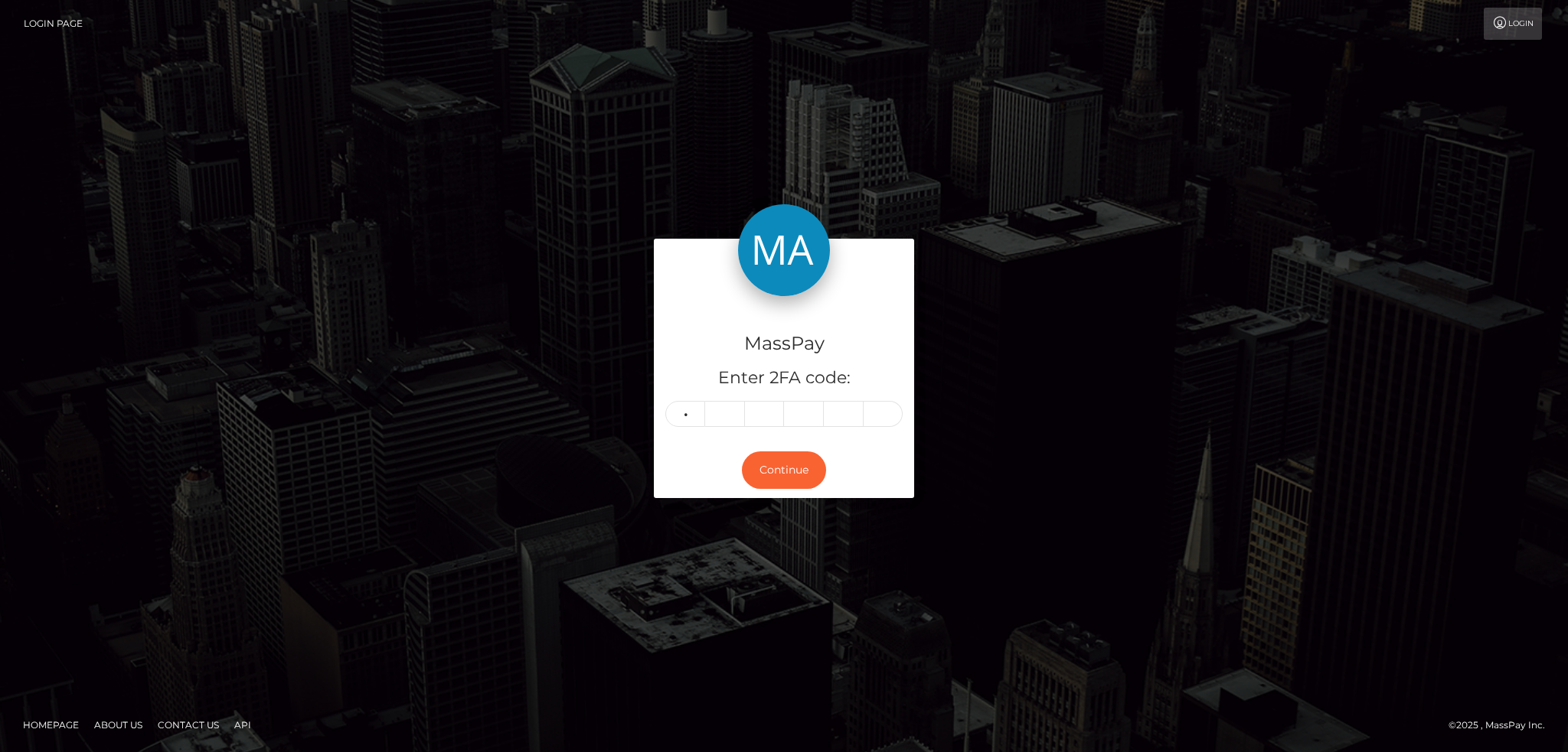
type input "4"
type input "5"
type input "9"
type input "8"
type input "7"
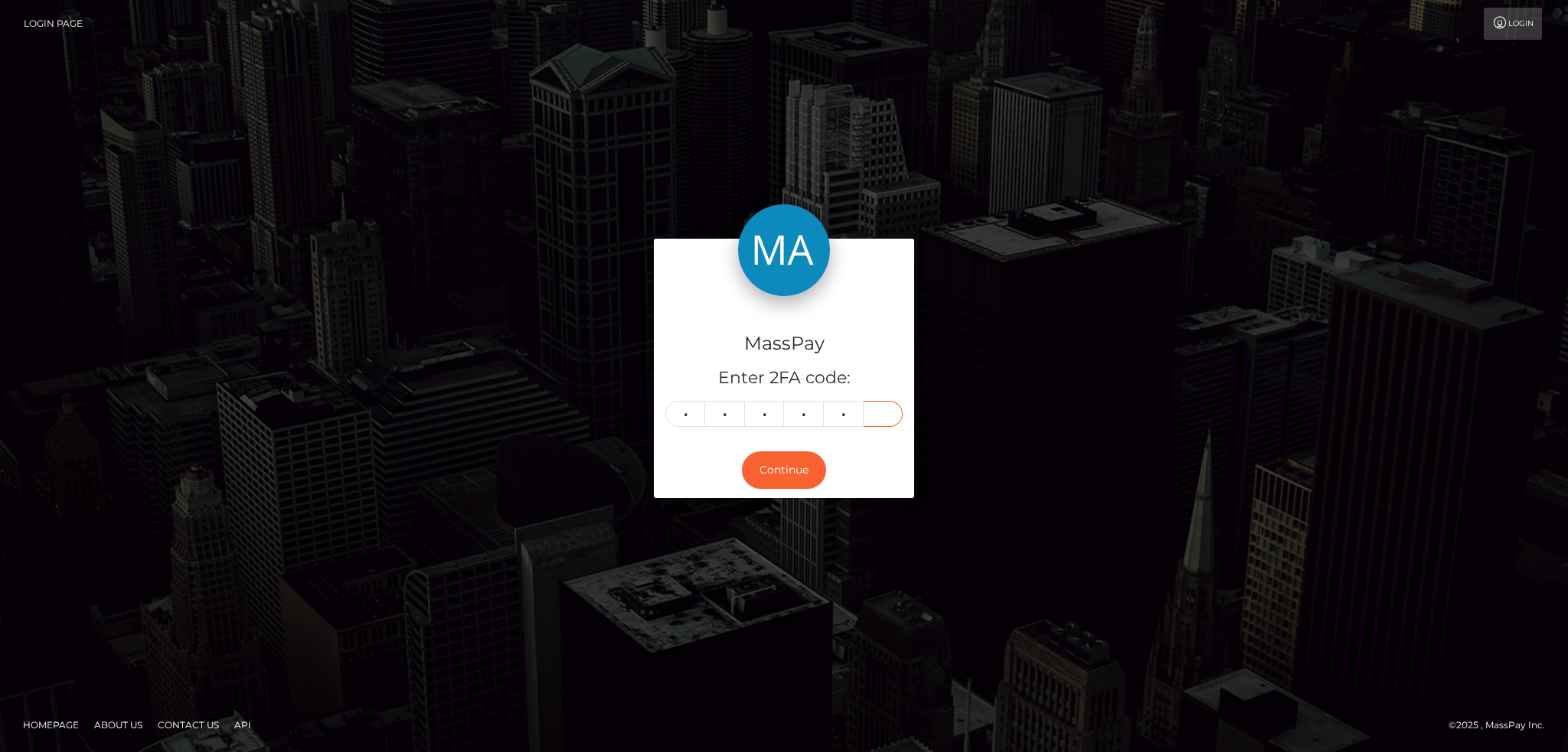
type input "2"
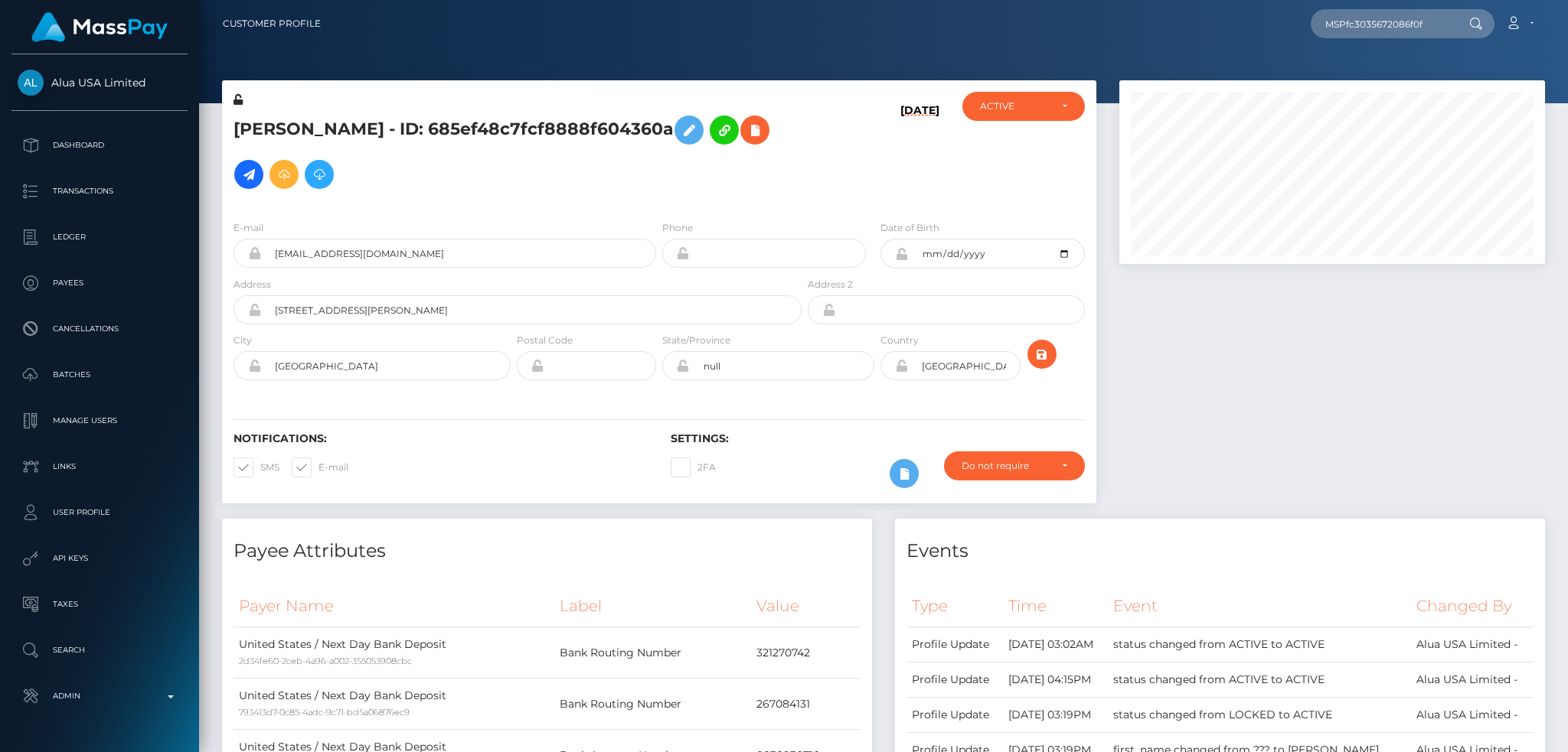
scroll to position [184, 425]
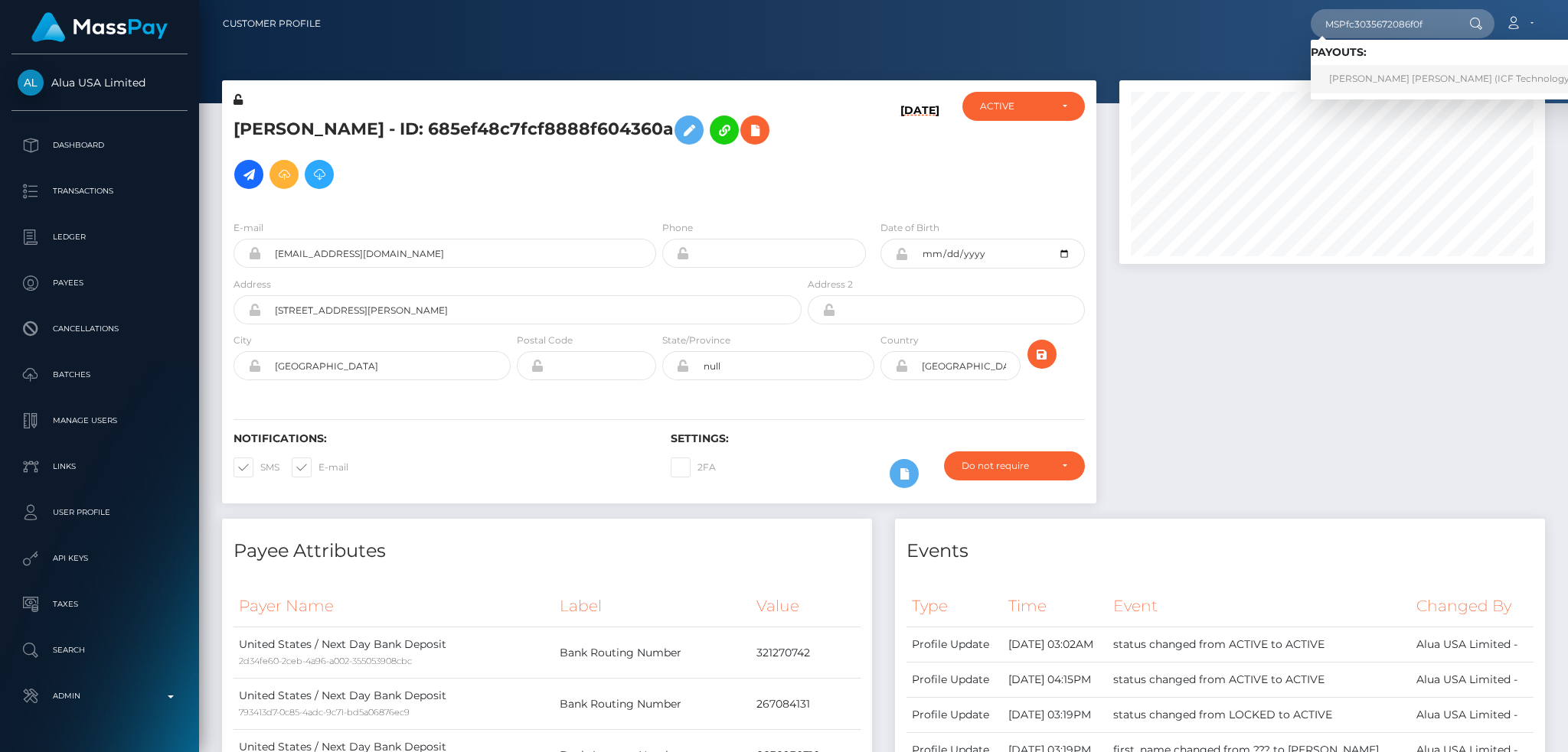
type input "MSPfc3035672086f0f"
click at [1399, 72] on link "carol marcela castano aristizabal (ICF Technology, Inc. - )" at bounding box center [1466, 79] width 310 height 28
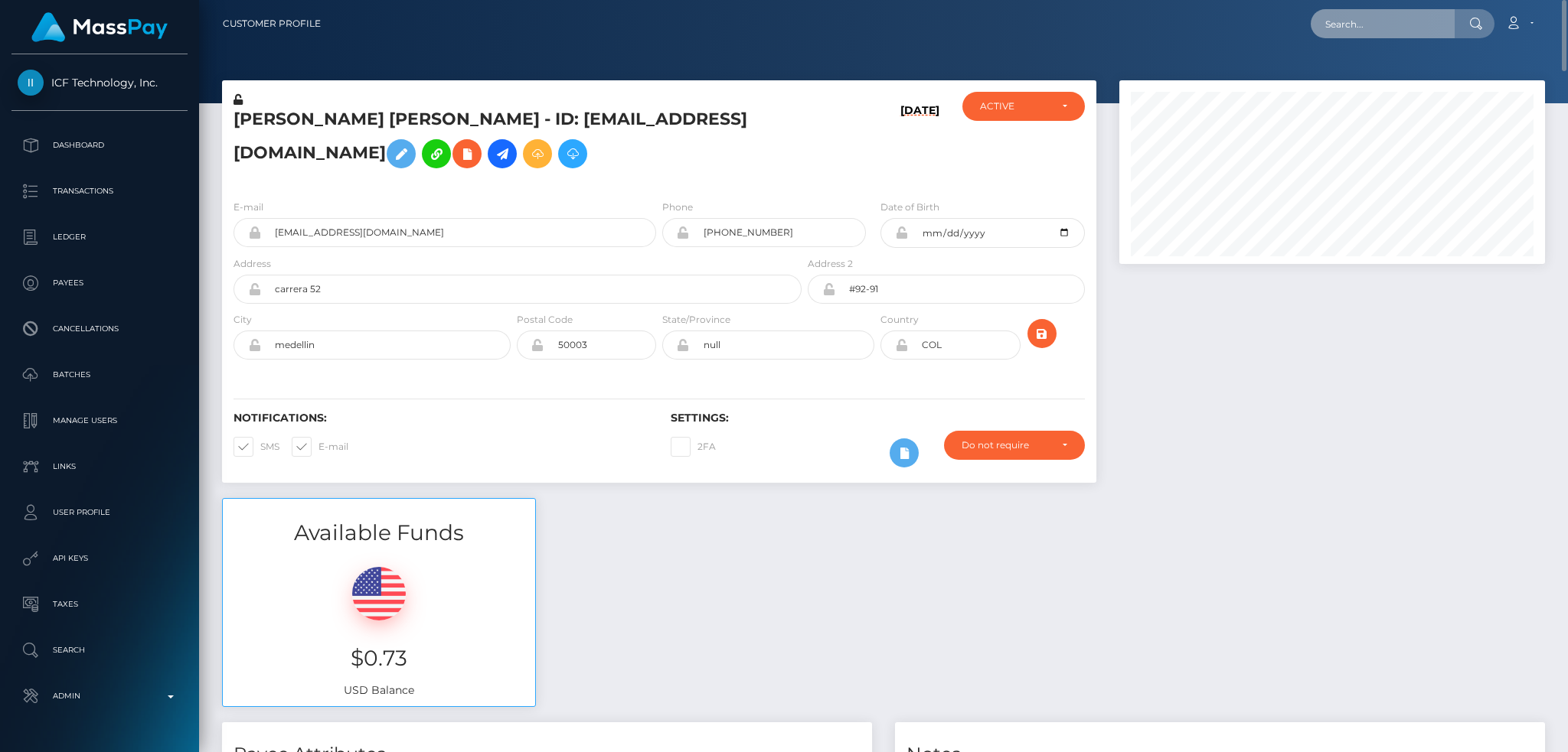
click at [1362, 25] on input "text" at bounding box center [1383, 23] width 144 height 29
paste input "MSP62ce7f538ab976b"
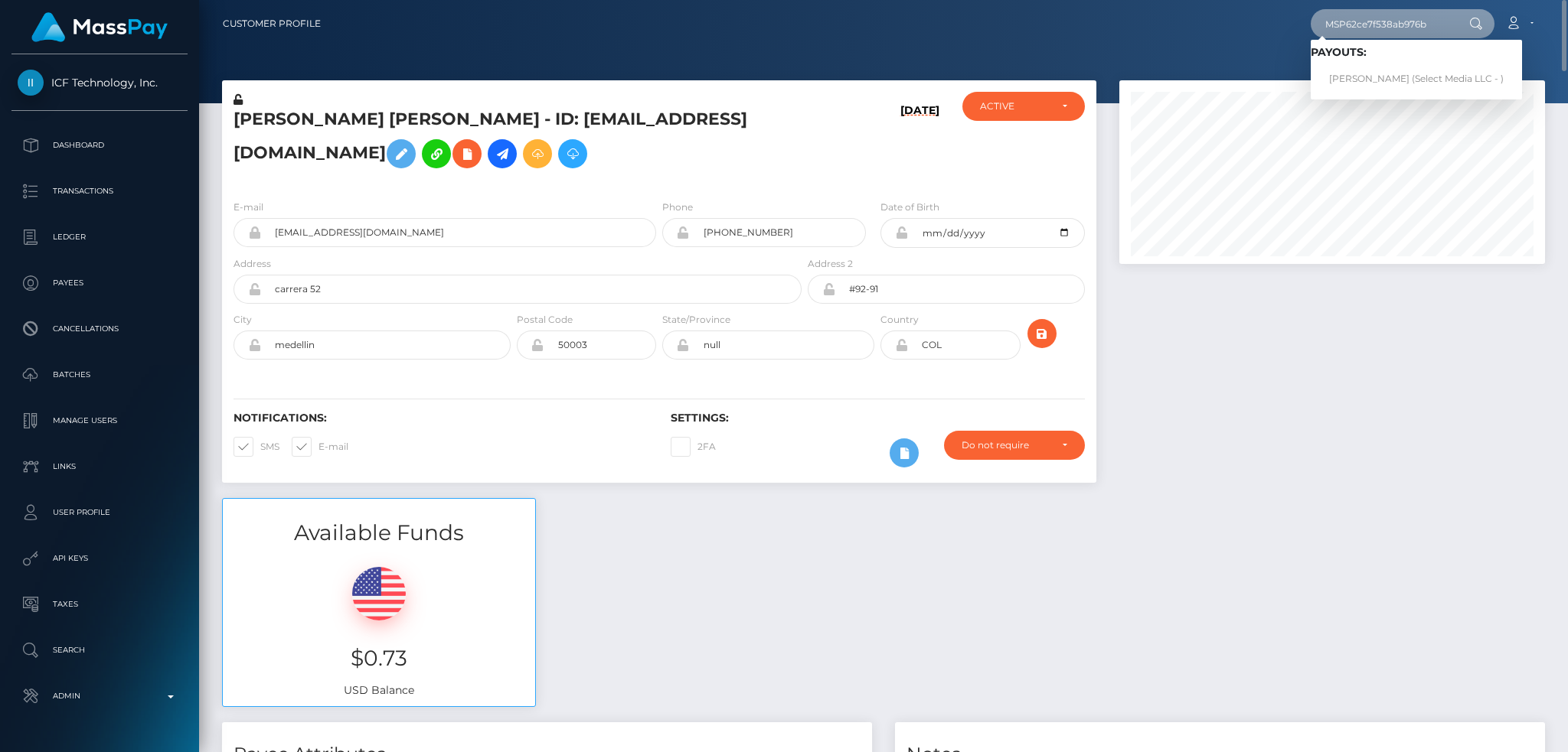
type input "MSP62ce7f538ab976b"
click at [1362, 74] on link "[PERSON_NAME] (Select Media LLC - )" at bounding box center [1416, 79] width 211 height 28
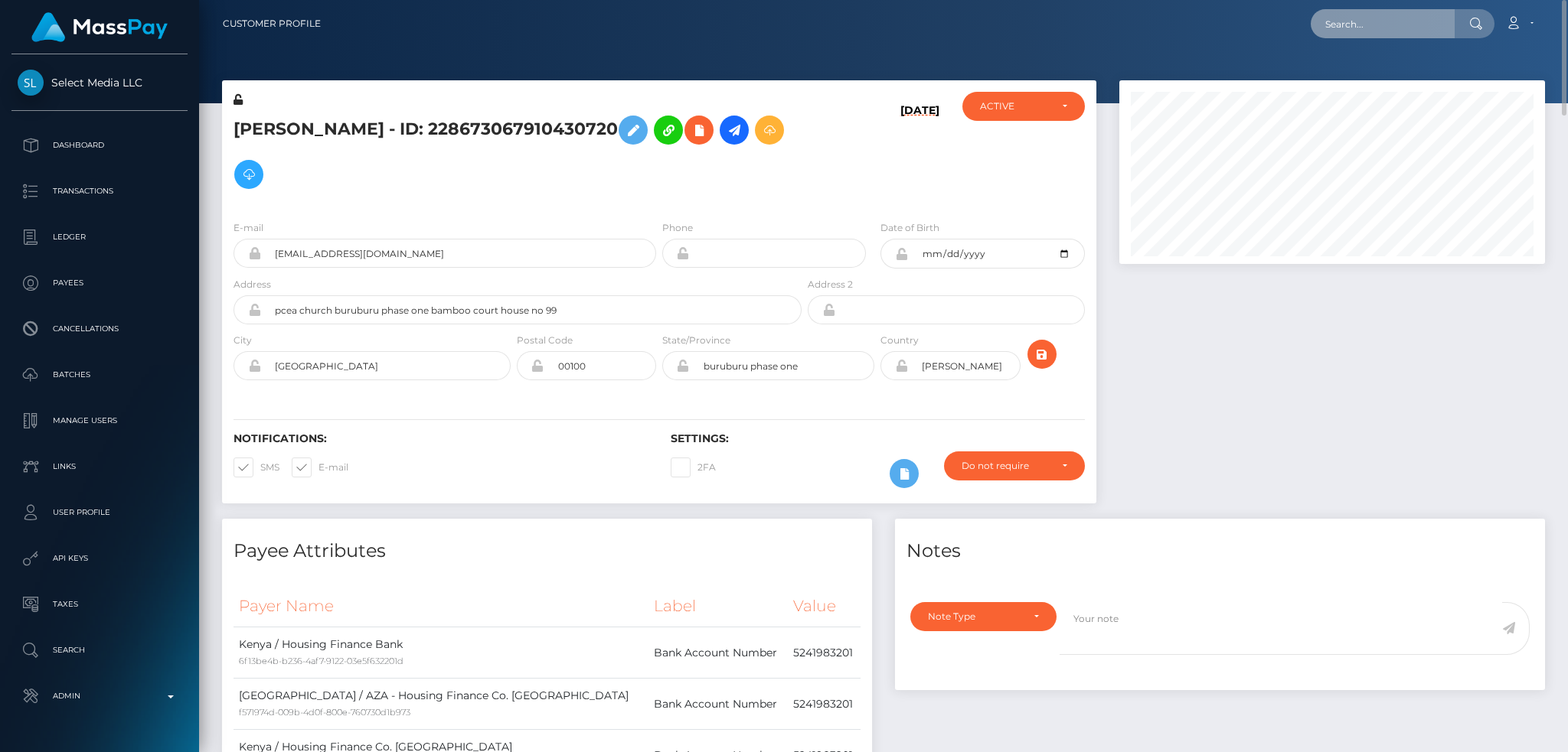
click at [1399, 23] on input "text" at bounding box center [1383, 23] width 144 height 29
paste input "MSPfb4321fce5da876"
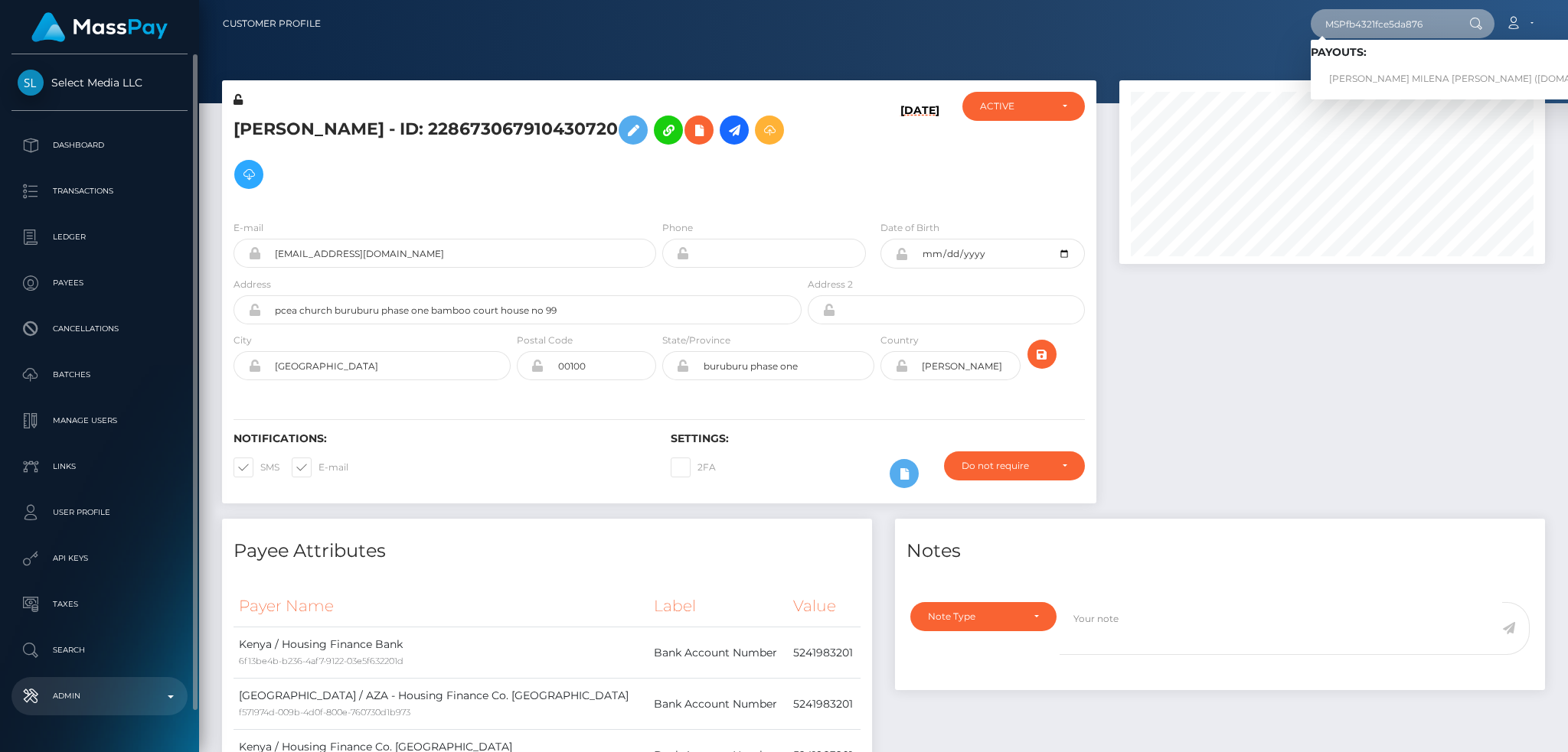
type input "MSPfb4321fce5da876"
click at [131, 690] on p "Admin" at bounding box center [100, 696] width 164 height 23
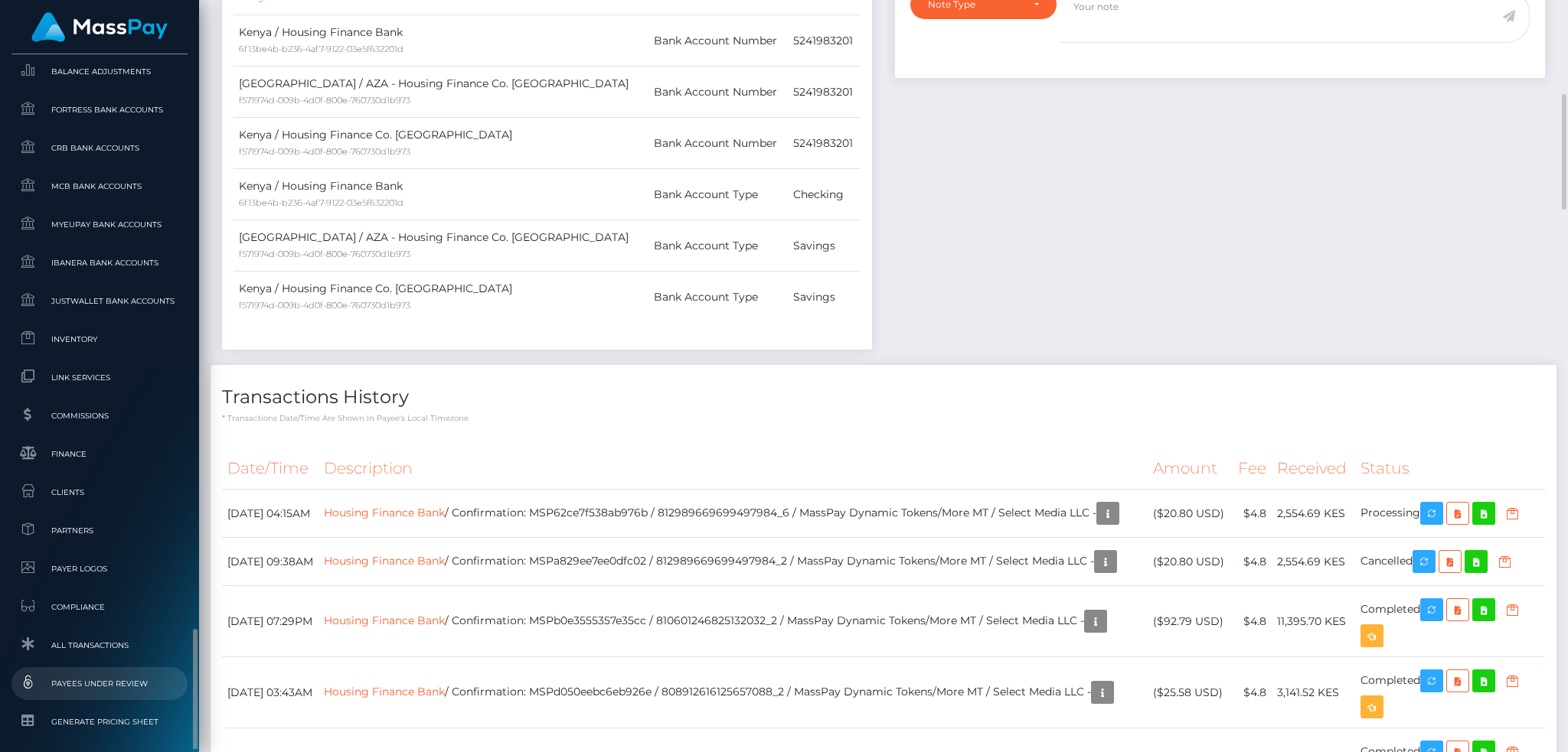
scroll to position [897, 0]
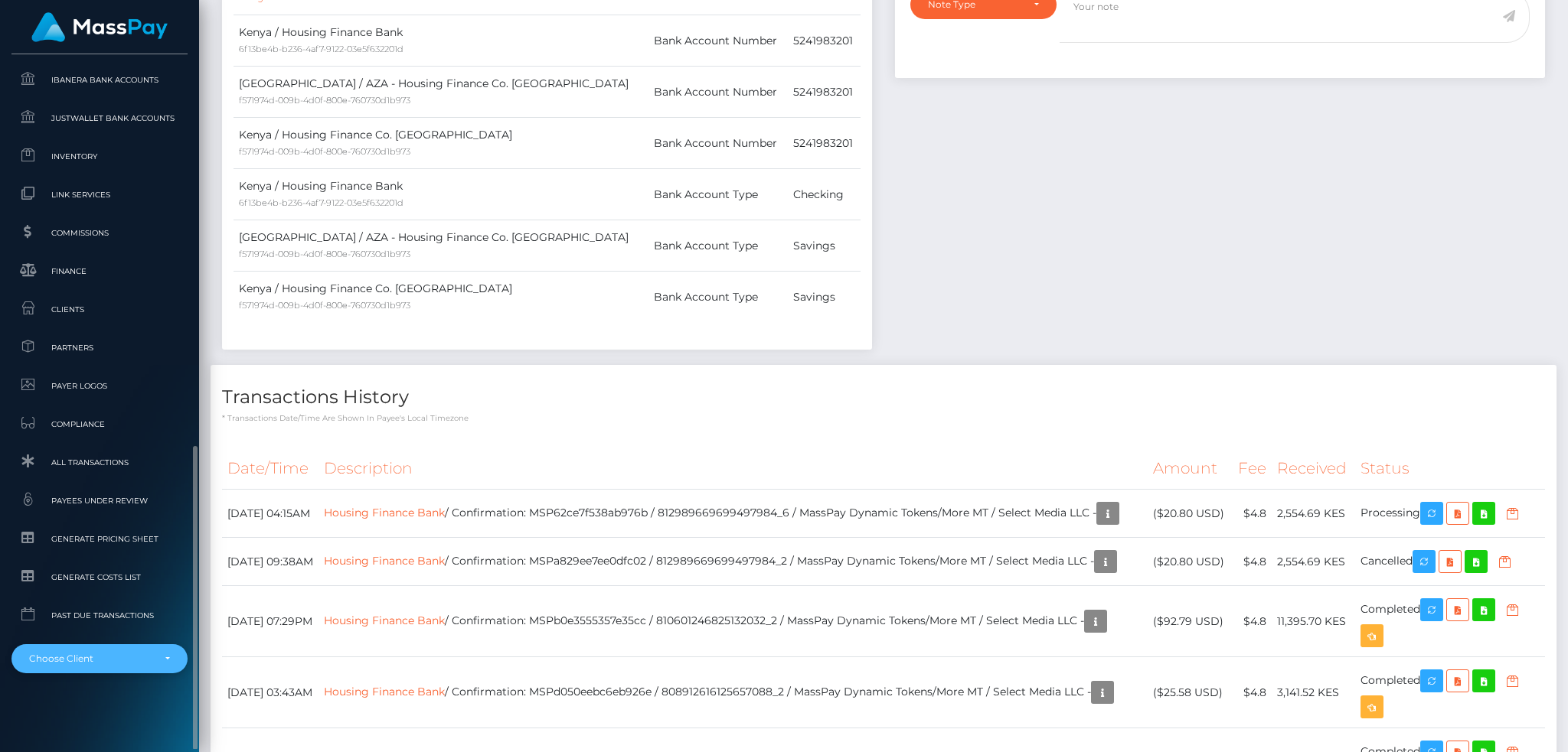
click at [111, 666] on div "Choose Client" at bounding box center [100, 659] width 176 height 29
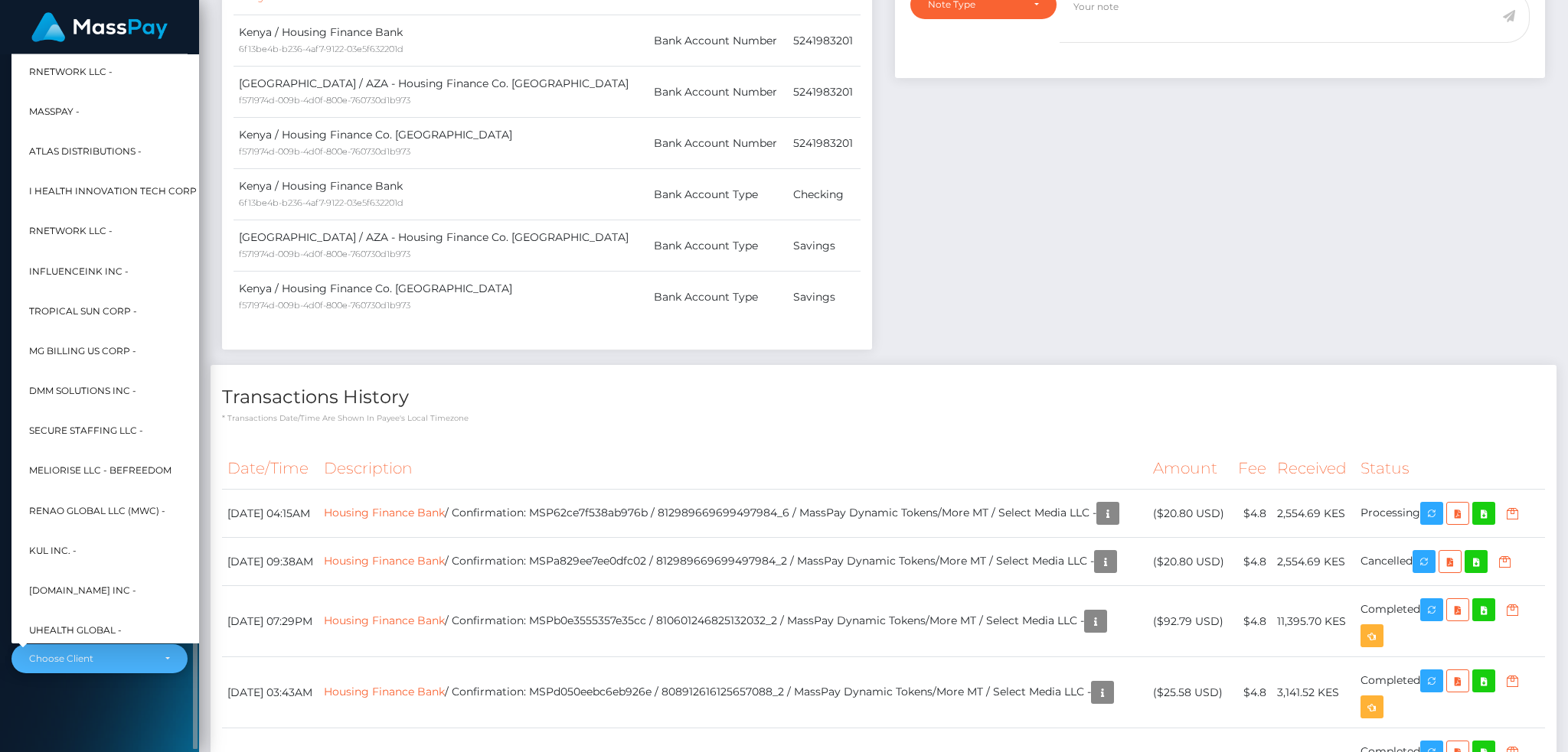
scroll to position [734, 0]
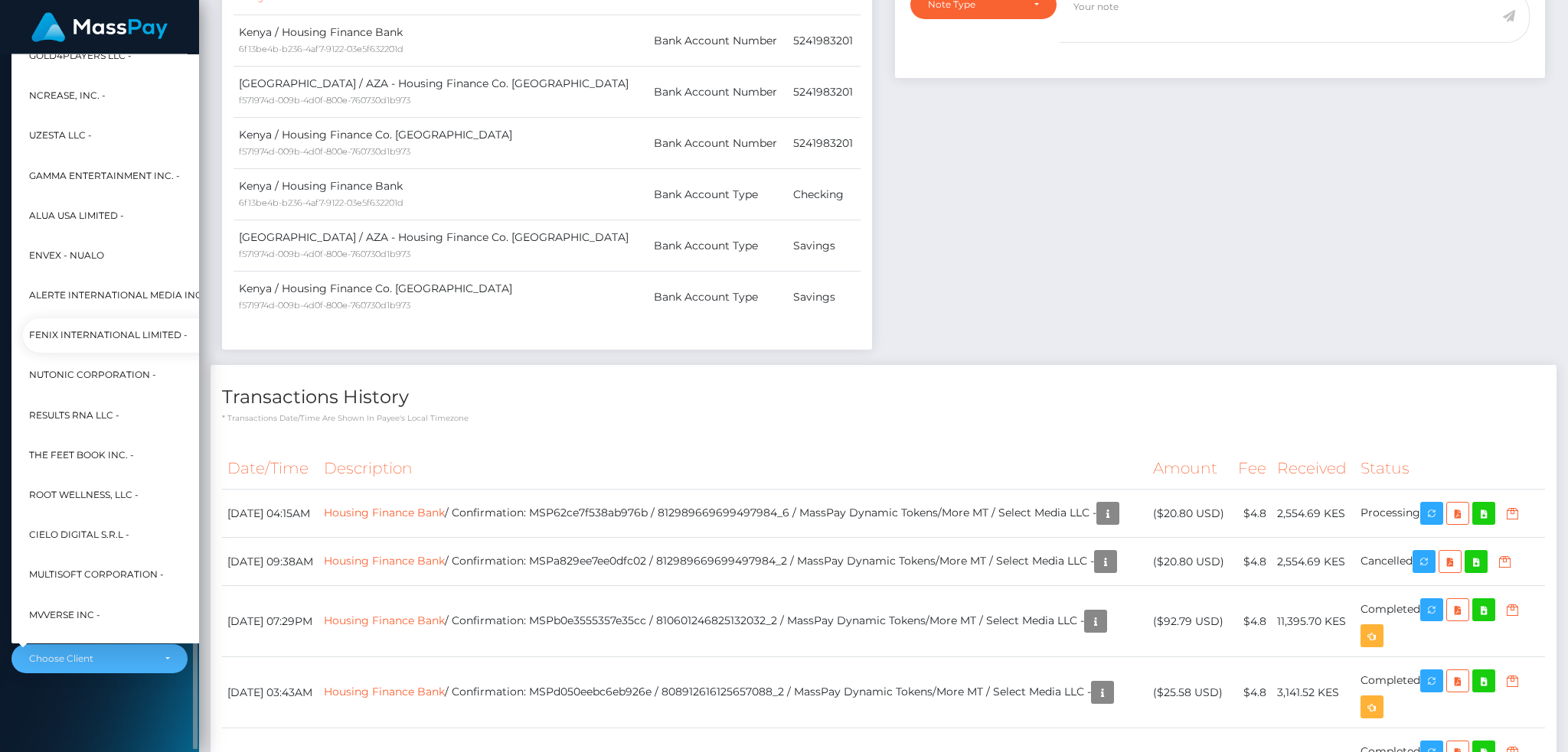
click at [129, 333] on span "Fenix International Limited -" at bounding box center [107, 336] width 158 height 20
select select "26"
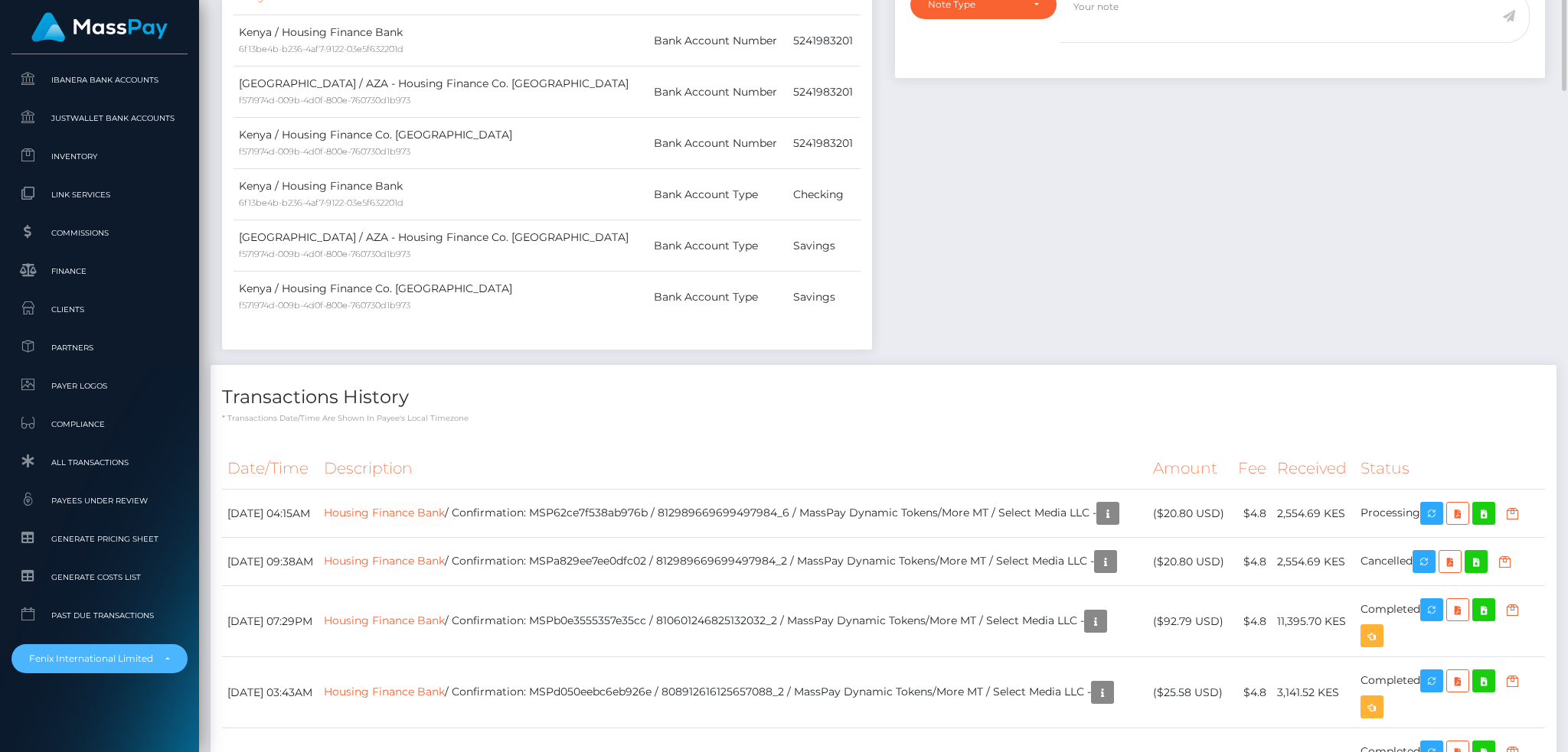
scroll to position [510, 0]
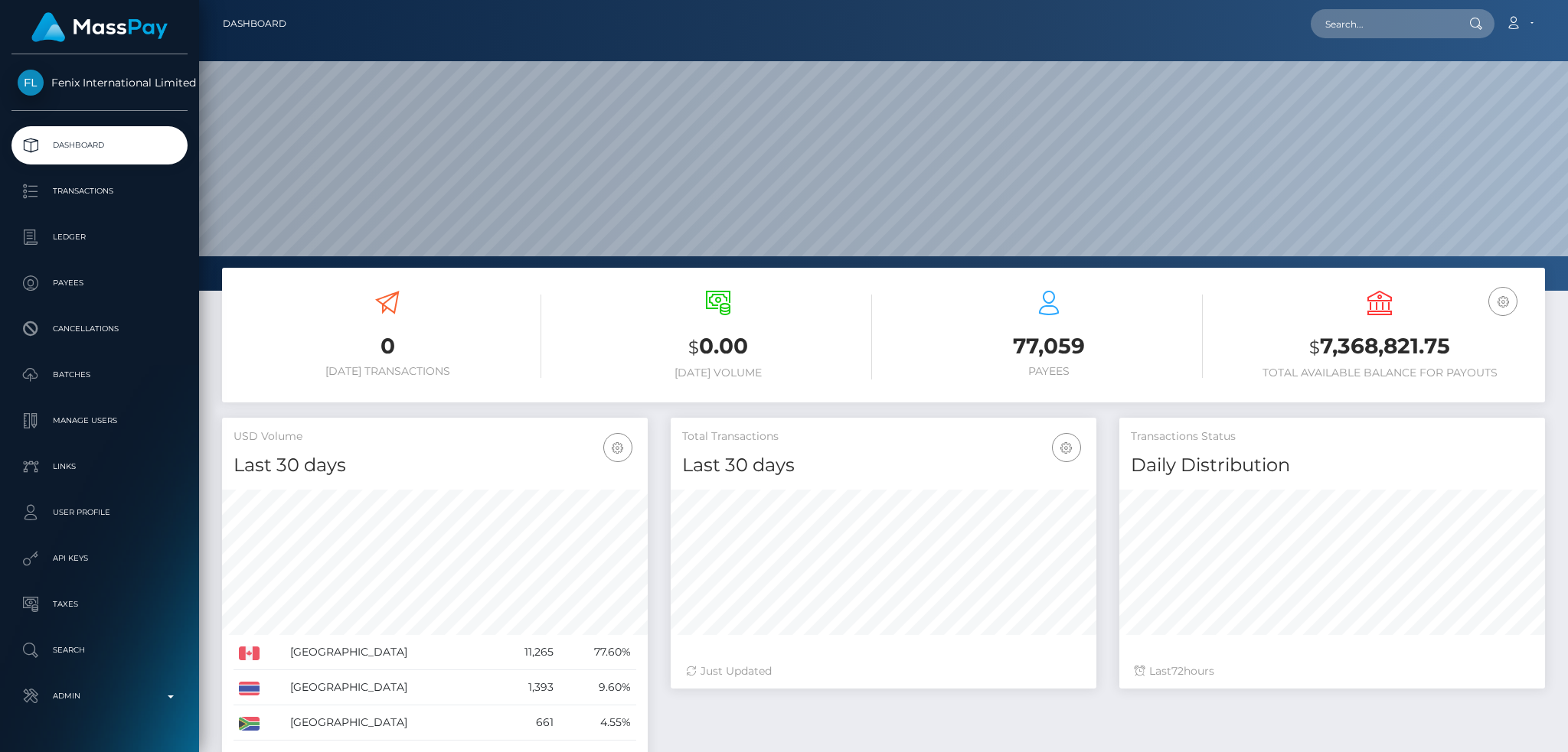
scroll to position [272, 425]
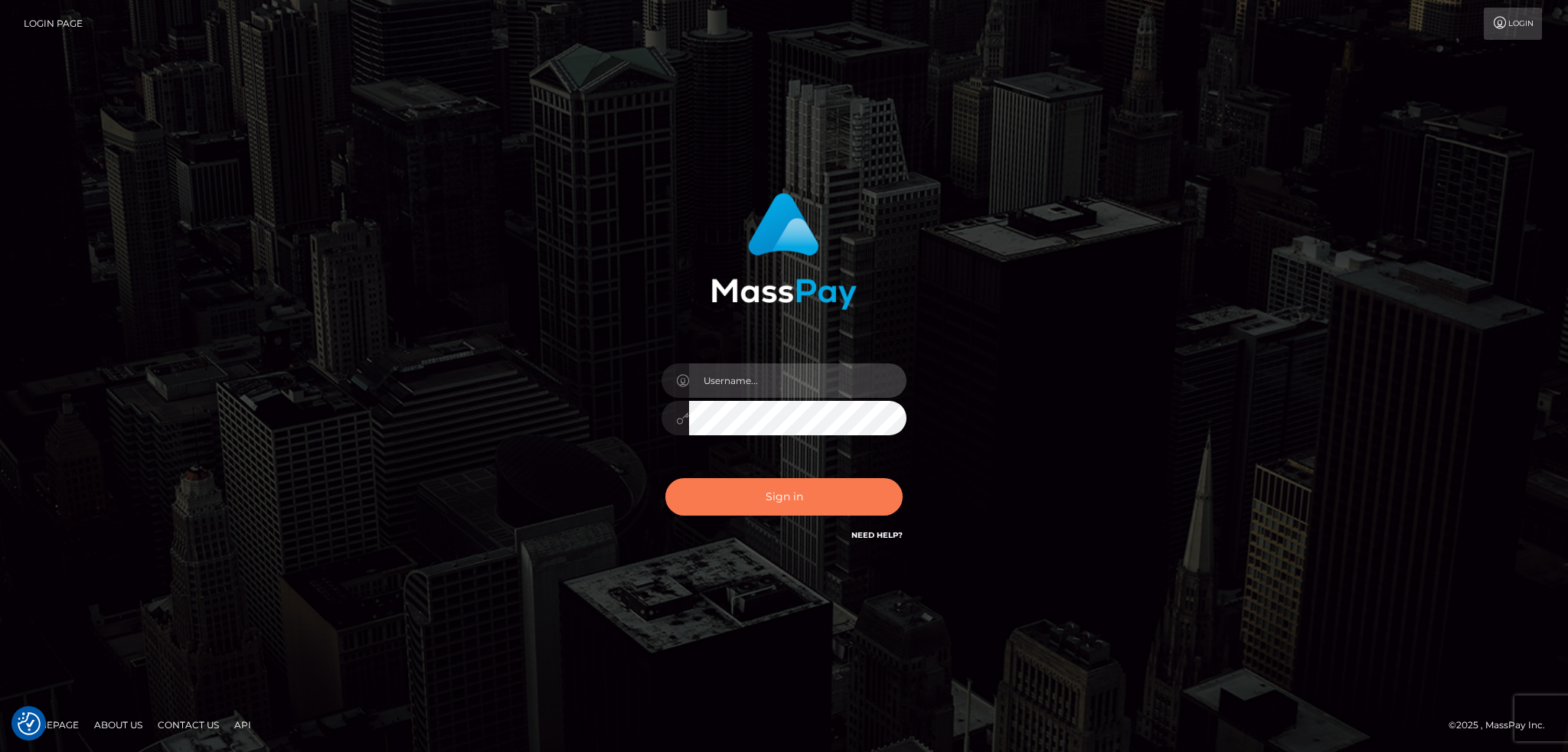
type input "alexstef"
click at [809, 490] on button "Sign in" at bounding box center [784, 497] width 238 height 37
type input "alexstef"
click at [773, 496] on button "Sign in" at bounding box center [784, 497] width 238 height 37
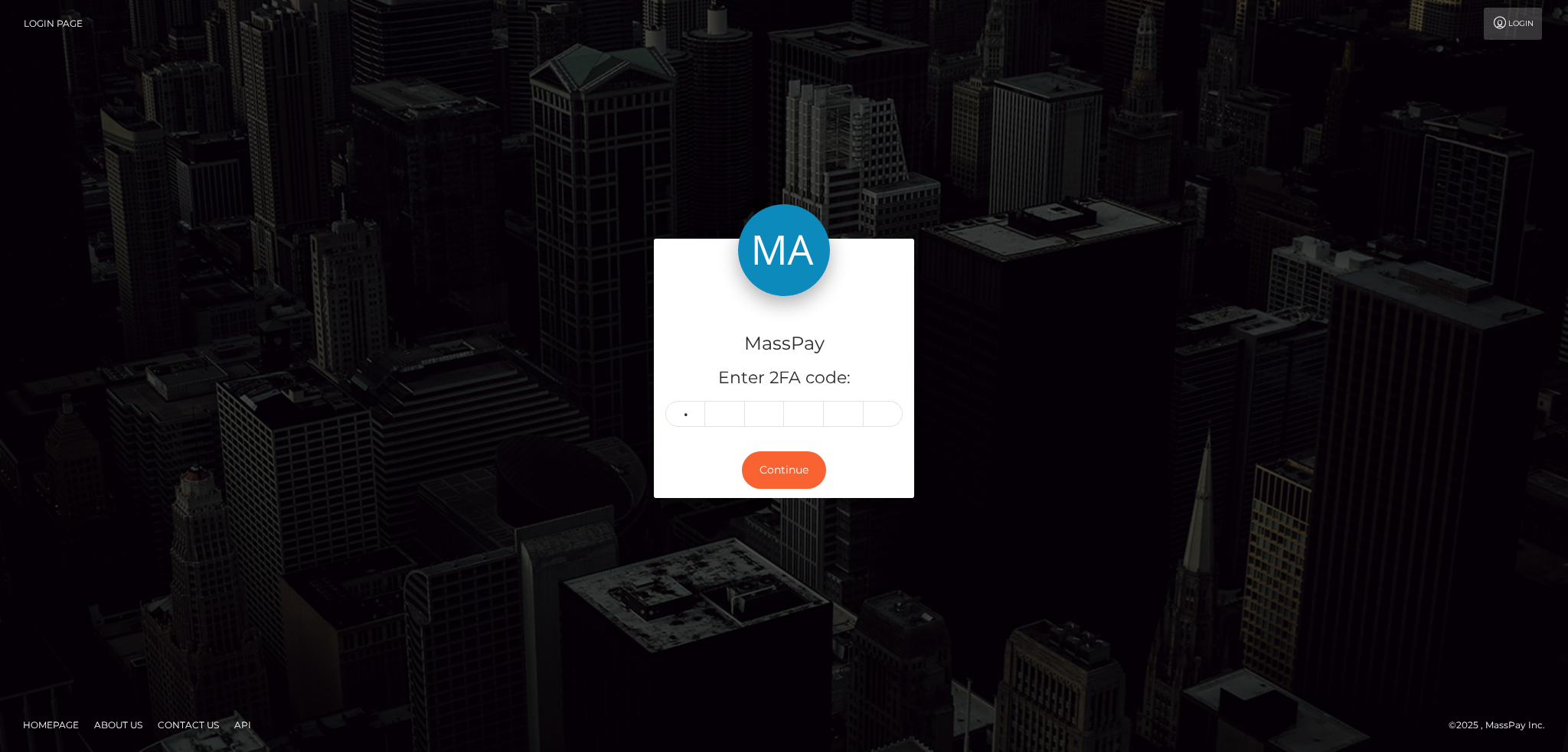
type input "7"
type input "1"
type input "3"
type input "2"
type input "6"
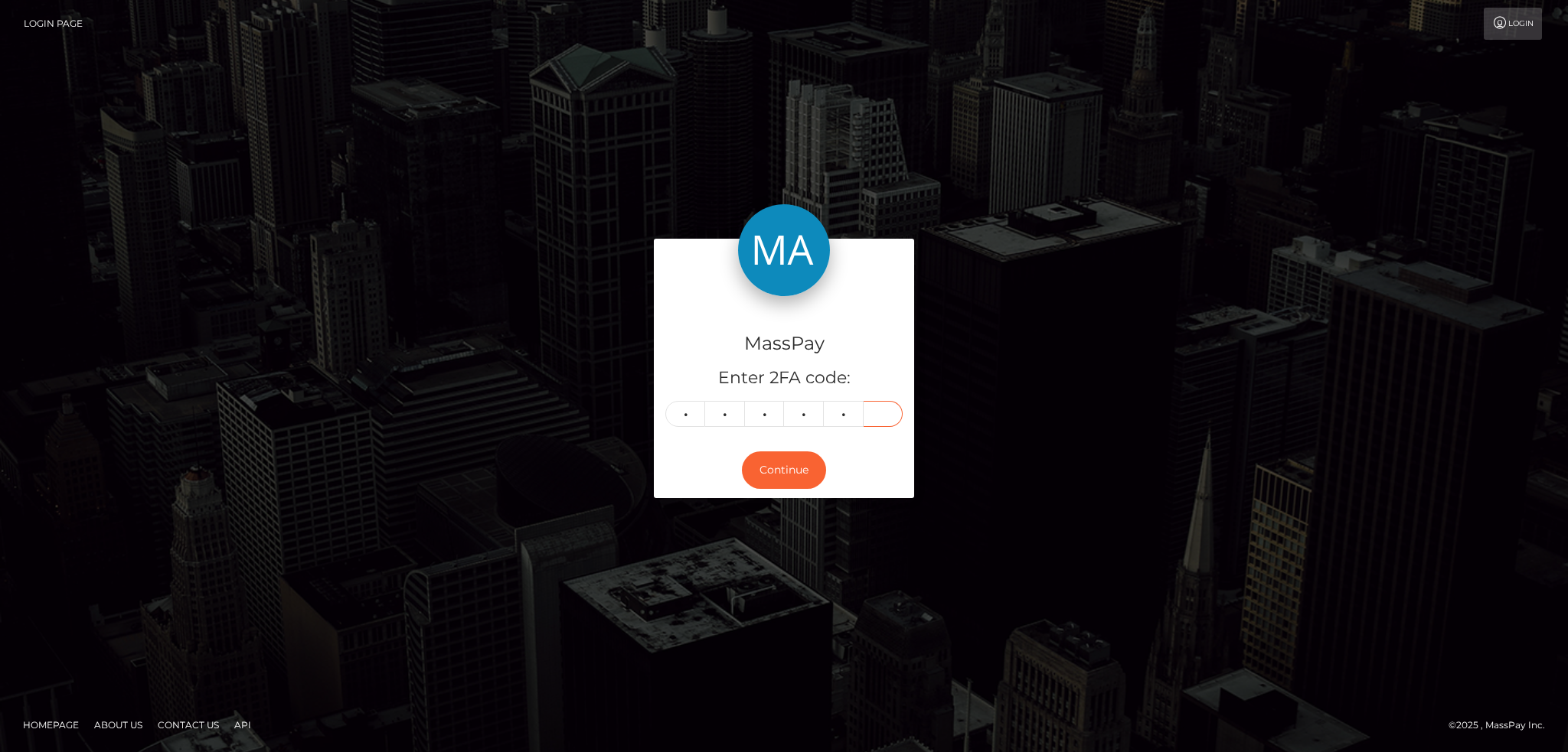
type input "0"
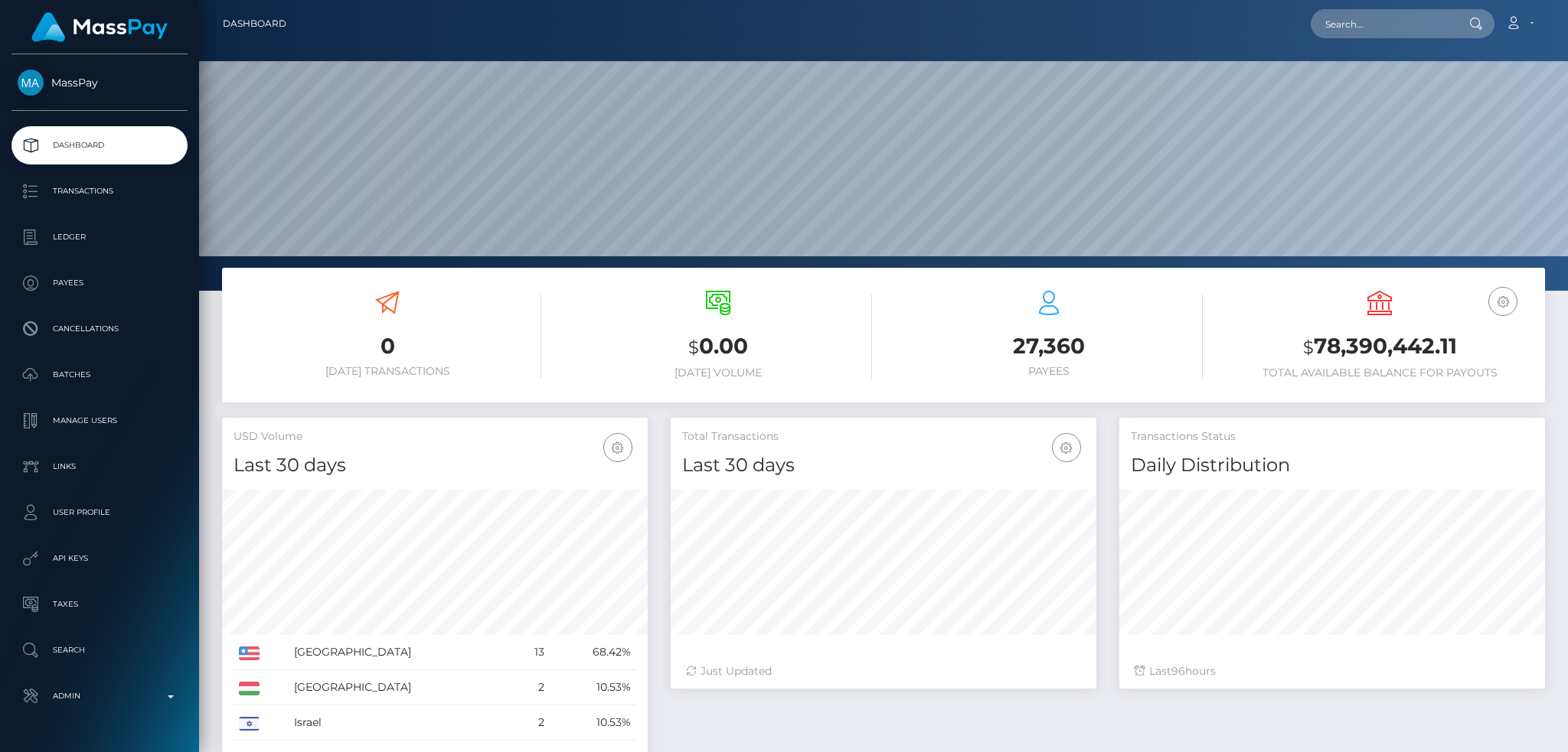
scroll to position [272, 425]
click at [1413, 15] on input "text" at bounding box center [1383, 23] width 144 height 29
paste input "[EMAIL_ADDRESS][DOMAIN_NAME]"
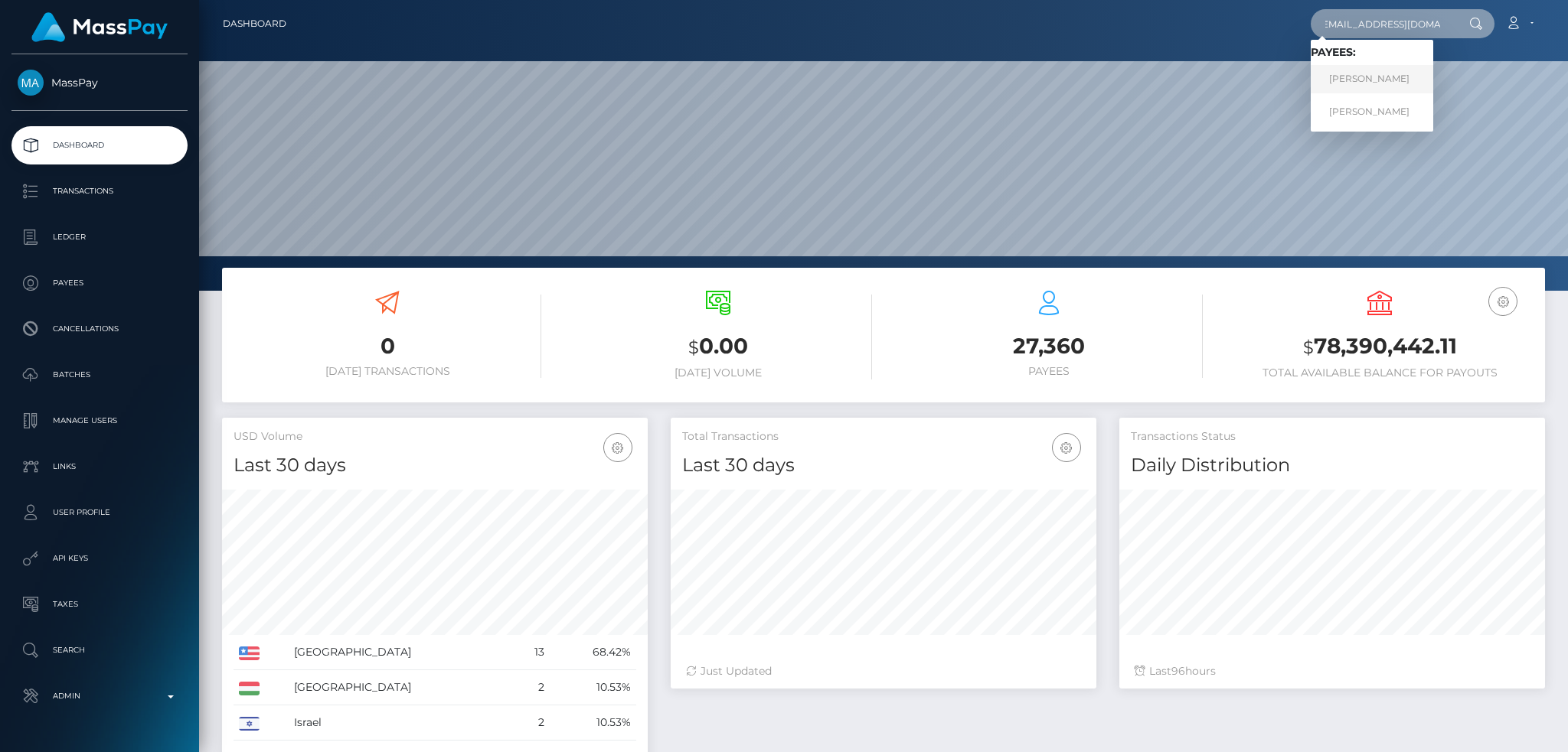
type input "[EMAIL_ADDRESS][DOMAIN_NAME]"
click at [1379, 83] on link "[PERSON_NAME]" at bounding box center [1372, 79] width 122 height 28
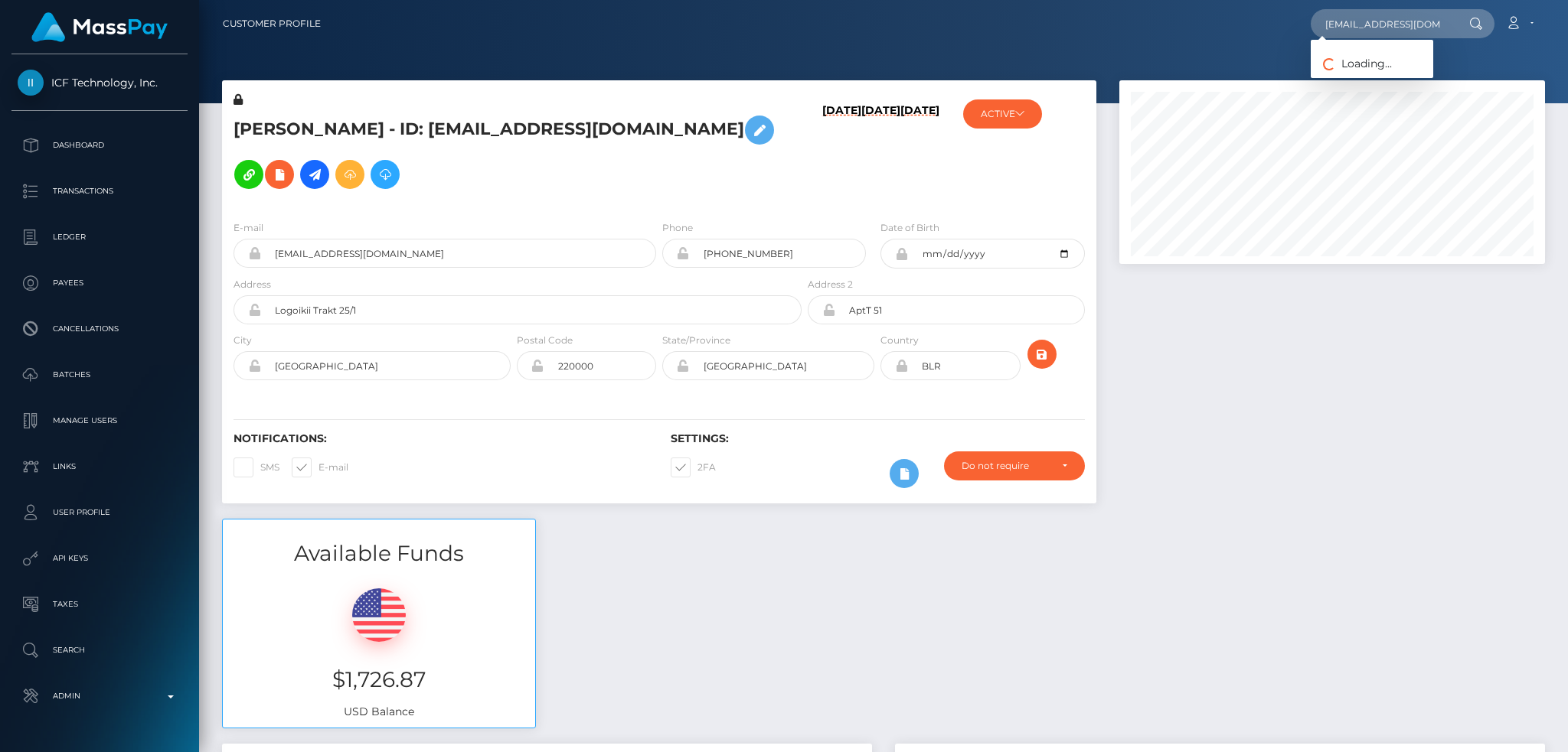
scroll to position [184, 425]
type input "[EMAIL_ADDRESS][DOMAIN_NAME]"
click at [1293, 409] on div at bounding box center [1332, 299] width 449 height 438
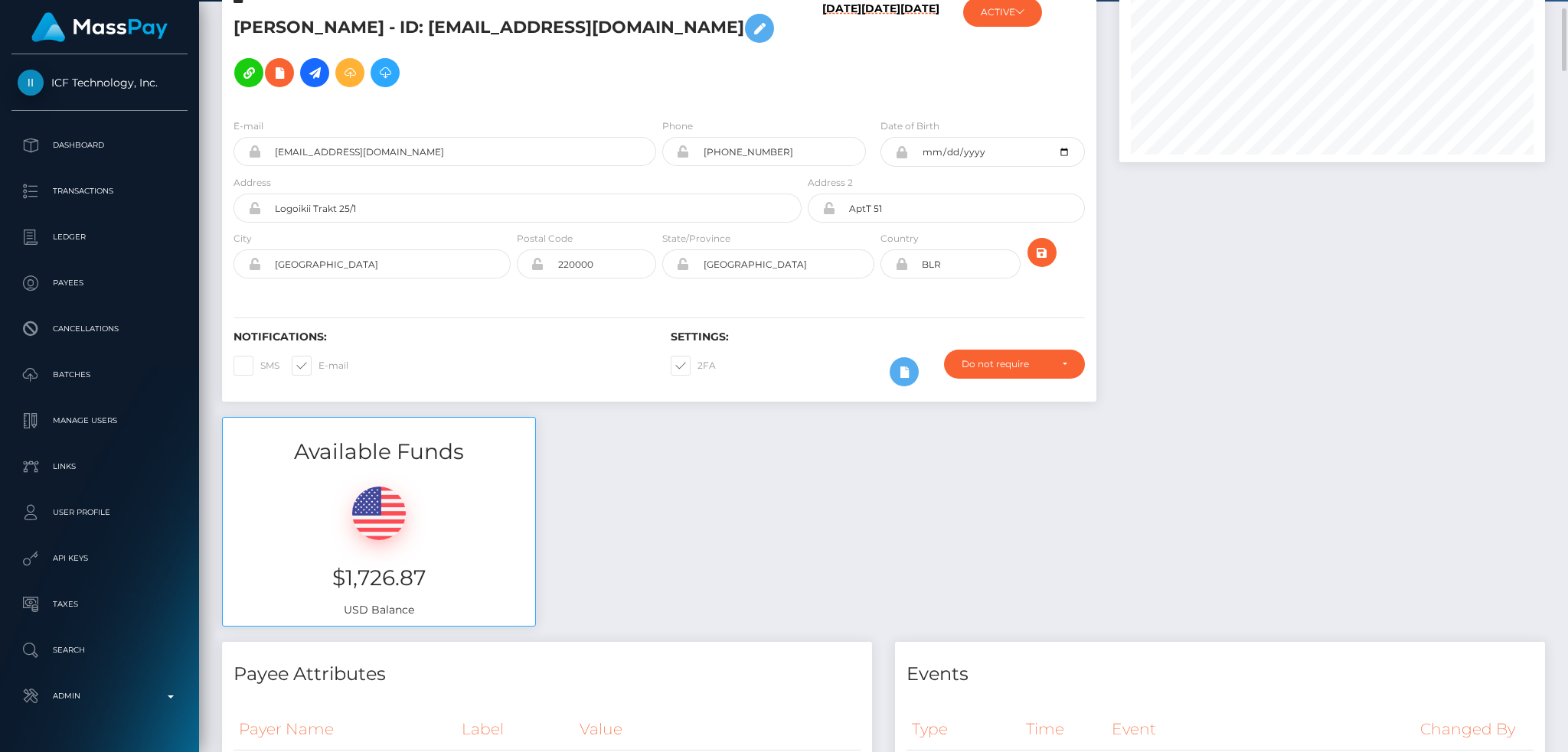
scroll to position [0, 0]
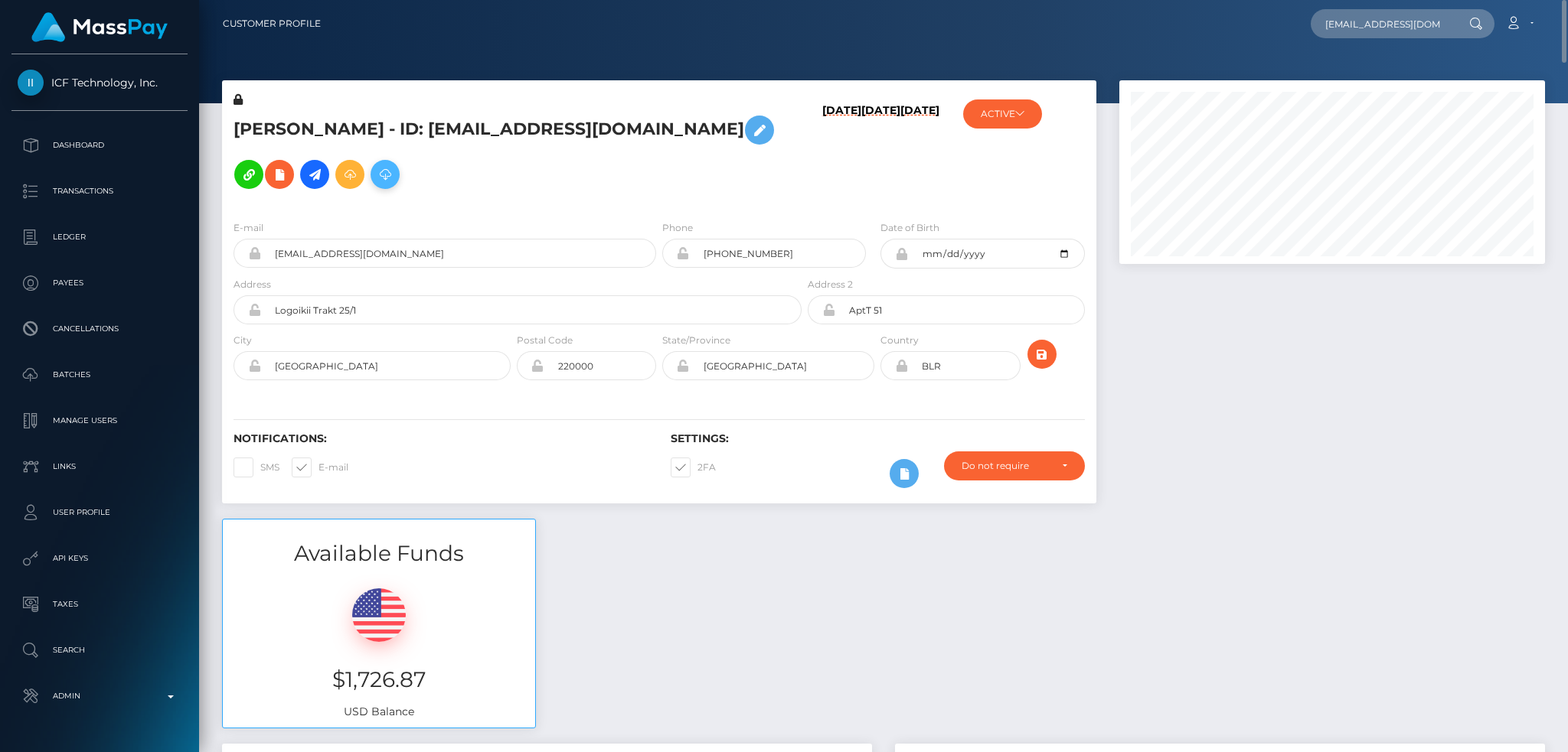
click at [376, 174] on icon at bounding box center [386, 174] width 19 height 19
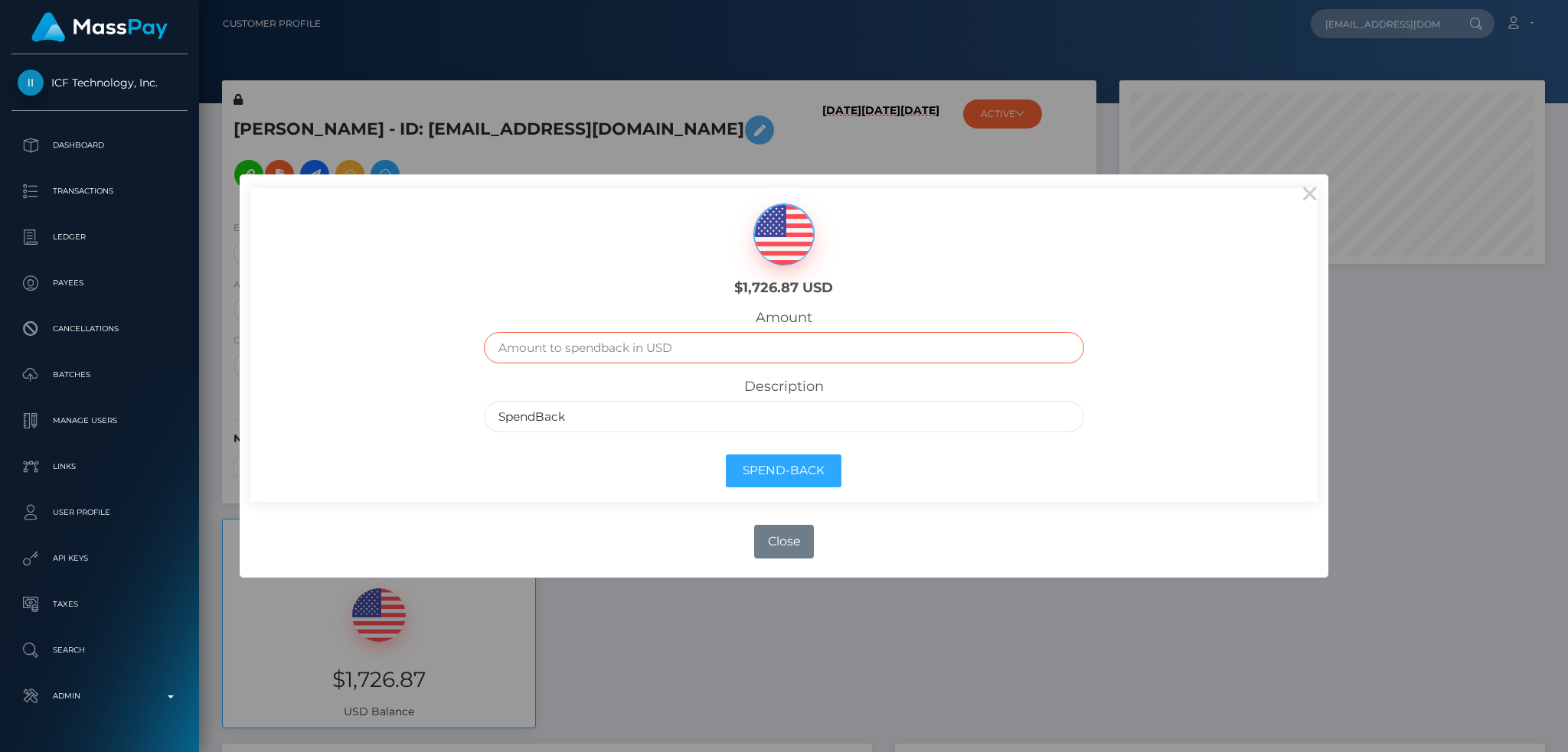
click at [674, 353] on input "text" at bounding box center [784, 348] width 600 height 31
type input "1726.87"
click at [773, 467] on button "Spend-Back" at bounding box center [784, 471] width 115 height 33
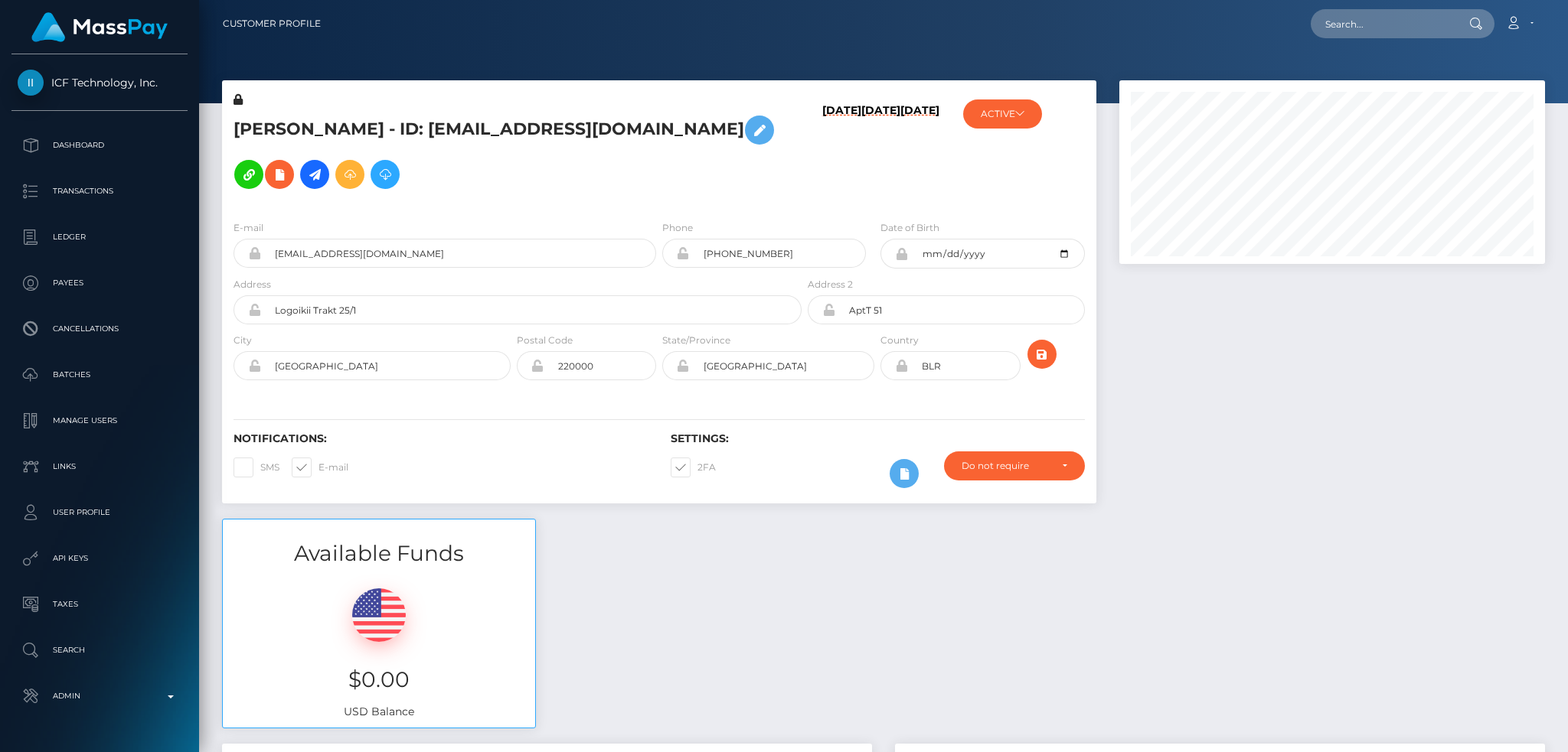
scroll to position [184, 425]
click at [1365, 20] on input "text" at bounding box center [1383, 23] width 144 height 29
paste input "d3cf6c5f4ab7476e9d914797355376b9"
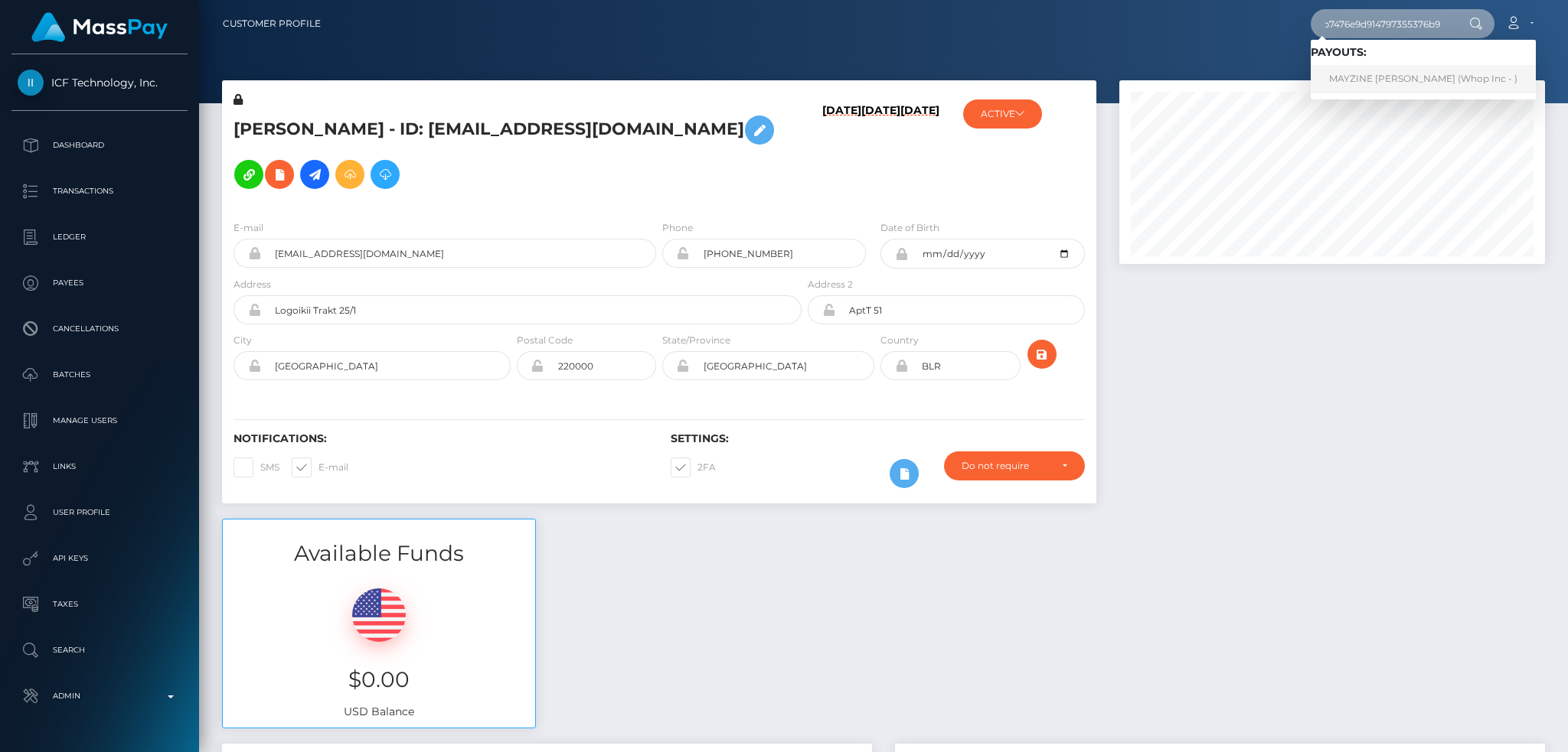
type input "d3cf6c5f4ab7476e9d914797355376b9"
click at [1375, 73] on link "MAYZINE ALETHEA AYALA (Whop Inc - )" at bounding box center [1423, 79] width 225 height 28
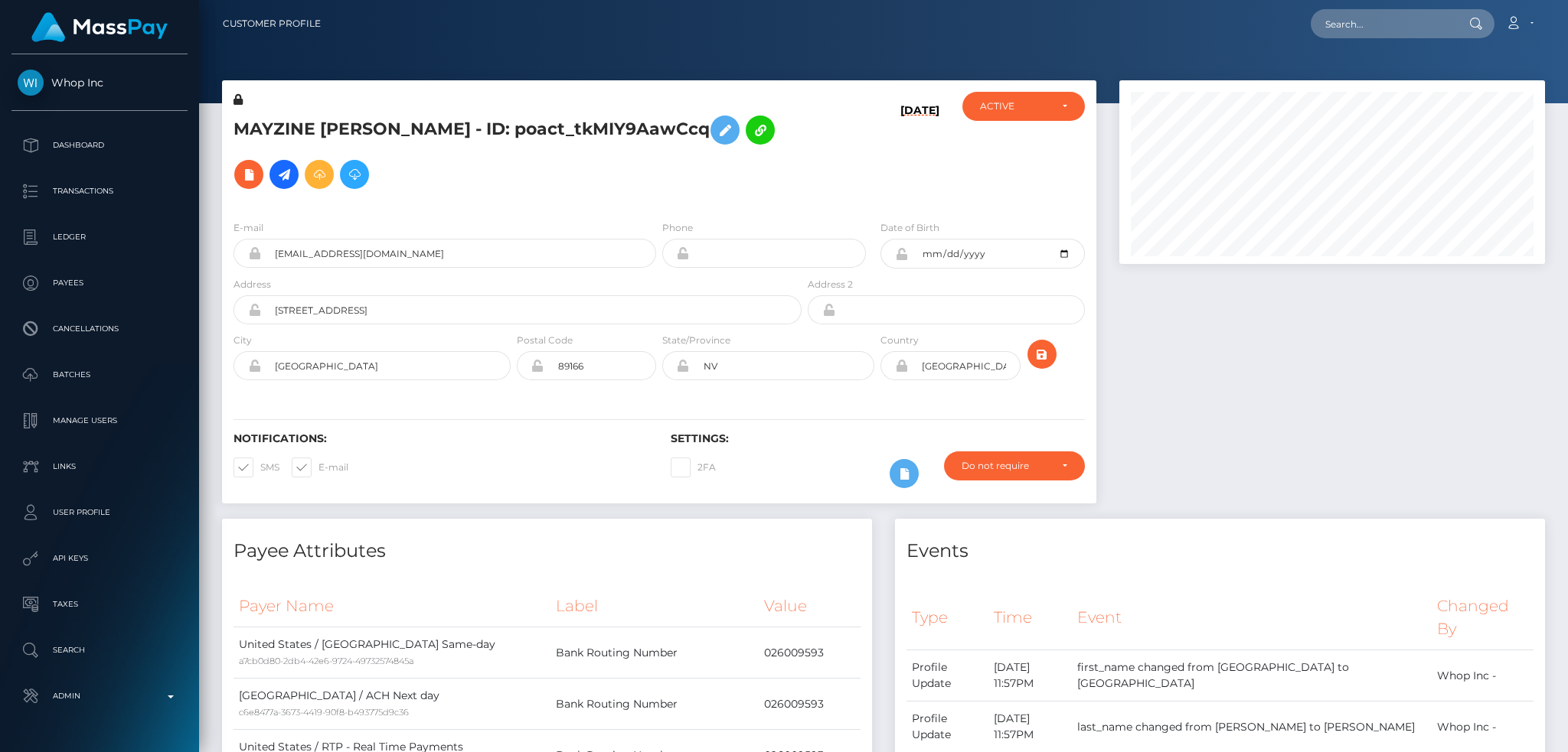
scroll to position [184, 425]
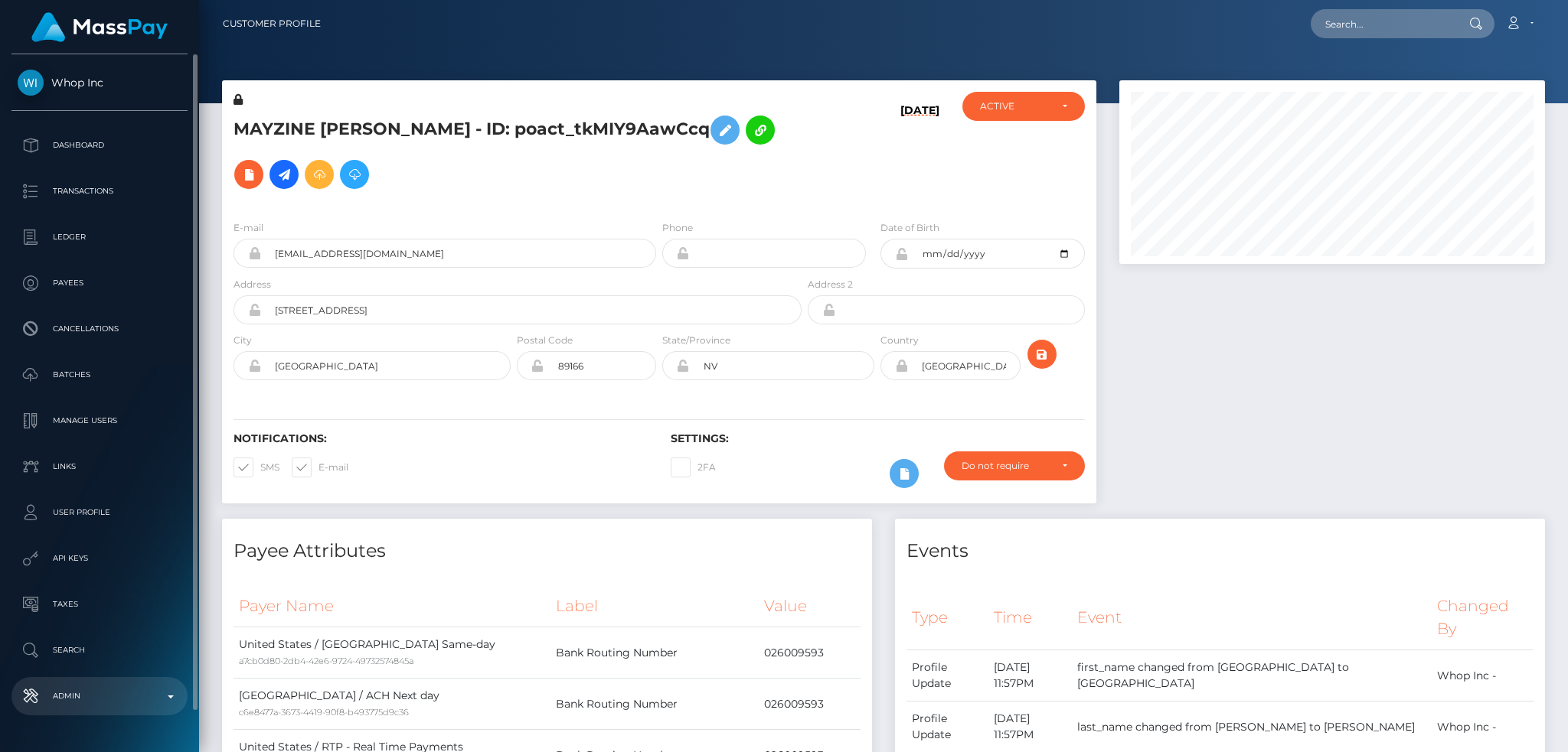
click at [99, 698] on p "Admin" at bounding box center [100, 696] width 164 height 23
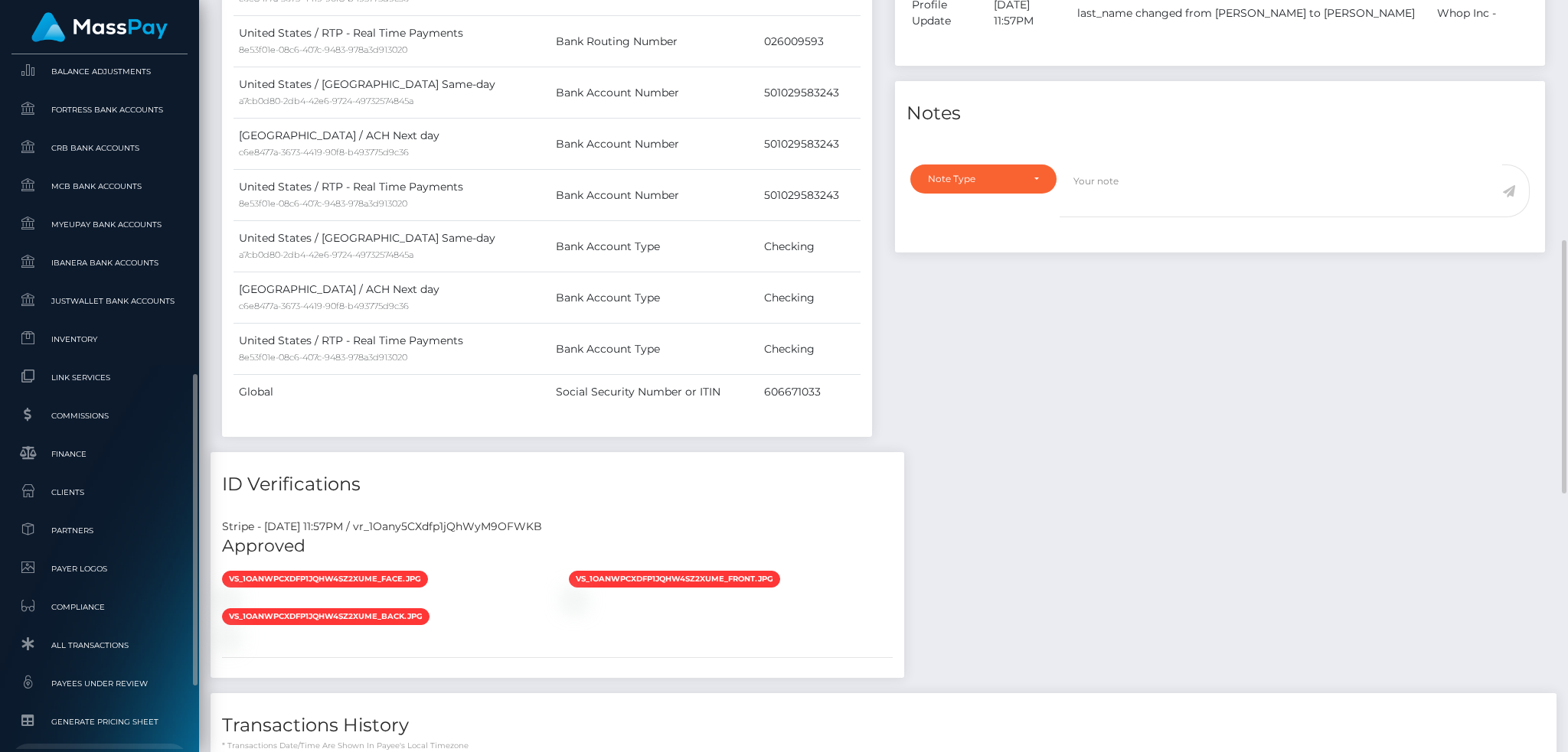
scroll to position [897, 0]
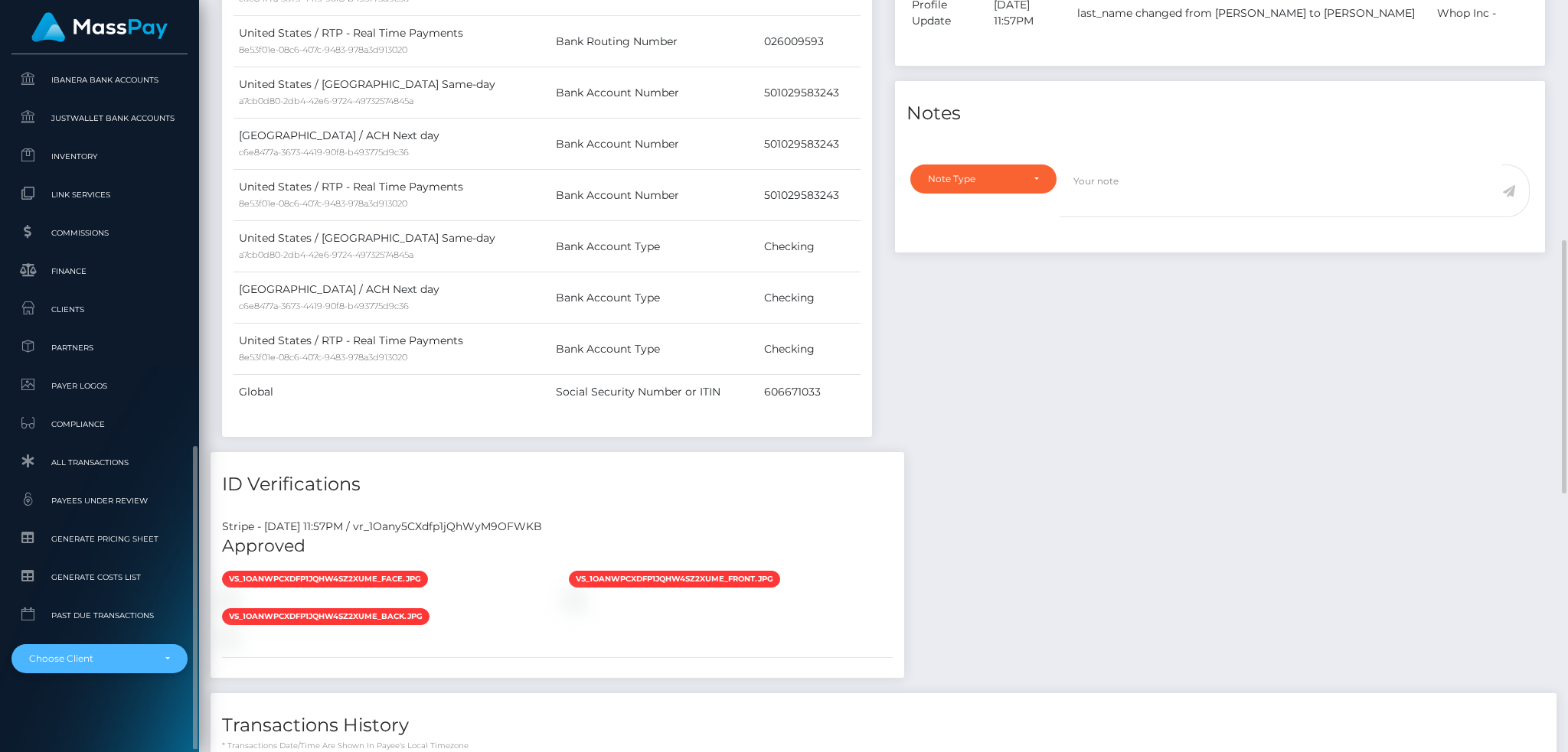
click at [99, 648] on div "Choose Client" at bounding box center [100, 659] width 176 height 29
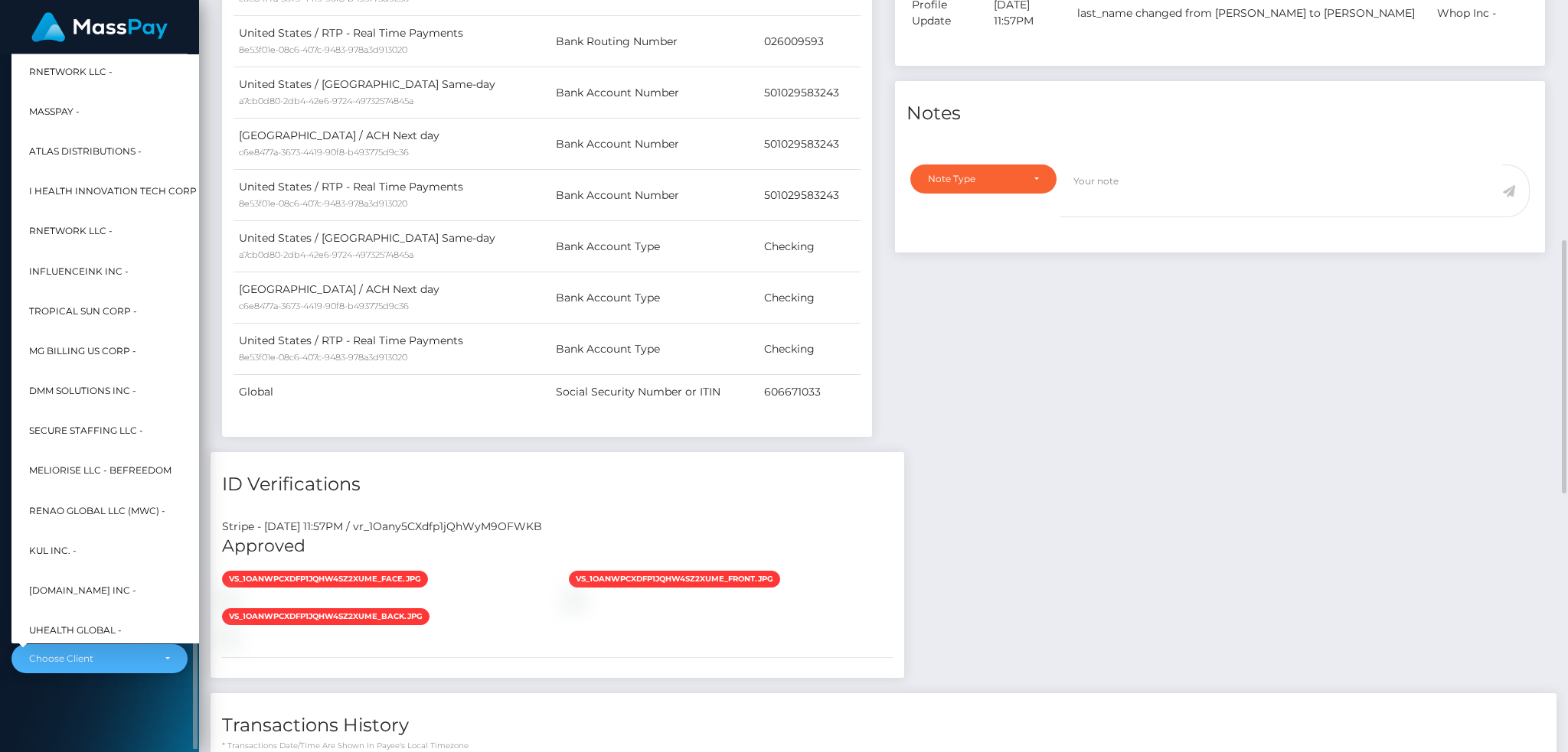
scroll to position [734, 0]
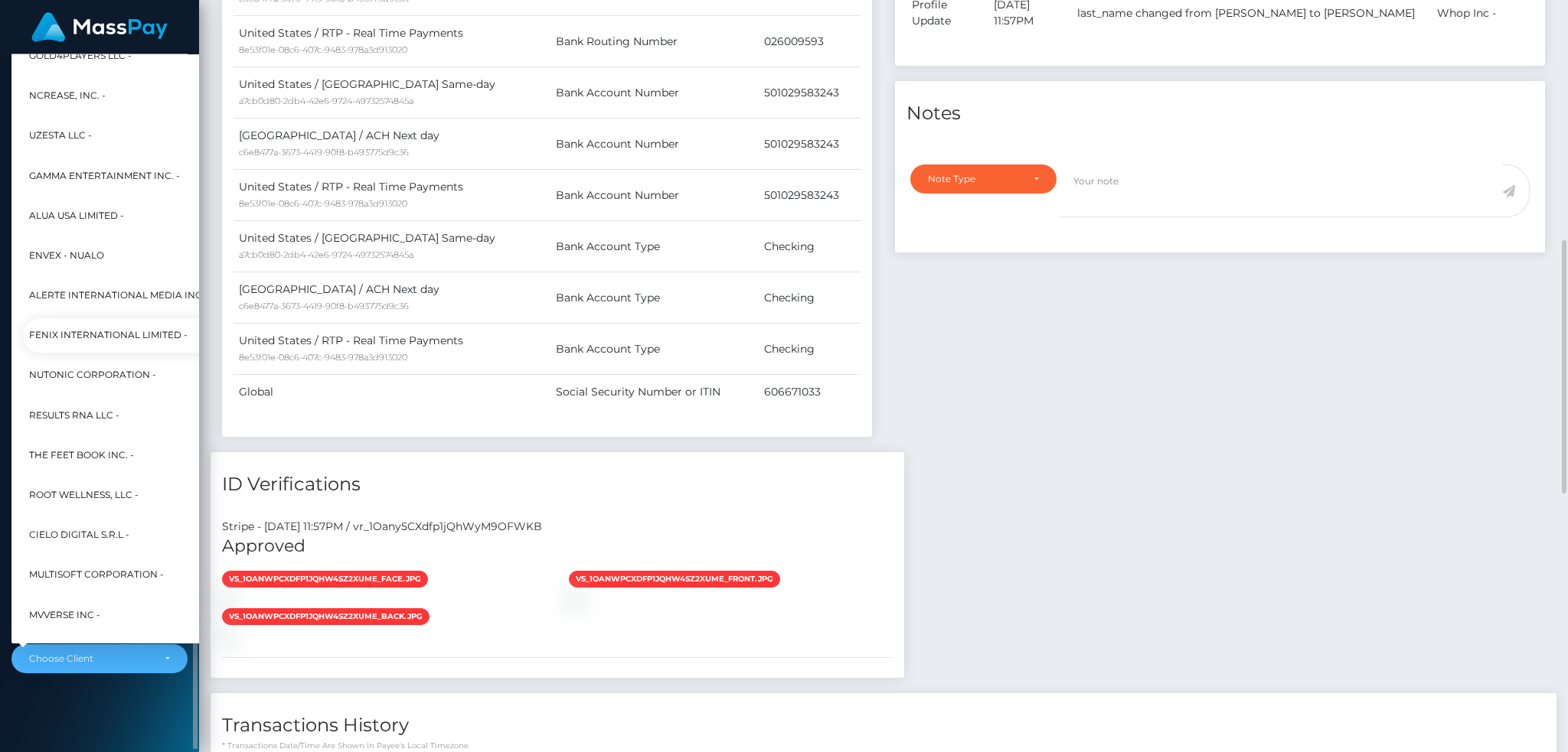
click at [112, 338] on span "Fenix International Limited -" at bounding box center [107, 336] width 158 height 20
select select "26"
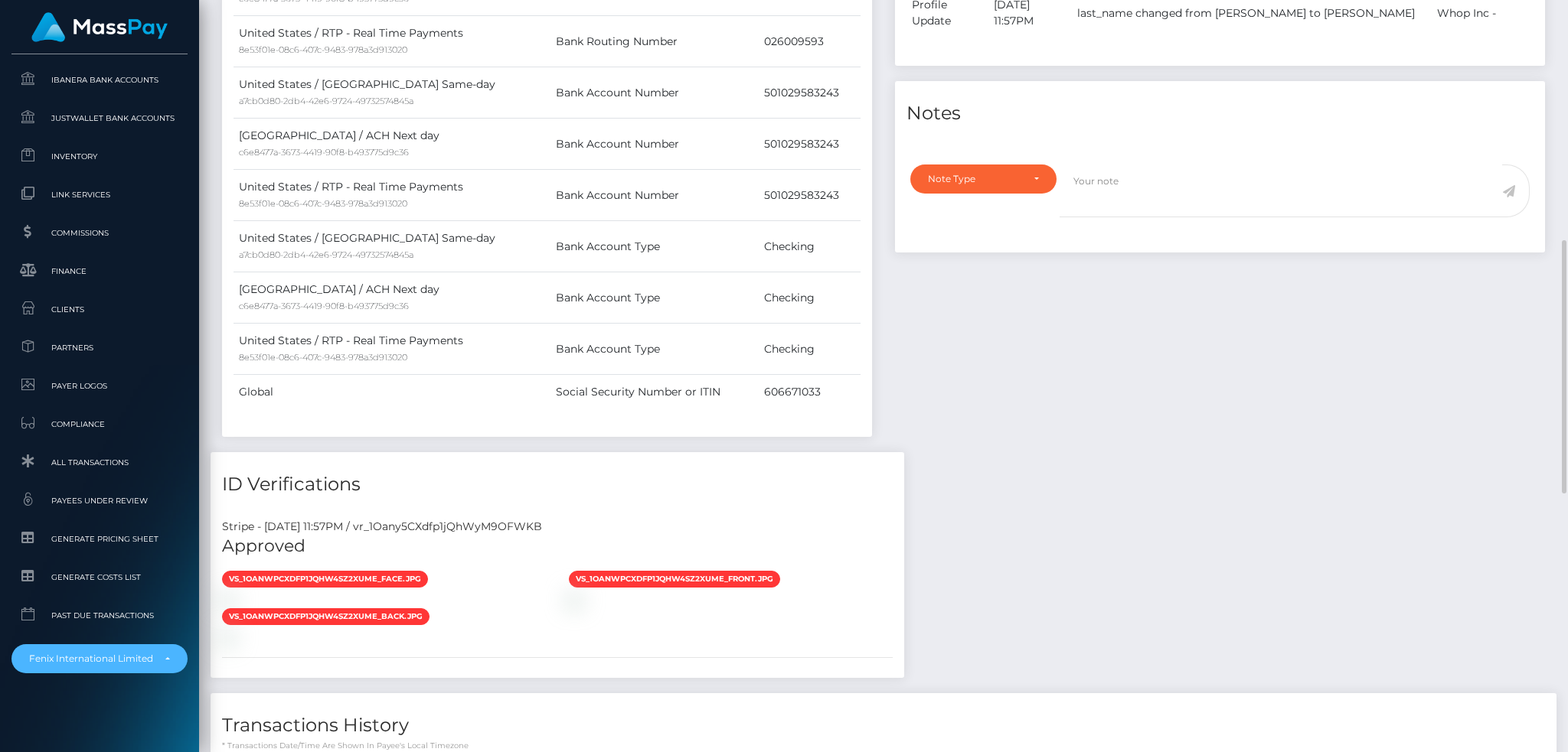
scroll to position [1224, 0]
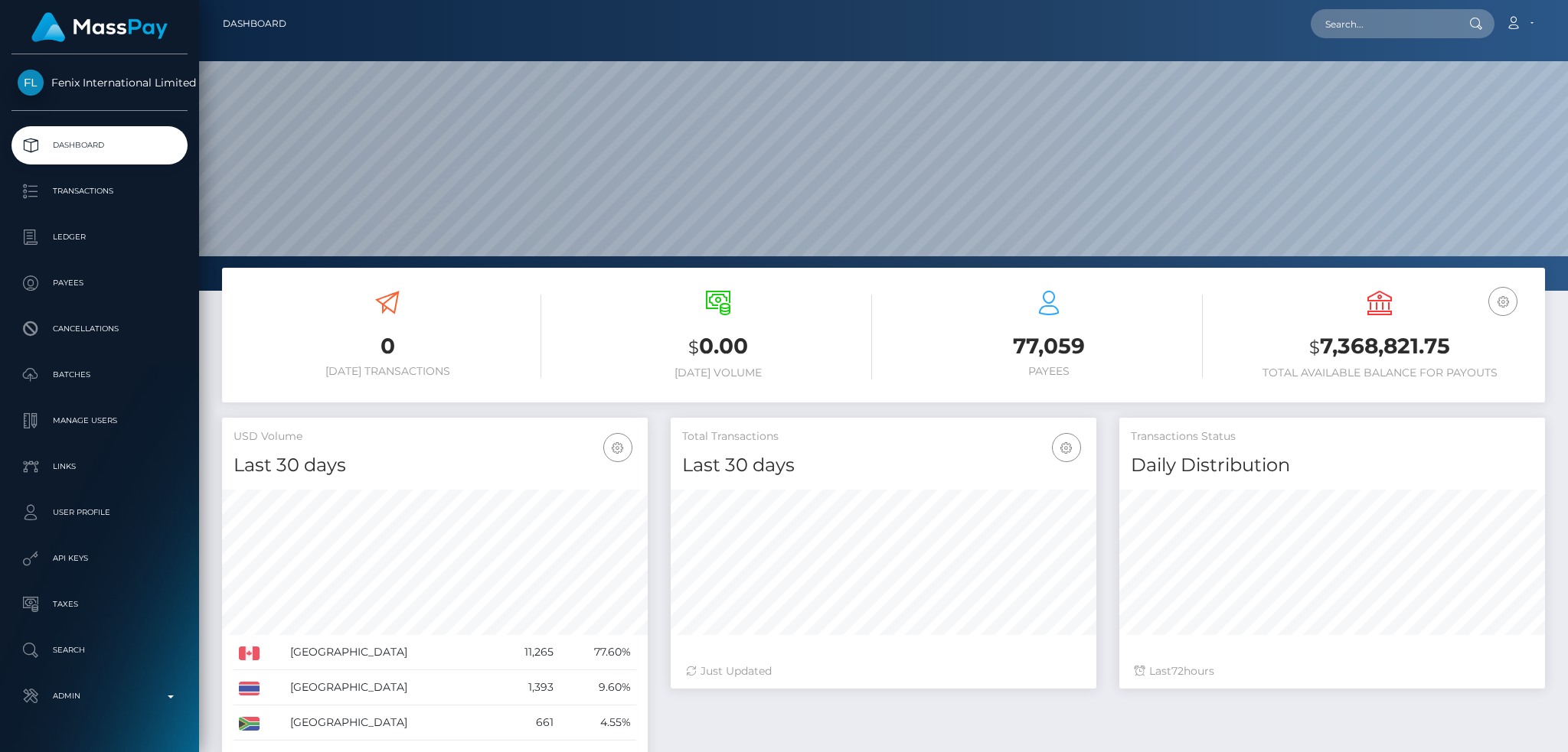
scroll to position [272, 425]
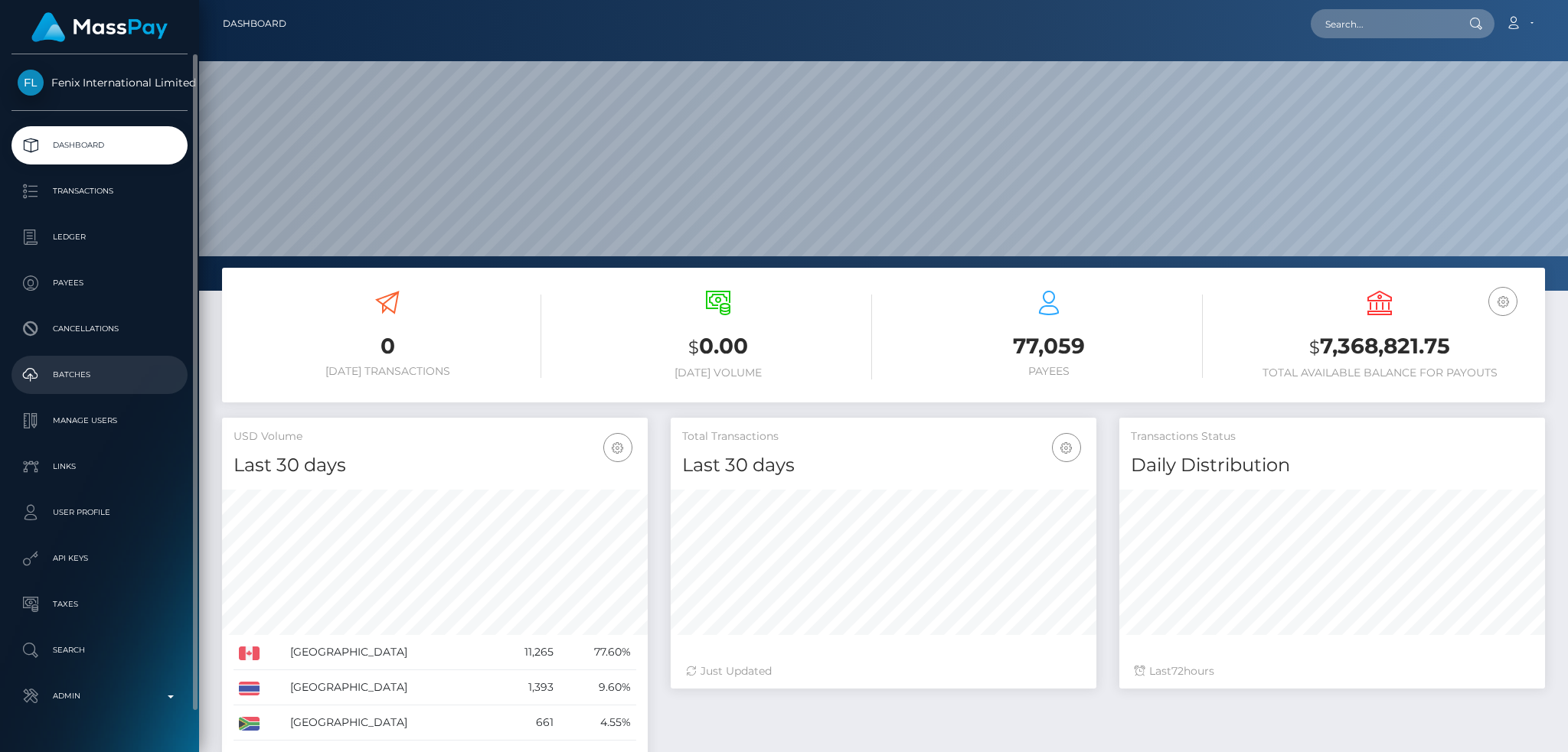
click at [106, 357] on link "Batches" at bounding box center [100, 374] width 176 height 38
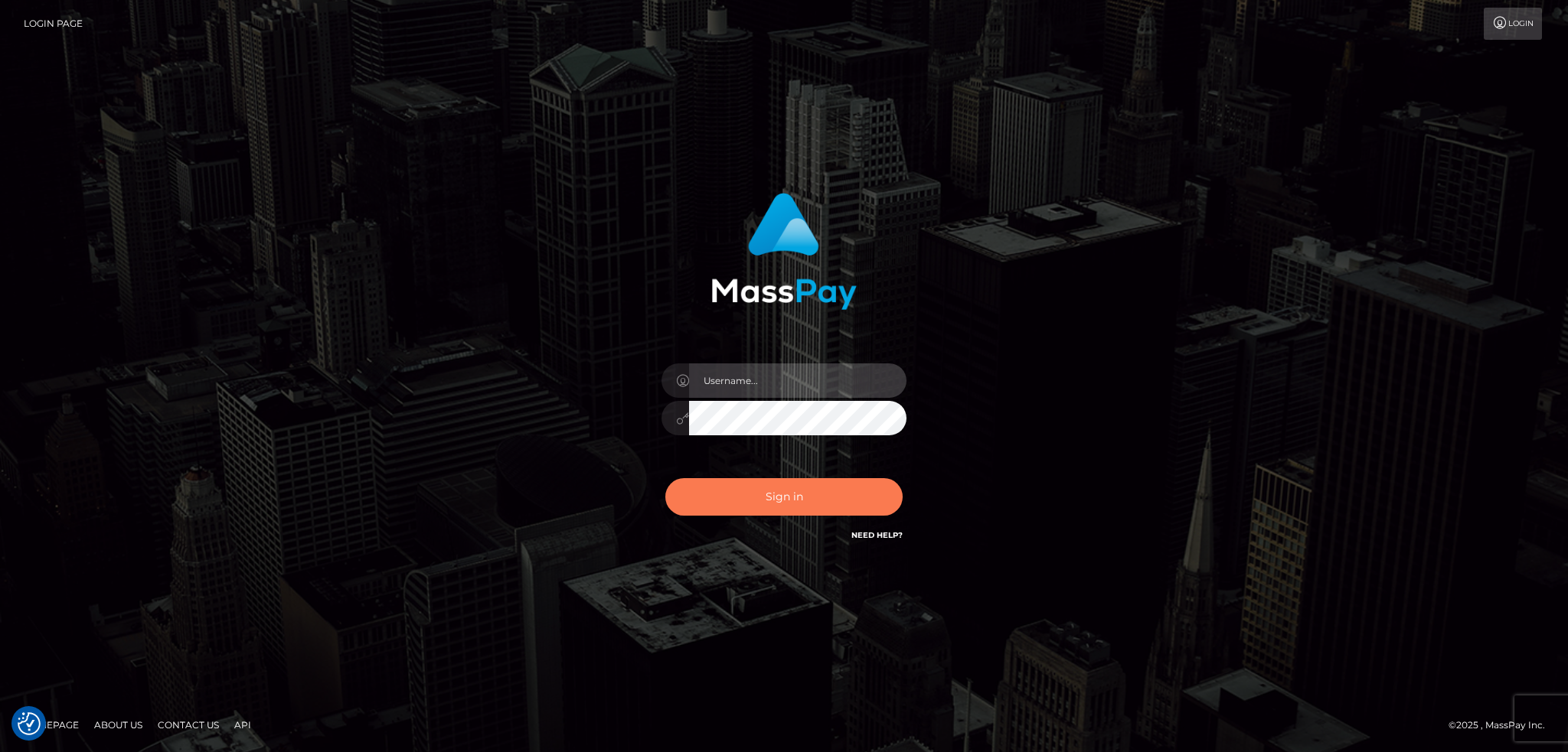
type input "alexstef"
click at [736, 501] on button "Sign in" at bounding box center [784, 497] width 238 height 37
type input "alexstef"
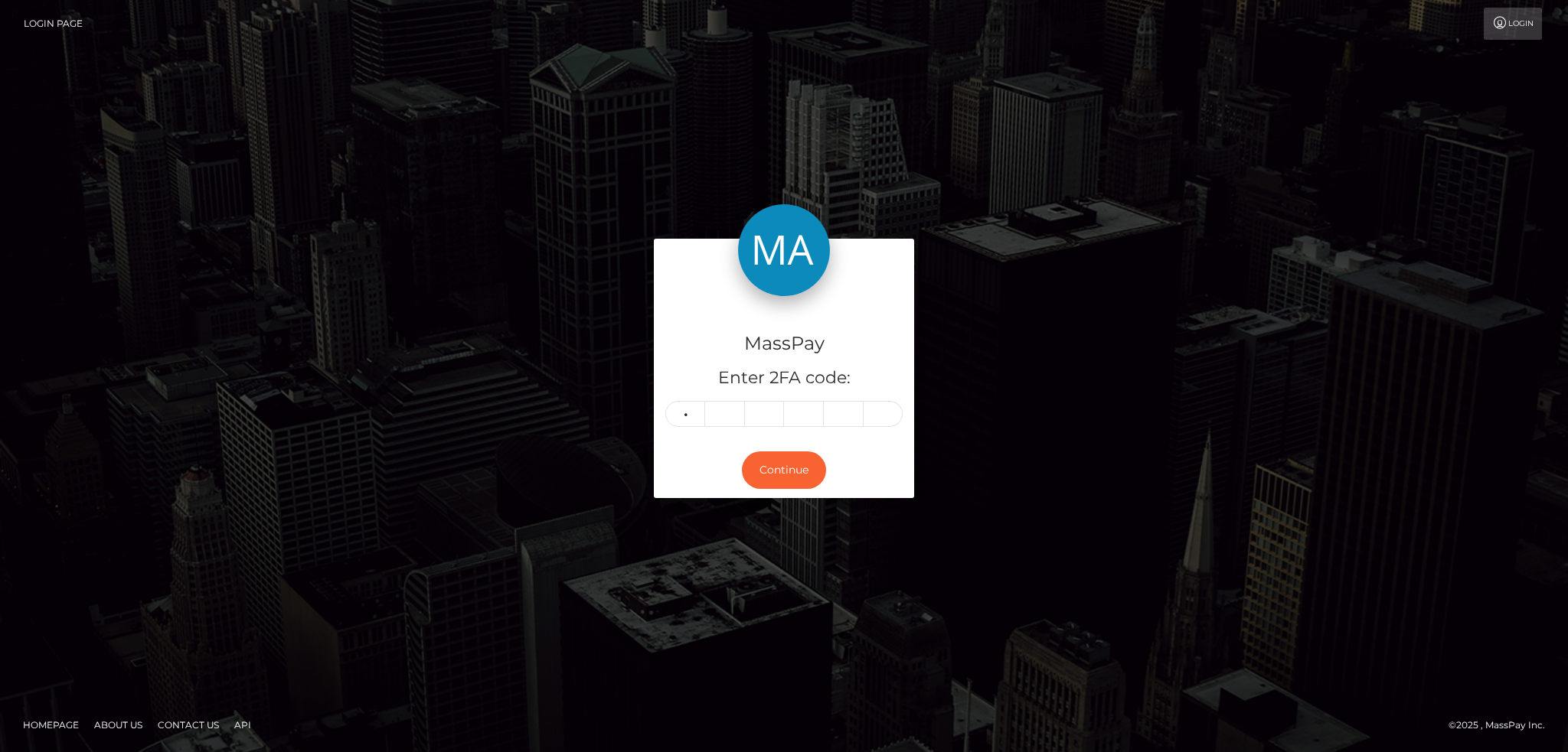
type input "9"
type input "1"
type input "5"
type input "9"
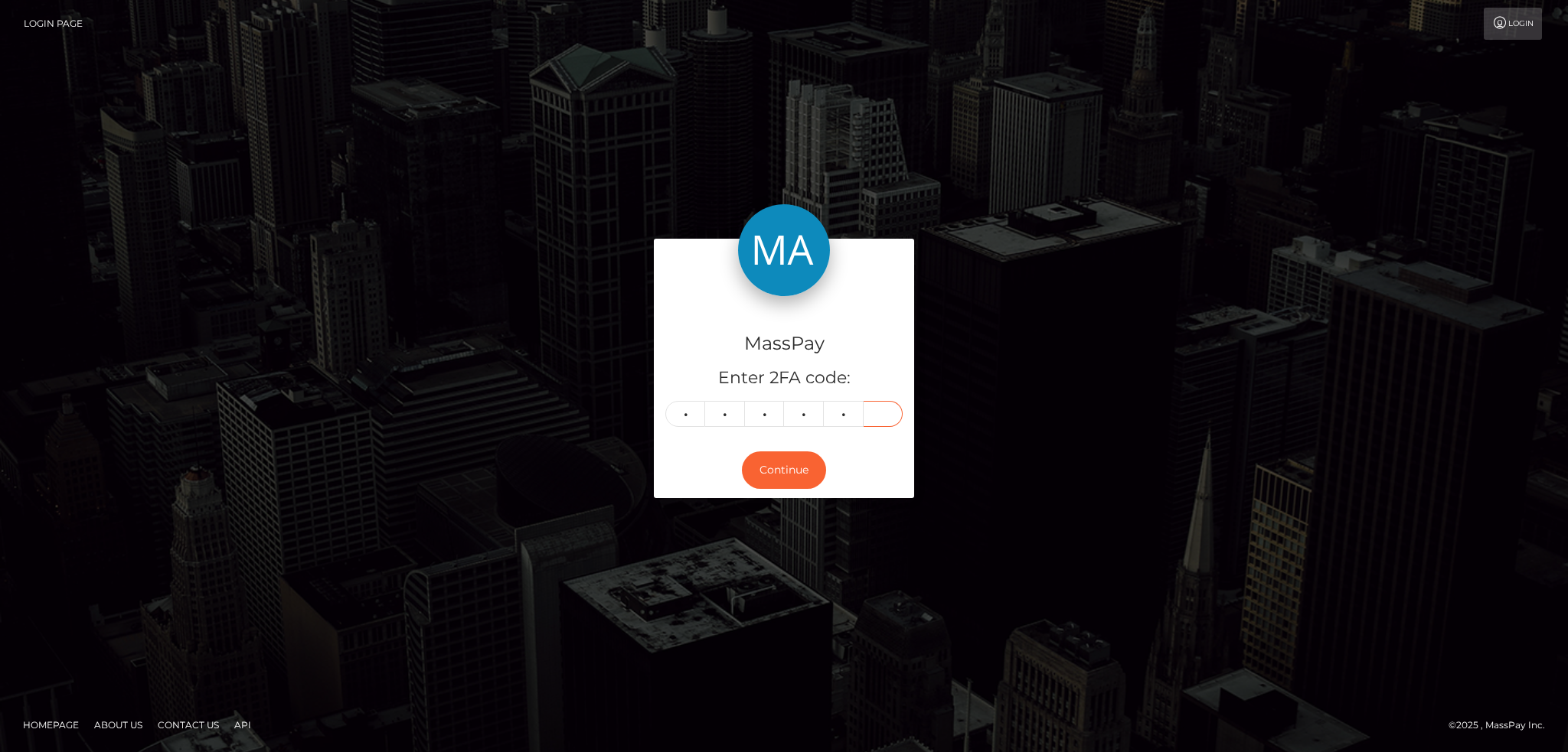
type input "9"
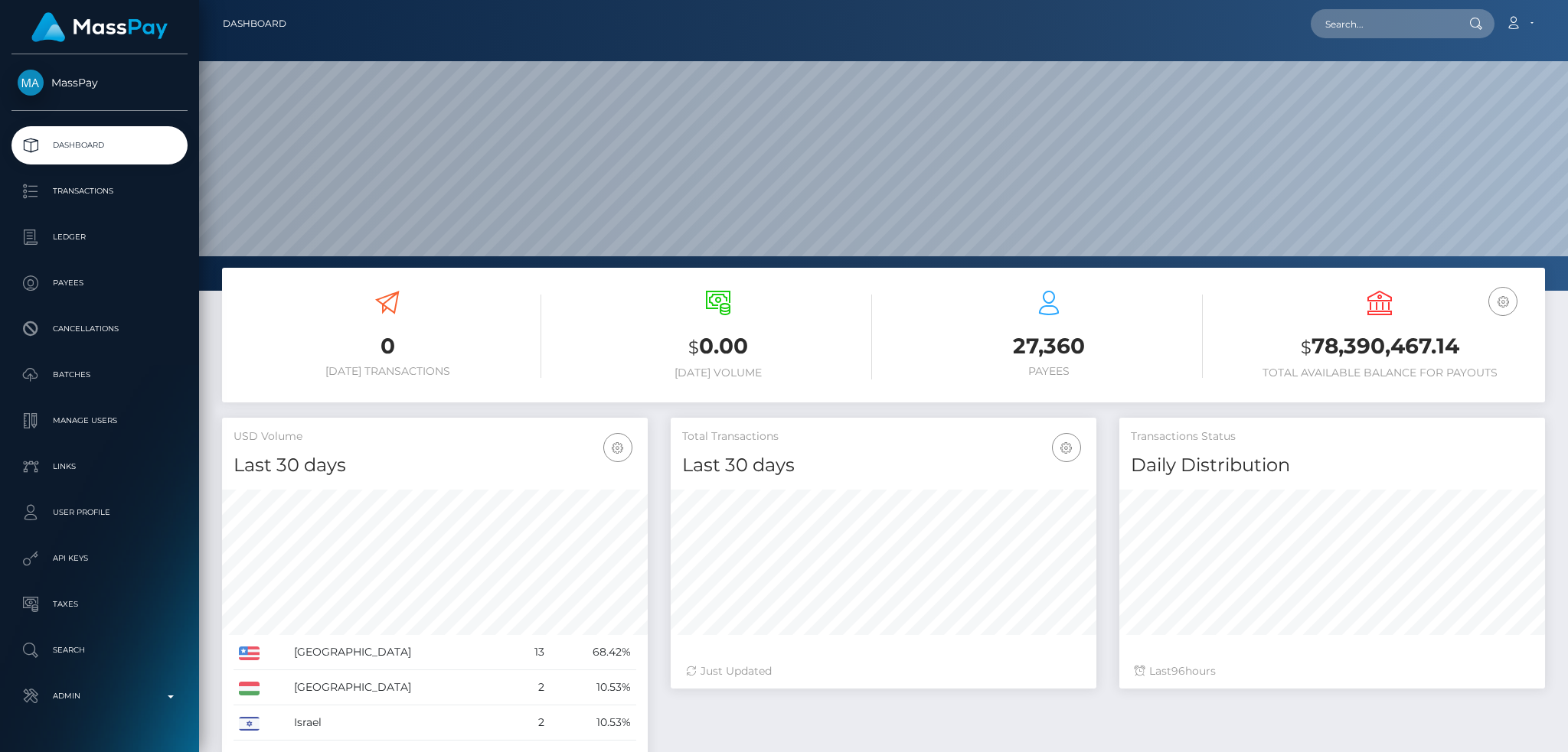
scroll to position [272, 425]
click at [1406, 23] on input "text" at bounding box center [1383, 23] width 144 height 29
paste input "glamlivemodel@gmail.com"
type input "glamlivemodel@gmail.com"
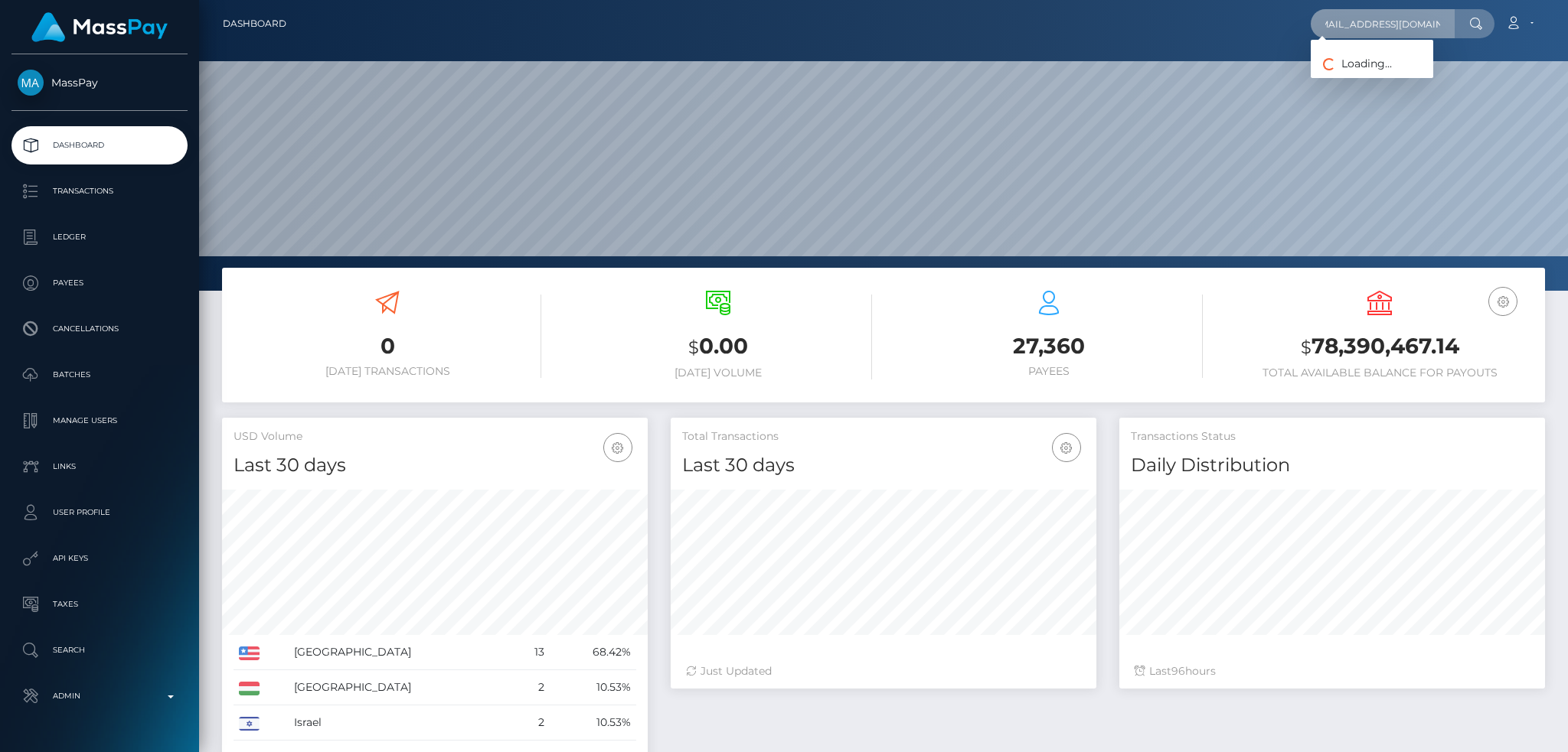
scroll to position [0, 0]
click at [1399, 74] on link "OANA-ROXANA SEVERINCU" at bounding box center [1372, 79] width 122 height 28
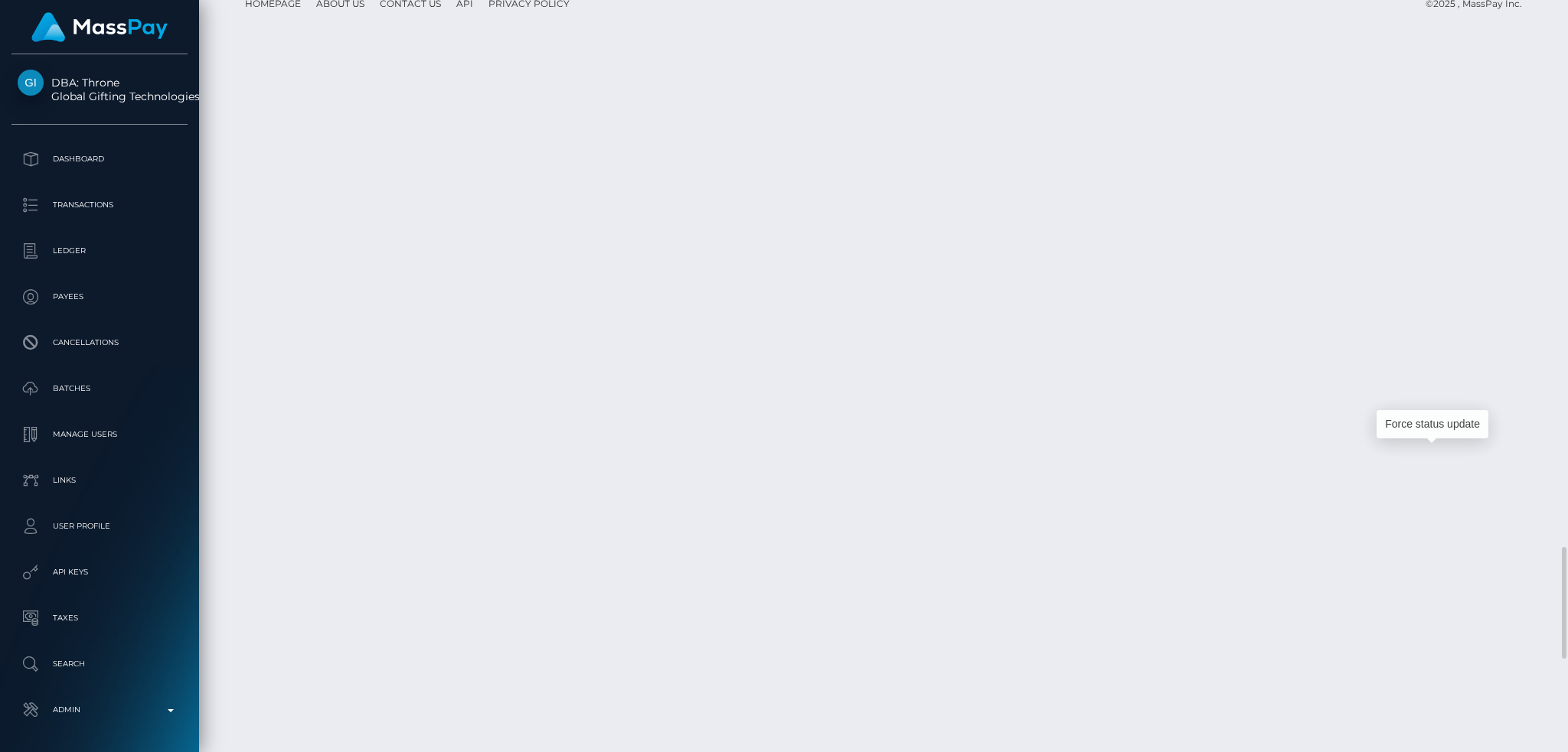
scroll to position [184, 425]
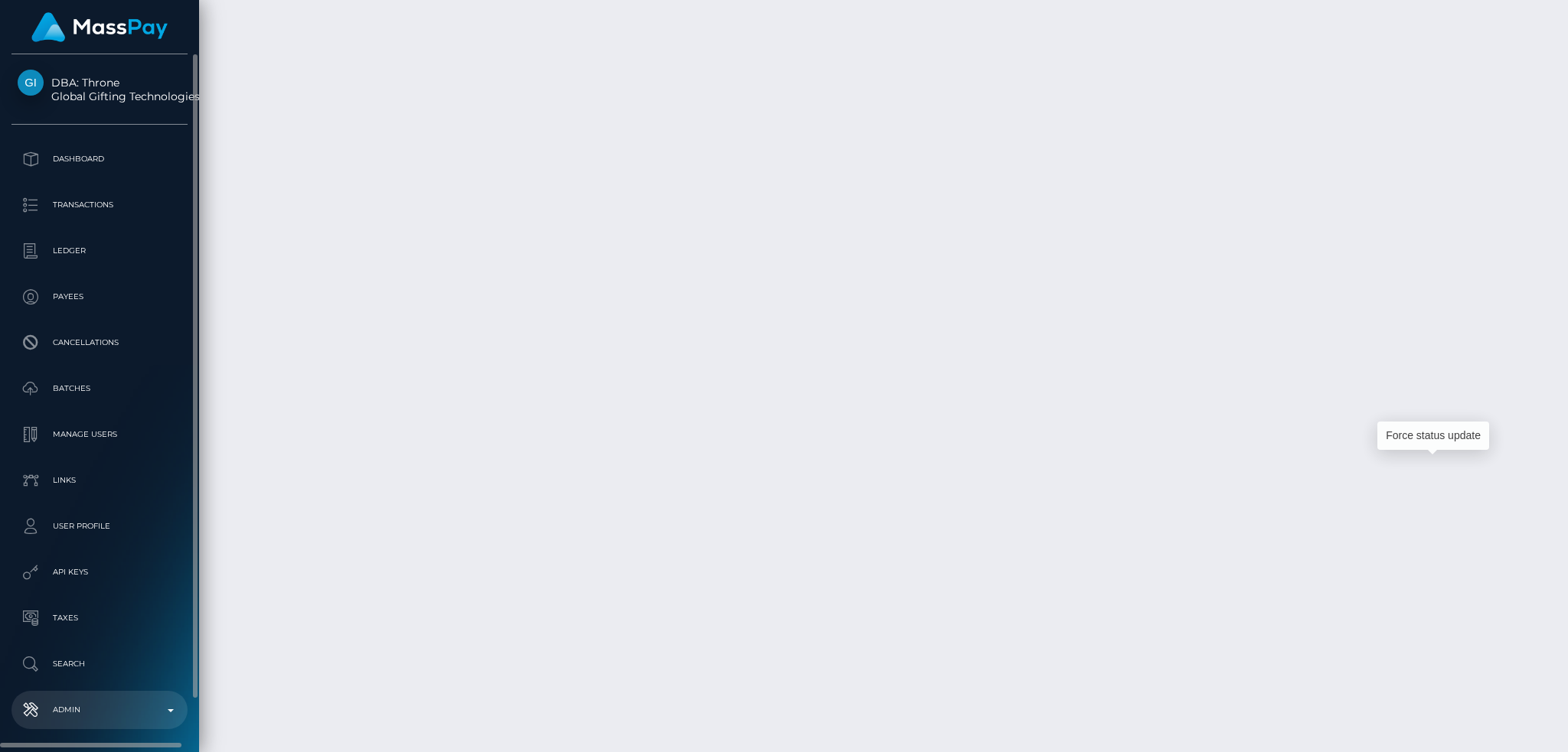
click at [135, 692] on link "Admin" at bounding box center [100, 709] width 176 height 38
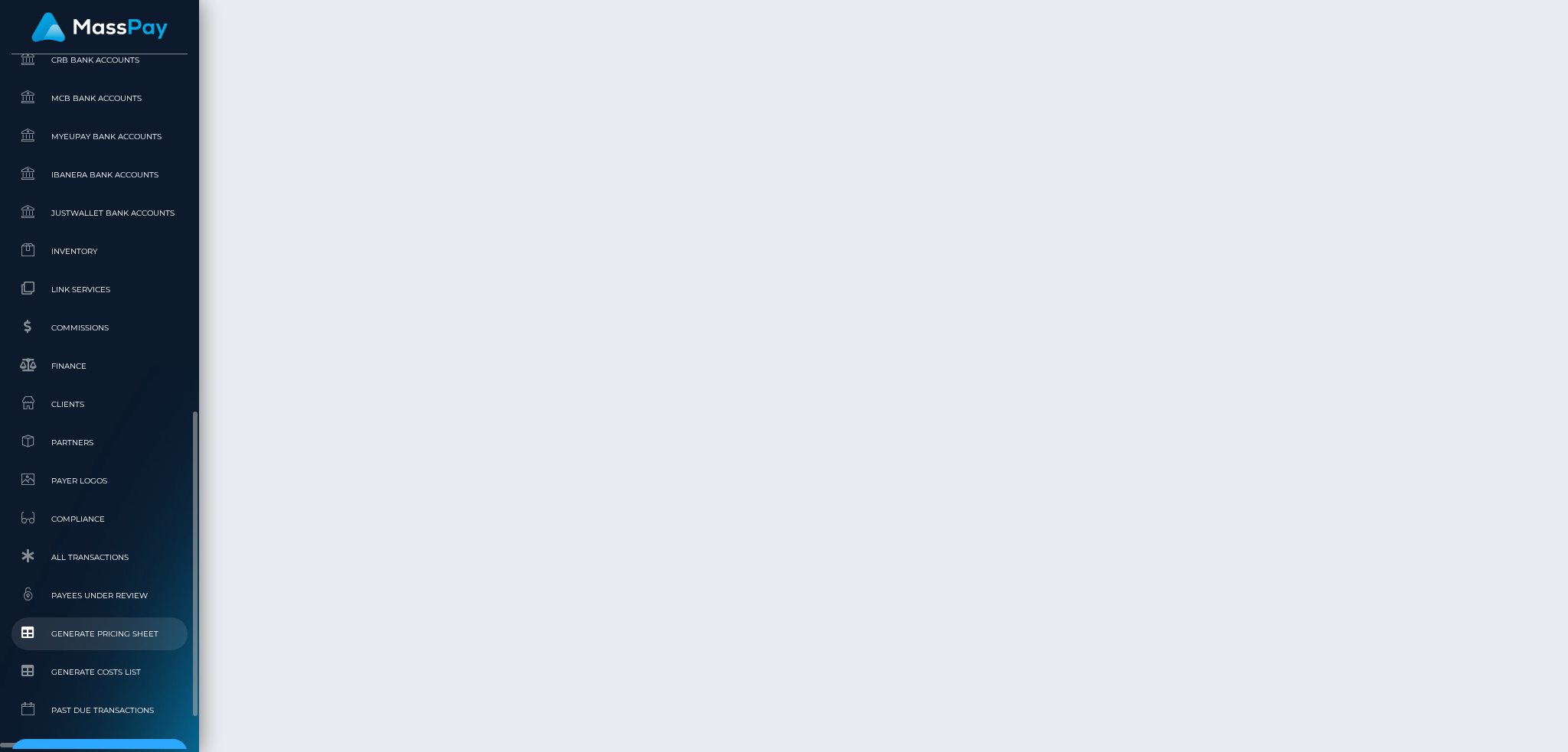
scroll to position [911, 0]
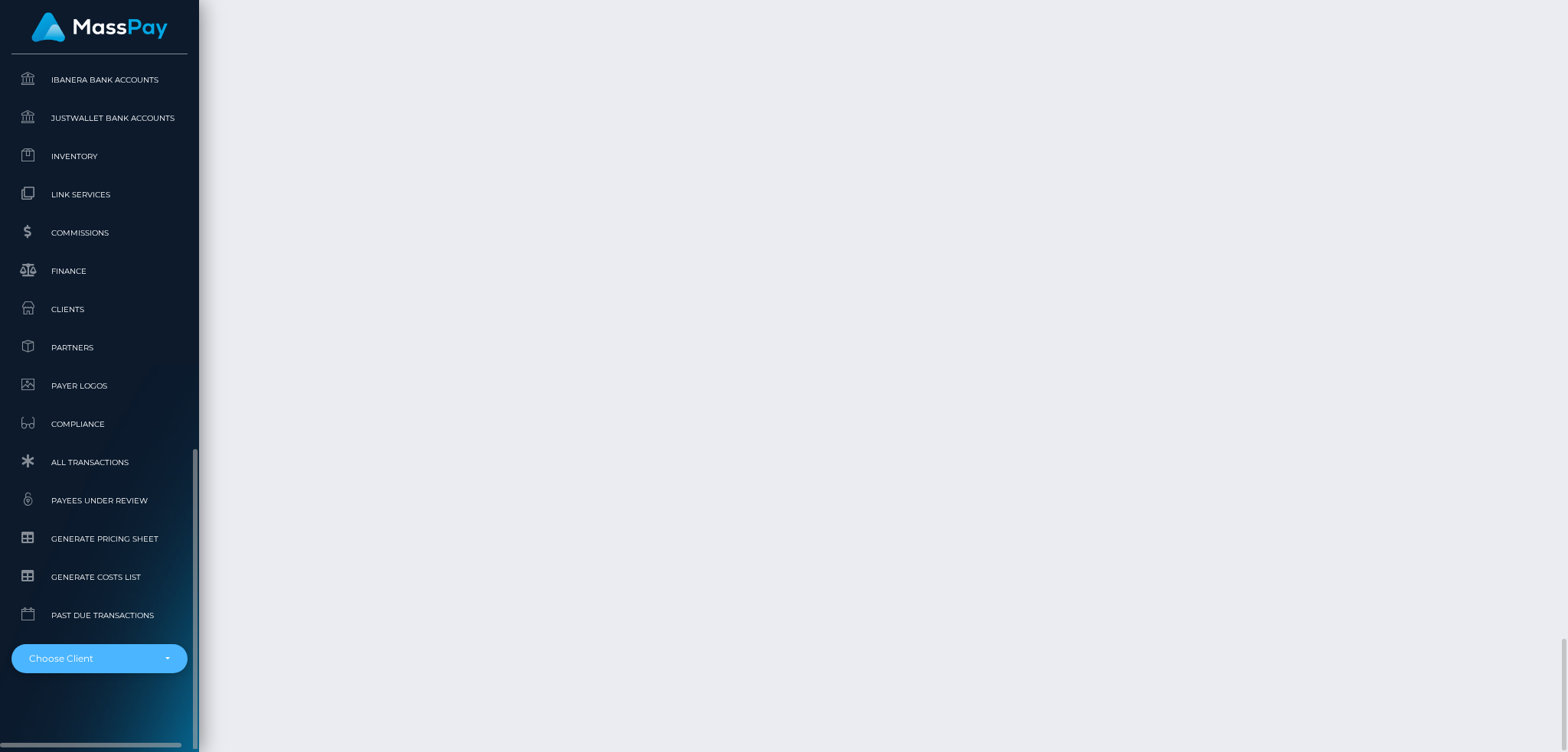
click at [113, 666] on div "Choose Client" at bounding box center [100, 659] width 176 height 29
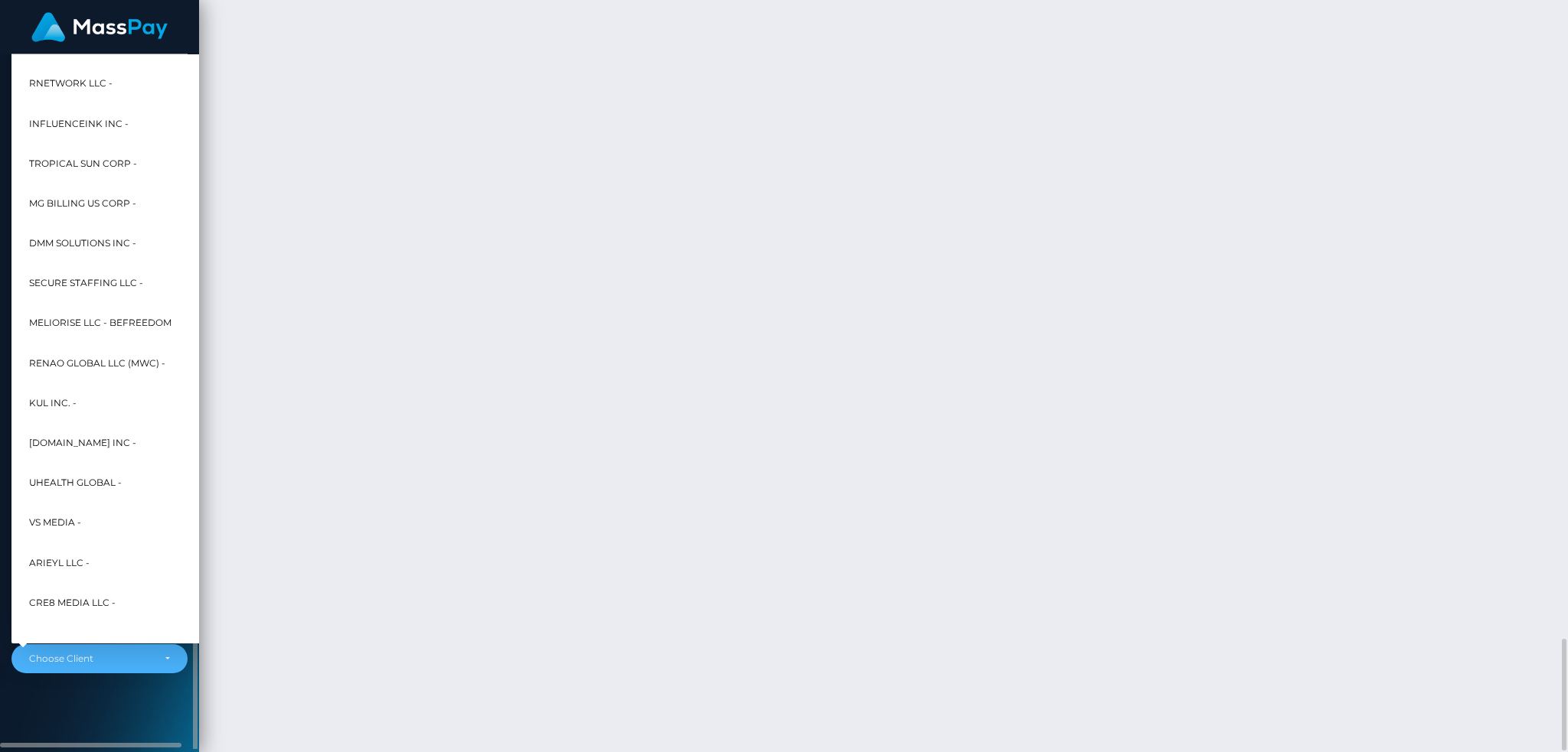
scroll to position [487, 0]
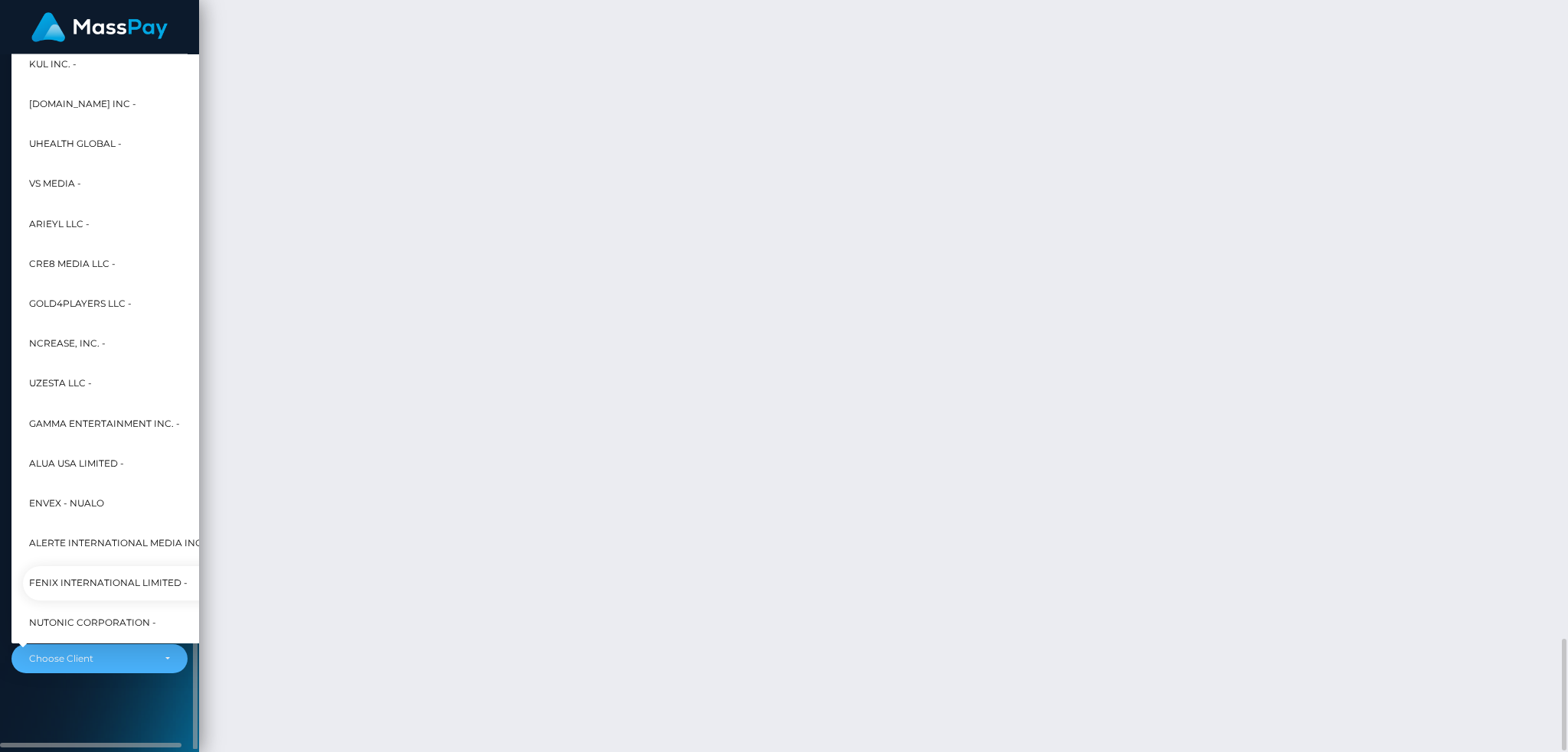
click at [103, 578] on span "Fenix International Limited -" at bounding box center [107, 584] width 158 height 20
select select "26"
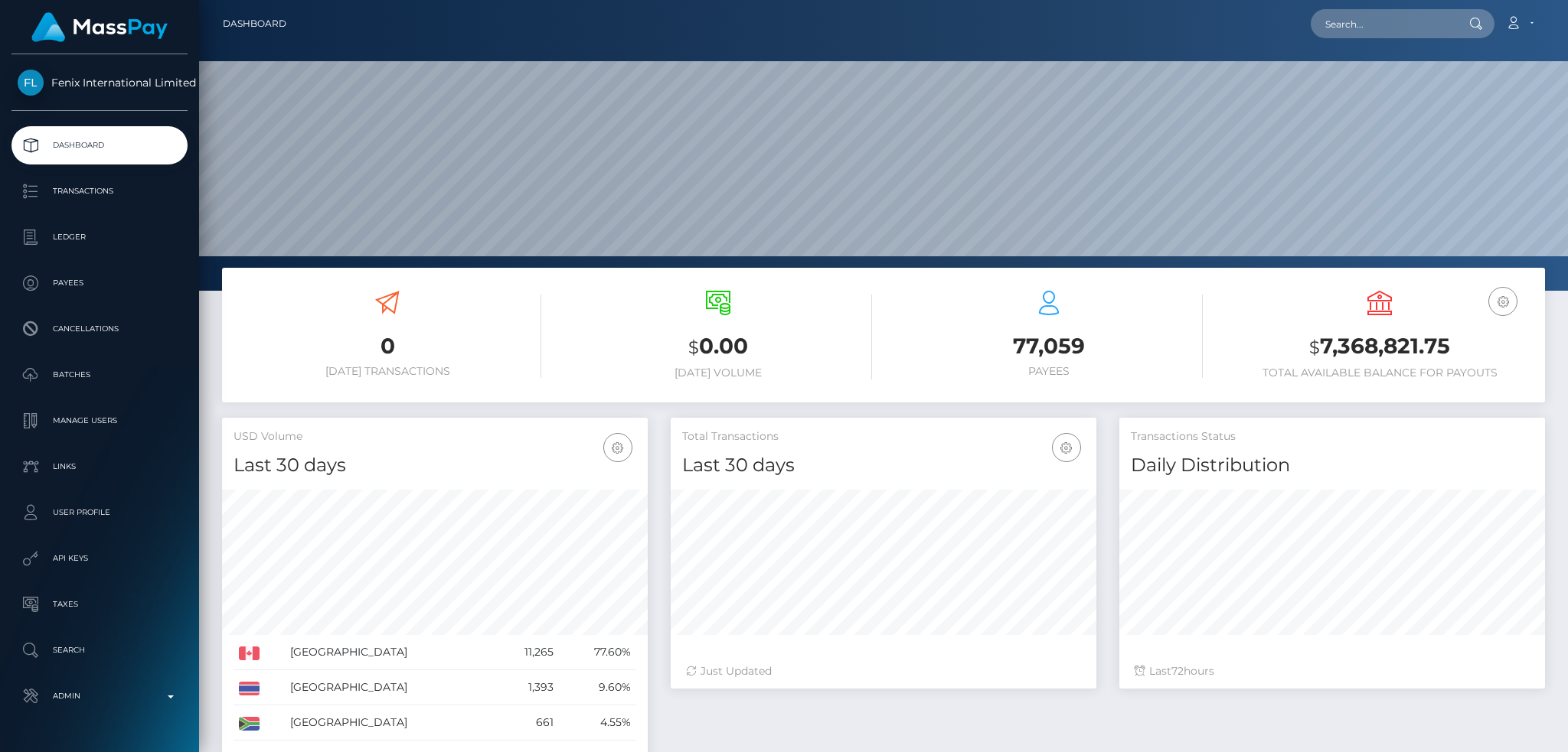
scroll to position [272, 425]
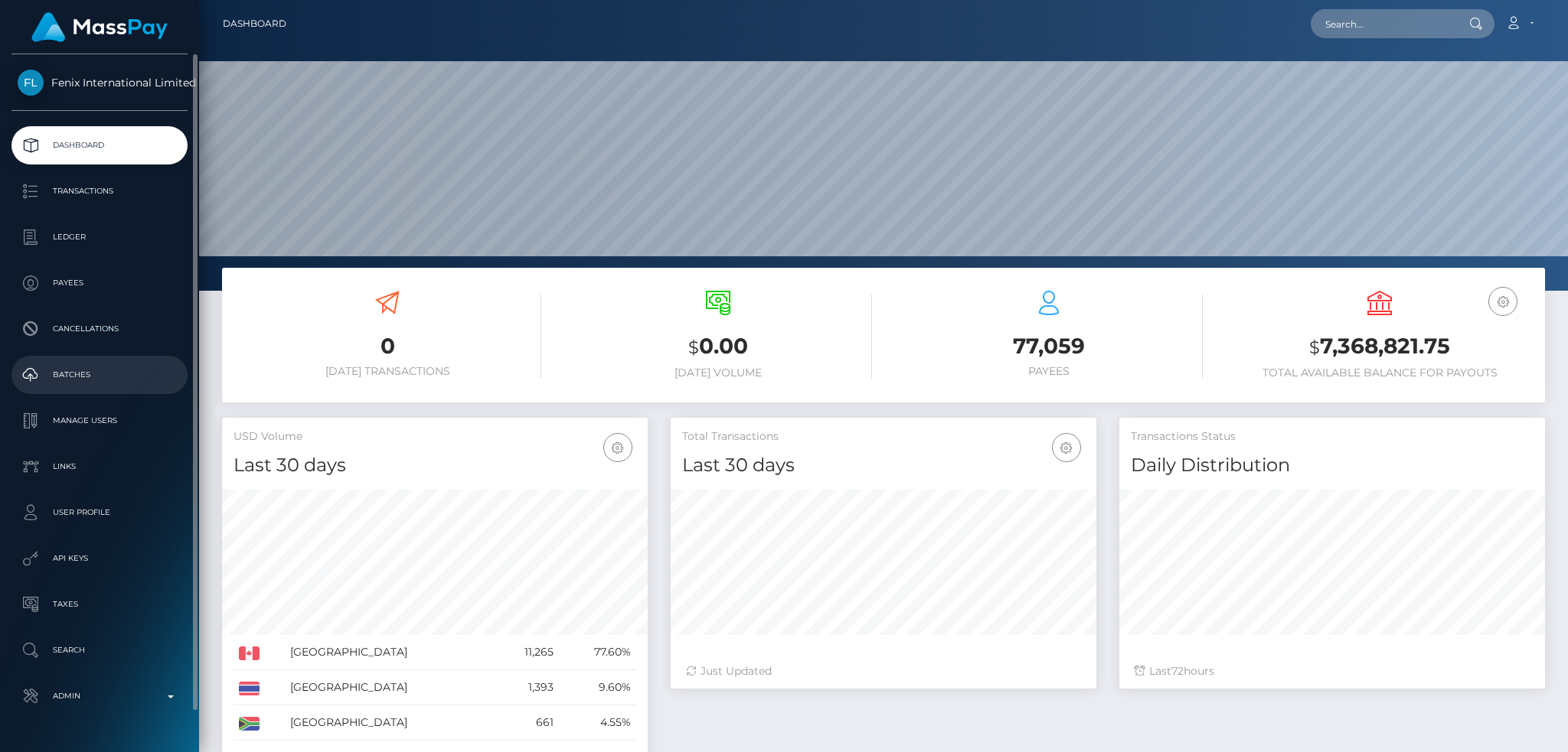
click at [100, 374] on p "Batches" at bounding box center [100, 374] width 164 height 23
